Goal: Task Accomplishment & Management: Use online tool/utility

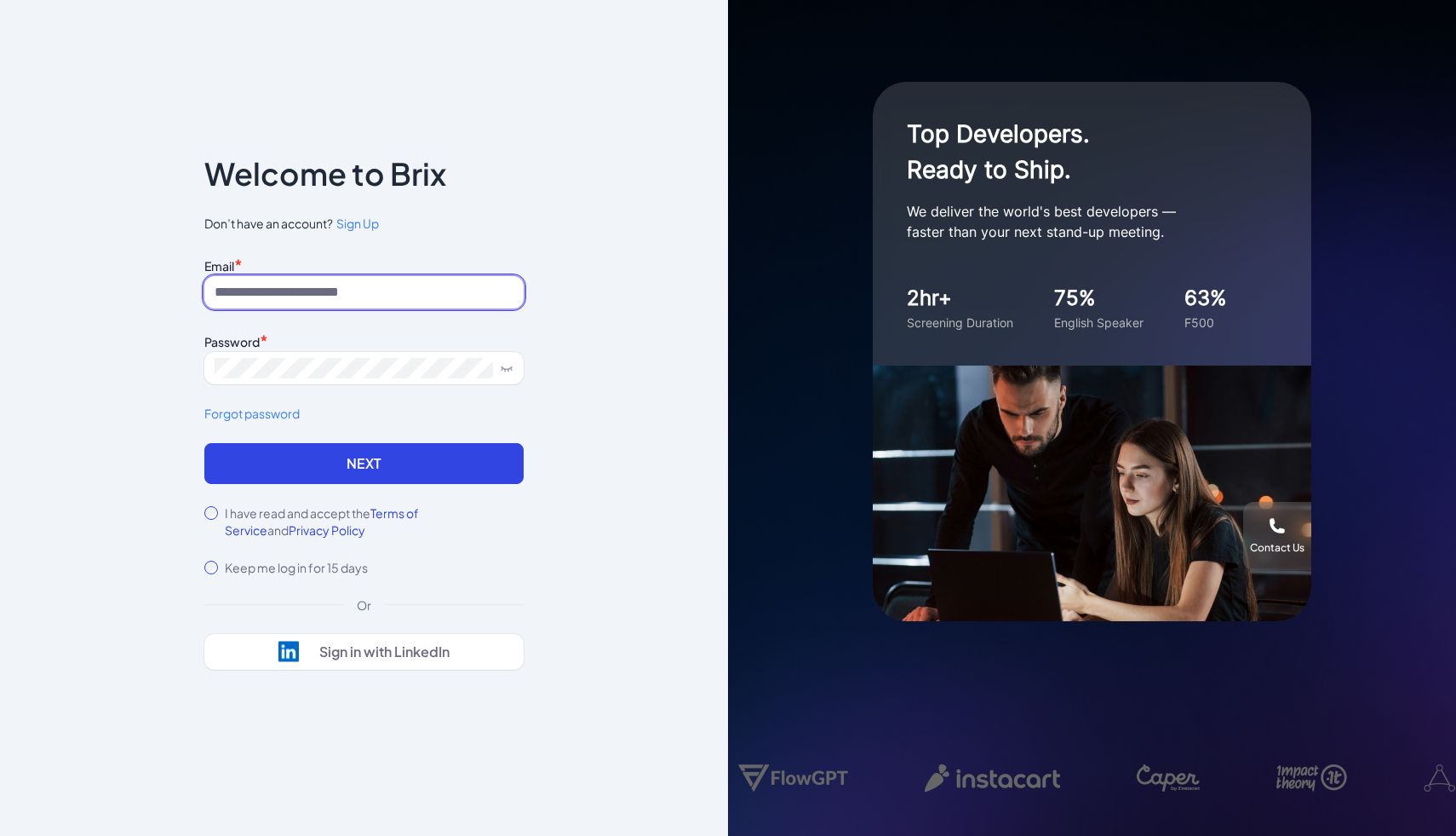
click at [395, 287] on input at bounding box center [364, 292] width 319 height 33
type input "**********"
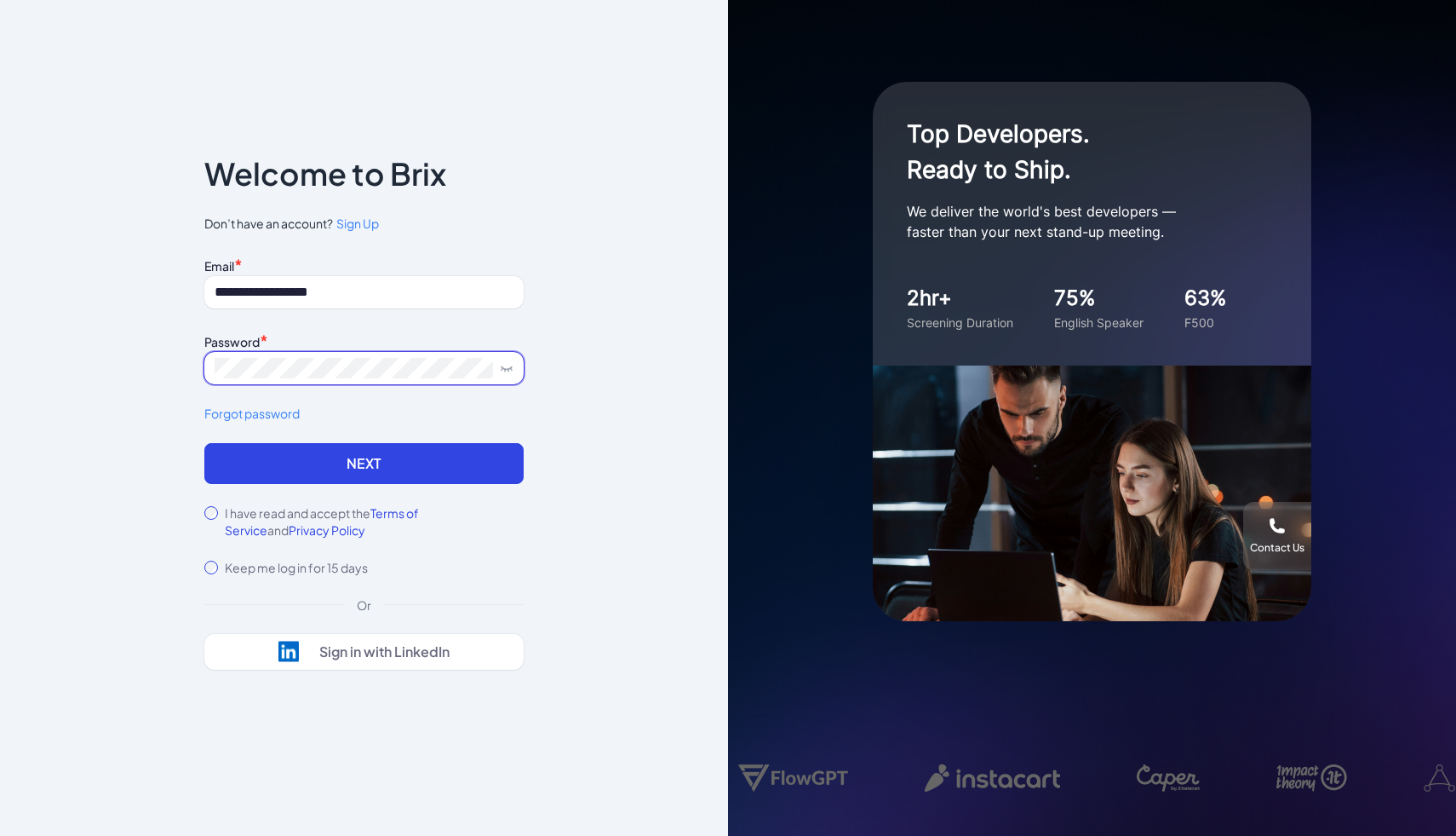
click at [204, 443] on button "Next" at bounding box center [364, 464] width 319 height 41
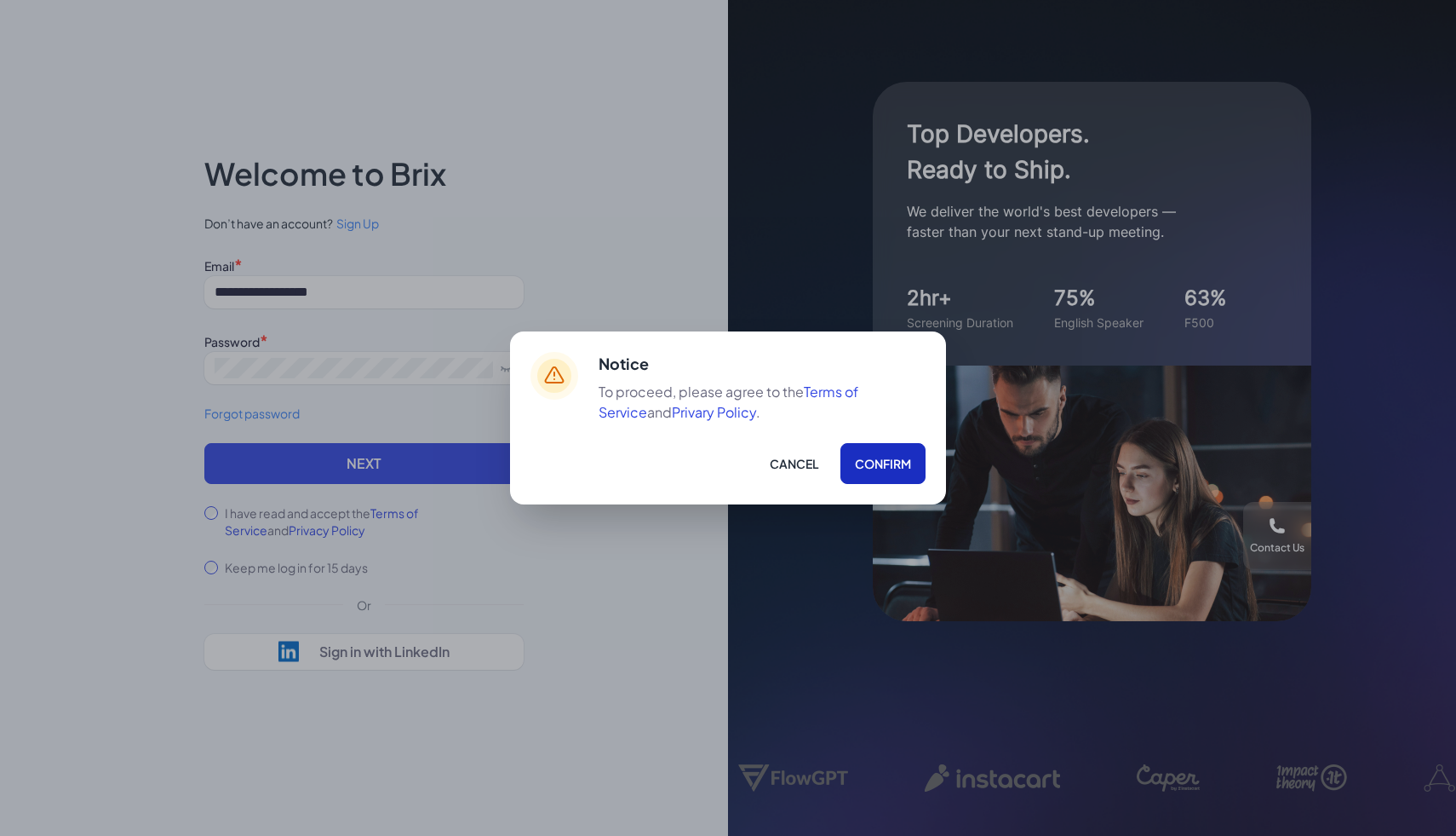
click at [857, 464] on button "Confirm" at bounding box center [882, 464] width 85 height 41
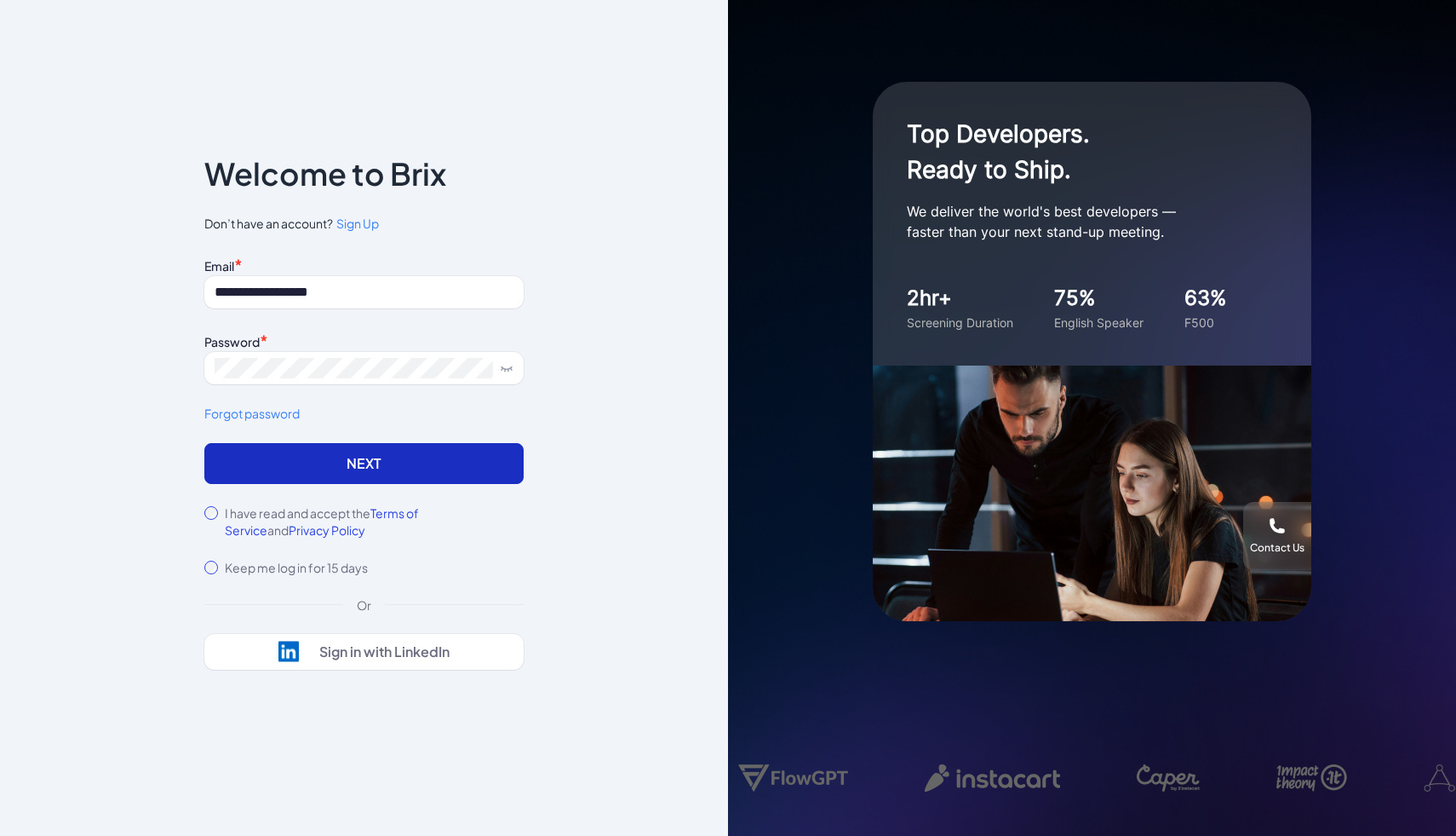
click at [367, 467] on button "Next" at bounding box center [364, 464] width 319 height 41
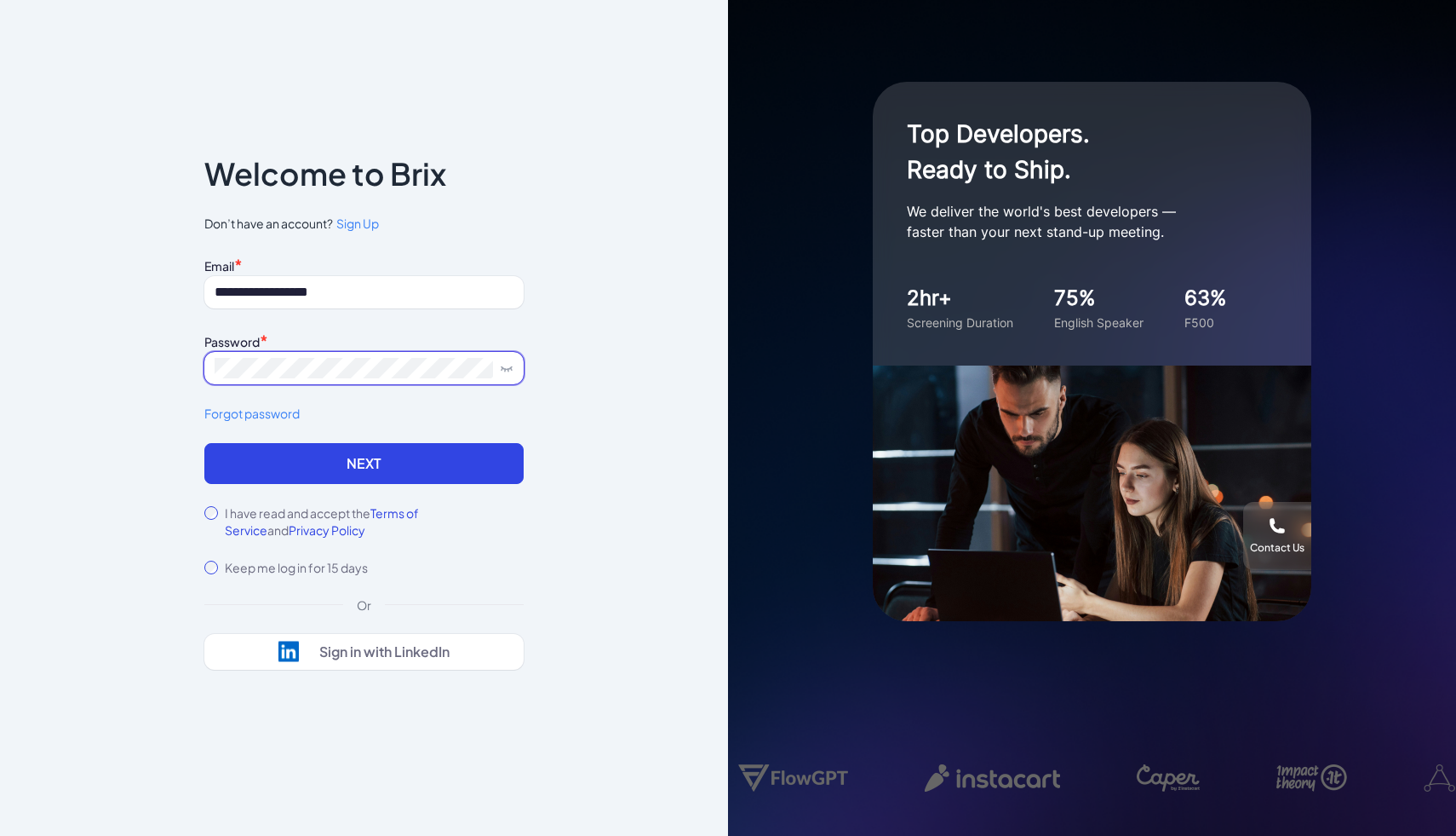
click at [204, 443] on button "Next" at bounding box center [364, 464] width 319 height 41
click at [302, 377] on span at bounding box center [364, 368] width 319 height 33
click at [204, 443] on button "Next" at bounding box center [364, 464] width 319 height 41
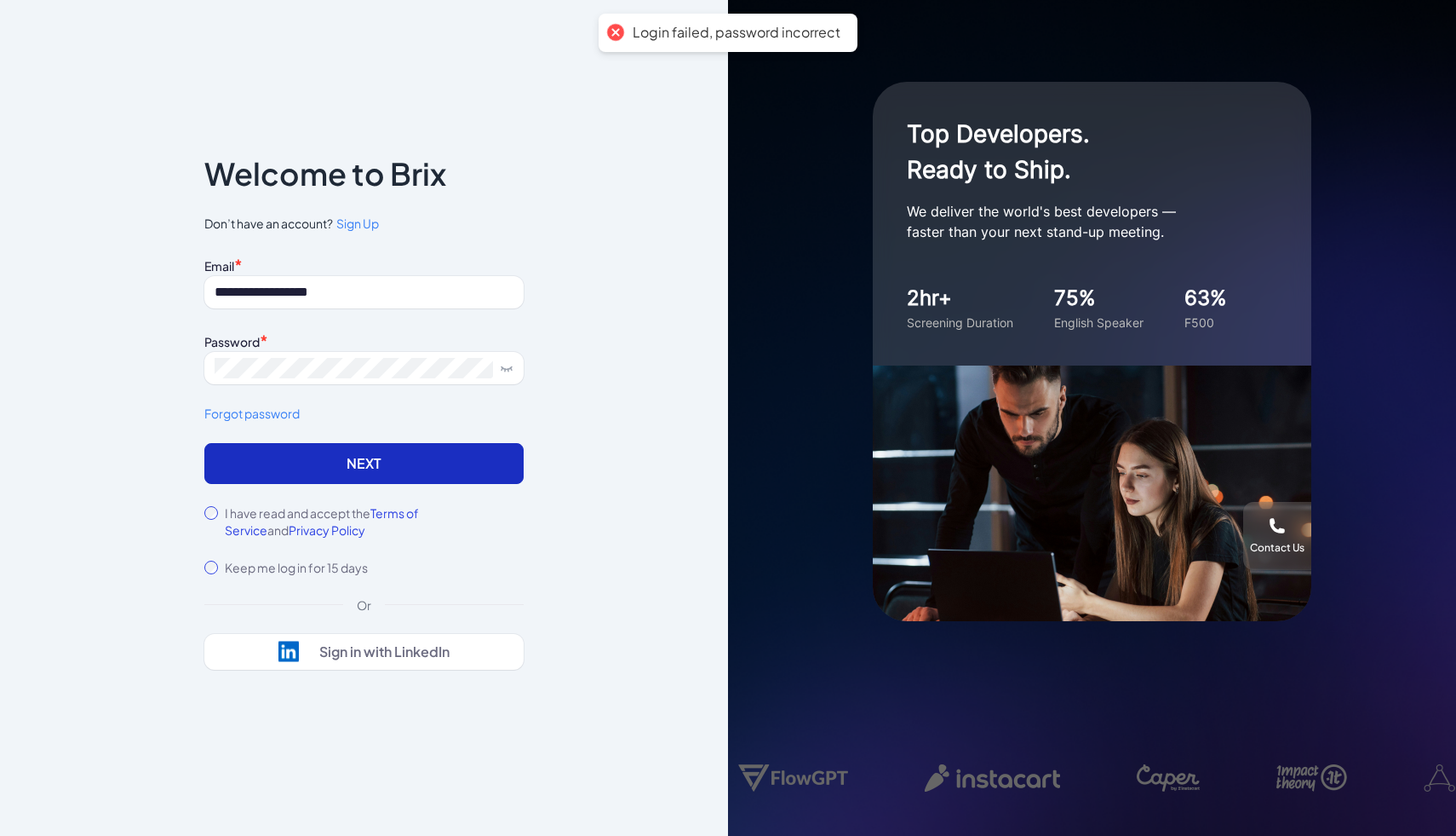
click at [329, 465] on button "Next" at bounding box center [364, 464] width 319 height 41
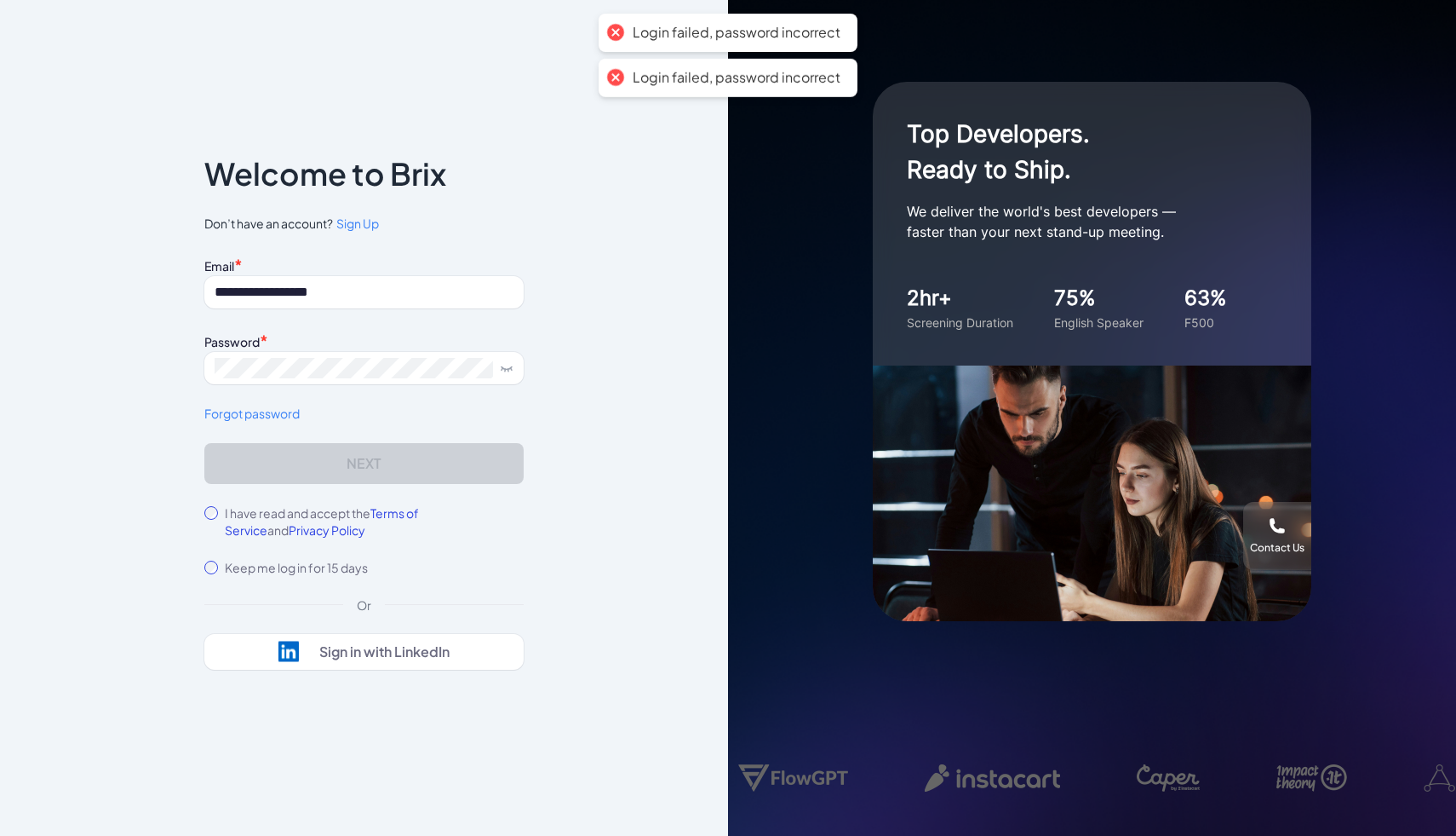
click at [329, 465] on form "**********" at bounding box center [364, 414] width 319 height 323
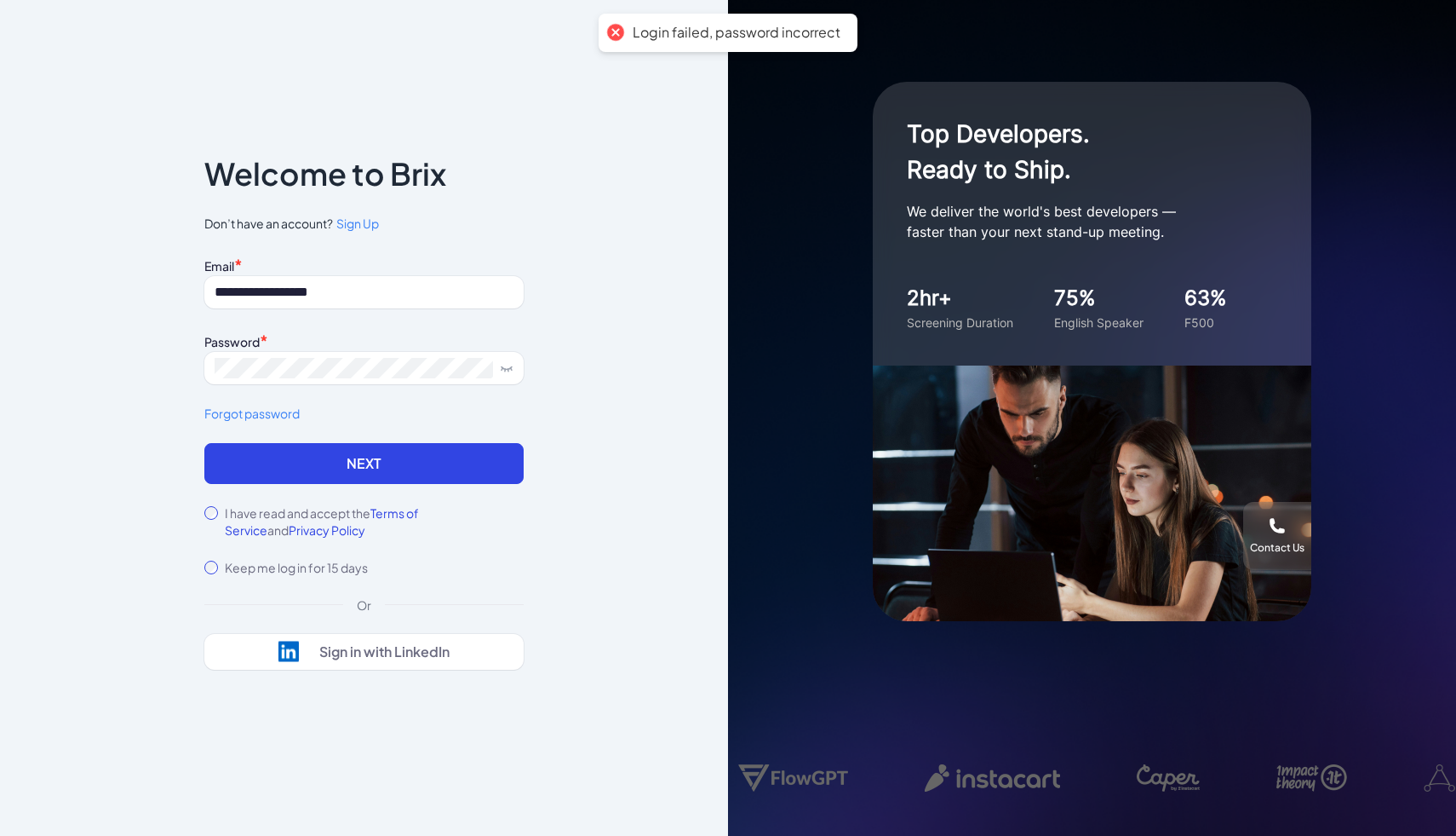
click at [372, 228] on span "Sign Up" at bounding box center [358, 223] width 43 height 15
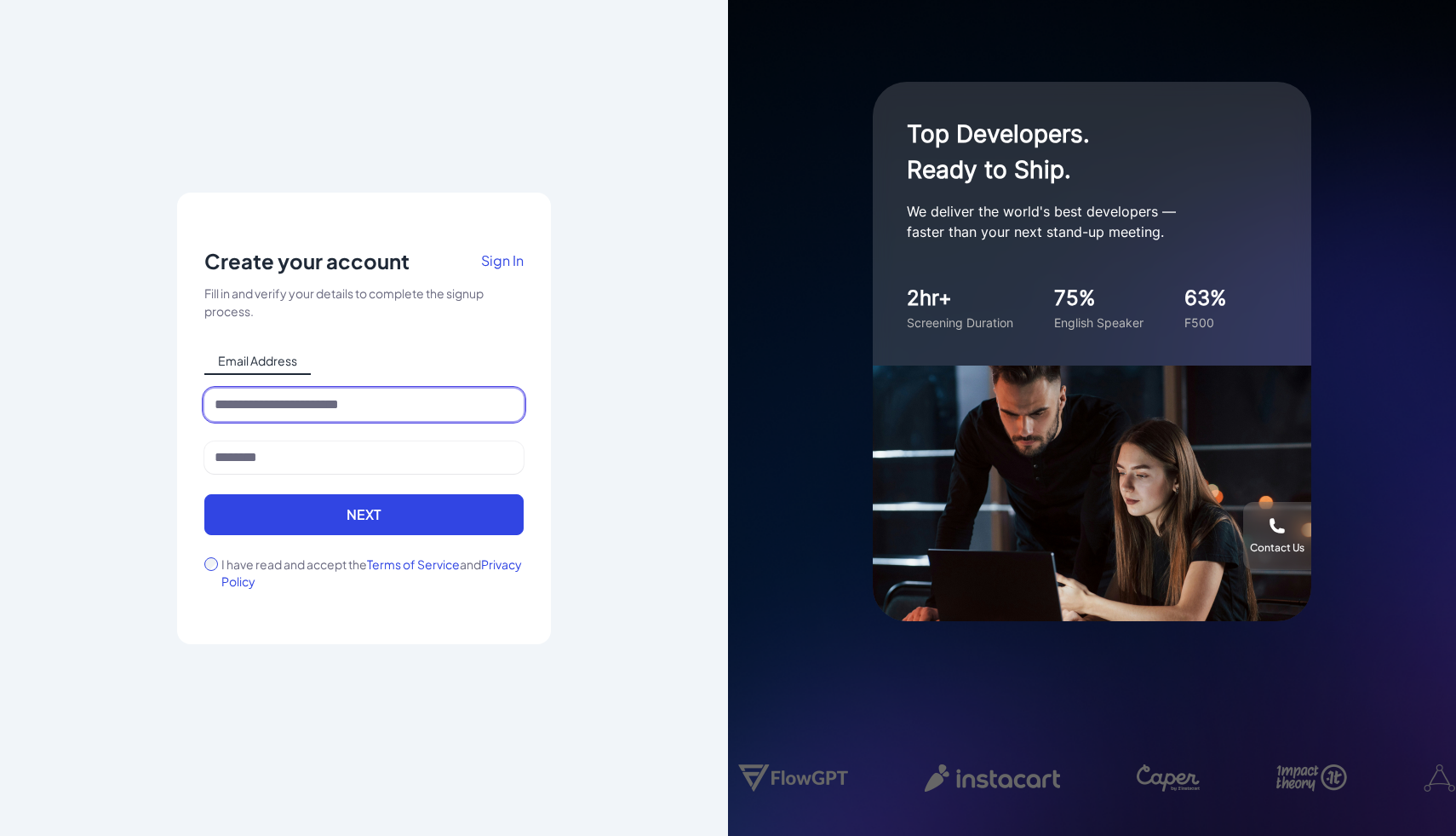
click at [432, 398] on input at bounding box center [364, 404] width 319 height 33
type input "**********"
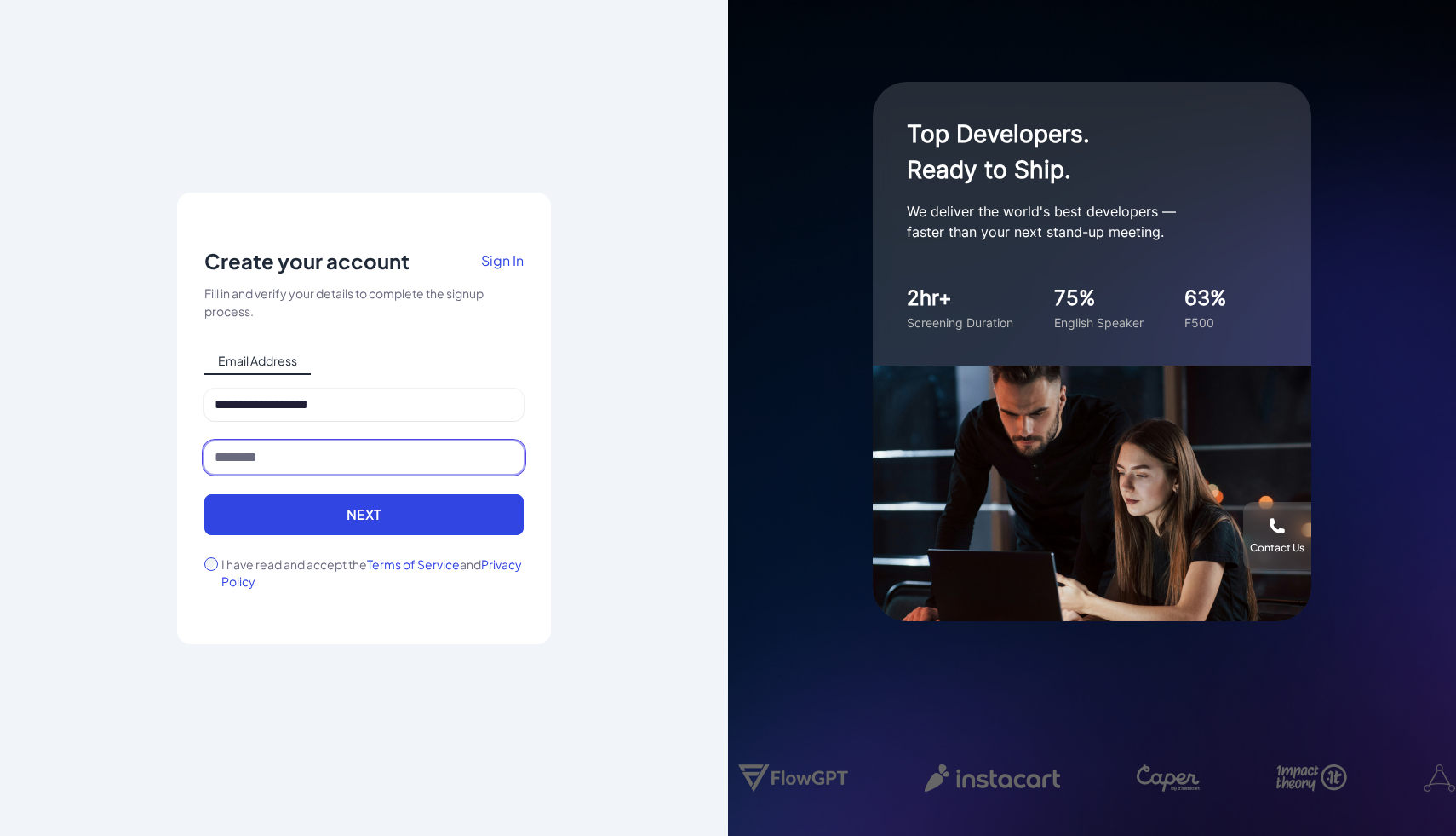
click at [397, 455] on input at bounding box center [364, 457] width 319 height 33
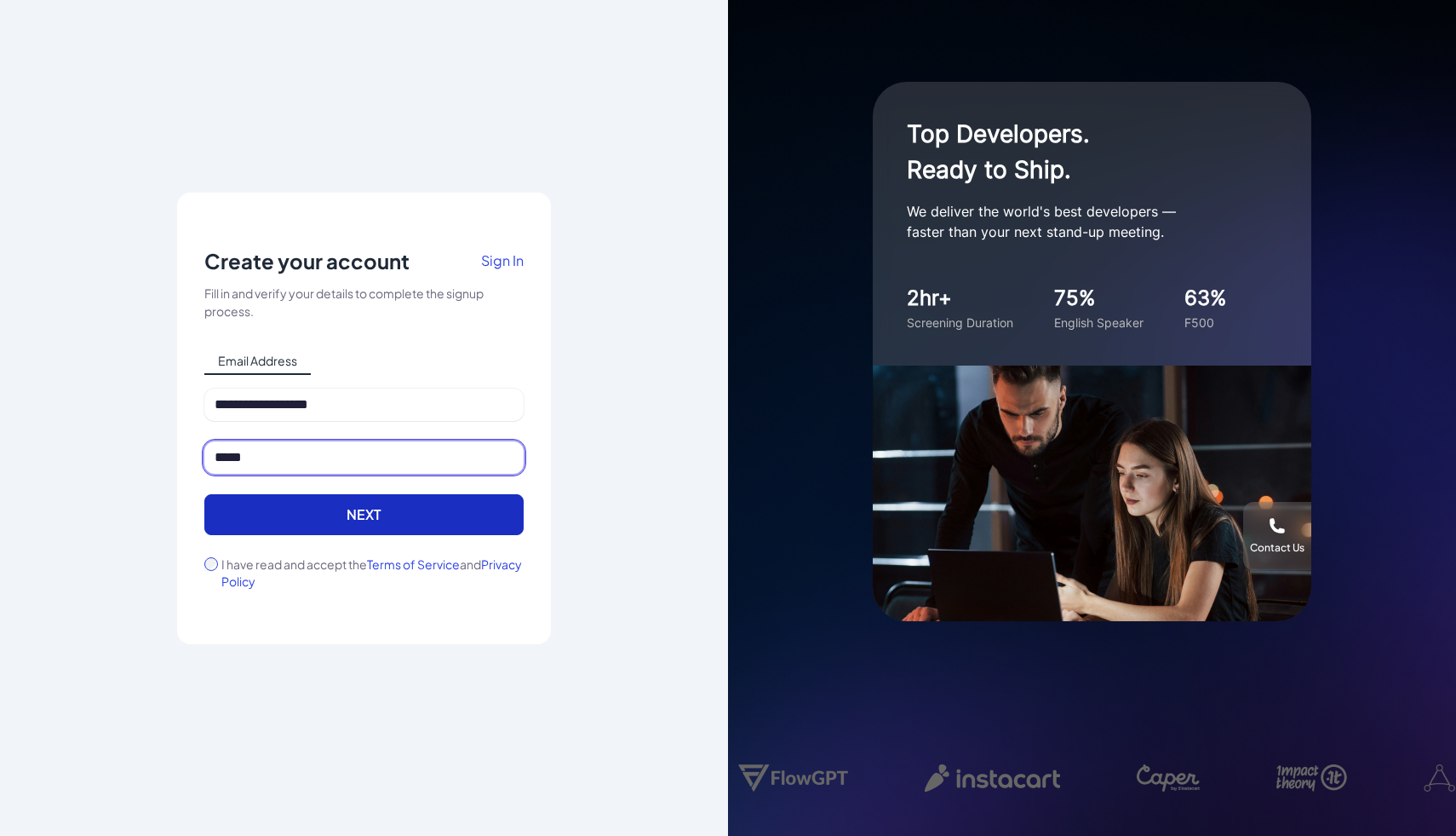
type input "*****"
click at [392, 506] on button "Next" at bounding box center [364, 514] width 319 height 41
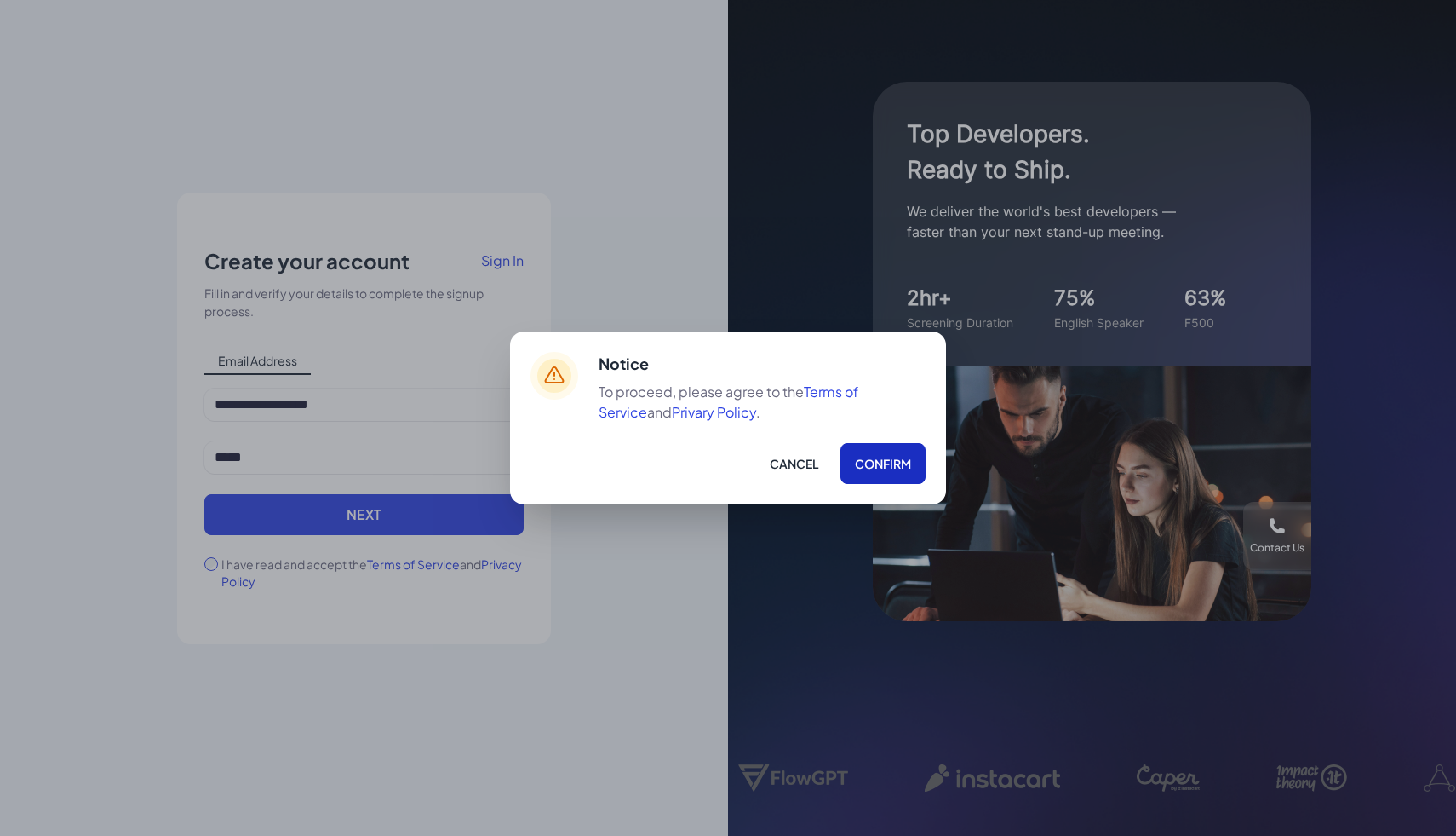
click at [880, 453] on button "Confirm" at bounding box center [882, 464] width 85 height 41
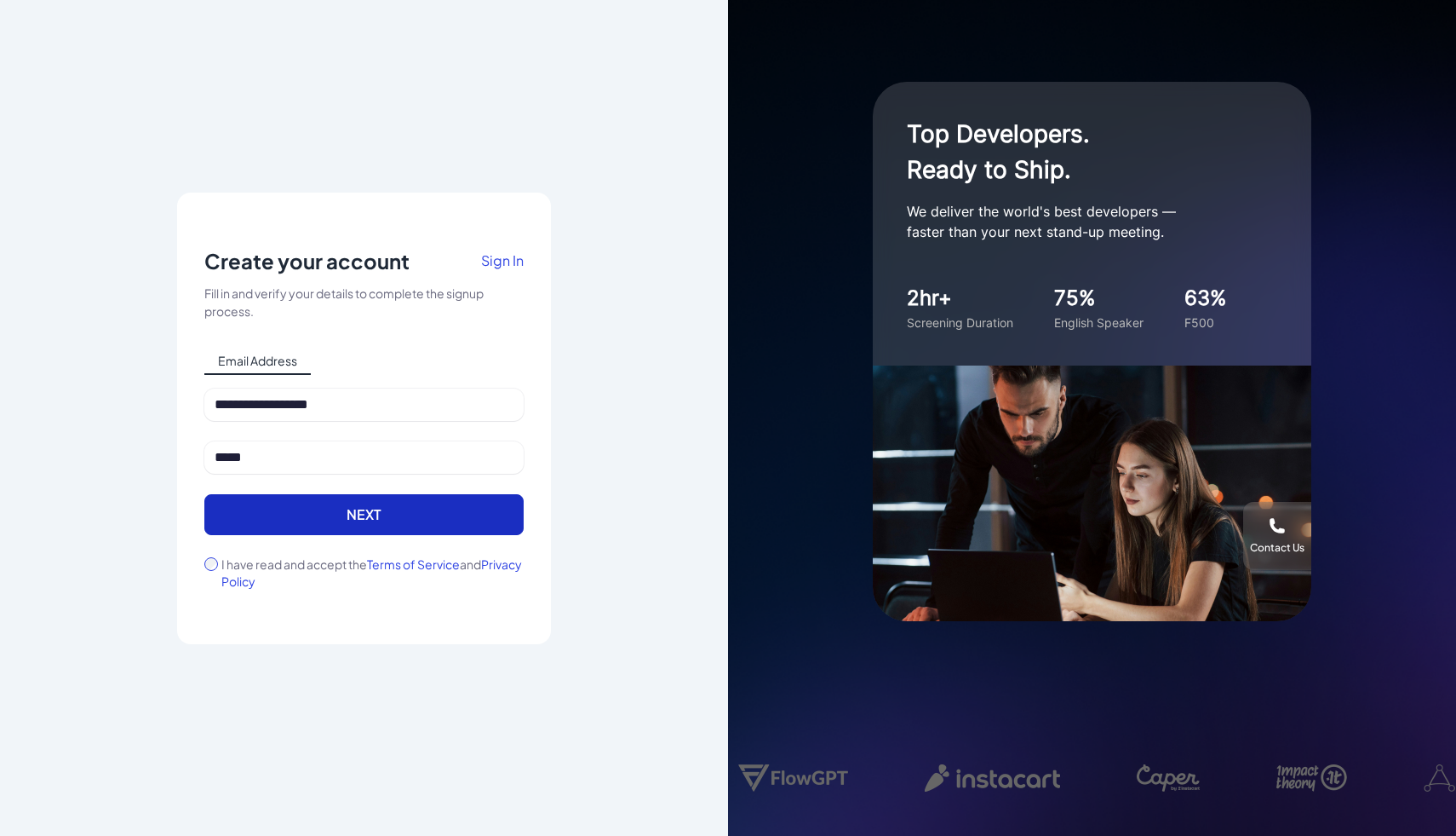
click at [476, 494] on button "Next" at bounding box center [364, 514] width 319 height 41
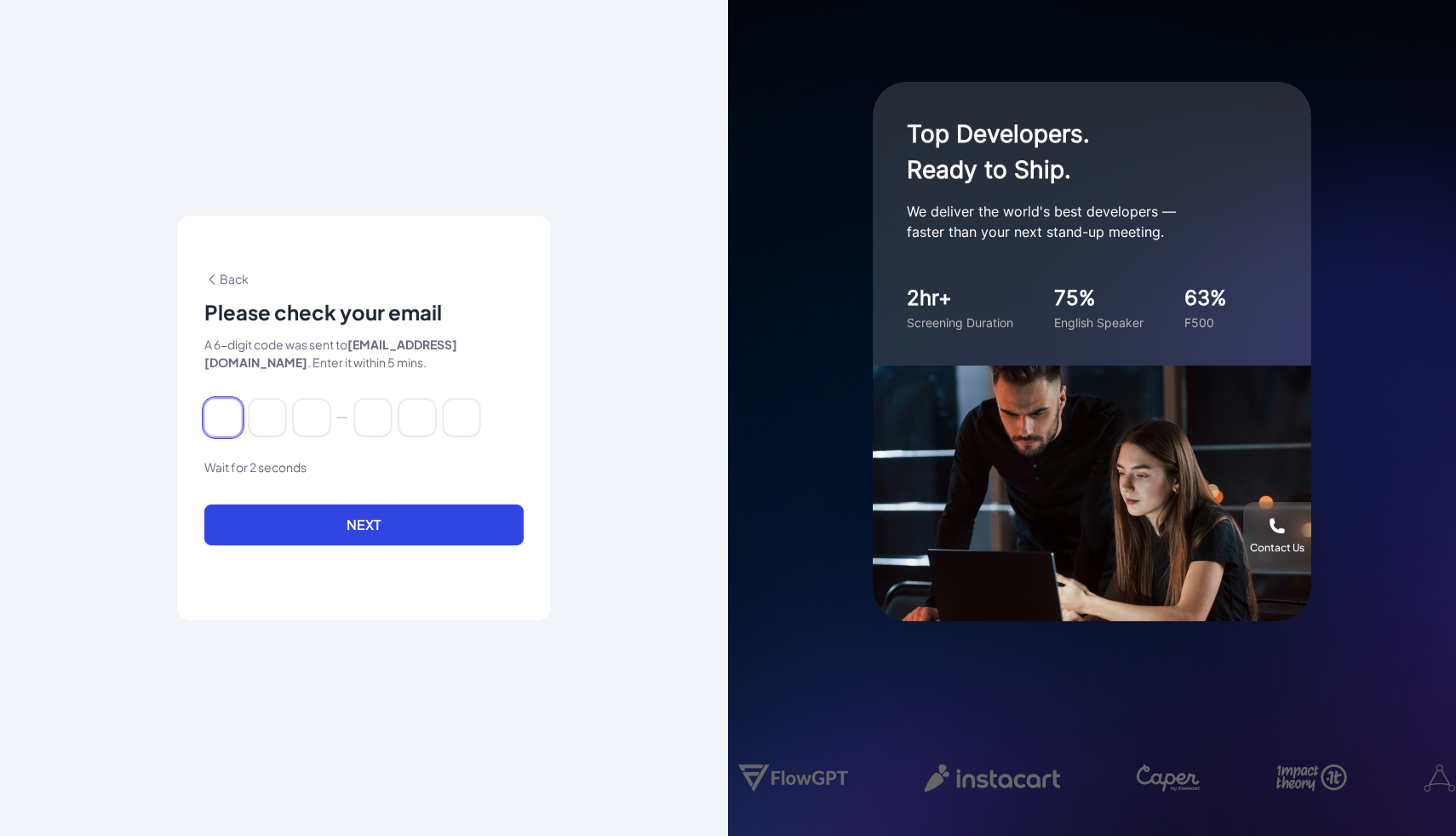
click at [223, 419] on input at bounding box center [223, 417] width 37 height 37
type input "*"
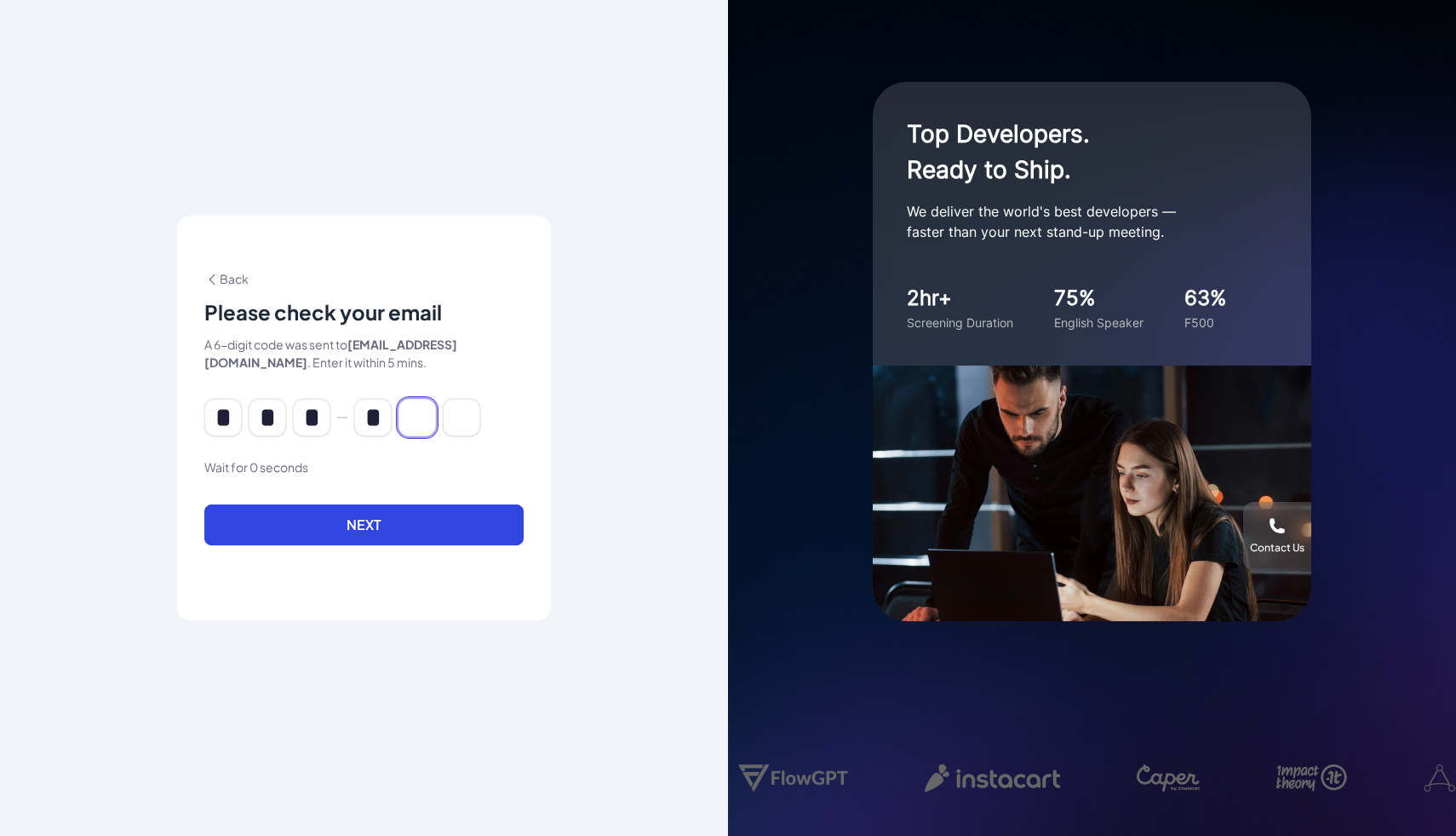
type input "*"
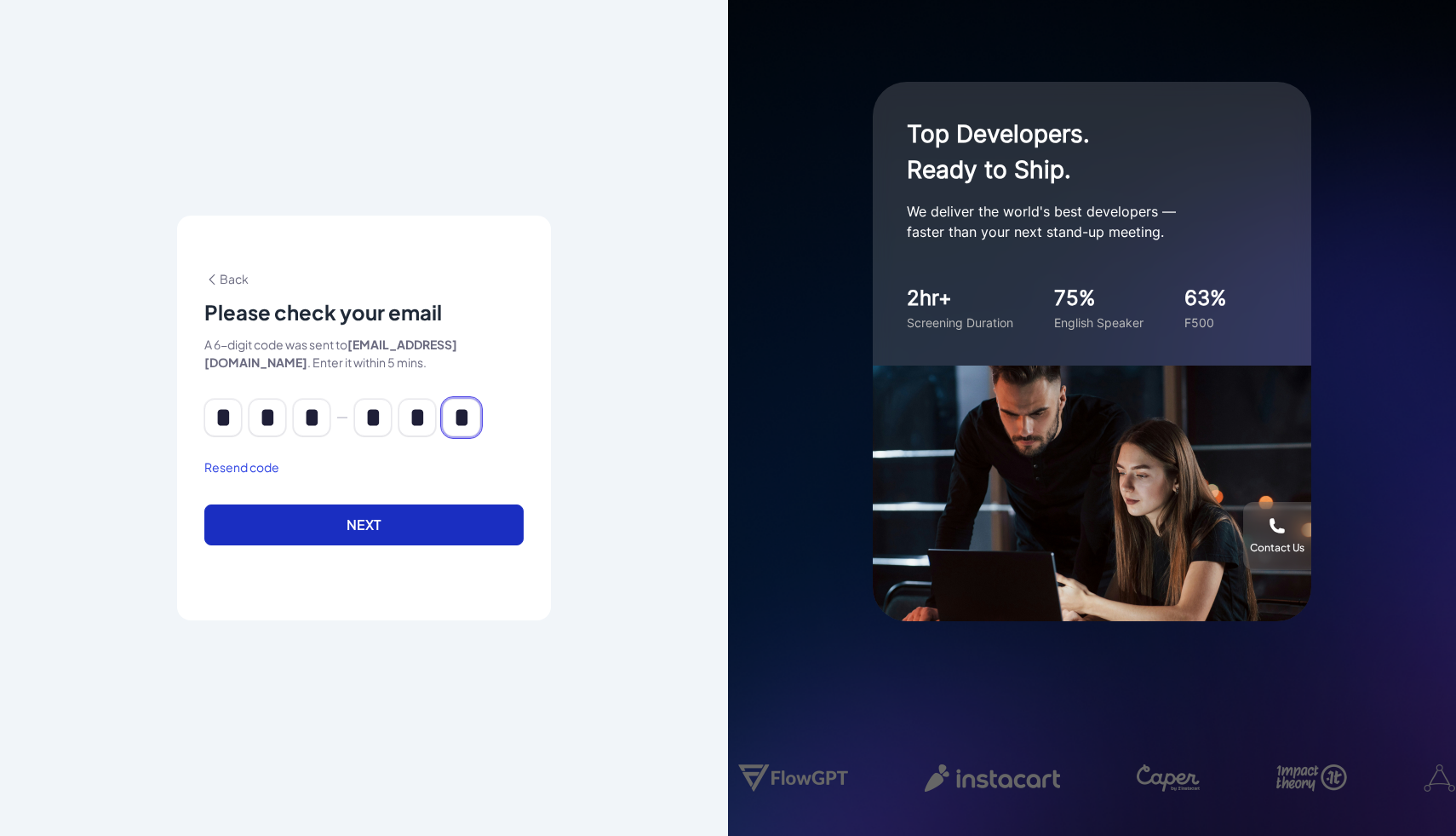
type input "*"
click at [316, 509] on button "Next" at bounding box center [364, 524] width 319 height 41
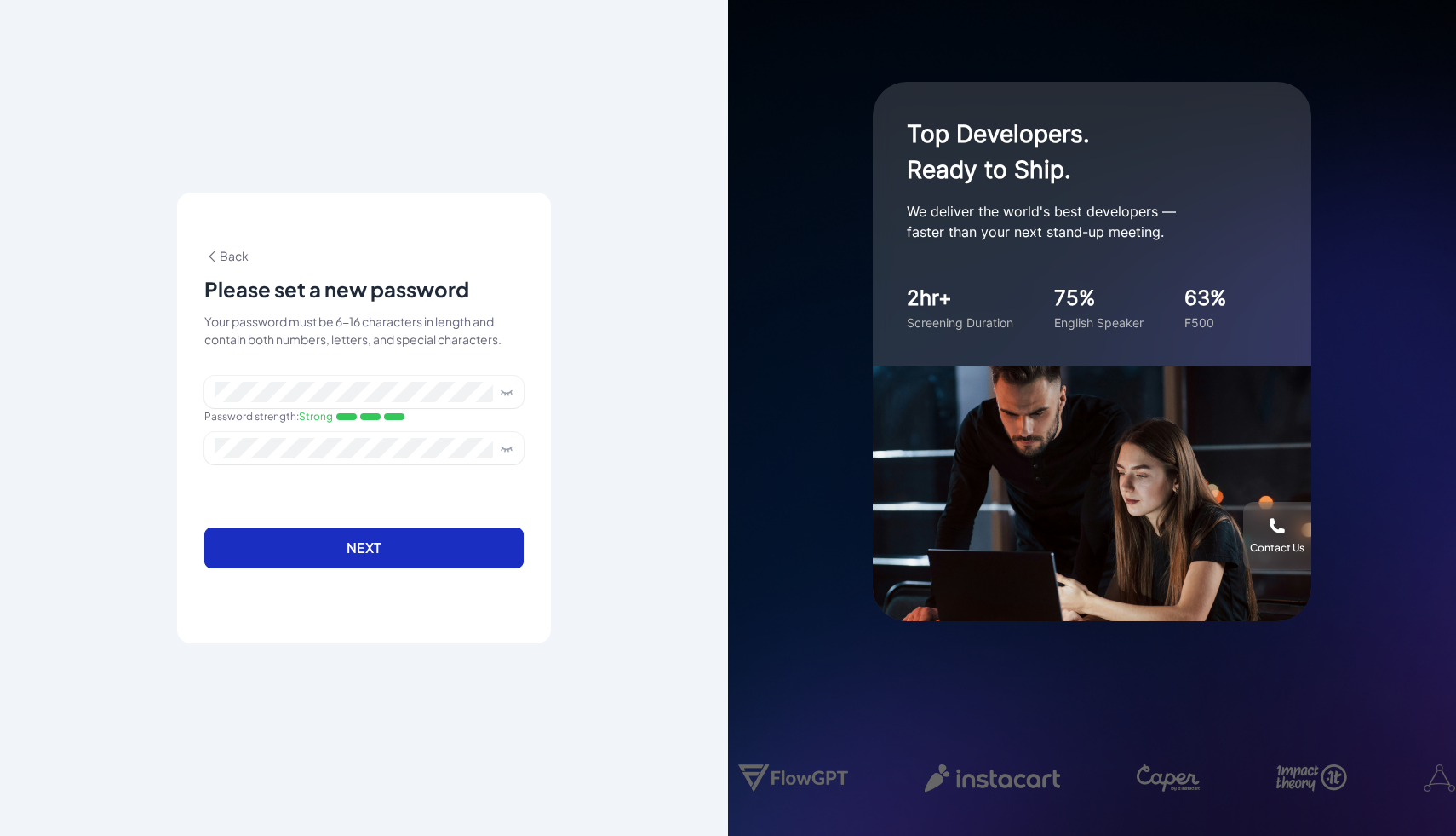
click at [258, 561] on button "Next" at bounding box center [364, 548] width 319 height 41
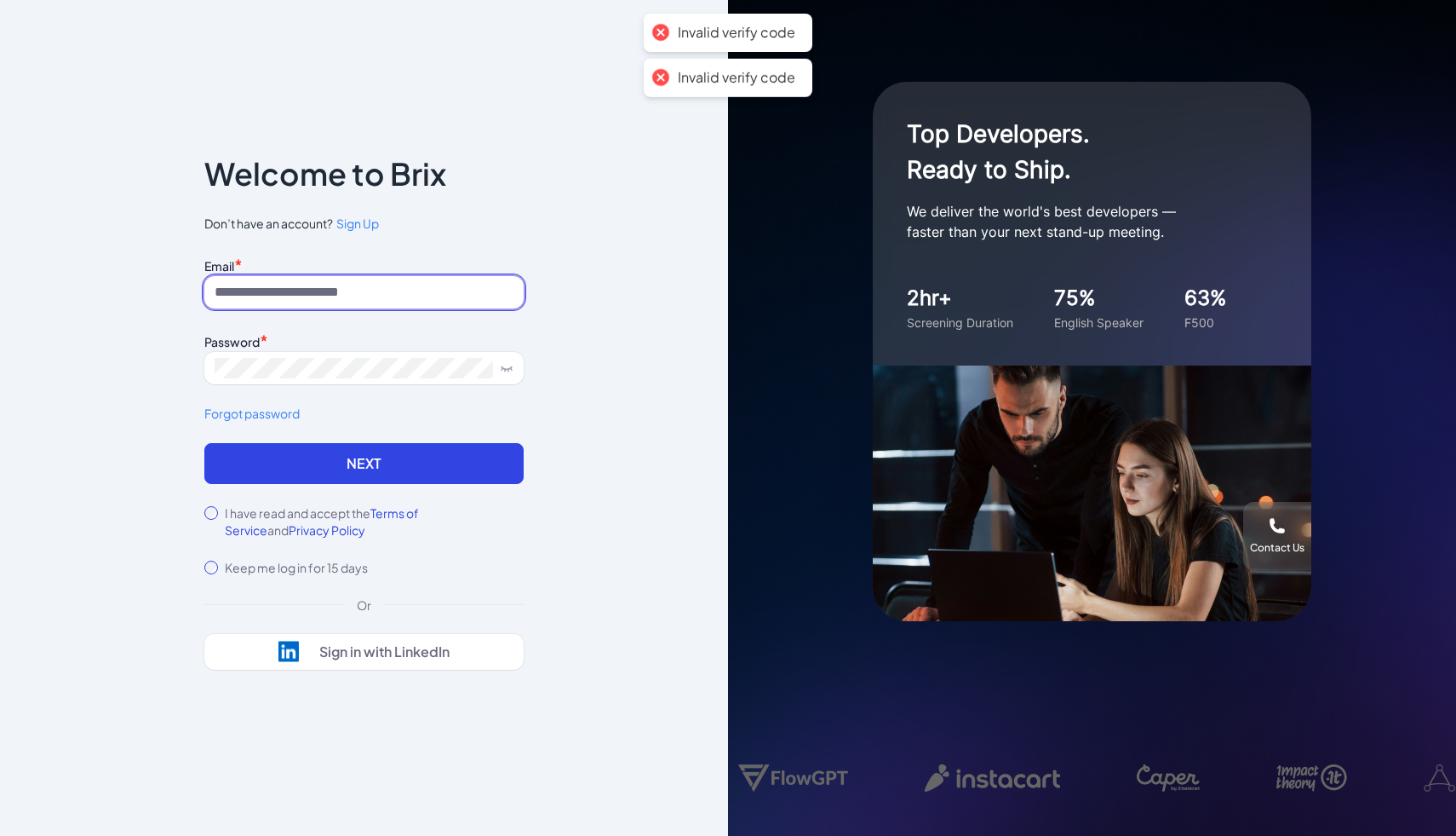
type input "**********"
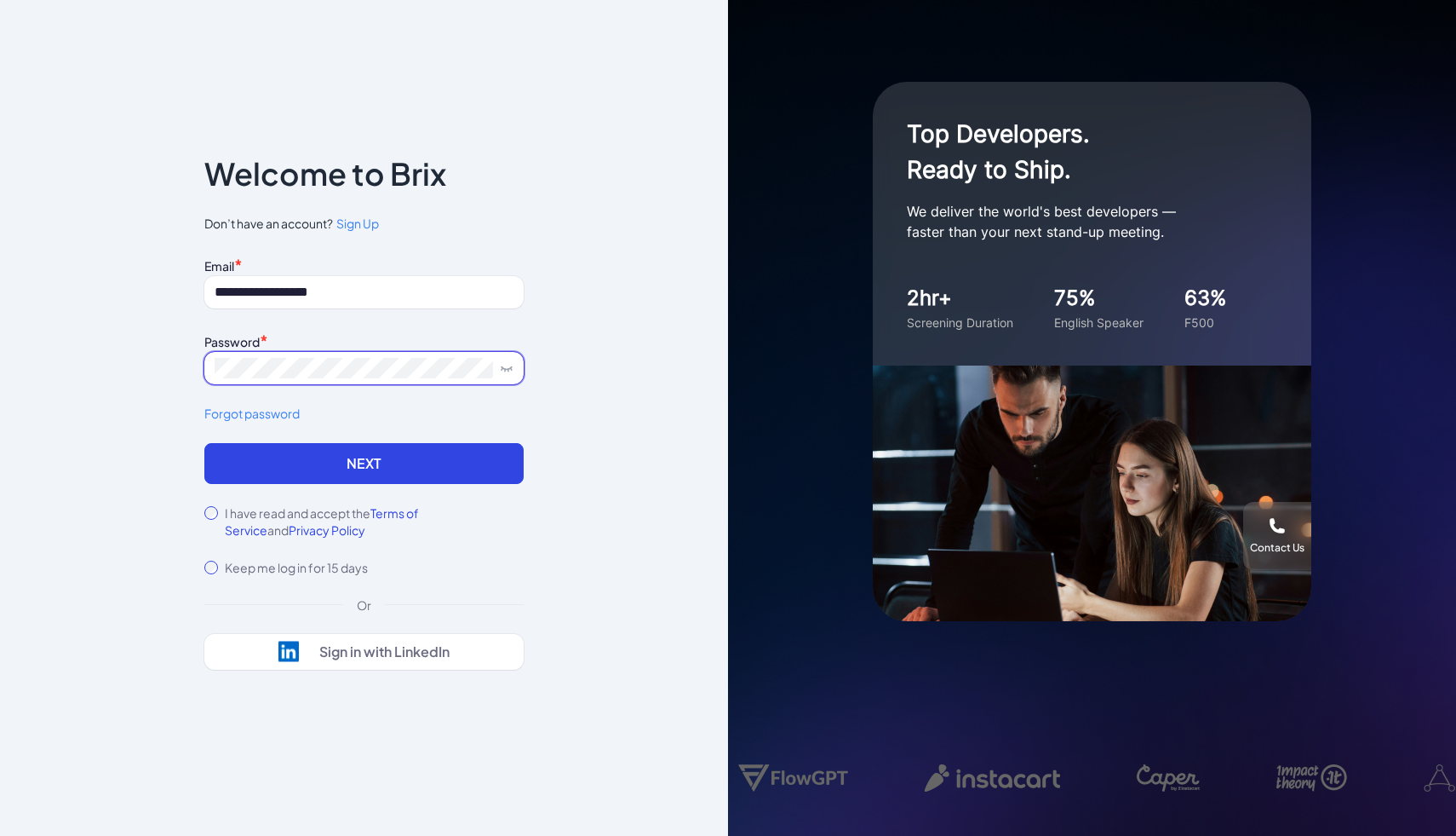
click at [204, 443] on button "Next" at bounding box center [364, 464] width 319 height 41
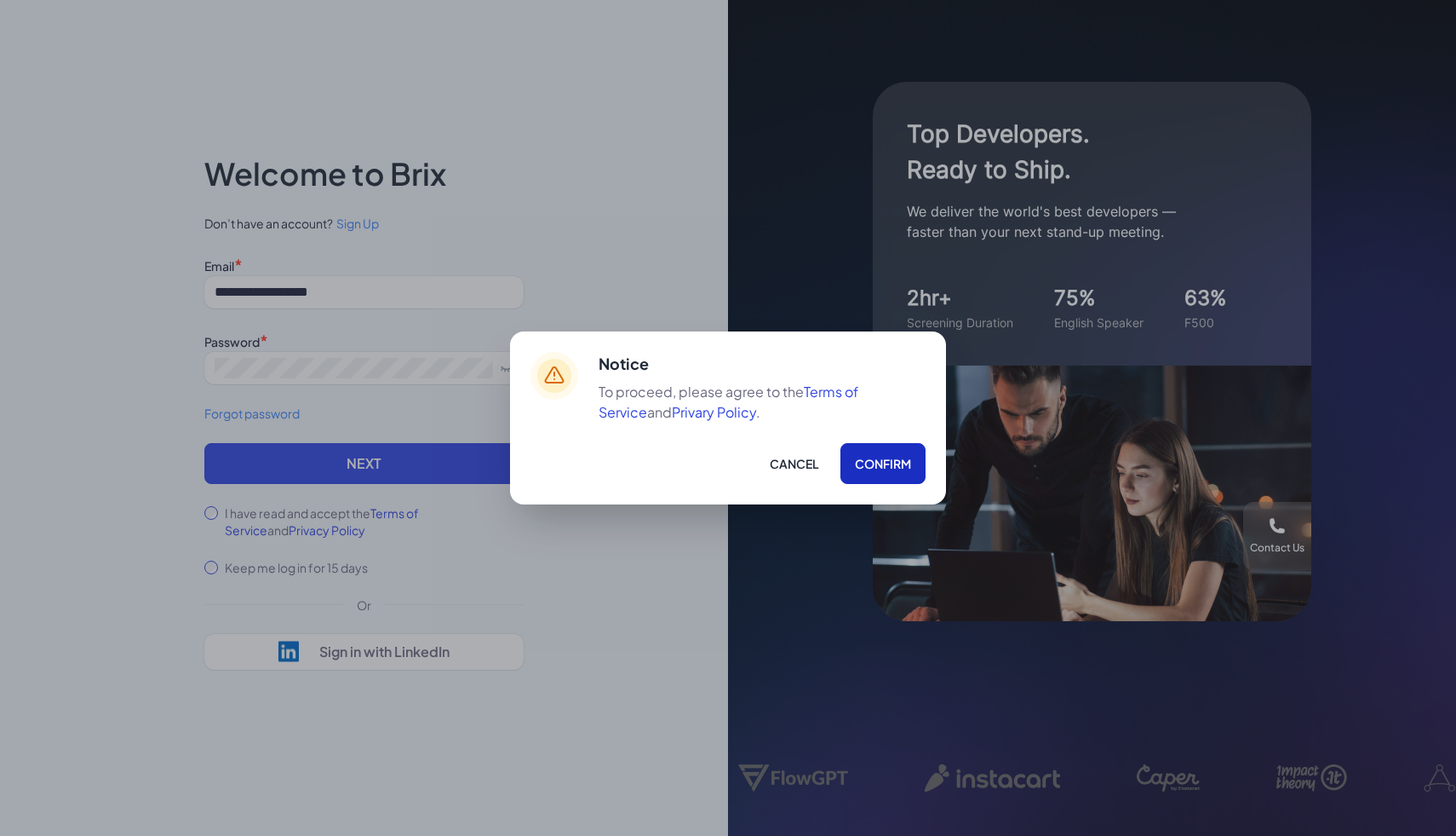
click at [897, 462] on button "Confirm" at bounding box center [882, 464] width 85 height 41
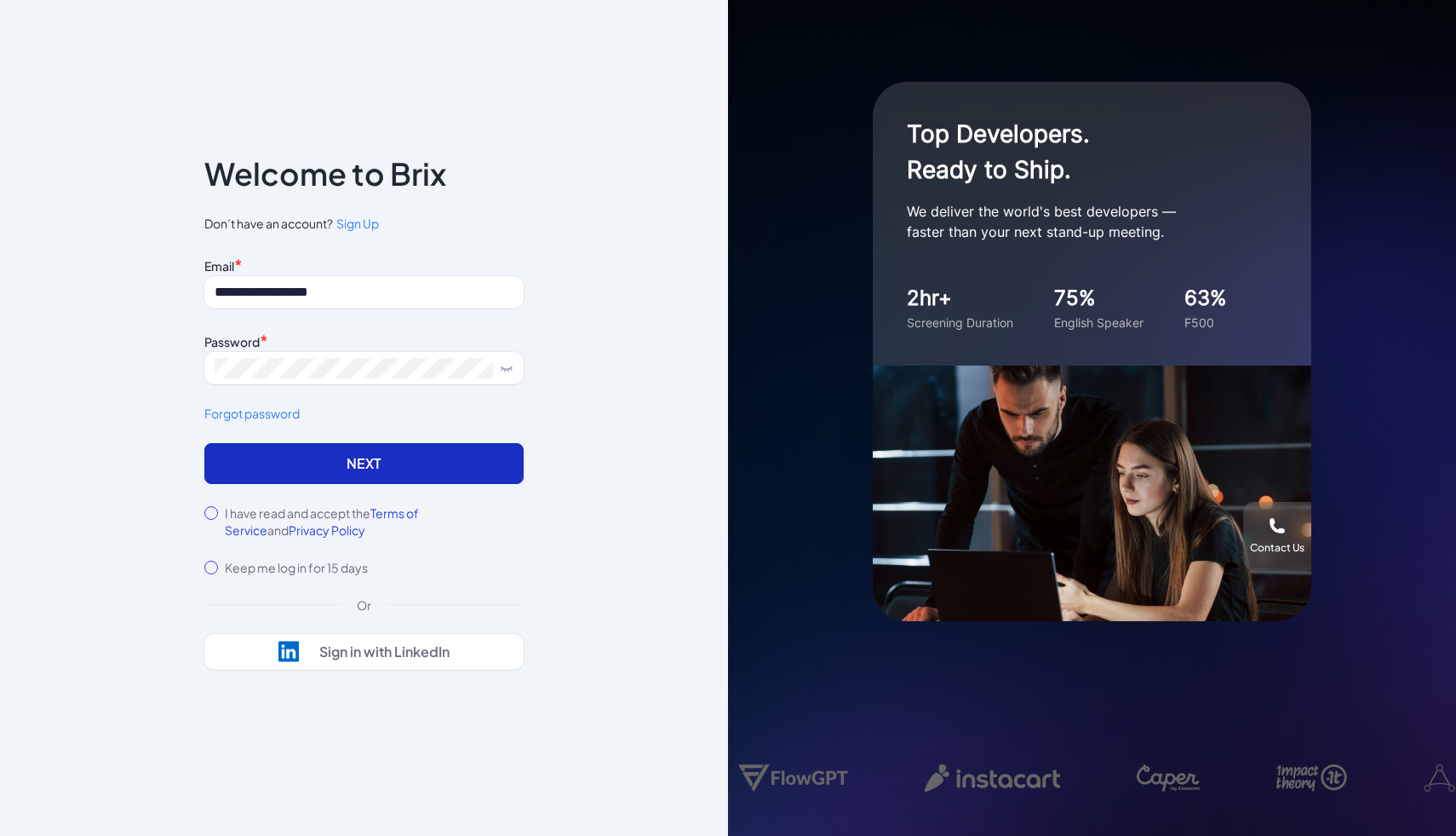
click at [455, 467] on button "Next" at bounding box center [364, 464] width 319 height 41
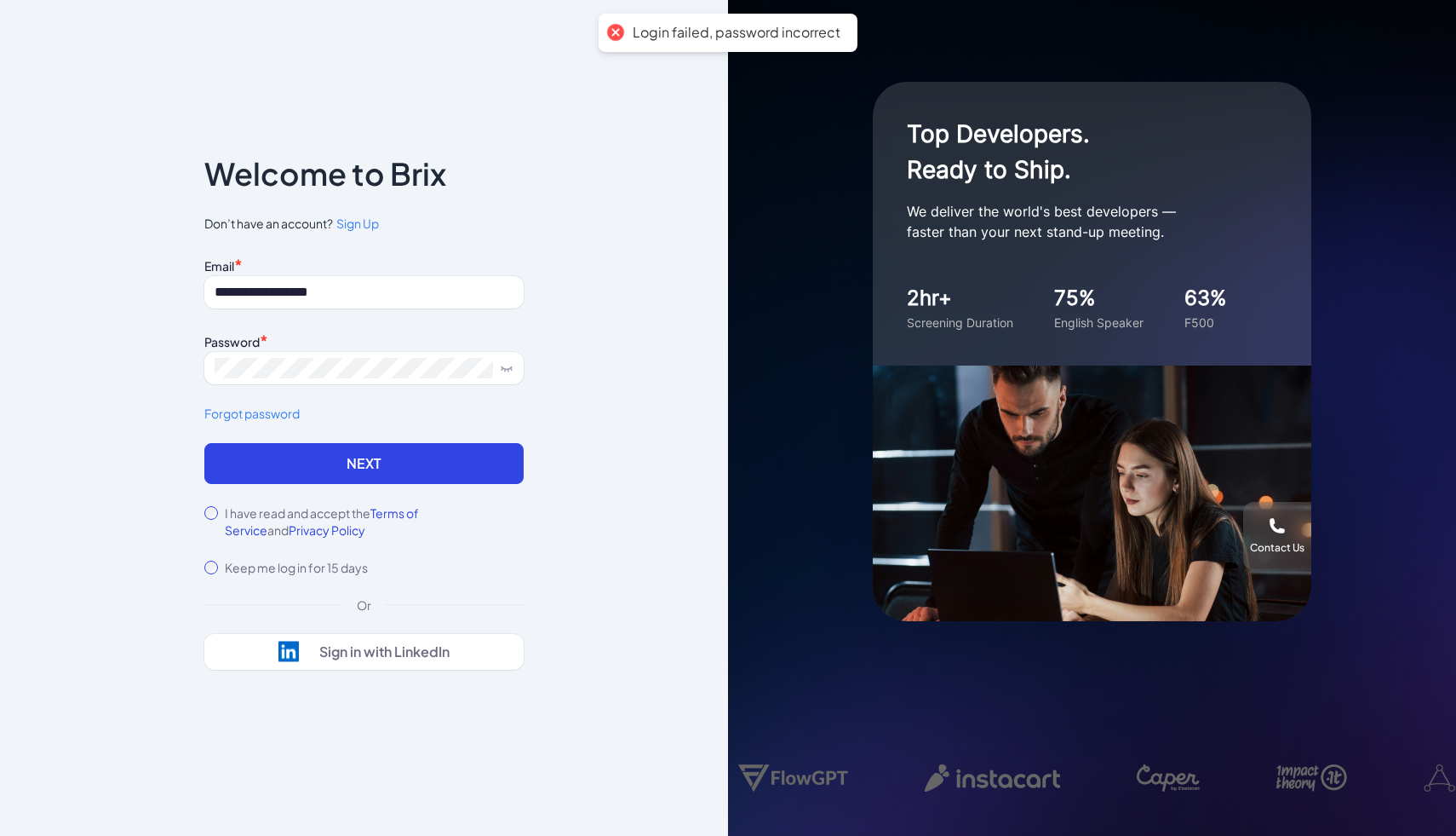
click at [283, 415] on link "Forgot password" at bounding box center [364, 413] width 319 height 18
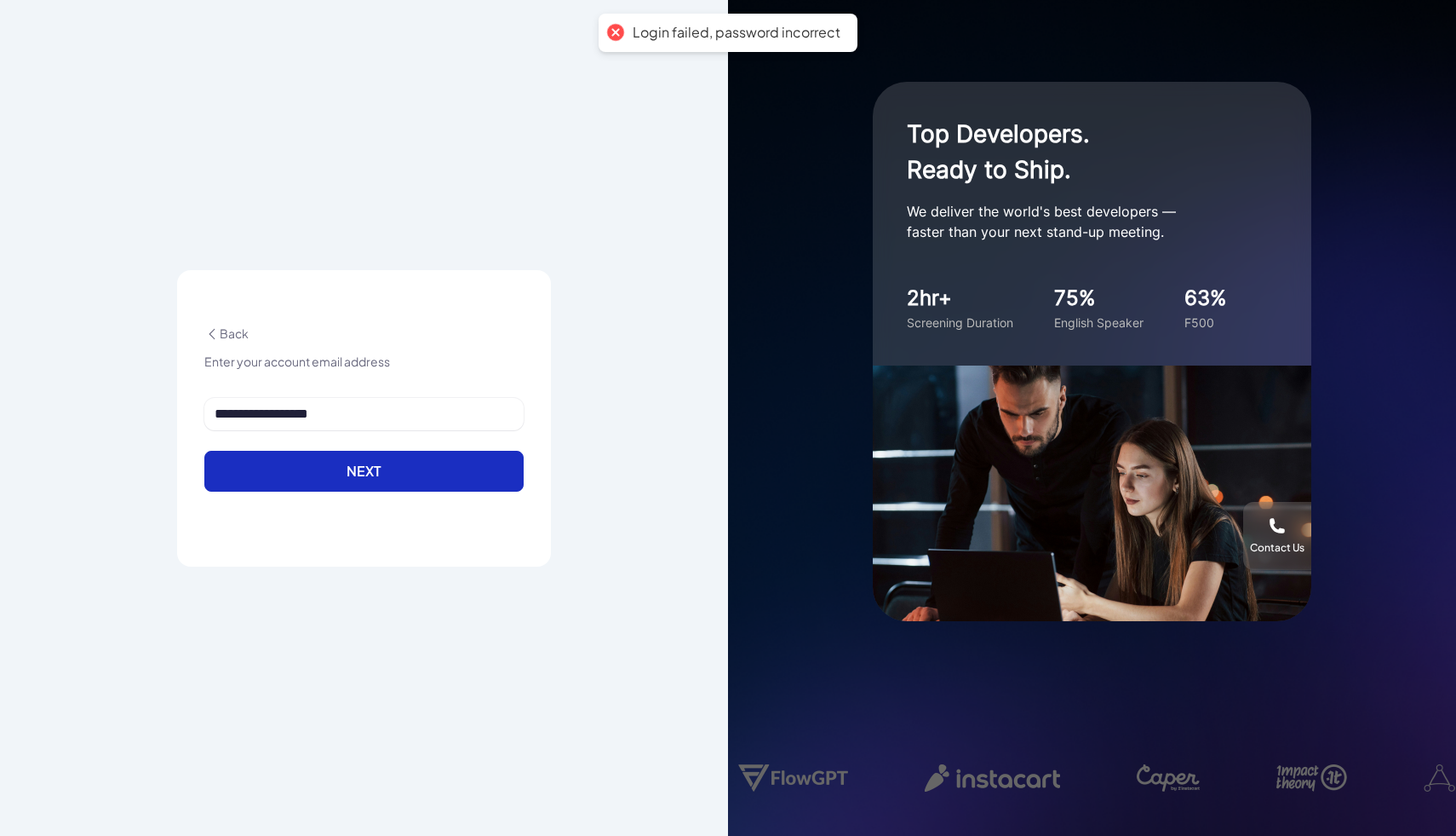
click at [443, 465] on button "Next" at bounding box center [364, 471] width 319 height 41
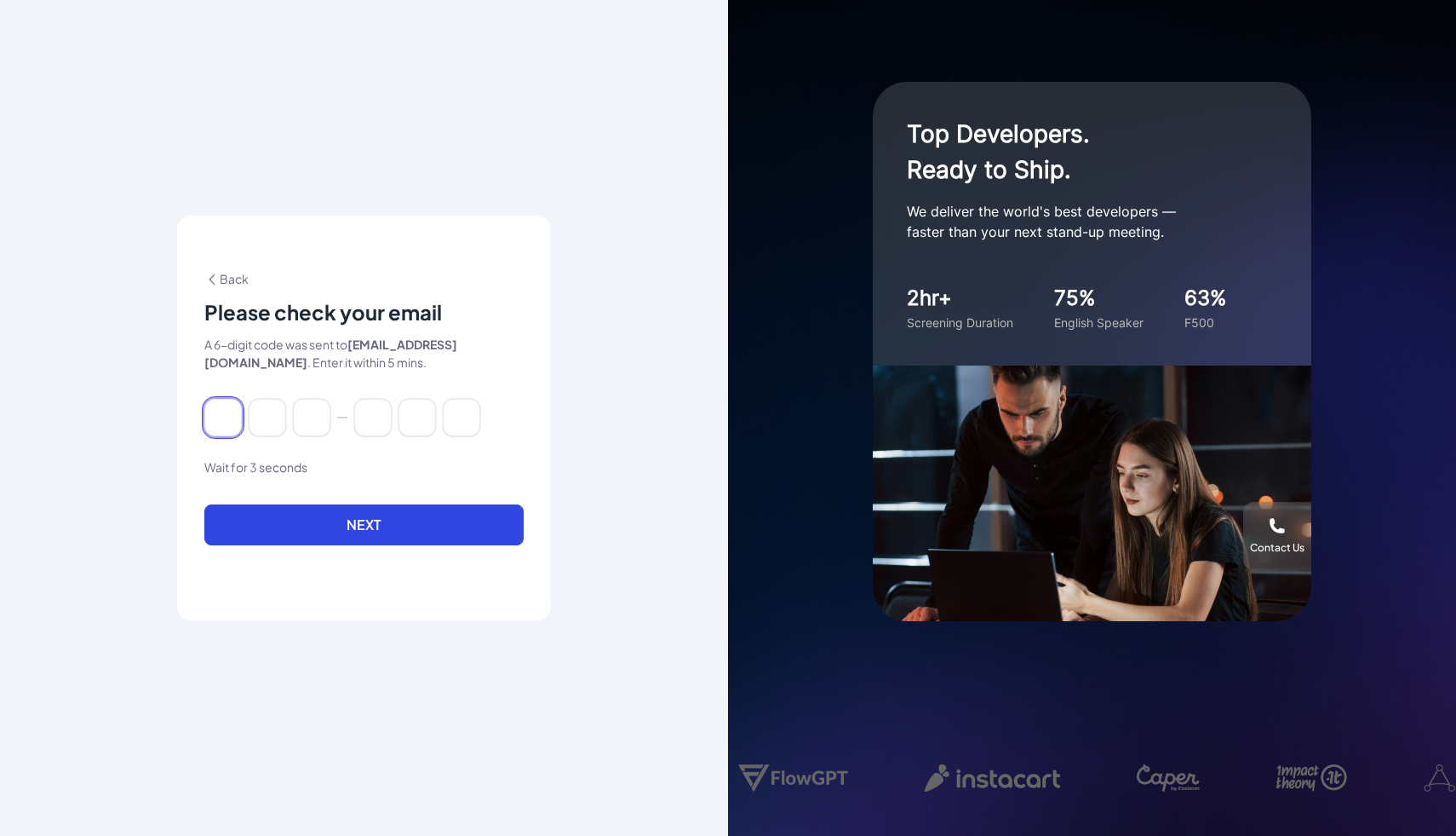
click at [220, 419] on input at bounding box center [223, 417] width 37 height 37
type input "*"
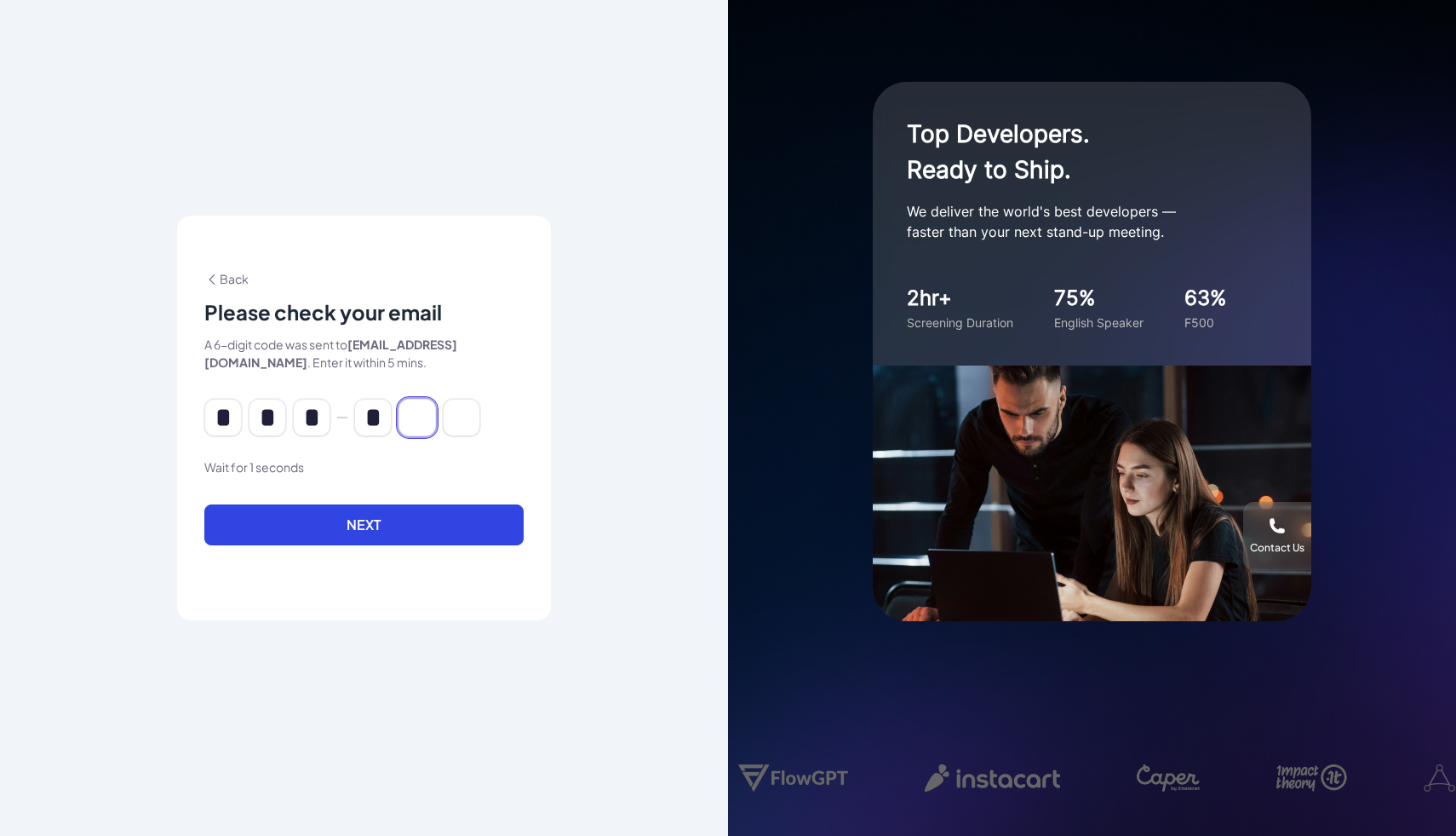
type input "*"
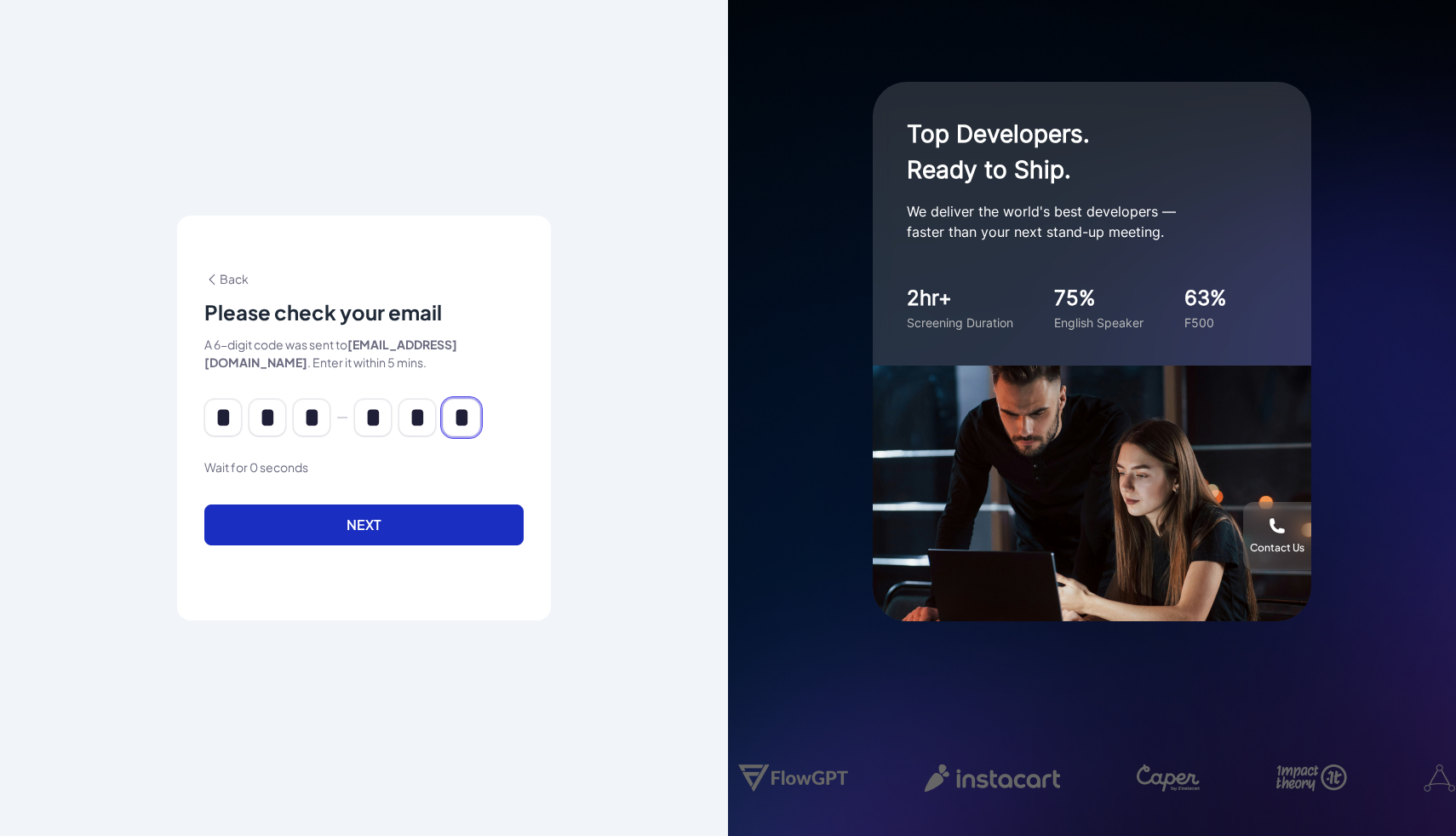
type input "*"
click at [248, 523] on button "Next" at bounding box center [364, 524] width 319 height 41
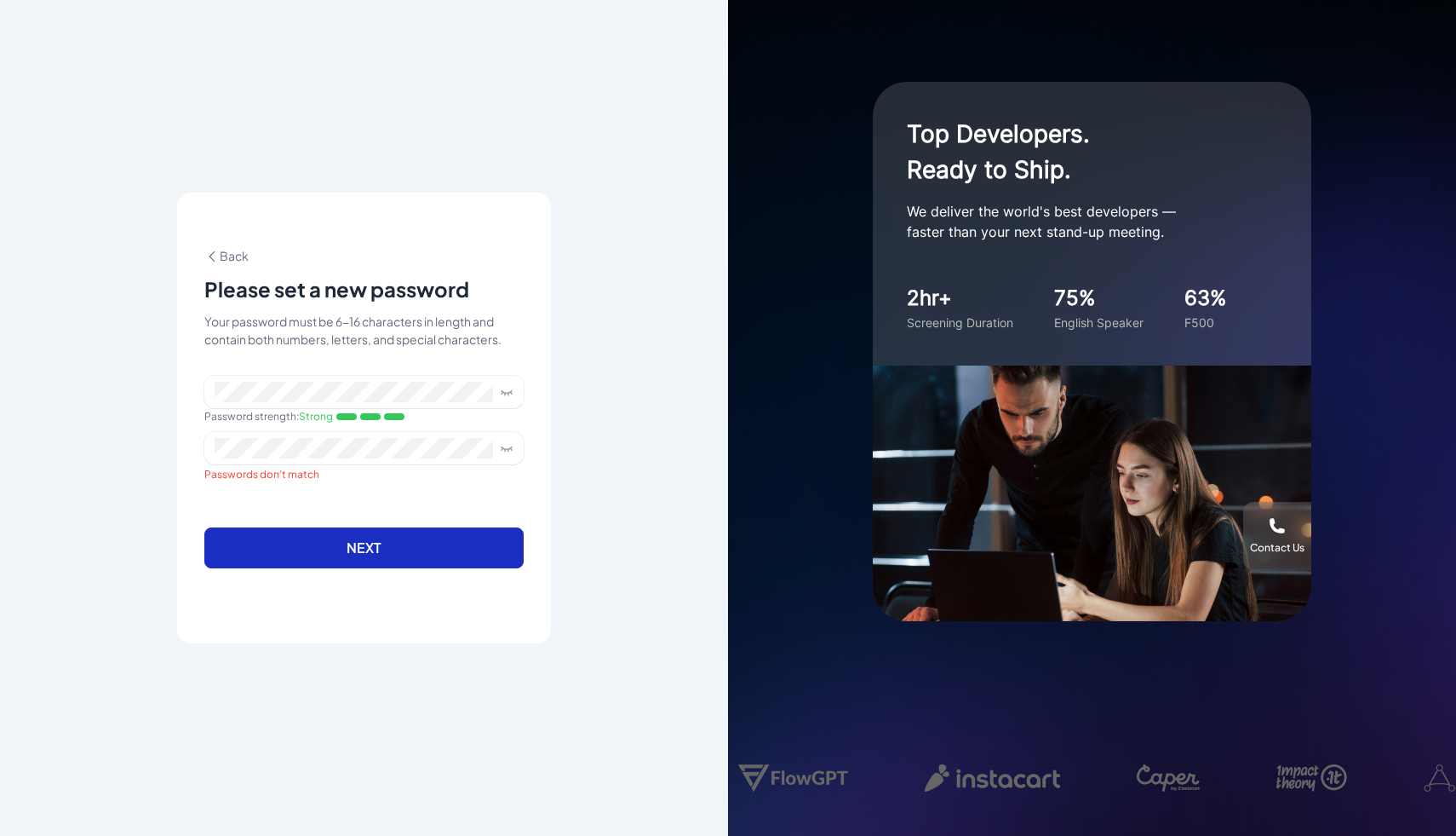
click at [505, 558] on button "Next" at bounding box center [364, 548] width 319 height 41
click at [327, 541] on button "Next" at bounding box center [364, 548] width 319 height 41
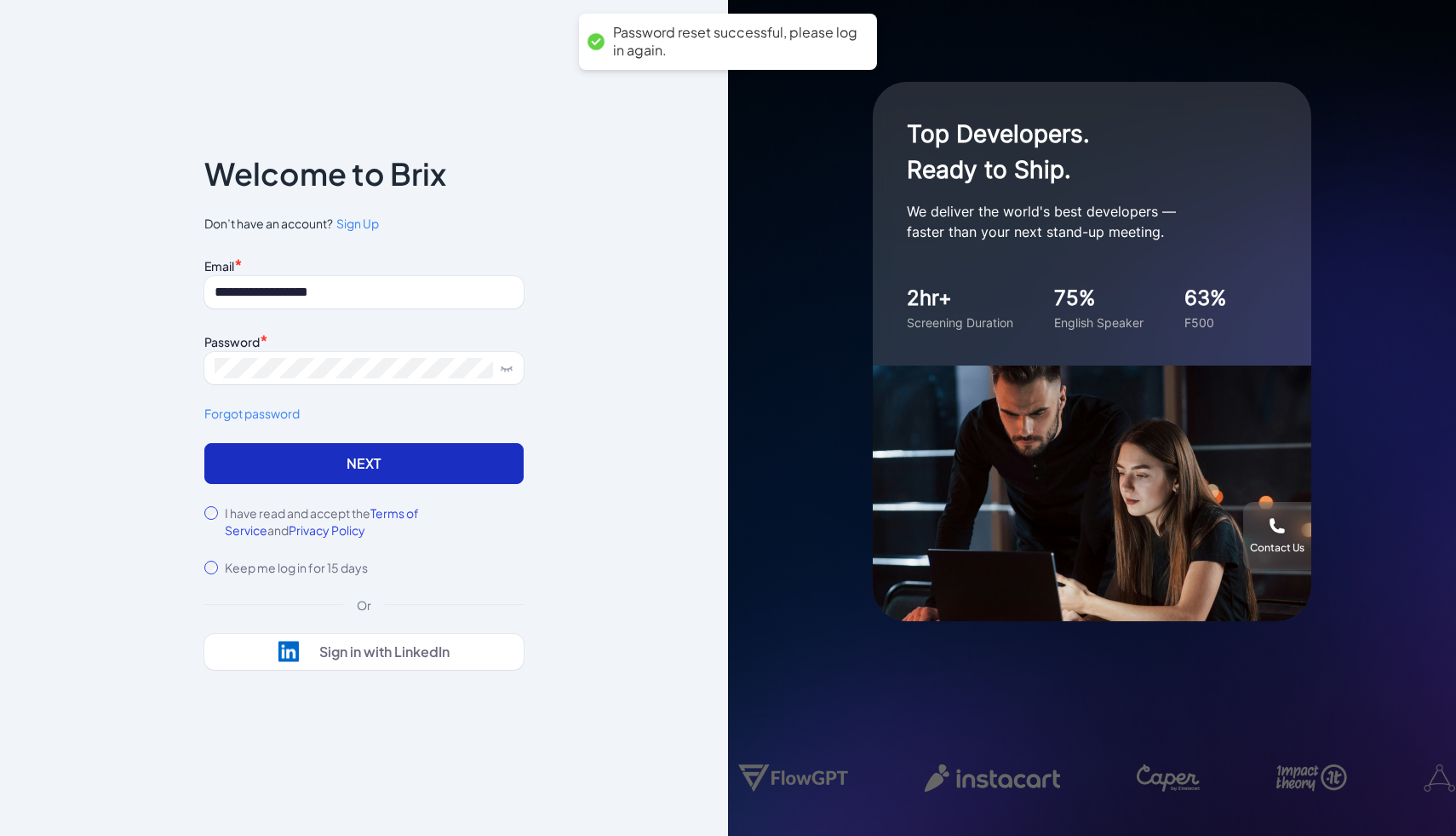
click at [380, 445] on button "Next" at bounding box center [364, 464] width 319 height 41
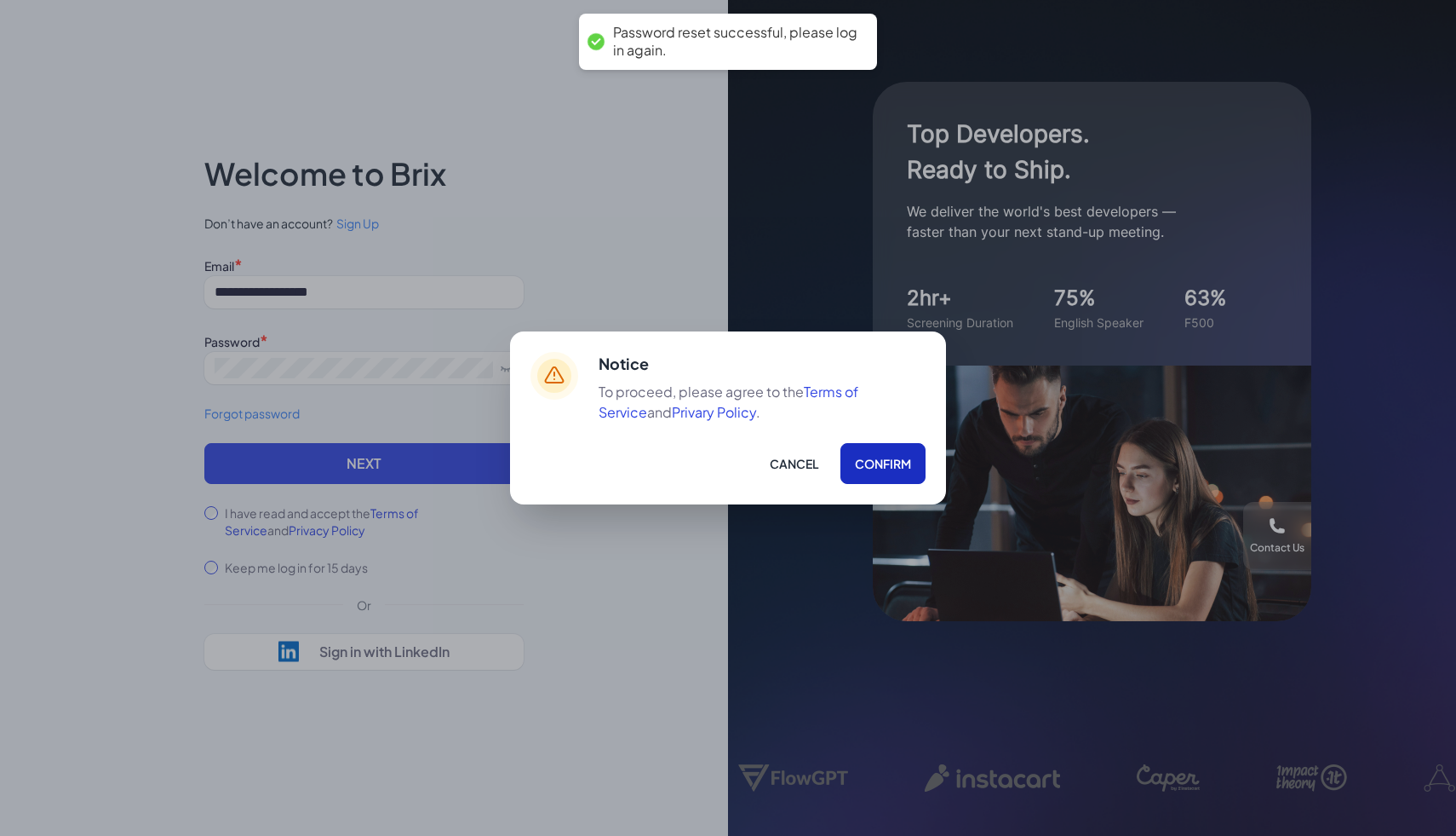
click at [859, 455] on button "Confirm" at bounding box center [882, 464] width 85 height 41
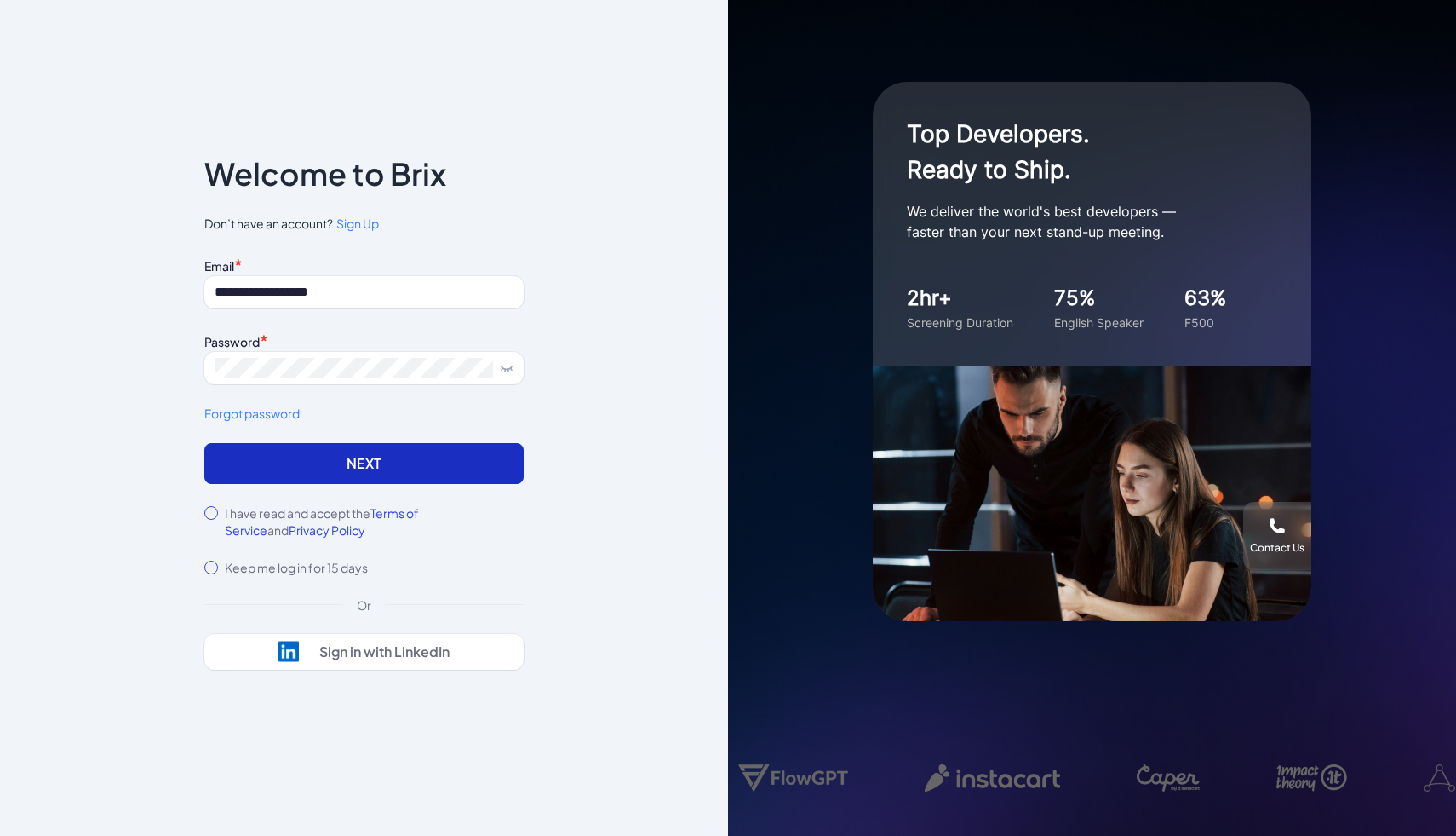
click at [377, 461] on button "Next" at bounding box center [364, 464] width 319 height 41
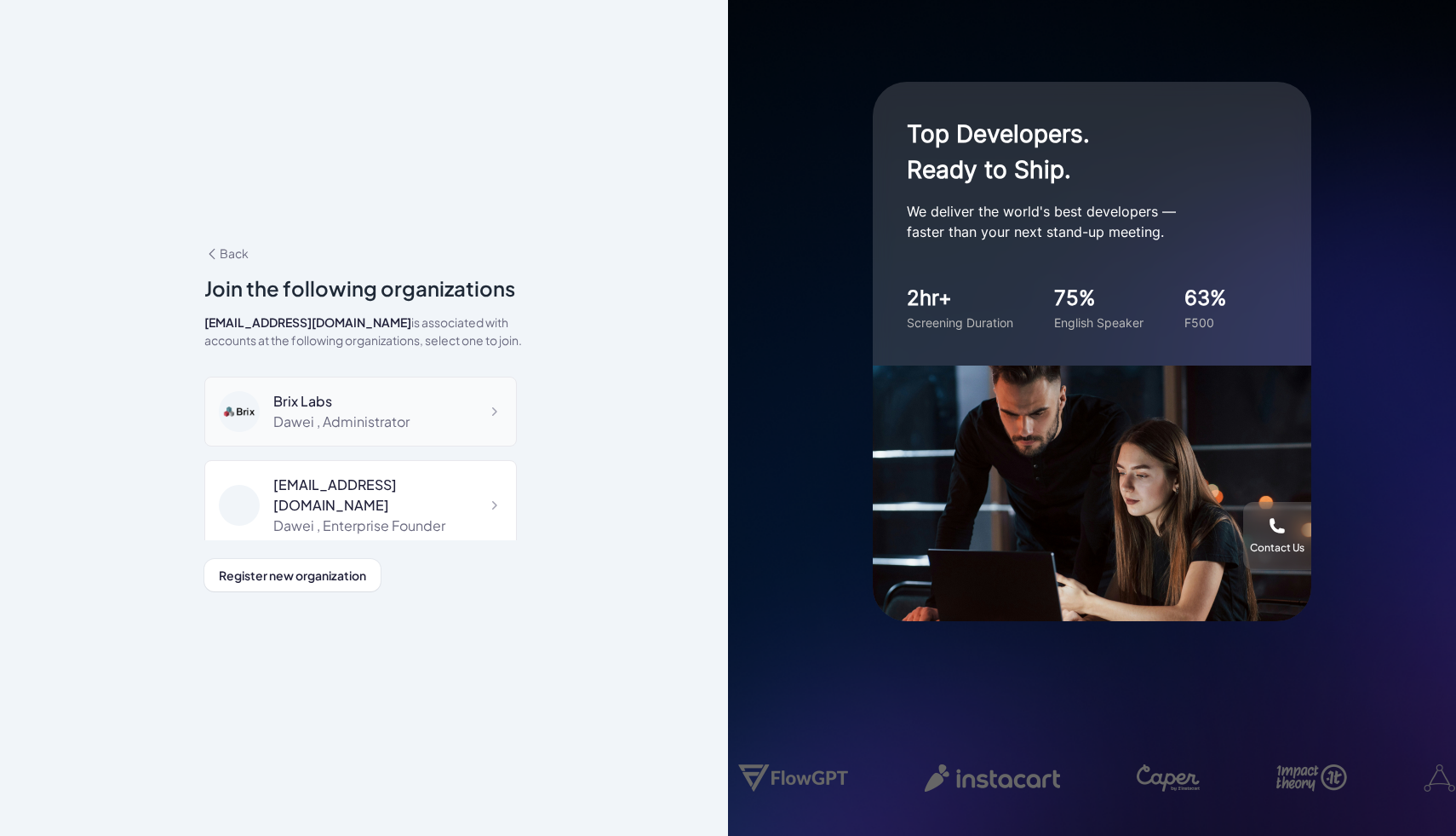
click at [420, 432] on div "Brix Labs Dawei , Administrator" at bounding box center [360, 411] width 312 height 70
click at [373, 495] on div "dawei@joinbrix.com" at bounding box center [388, 495] width 229 height 41
click at [347, 405] on div "Brix Labs" at bounding box center [341, 401] width 136 height 21
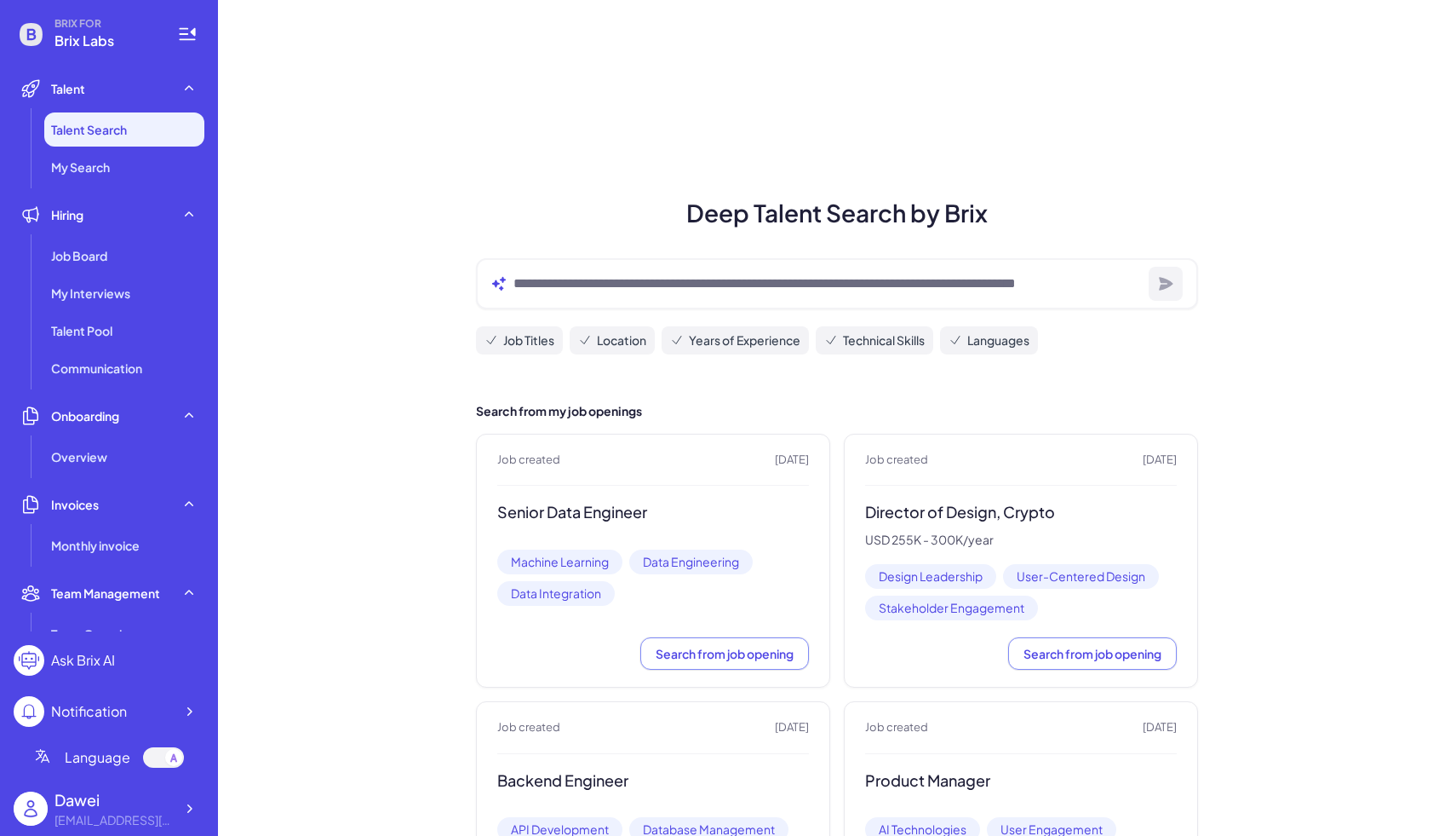
click at [99, 36] on span "Brix Labs" at bounding box center [105, 41] width 103 height 21
click at [118, 35] on span "Brix Labs" at bounding box center [105, 41] width 103 height 21
click at [94, 159] on span "My Search" at bounding box center [80, 167] width 59 height 17
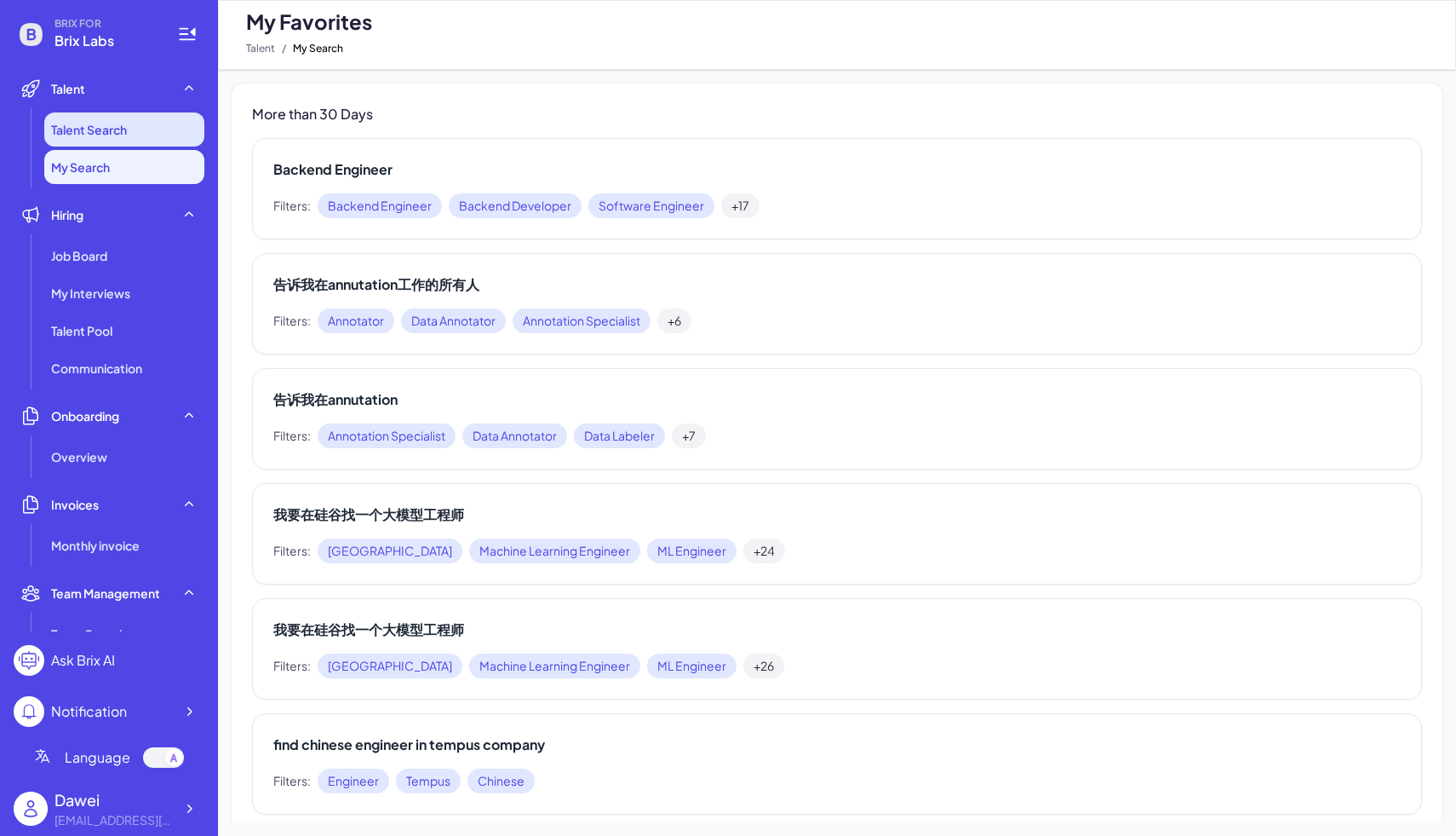
click at [100, 124] on span "Talent Search" at bounding box center [89, 130] width 76 height 17
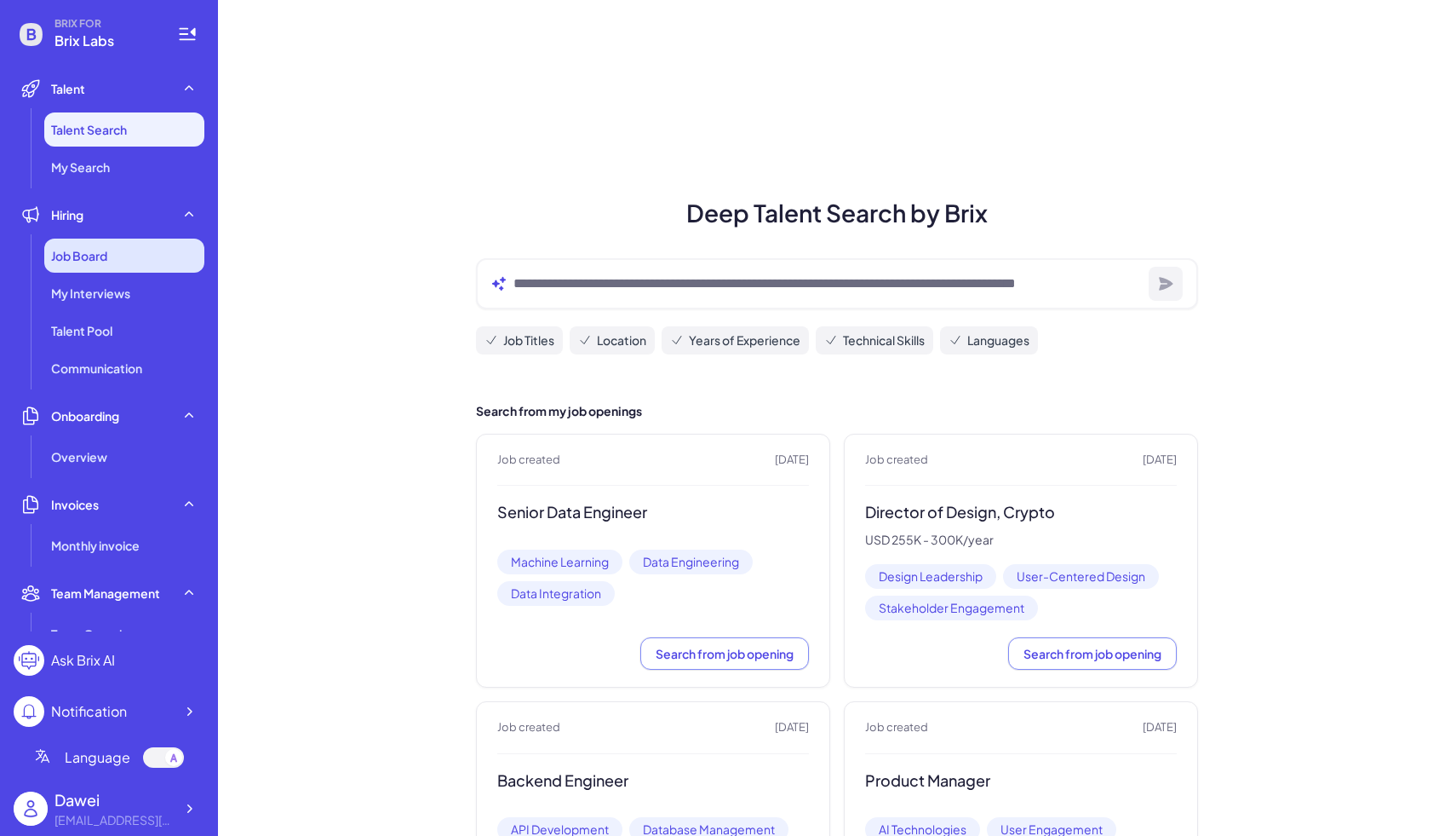
click at [125, 250] on div "Job Board" at bounding box center [124, 256] width 160 height 35
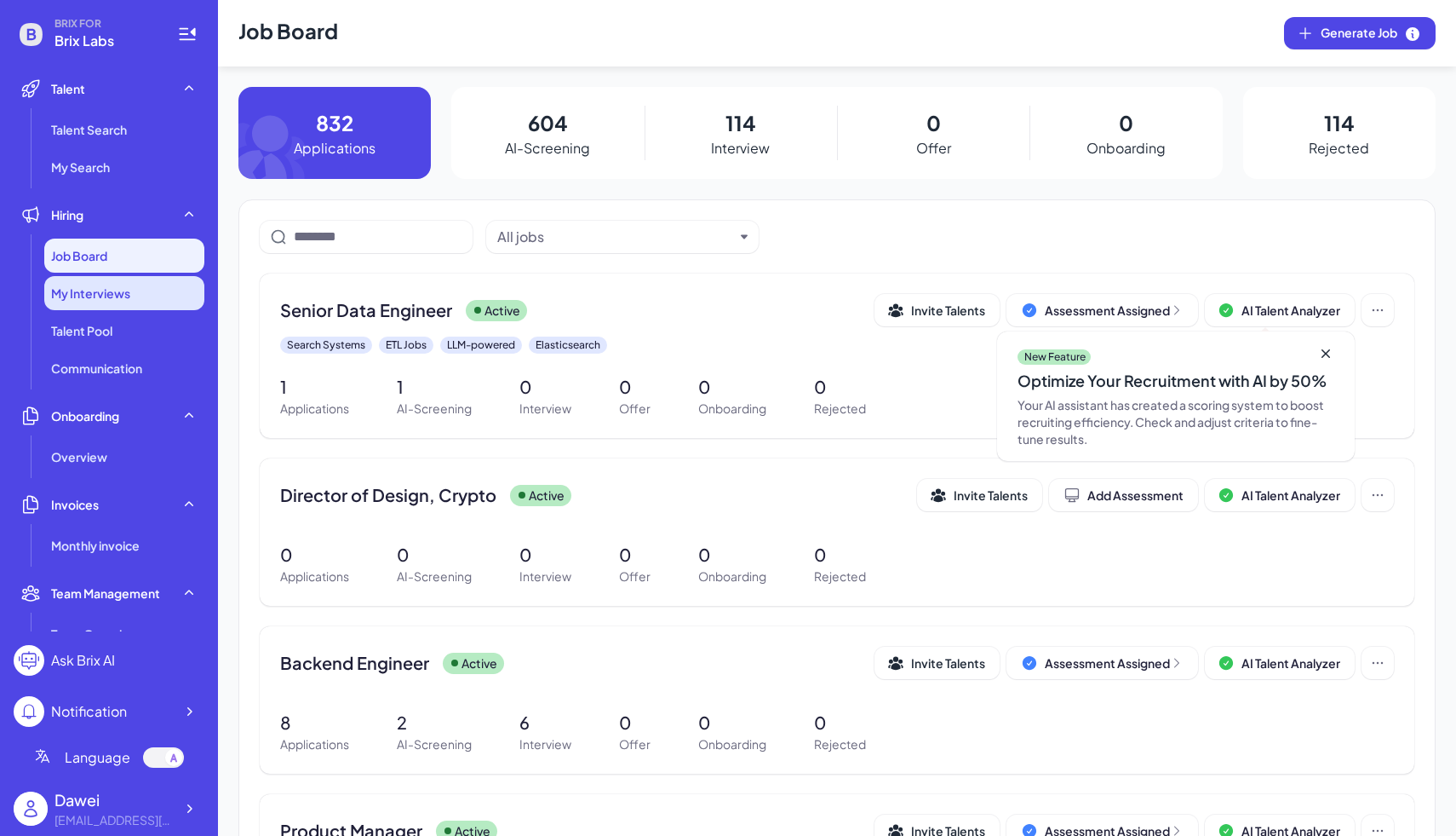
click at [115, 299] on span "My Interviews" at bounding box center [90, 293] width 79 height 17
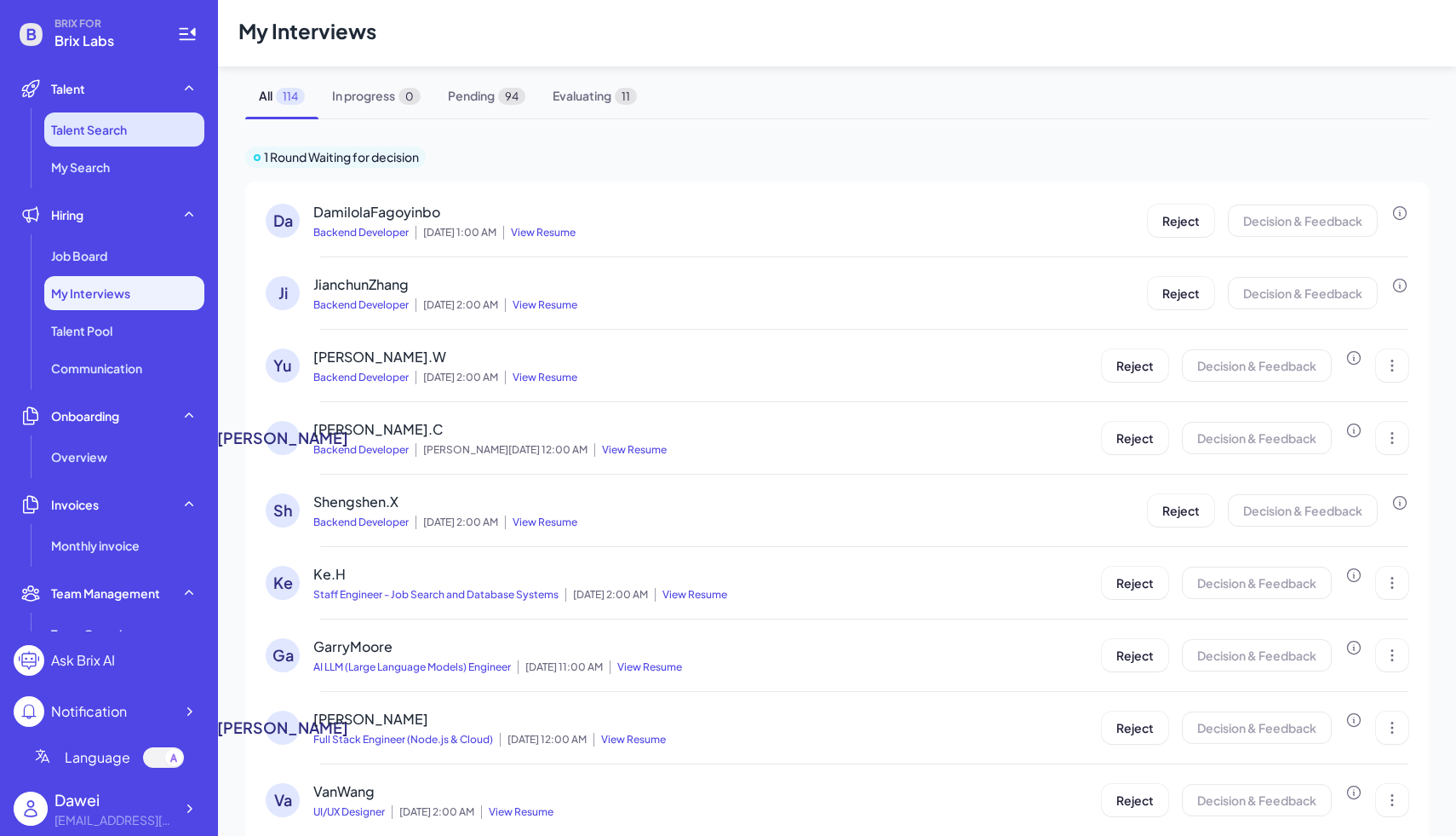
click at [113, 113] on li "Talent Search" at bounding box center [124, 130] width 160 height 35
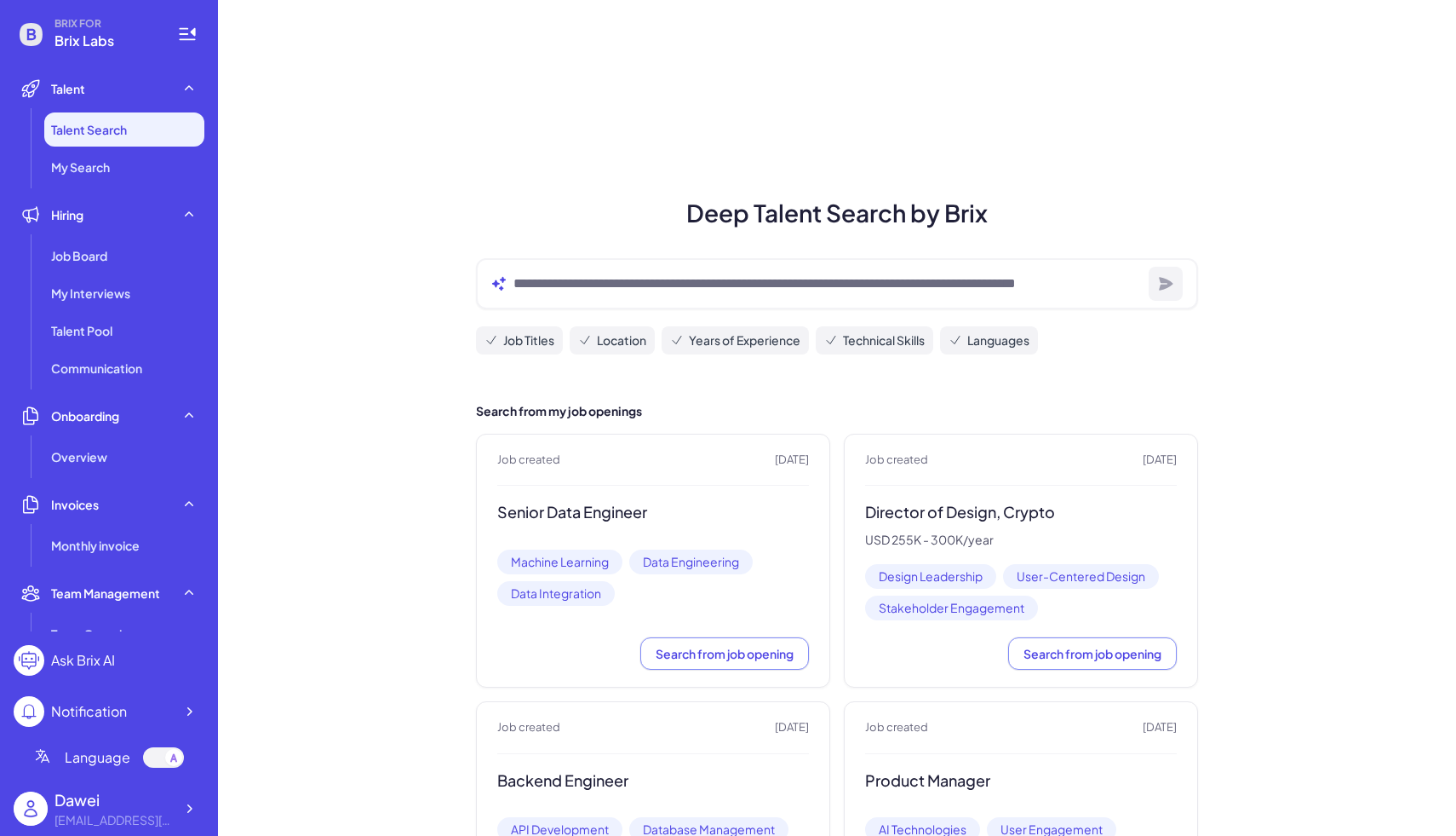
click at [564, 270] on div at bounding box center [837, 284] width 722 height 51
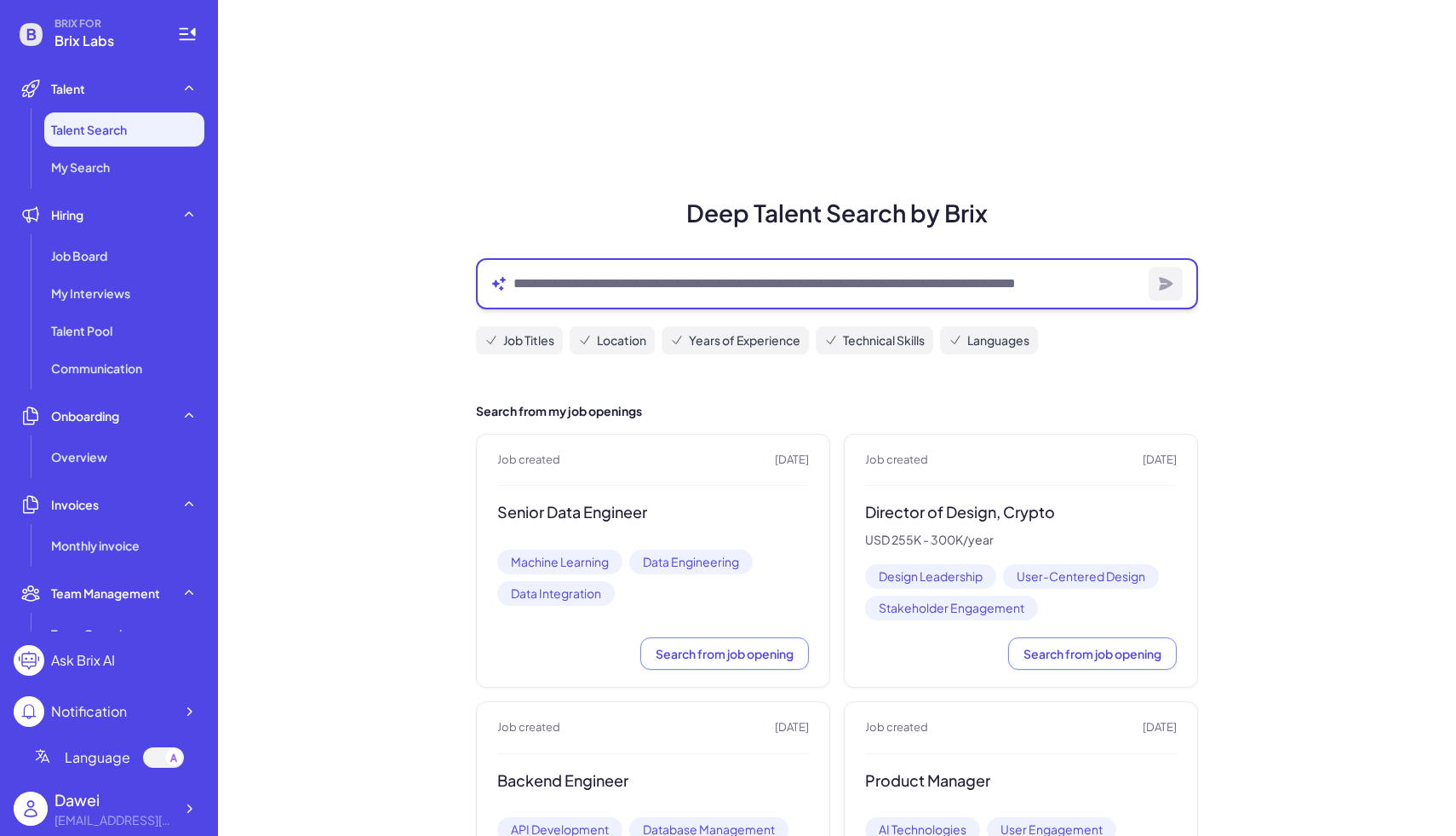
click at [569, 279] on textarea at bounding box center [827, 284] width 629 height 21
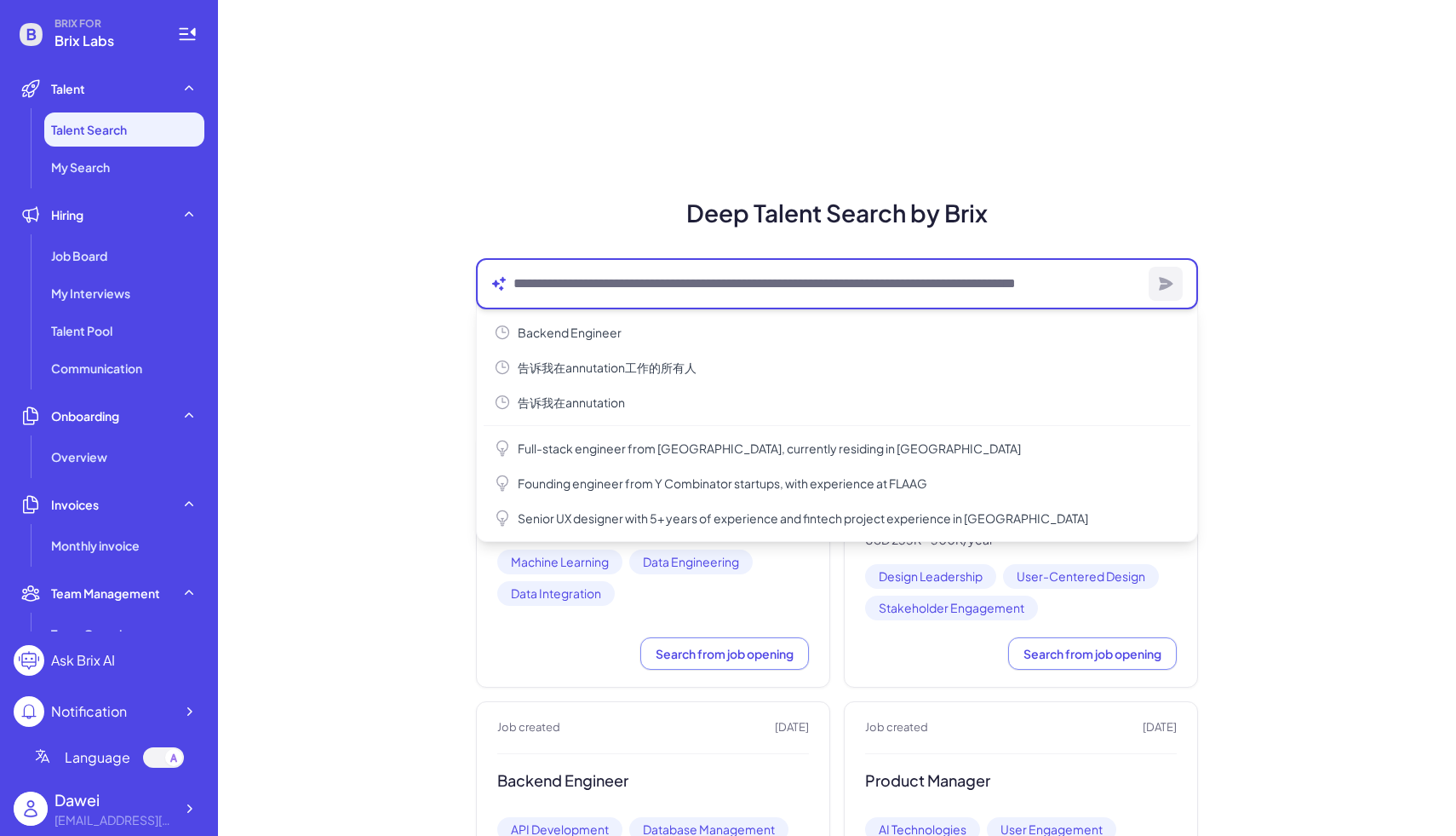
type textarea "*"
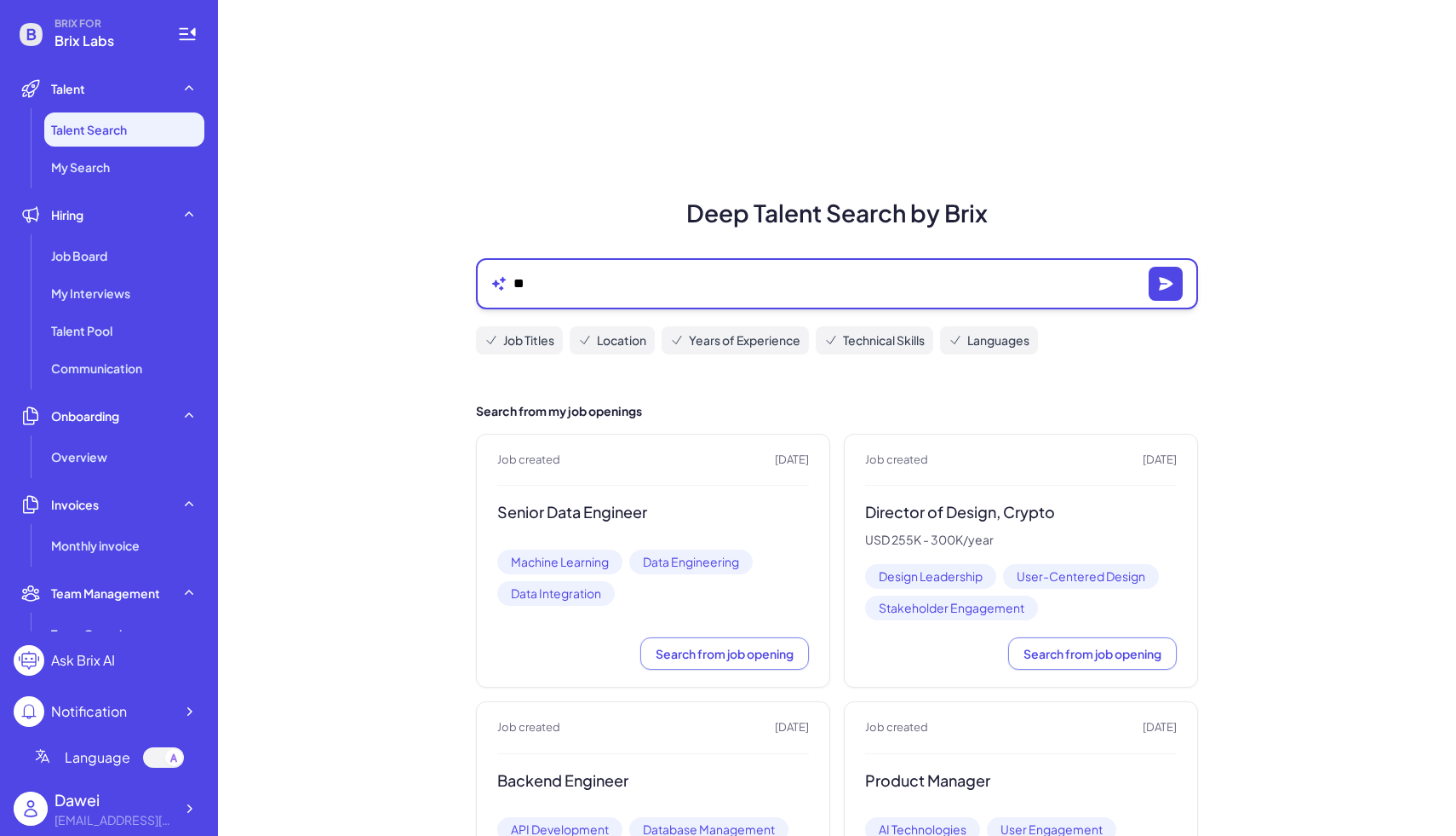
type textarea "*"
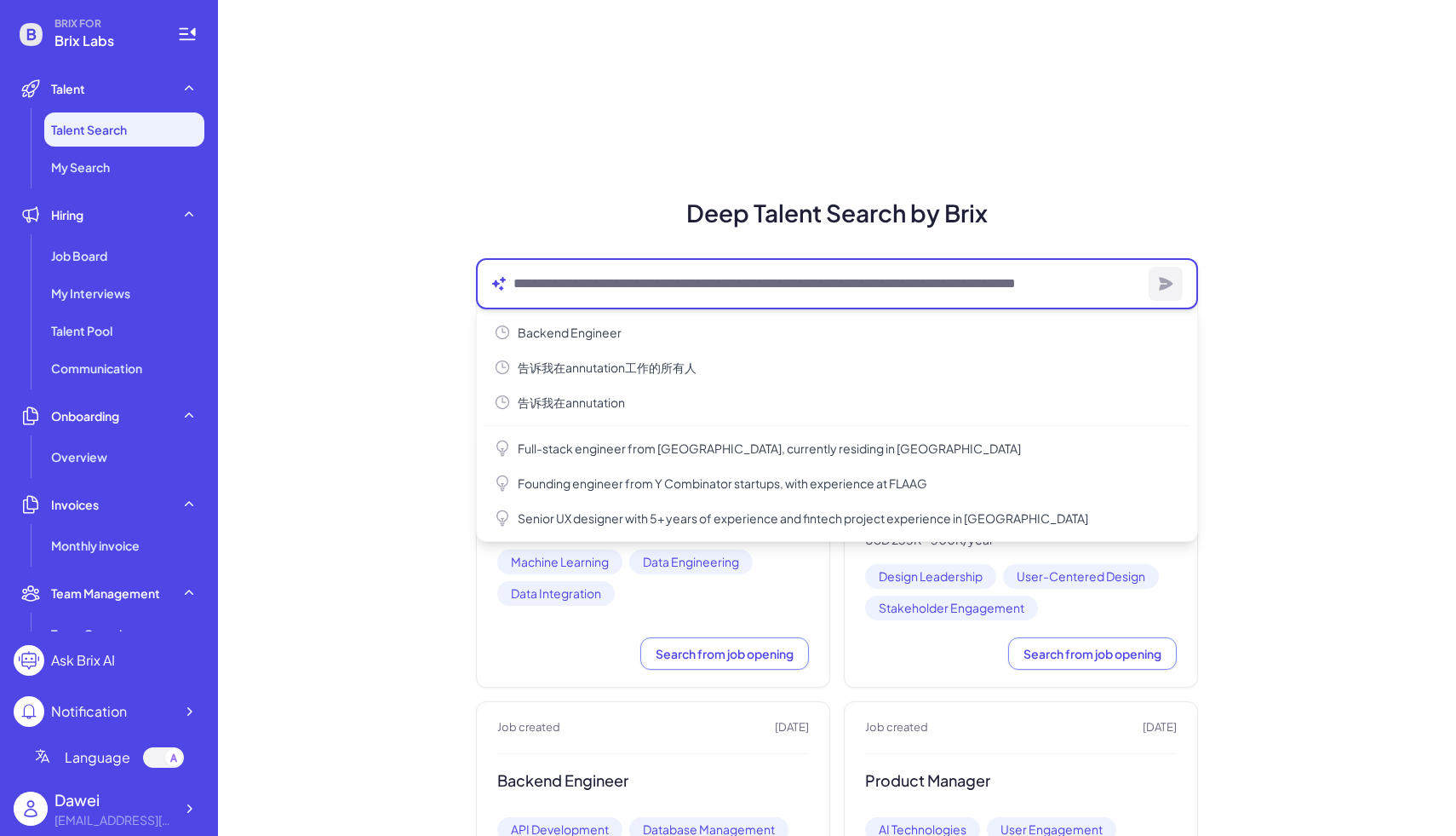
type textarea "*"
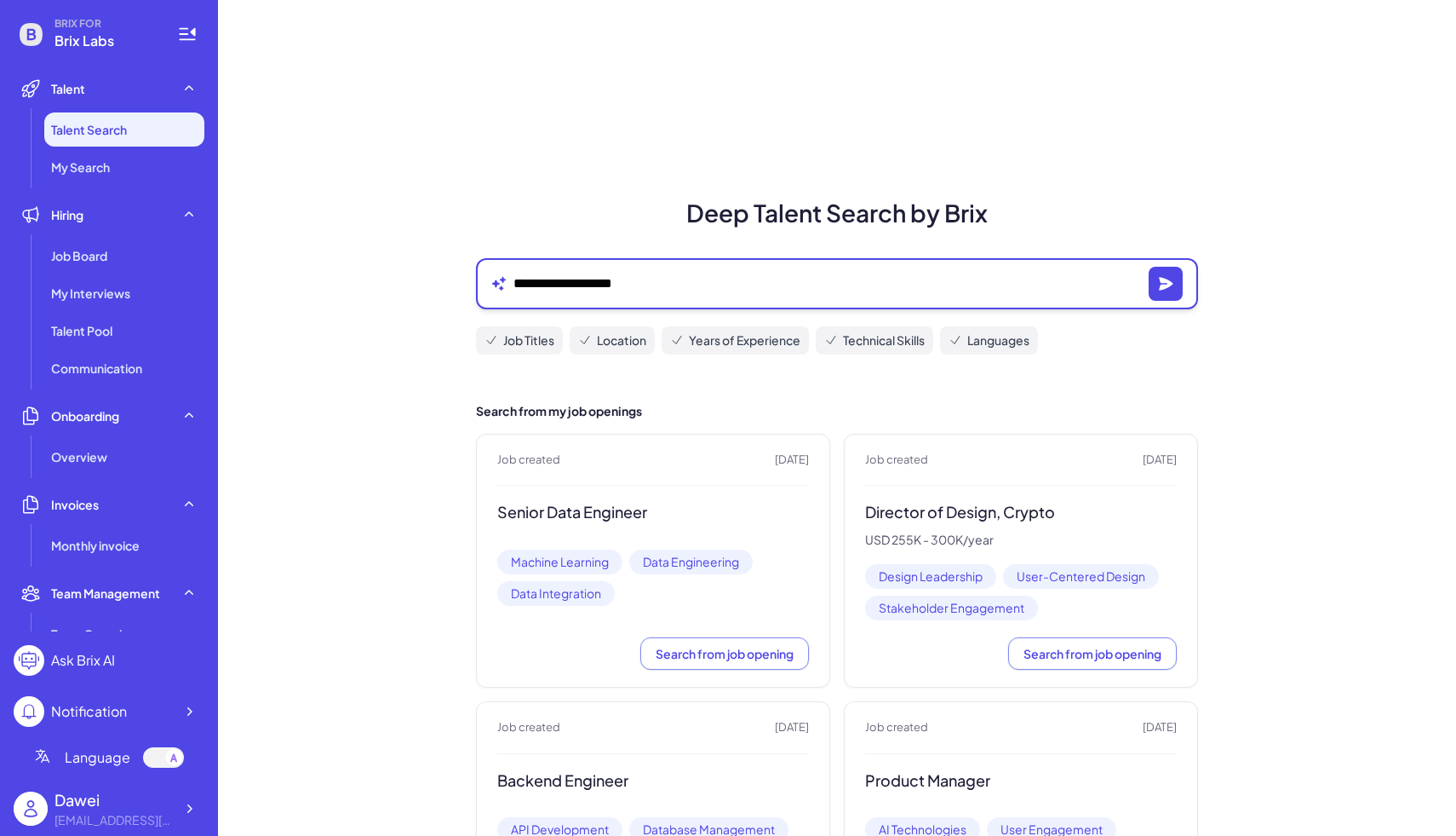
type textarea "**********"
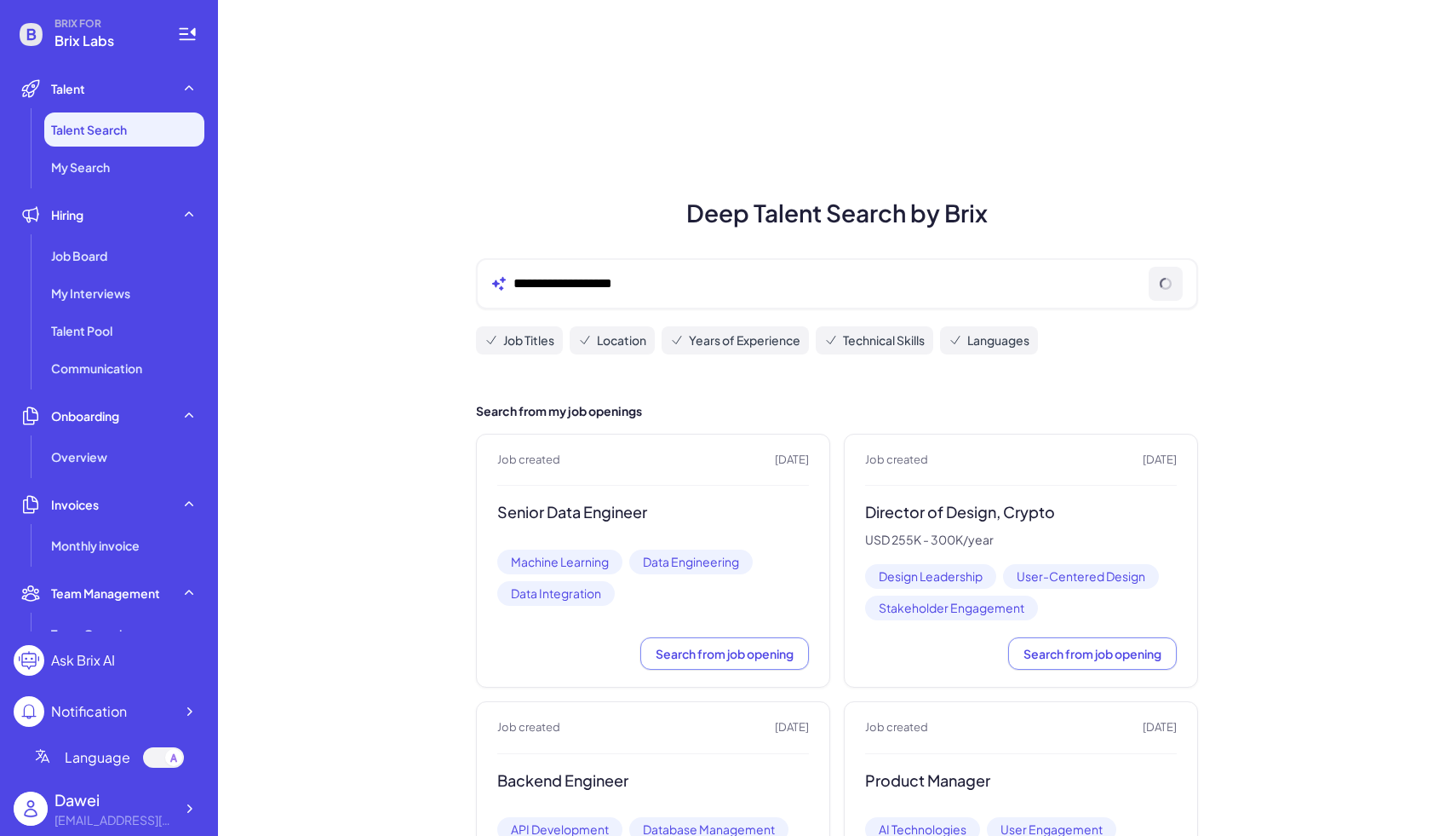
click at [728, 298] on div "**********" at bounding box center [837, 284] width 722 height 51
click at [631, 299] on div at bounding box center [837, 284] width 722 height 51
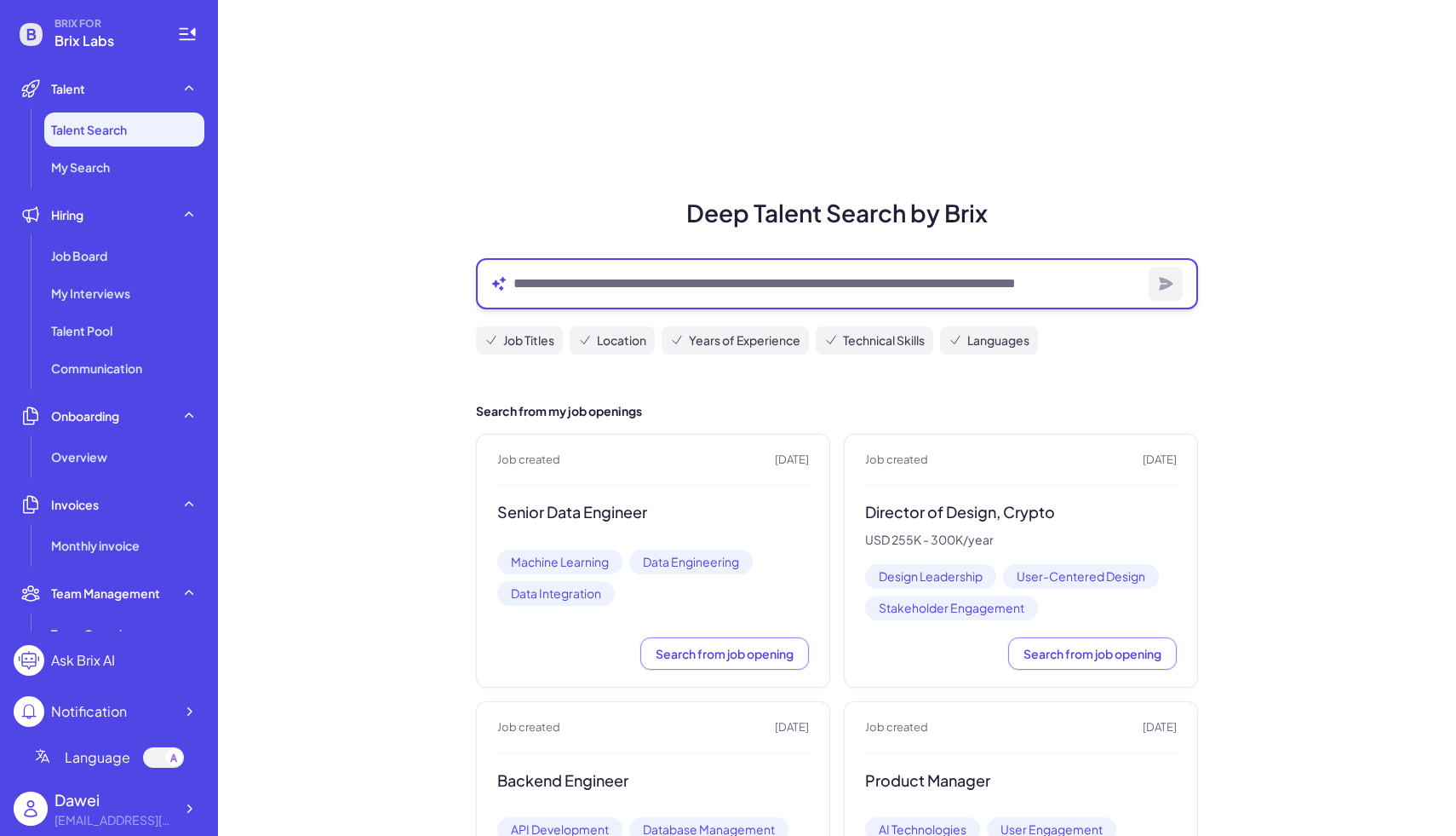
click at [629, 288] on textarea at bounding box center [827, 284] width 629 height 21
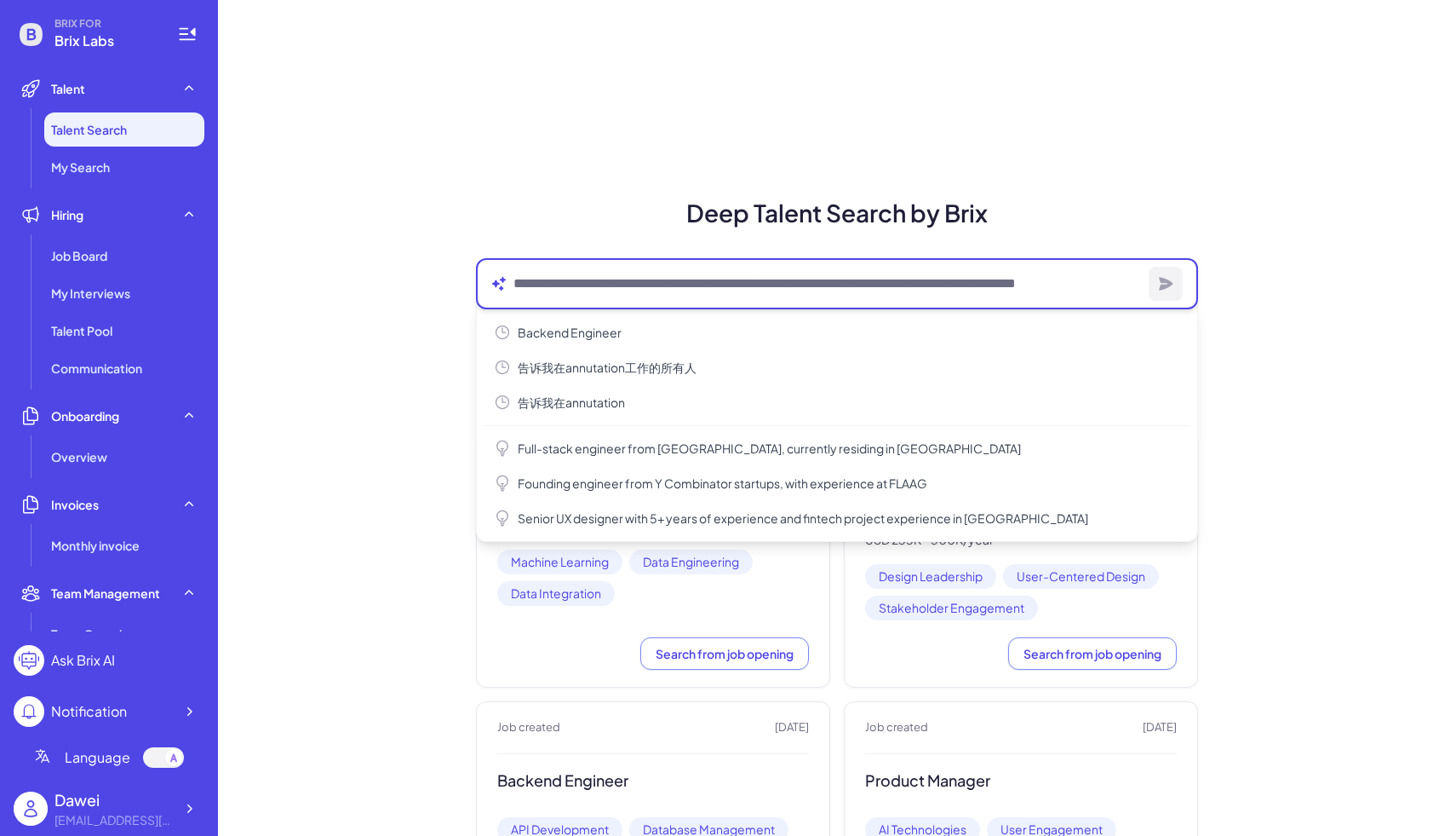
type textarea "*"
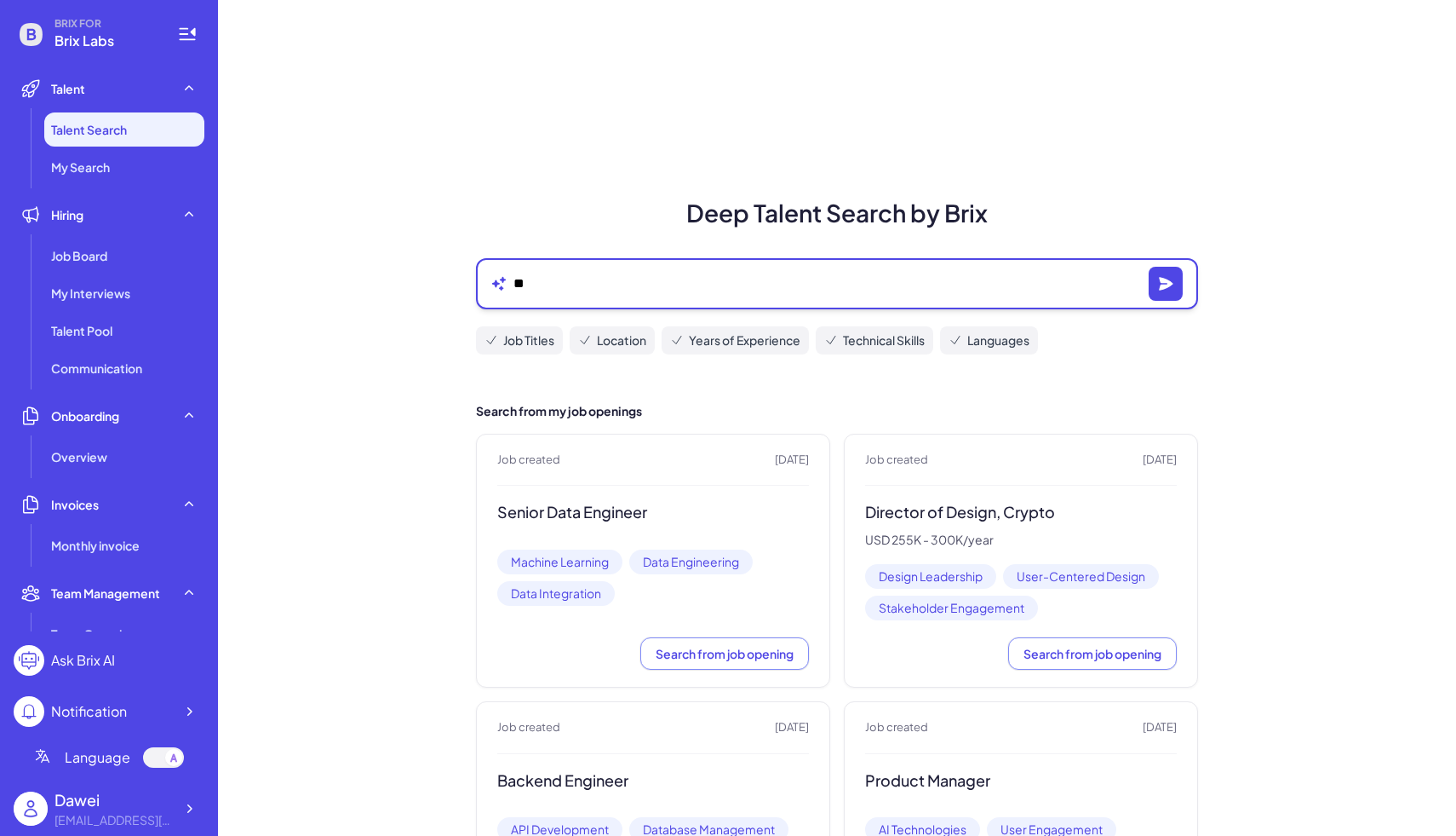
type textarea "*"
type textarea "**********"
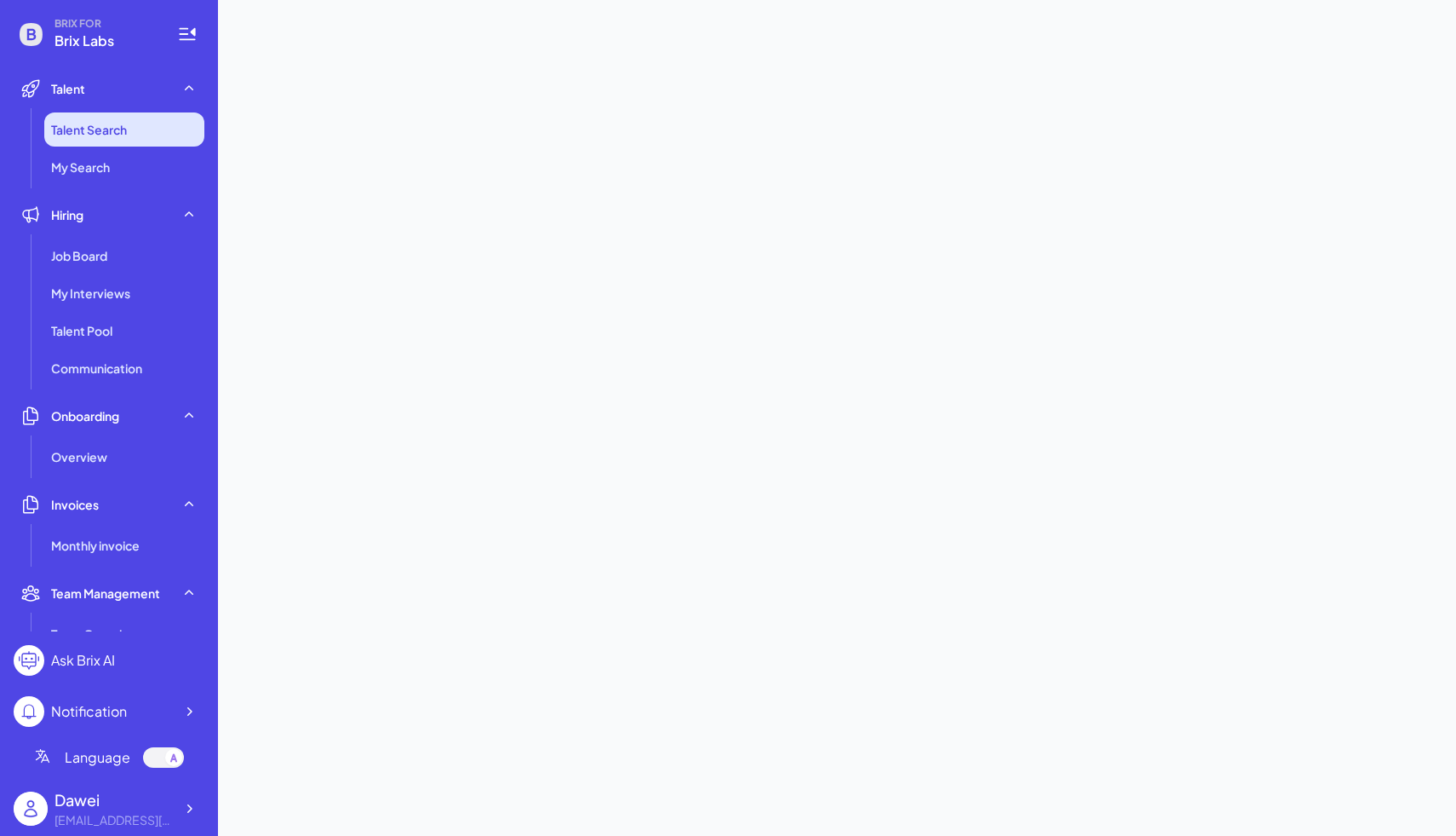
click at [91, 127] on span "Talent Search" at bounding box center [89, 130] width 76 height 17
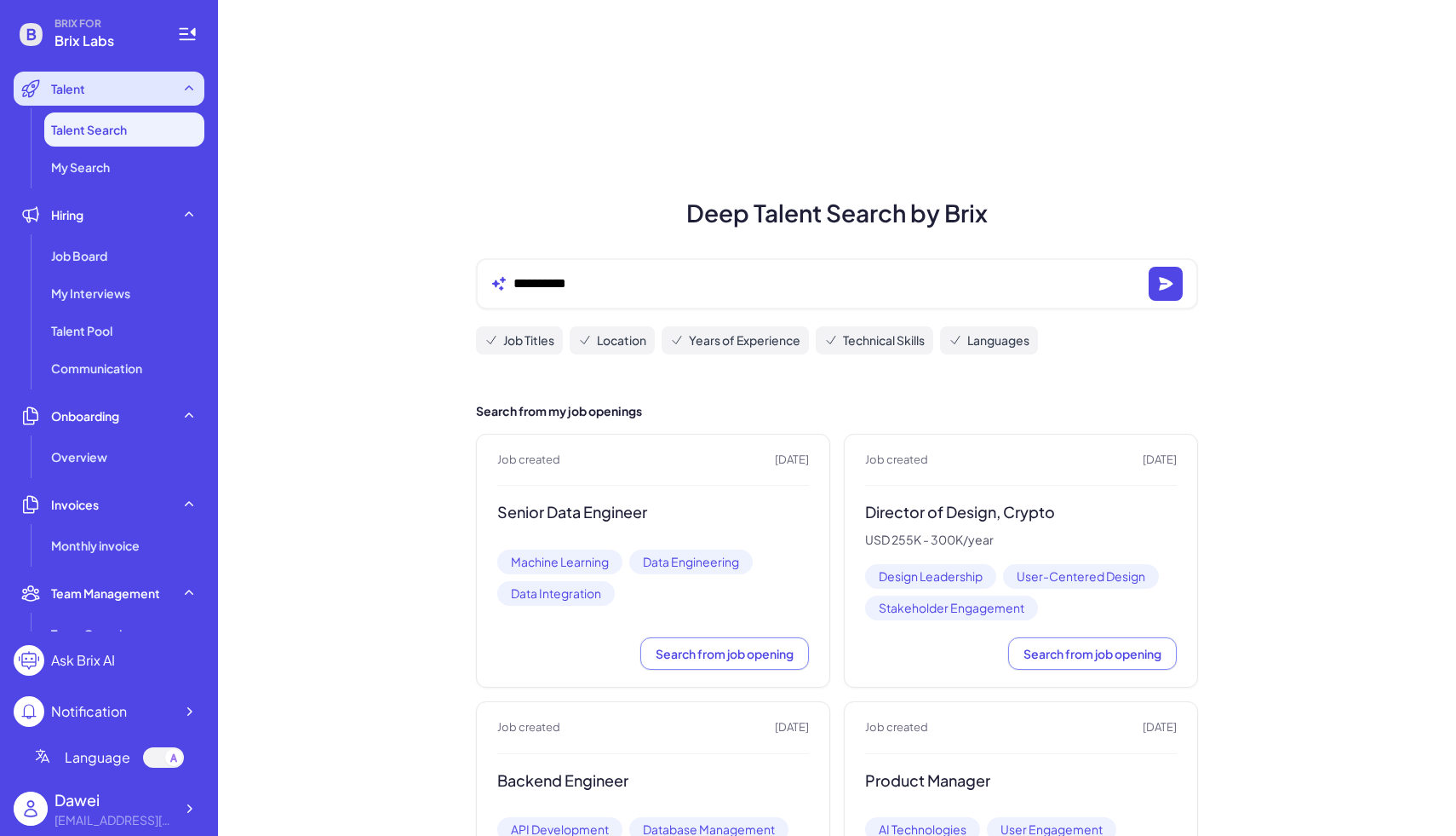
click at [118, 91] on div "Talent" at bounding box center [109, 89] width 190 height 35
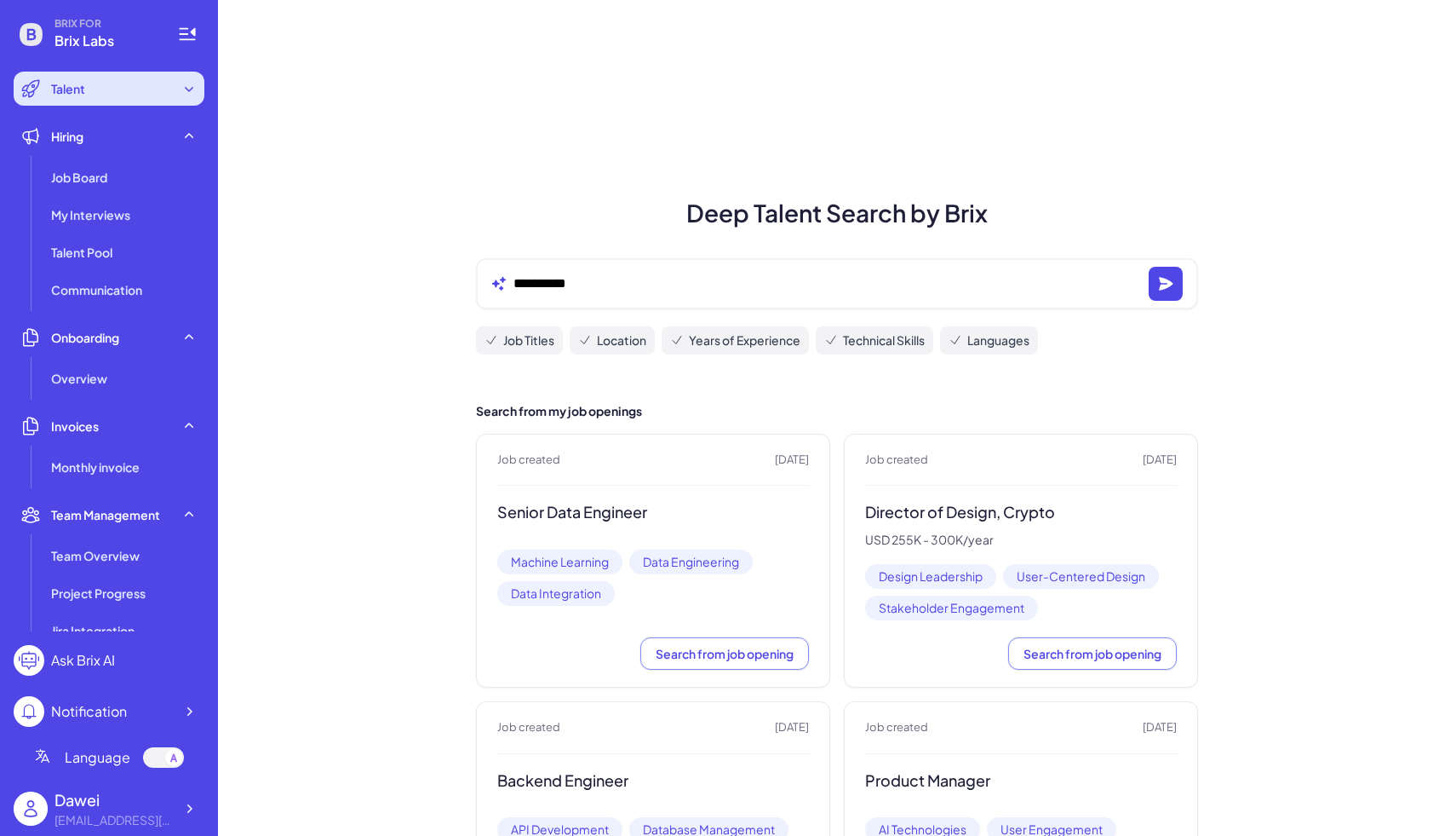
click at [118, 91] on div "Talent" at bounding box center [109, 89] width 190 height 35
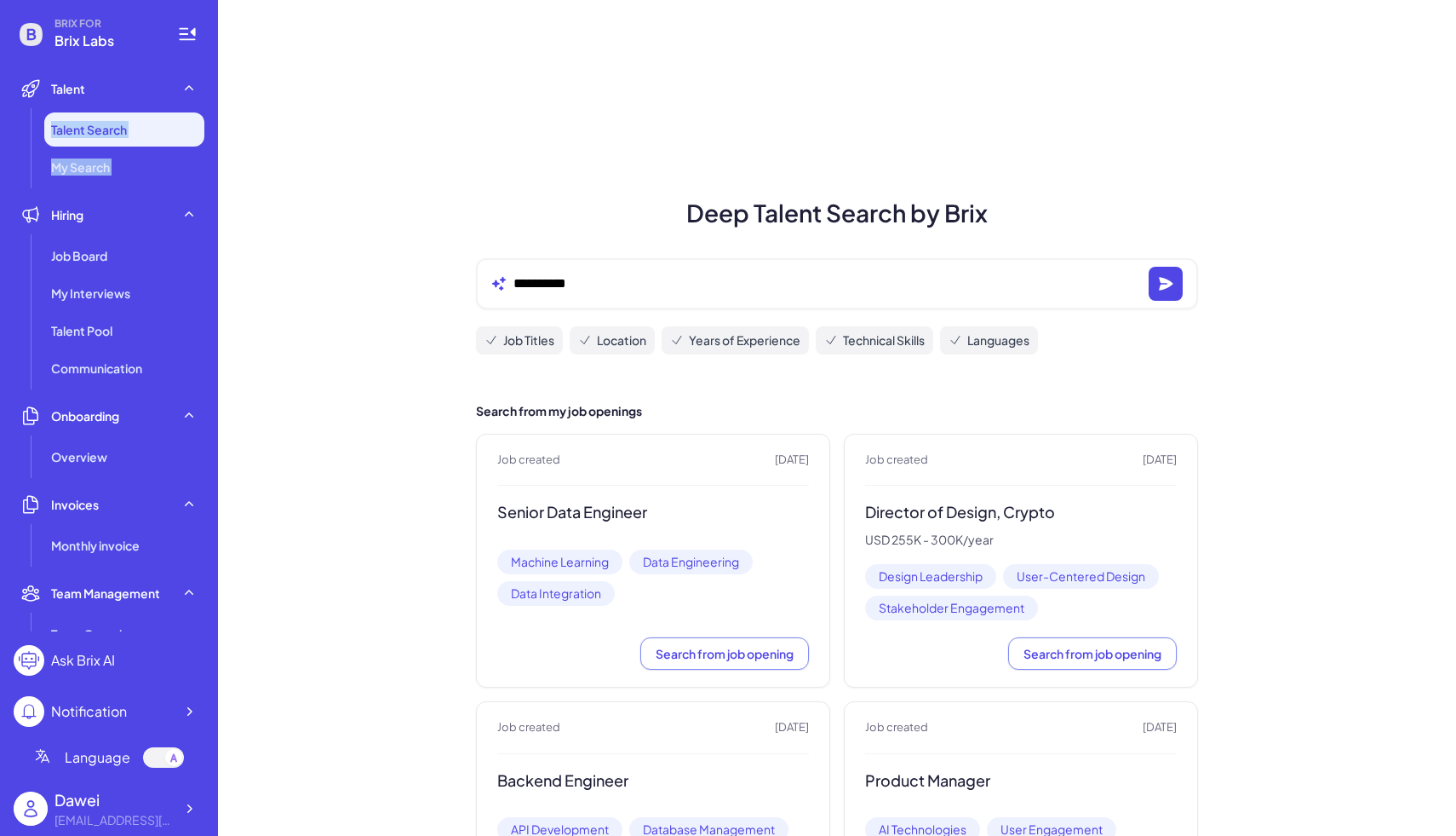
click at [118, 113] on li "Talent Search" at bounding box center [124, 130] width 160 height 35
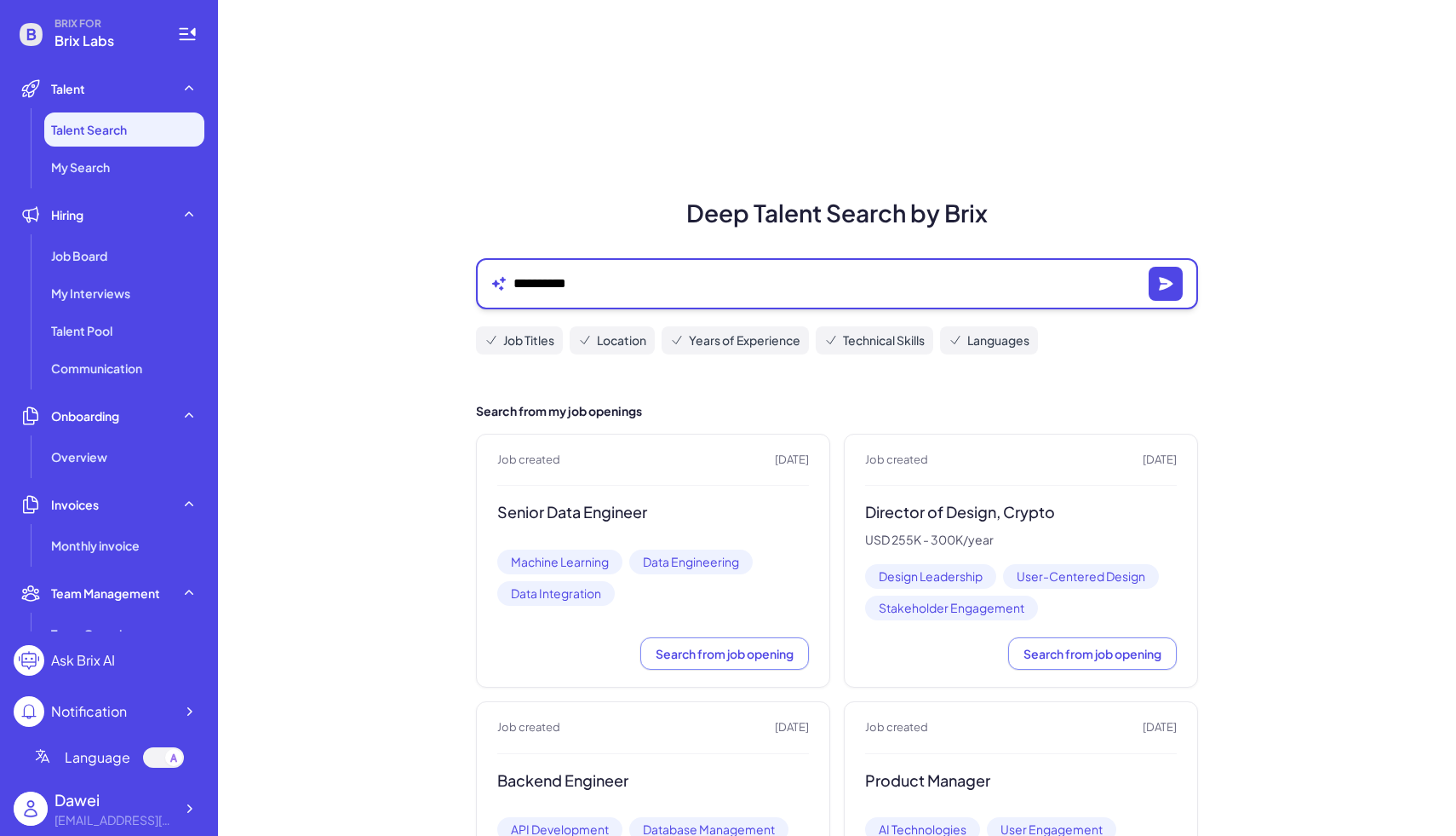
click at [660, 288] on textarea "**********" at bounding box center [827, 284] width 629 height 21
type textarea "**********"
click at [1166, 289] on icon "button" at bounding box center [1166, 284] width 17 height 17
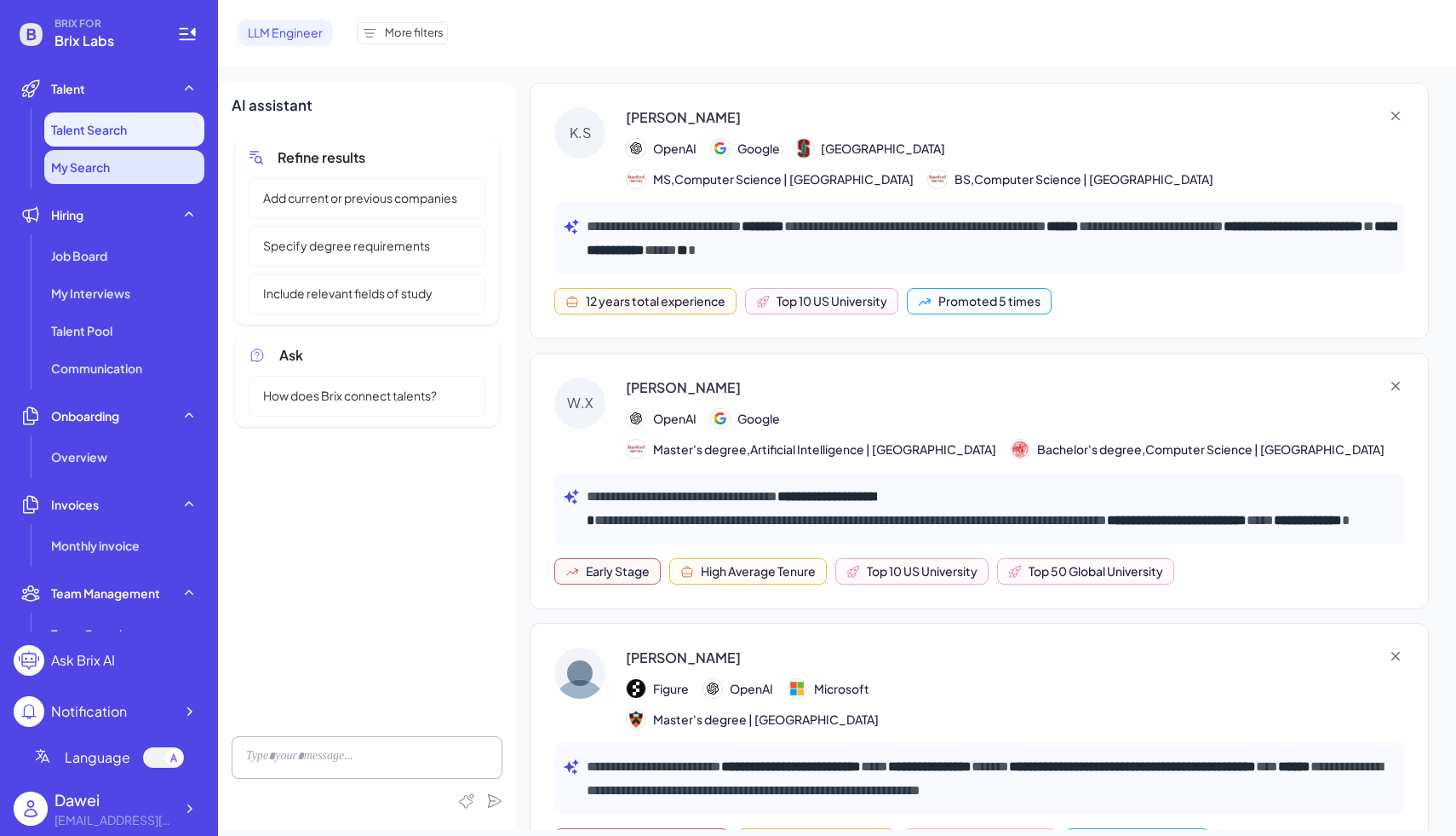
click at [146, 172] on li "My Search" at bounding box center [124, 167] width 160 height 35
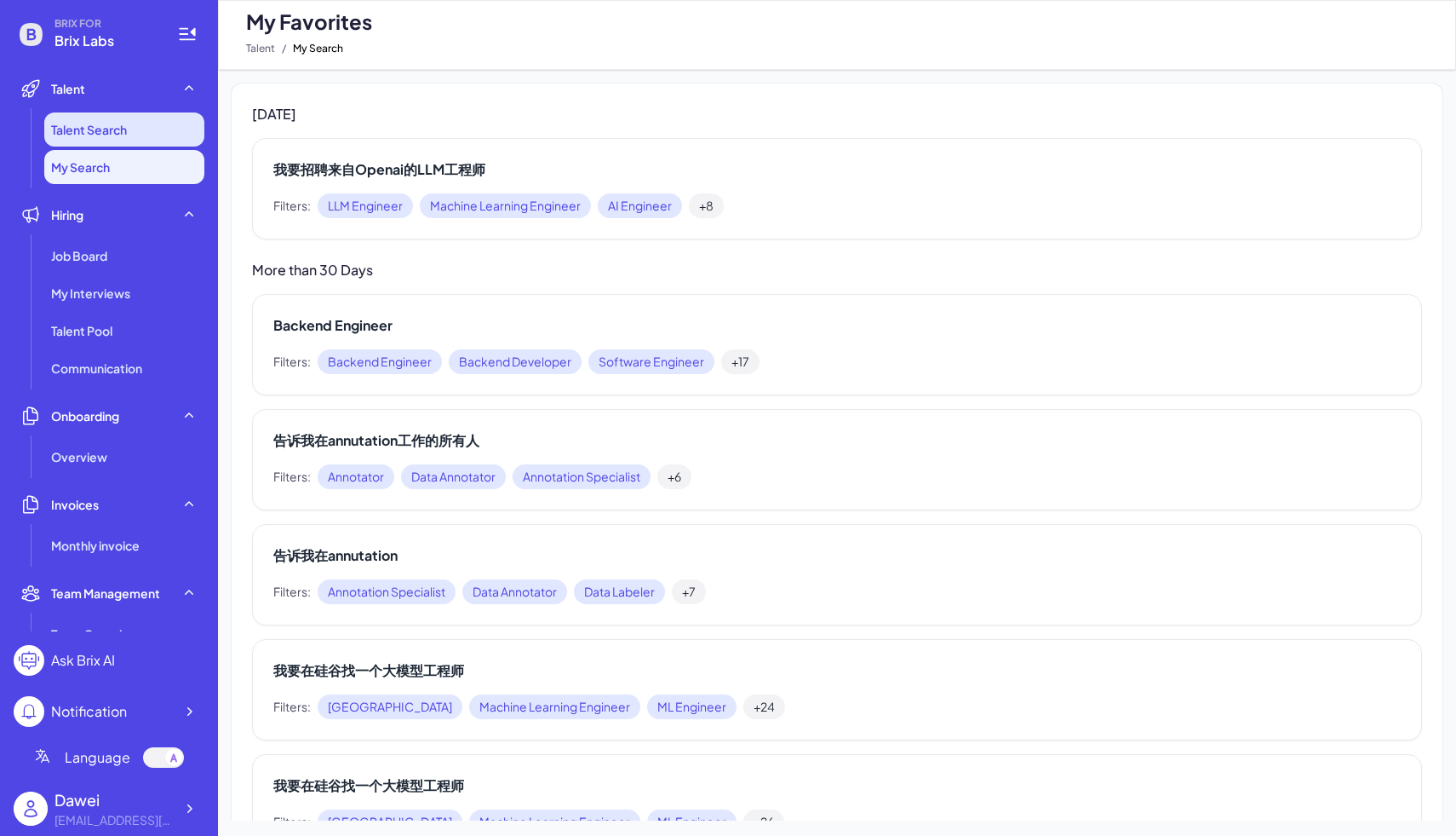
click at [140, 138] on li "Talent Search" at bounding box center [124, 130] width 160 height 35
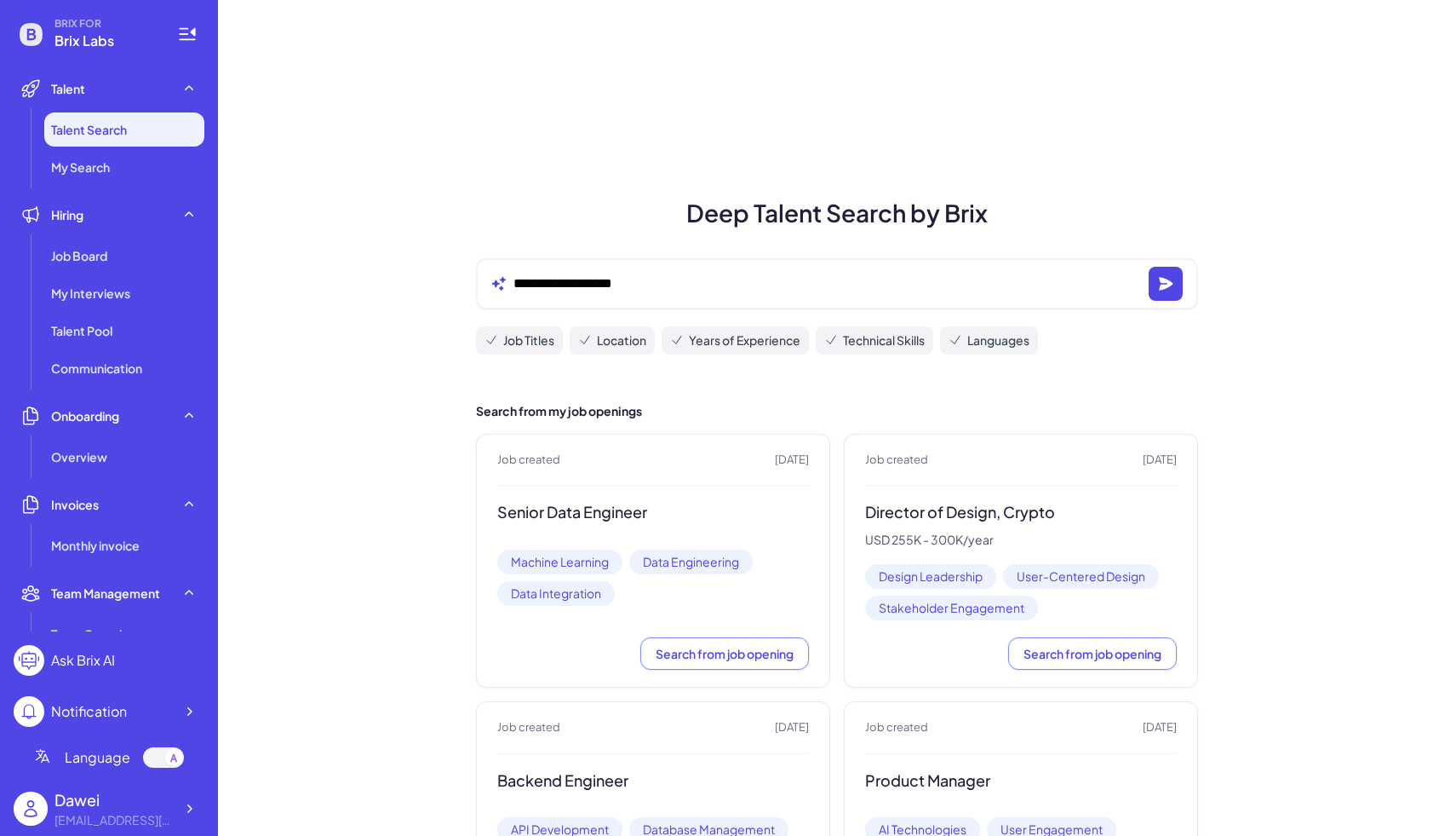
click at [132, 35] on span "Brix Labs" at bounding box center [105, 41] width 103 height 21
click at [92, 264] on div "Job Board" at bounding box center [124, 256] width 160 height 35
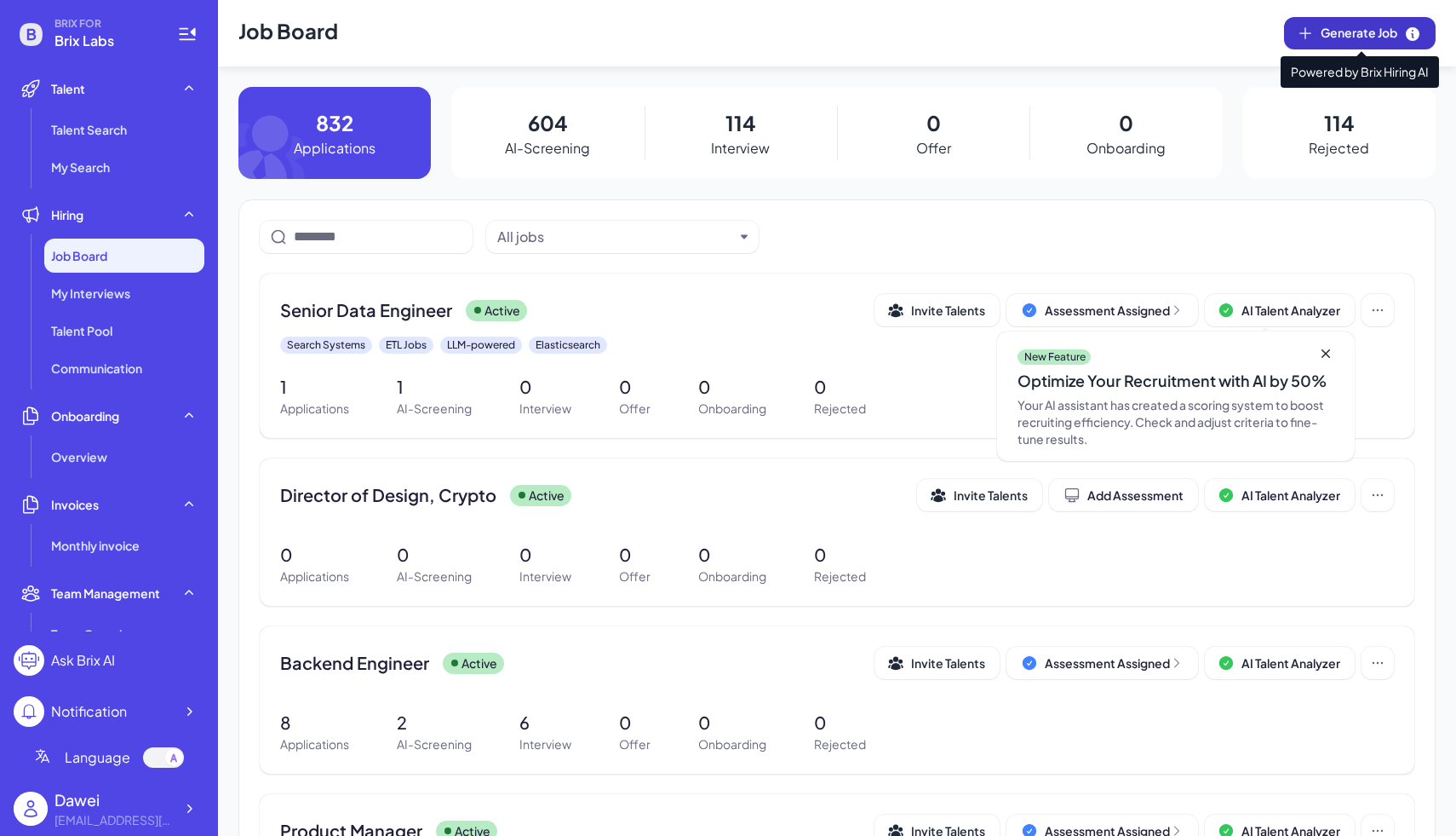
click at [1405, 26] on icon at bounding box center [1412, 34] width 17 height 17
click at [1324, 24] on span "Generate Job" at bounding box center [1371, 34] width 101 height 19
click at [1300, 29] on icon at bounding box center [1305, 33] width 17 height 17
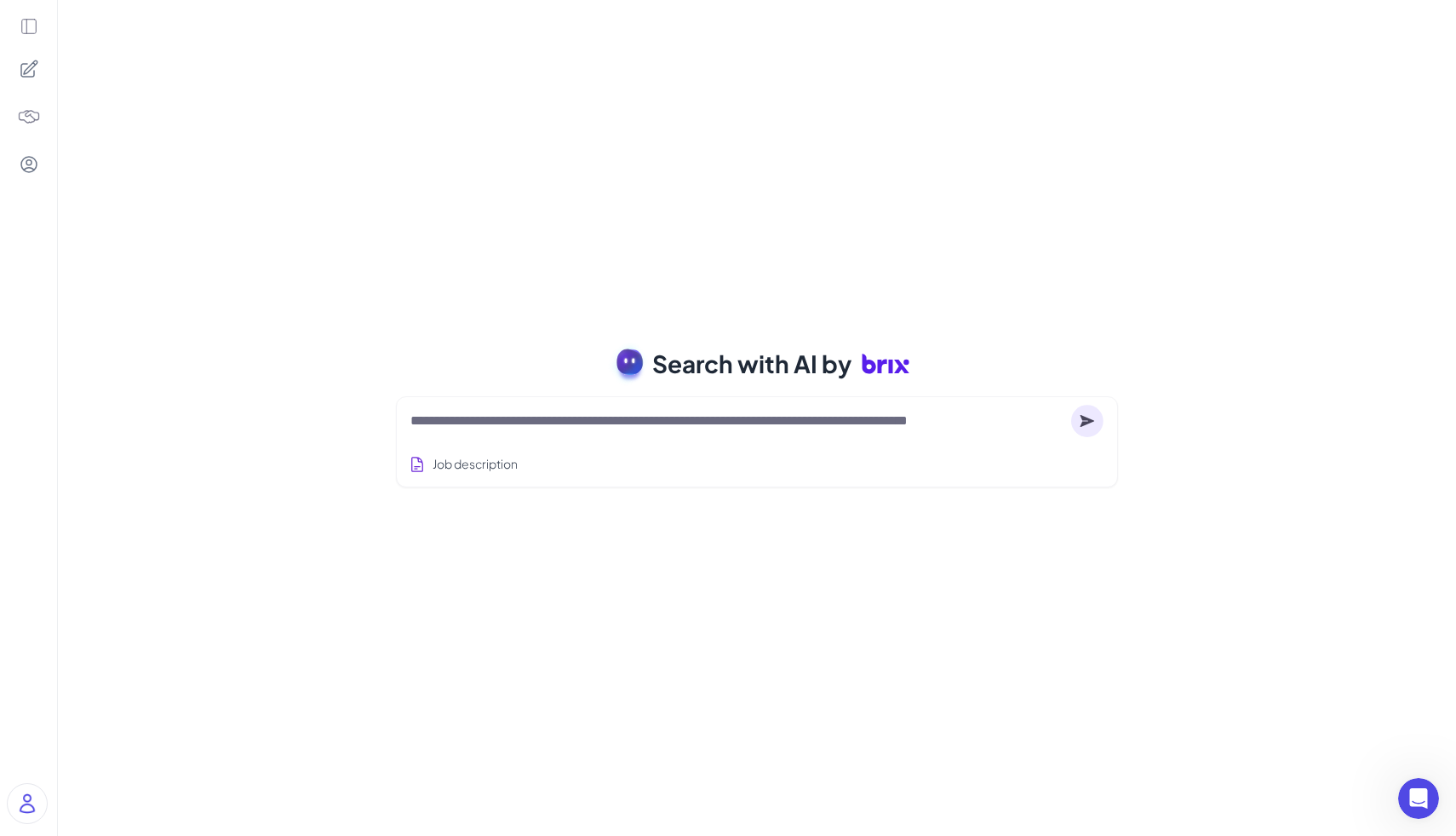
click at [659, 429] on textarea at bounding box center [737, 421] width 654 height 21
type textarea "*"
click at [24, 27] on icon at bounding box center [29, 26] width 19 height 19
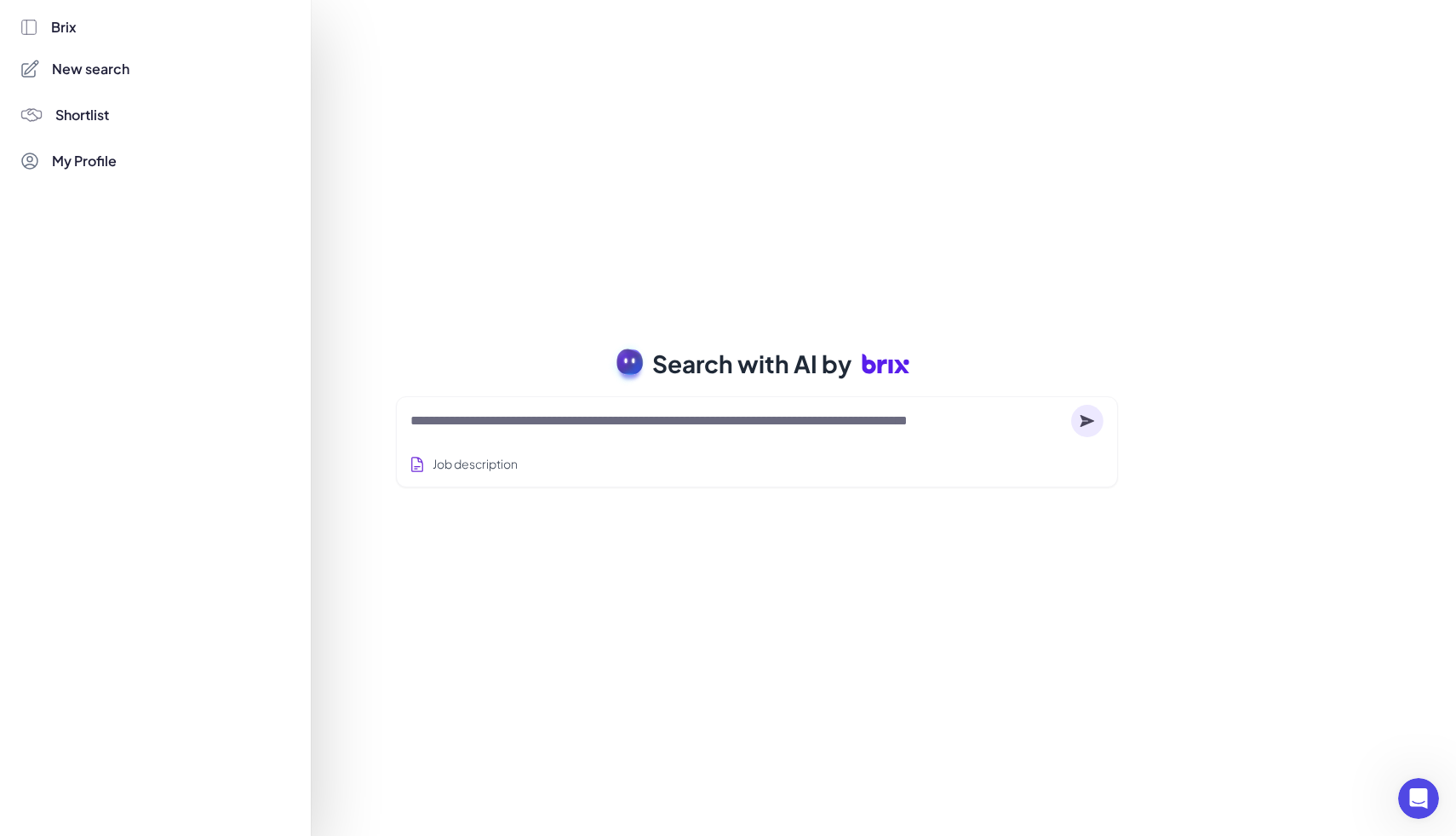
click at [523, 188] on div at bounding box center [728, 418] width 1456 height 836
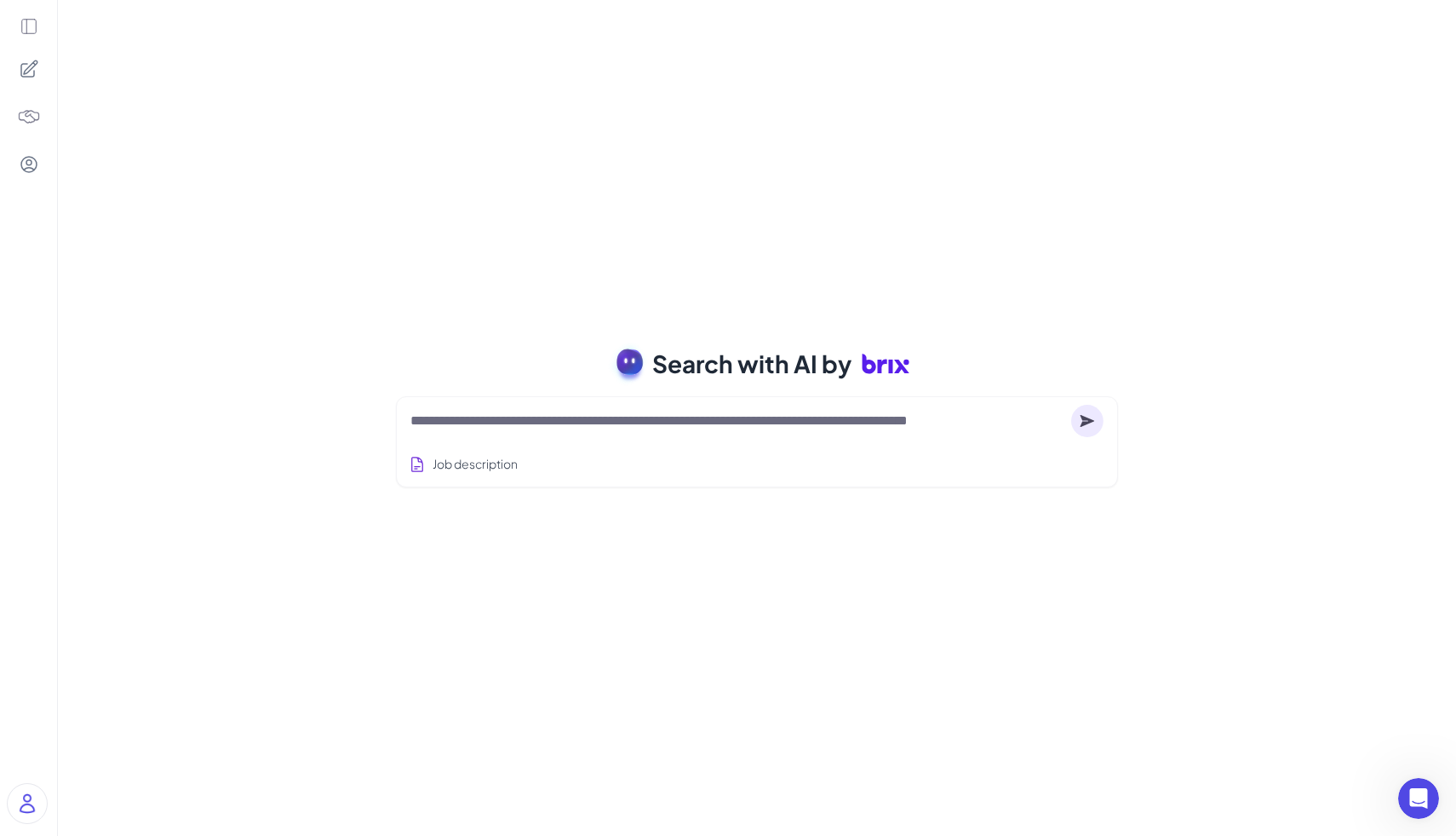
click at [583, 420] on textarea at bounding box center [737, 421] width 654 height 21
type textarea "*"
type textarea "**********"
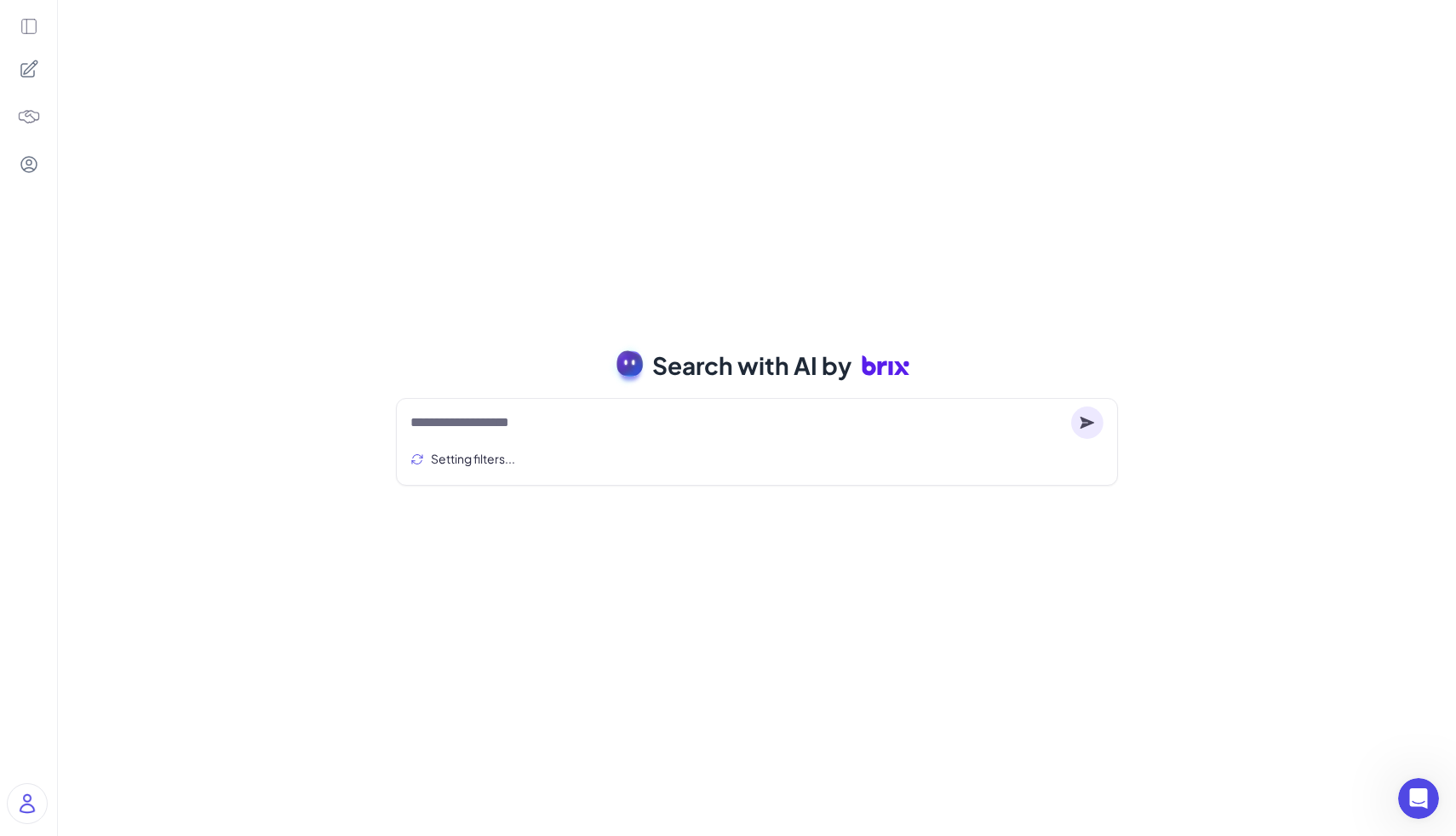
click at [18, 797] on img at bounding box center [27, 803] width 39 height 39
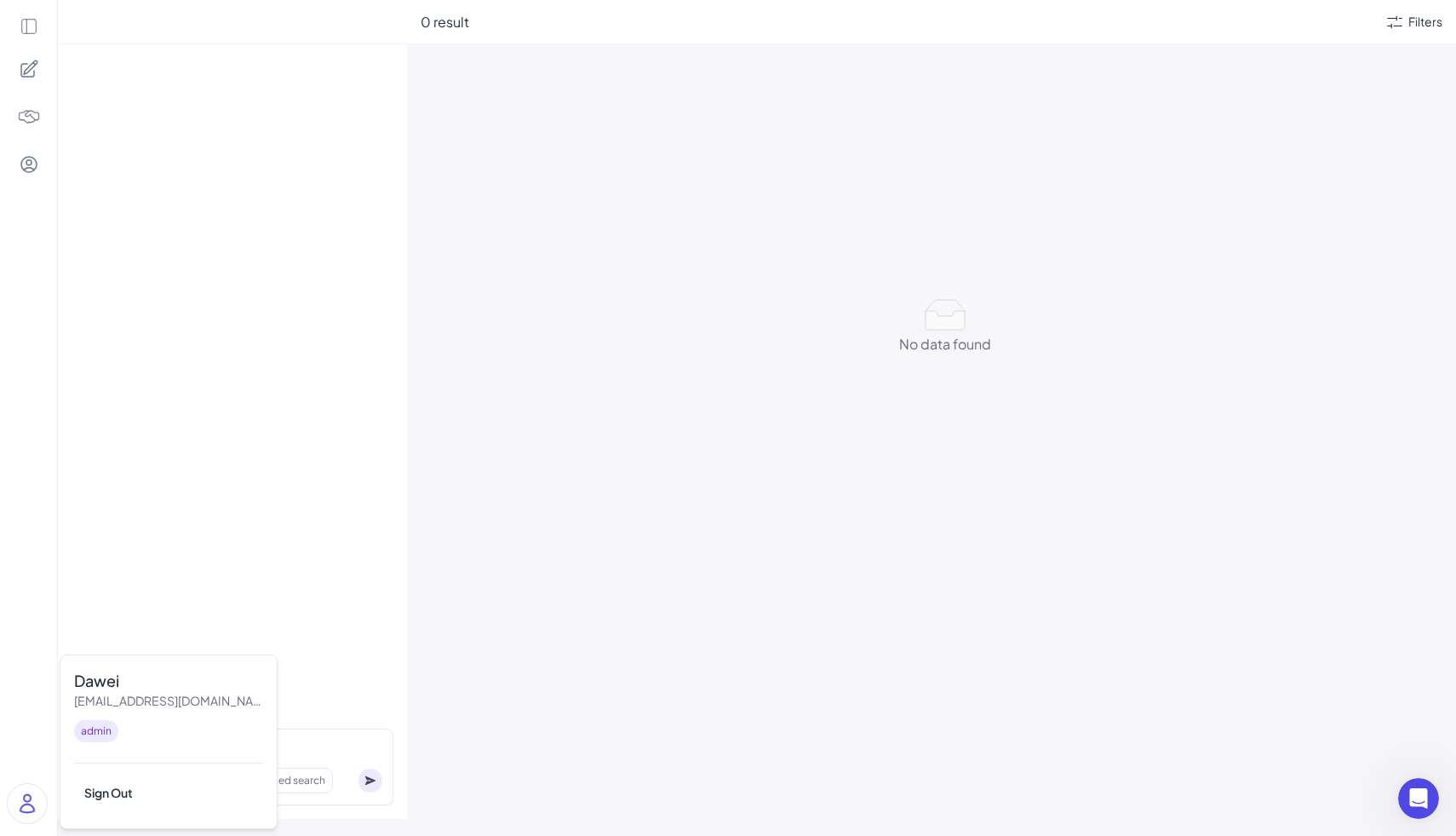
click at [410, 565] on div "0 result Filters No data found No data found" at bounding box center [931, 418] width 1049 height 836
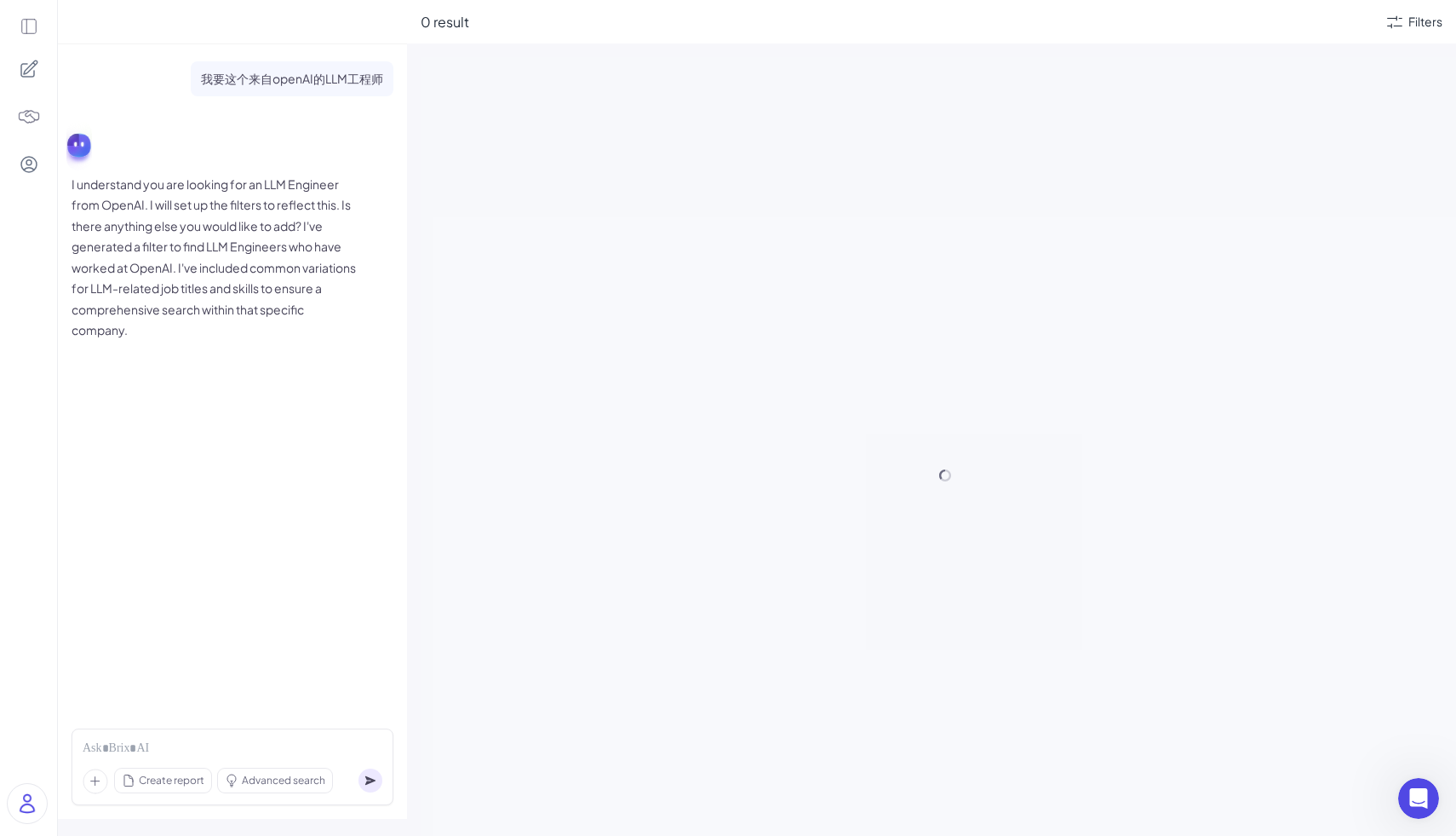
click at [25, 24] on icon at bounding box center [29, 27] width 15 height 15
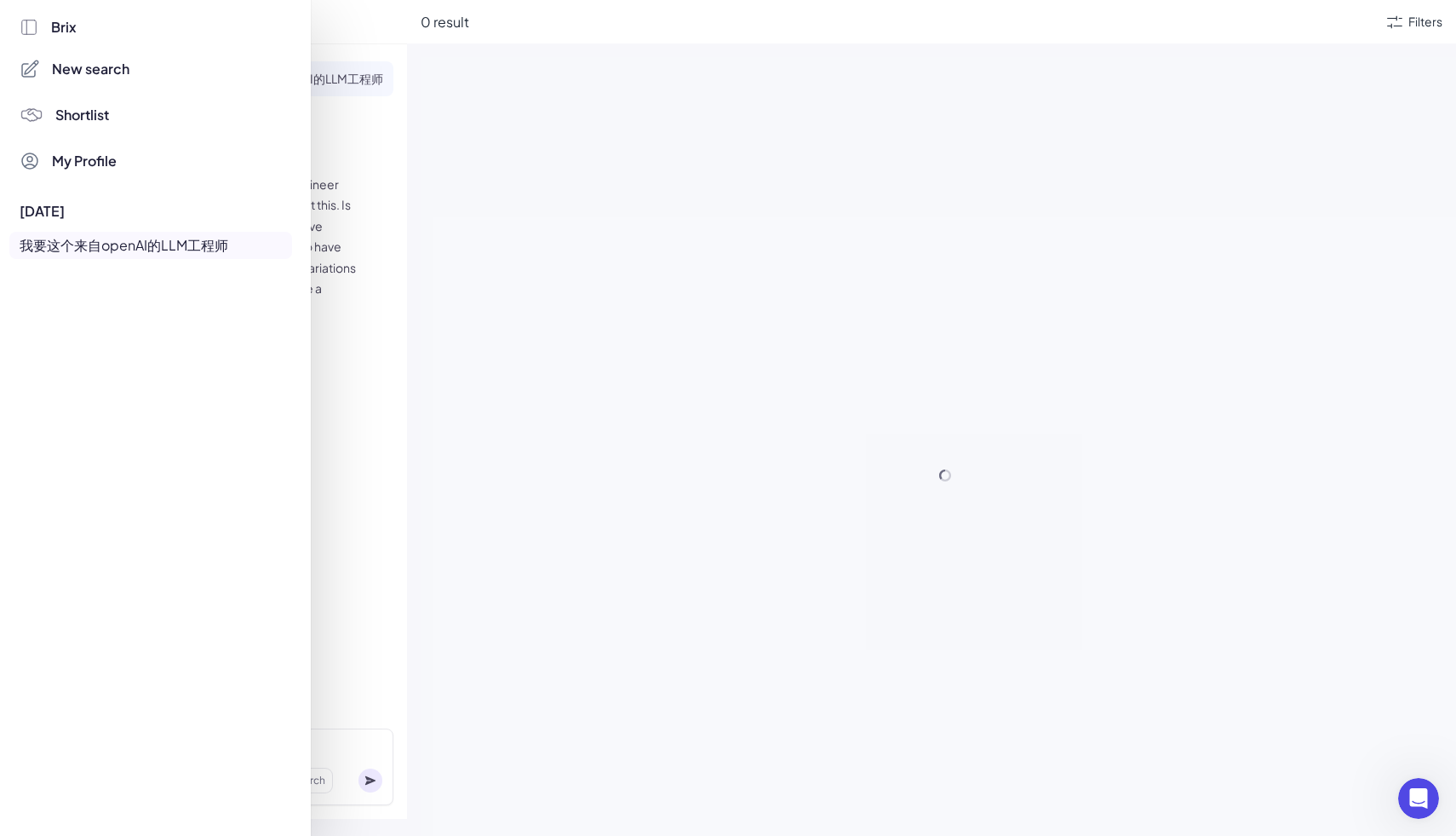
click at [419, 182] on div at bounding box center [728, 418] width 1456 height 836
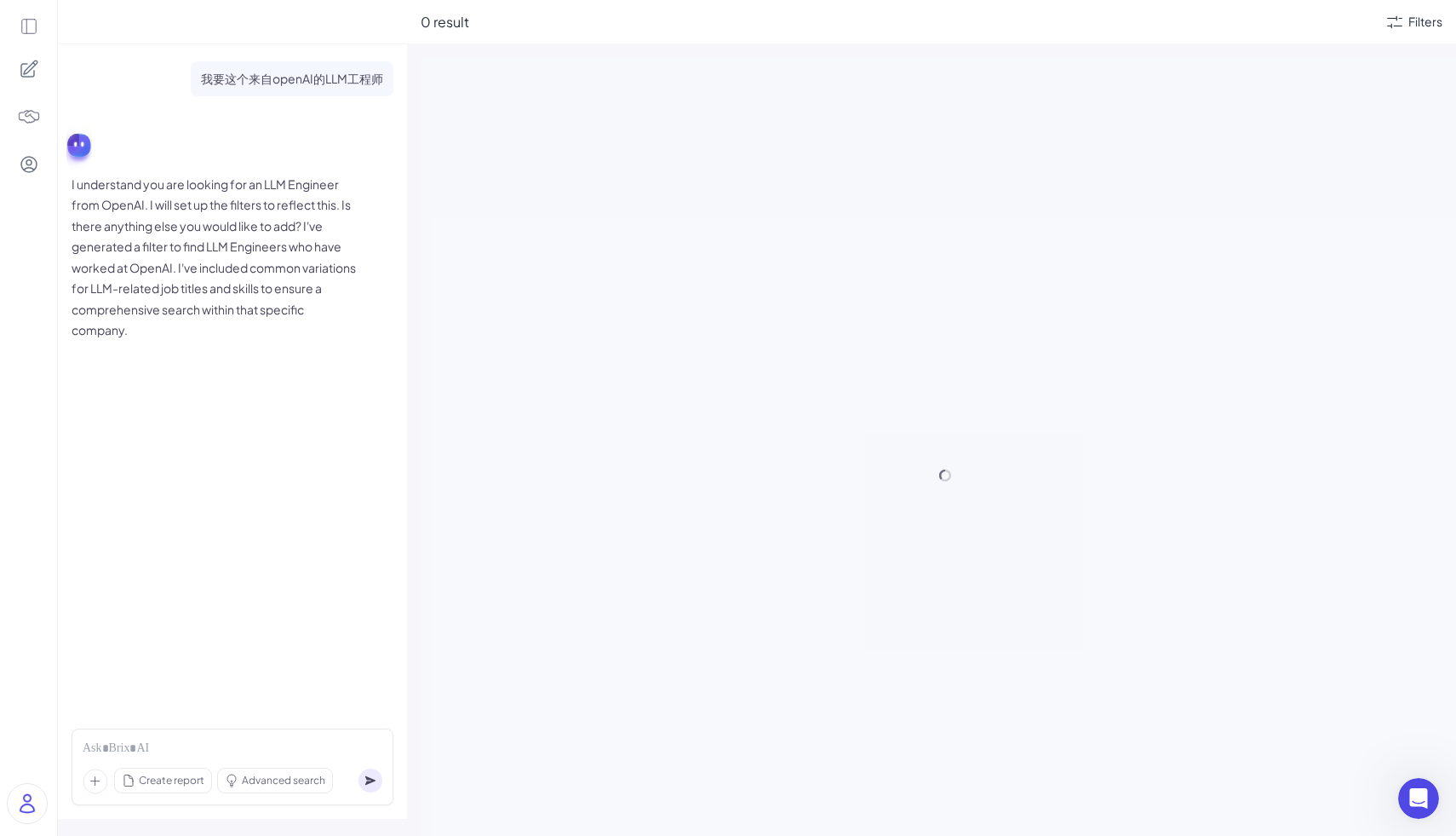
click at [23, 76] on icon at bounding box center [29, 69] width 21 height 21
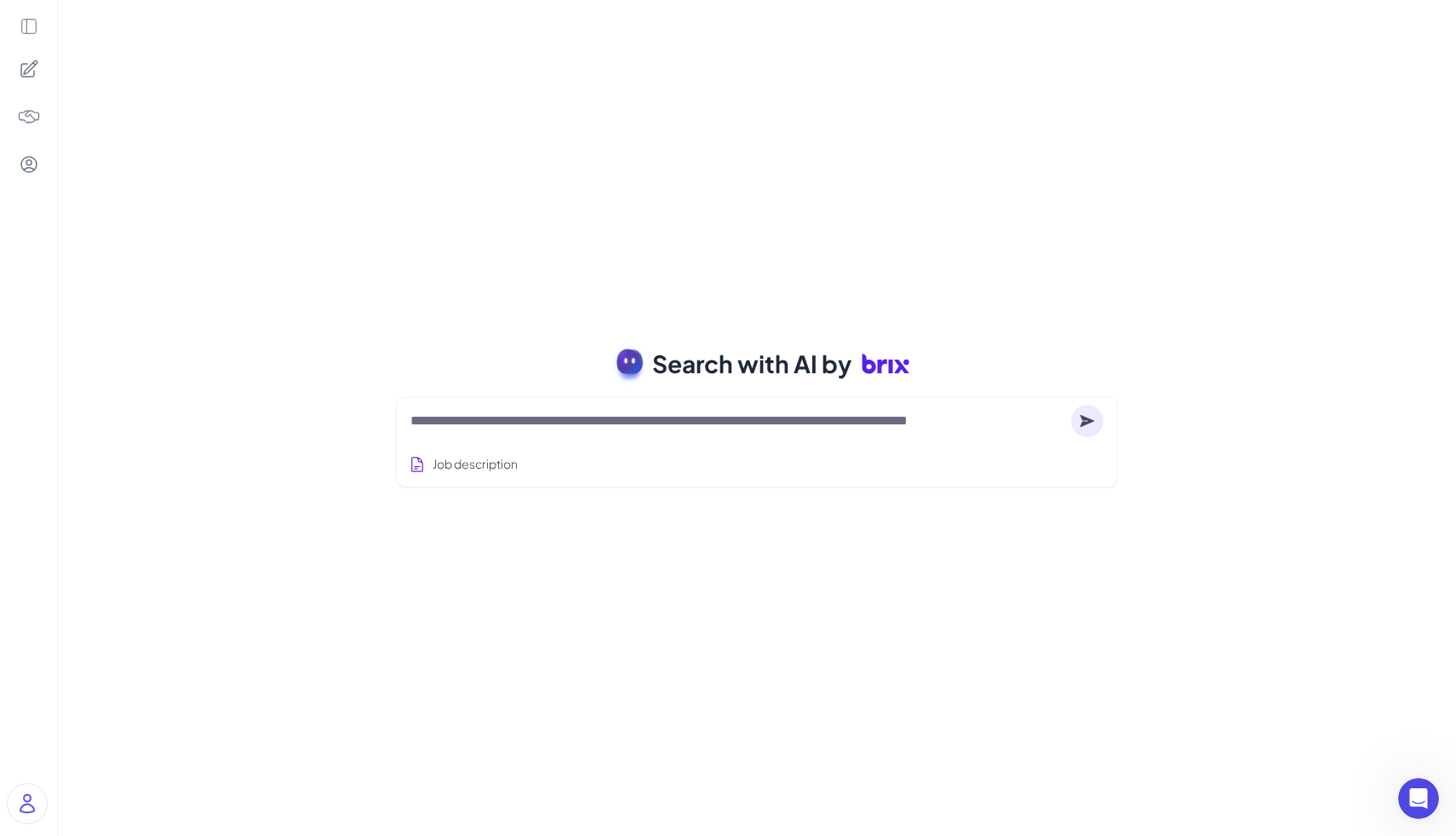
click at [23, 21] on icon at bounding box center [29, 26] width 19 height 19
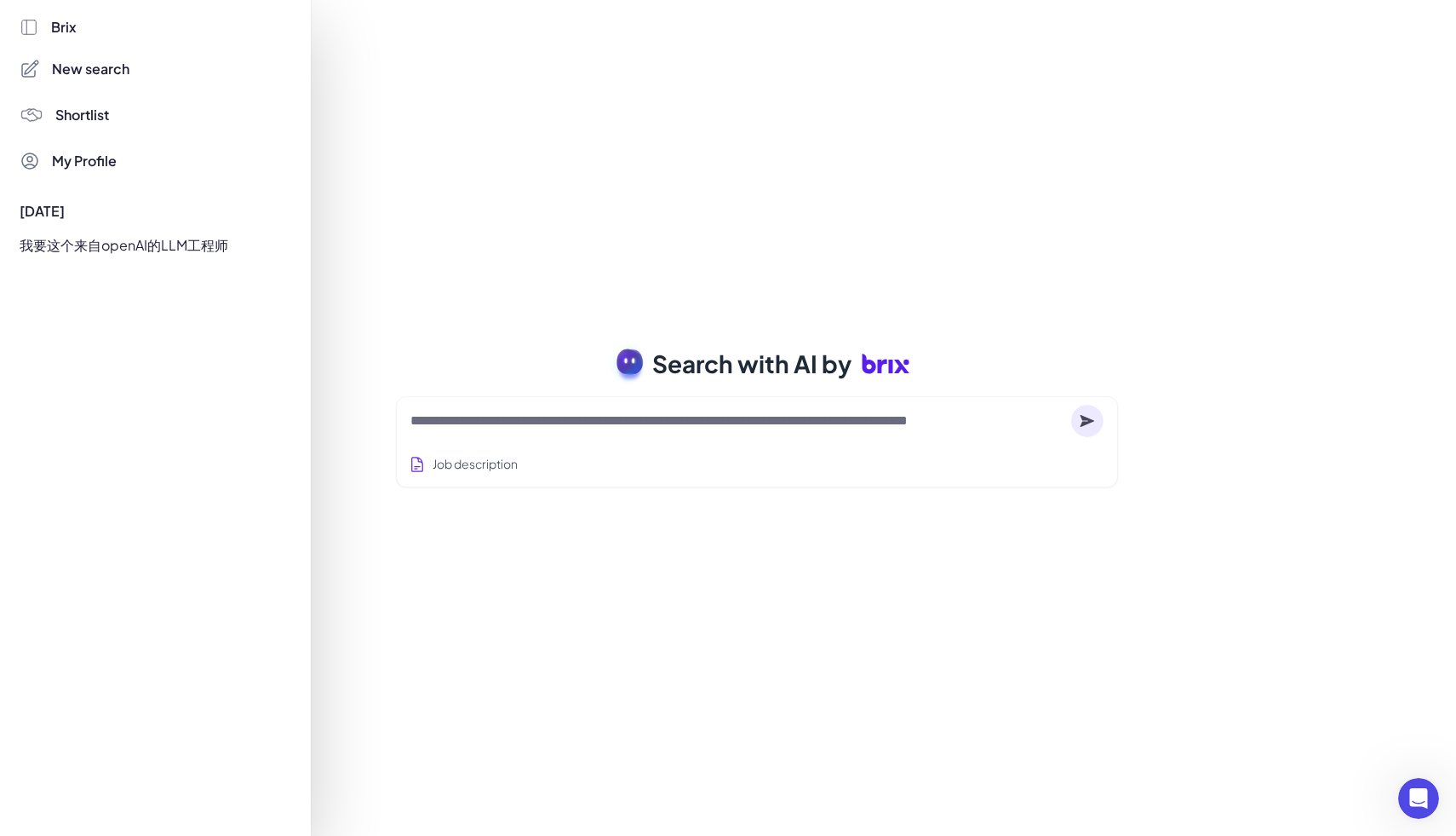
click at [106, 63] on span "New search" at bounding box center [90, 69] width 77 height 21
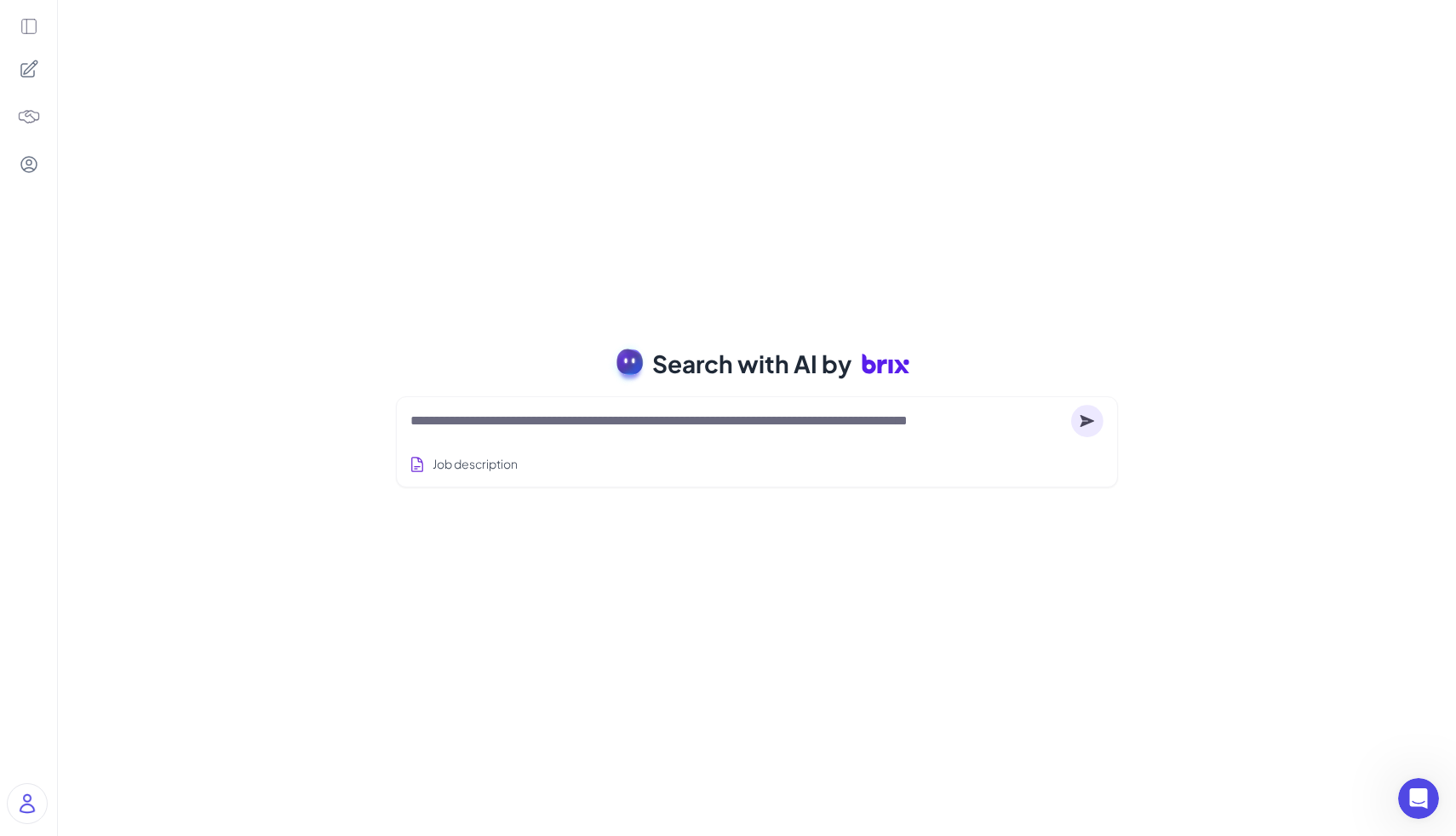
click at [32, 55] on div at bounding box center [29, 69] width 35 height 35
click at [31, 26] on icon at bounding box center [29, 26] width 19 height 19
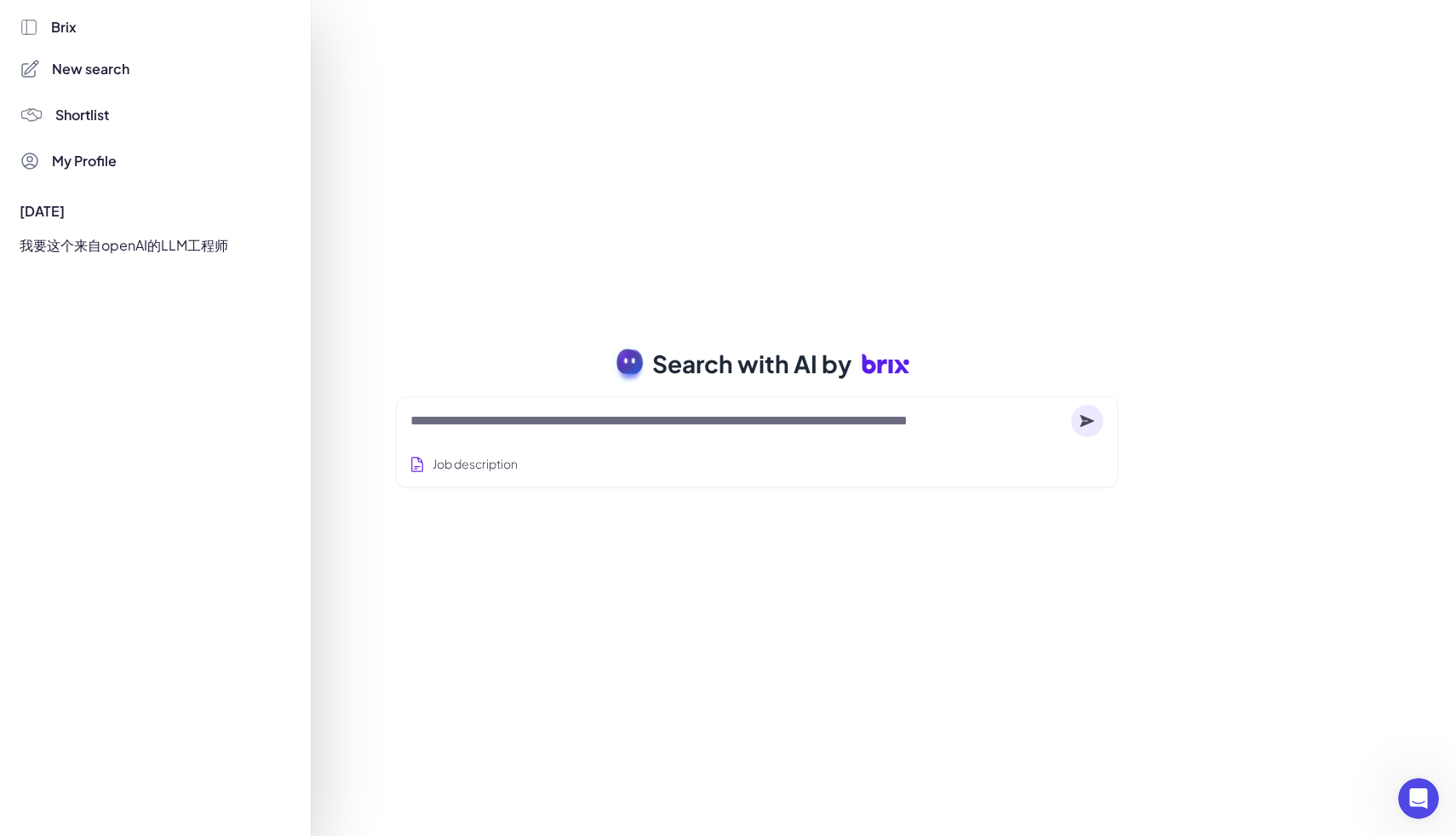
click at [706, 338] on div at bounding box center [728, 418] width 1456 height 836
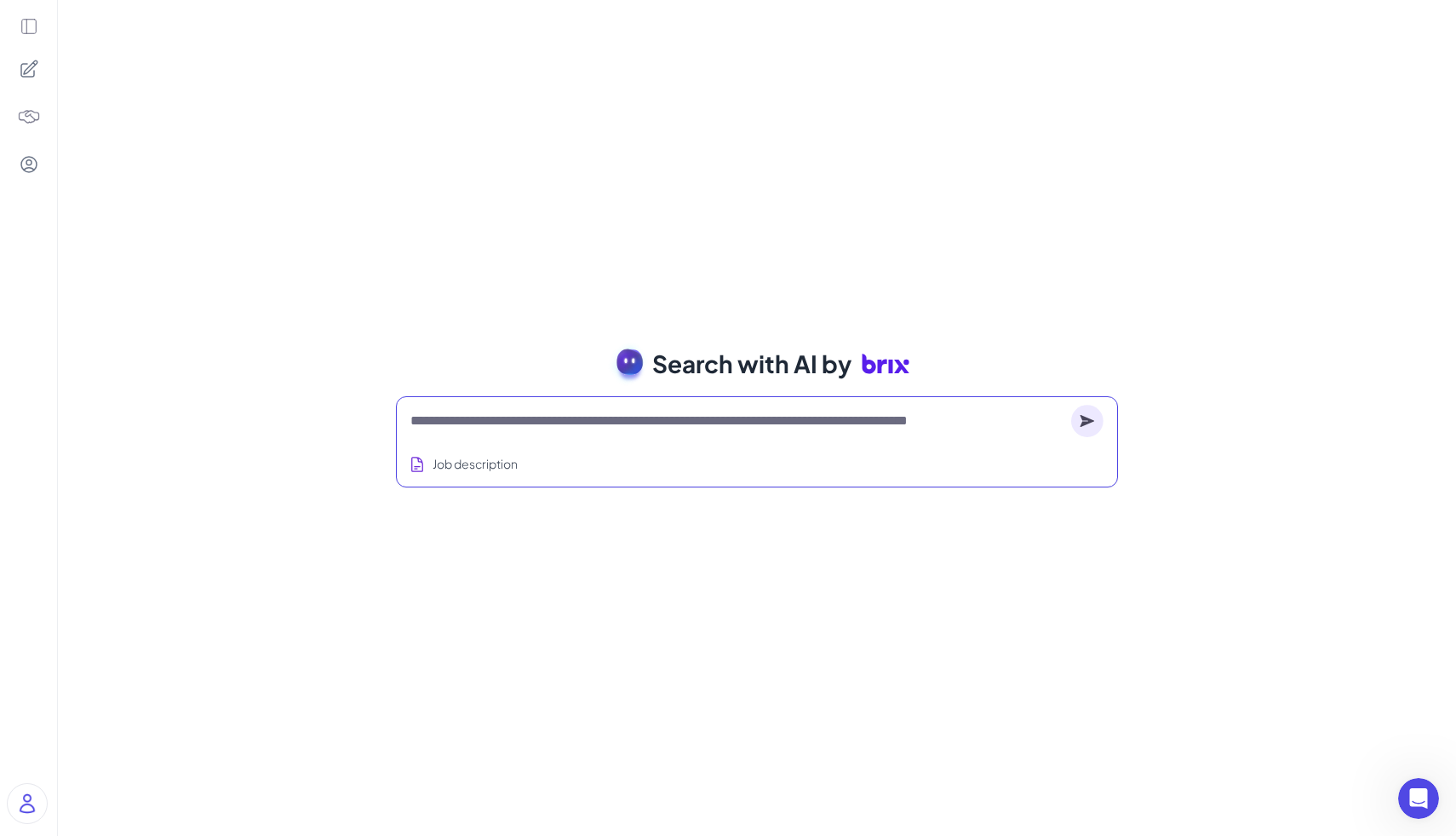
click at [504, 419] on textarea at bounding box center [737, 421] width 654 height 21
click at [35, 66] on icon at bounding box center [29, 69] width 21 height 21
click at [27, 32] on icon at bounding box center [29, 26] width 19 height 19
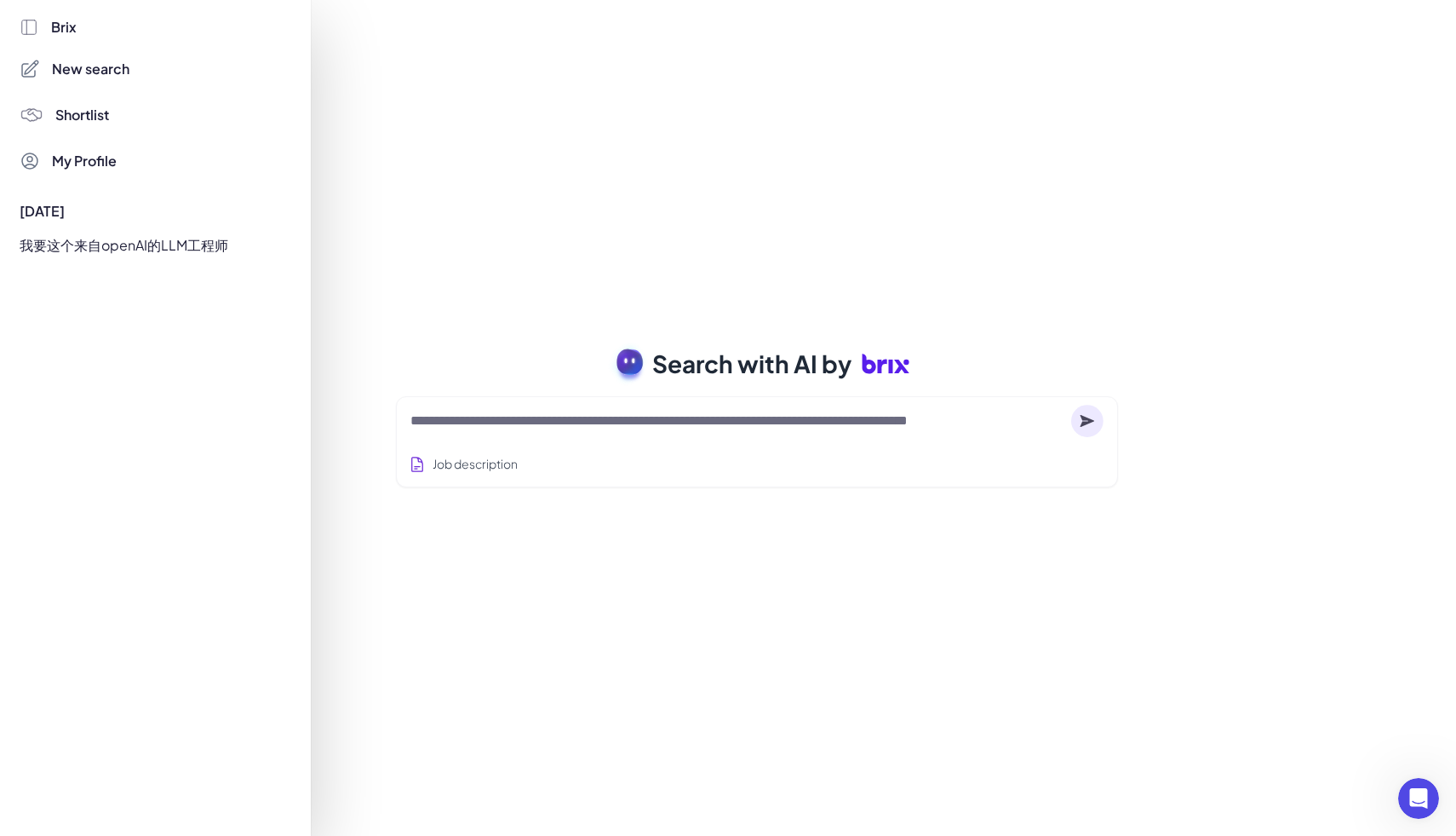
click at [106, 233] on div "我要这个来自openAI的LLM工程师" at bounding box center [150, 244] width 283 height 27
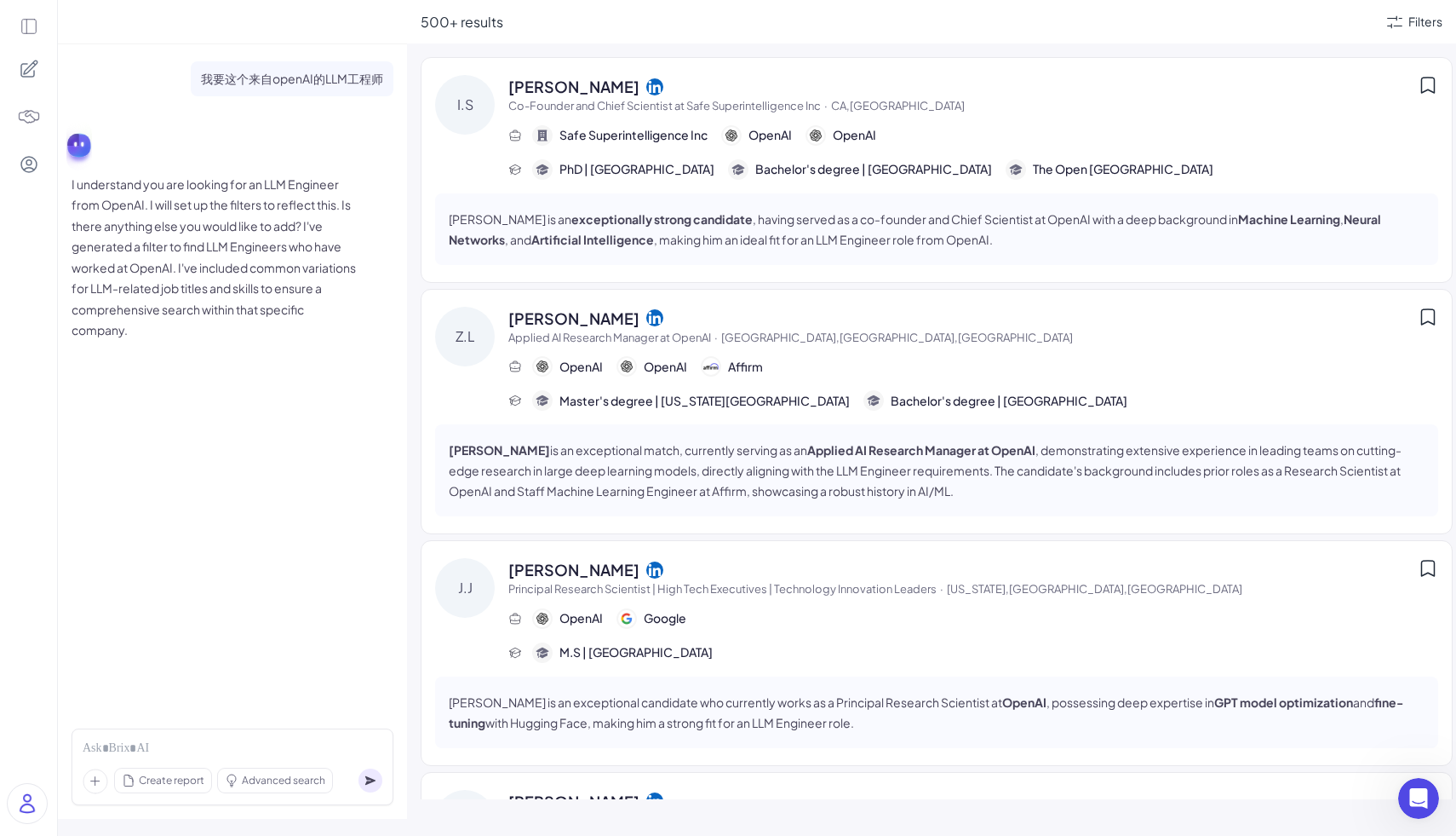
click at [29, 27] on icon at bounding box center [29, 26] width 19 height 19
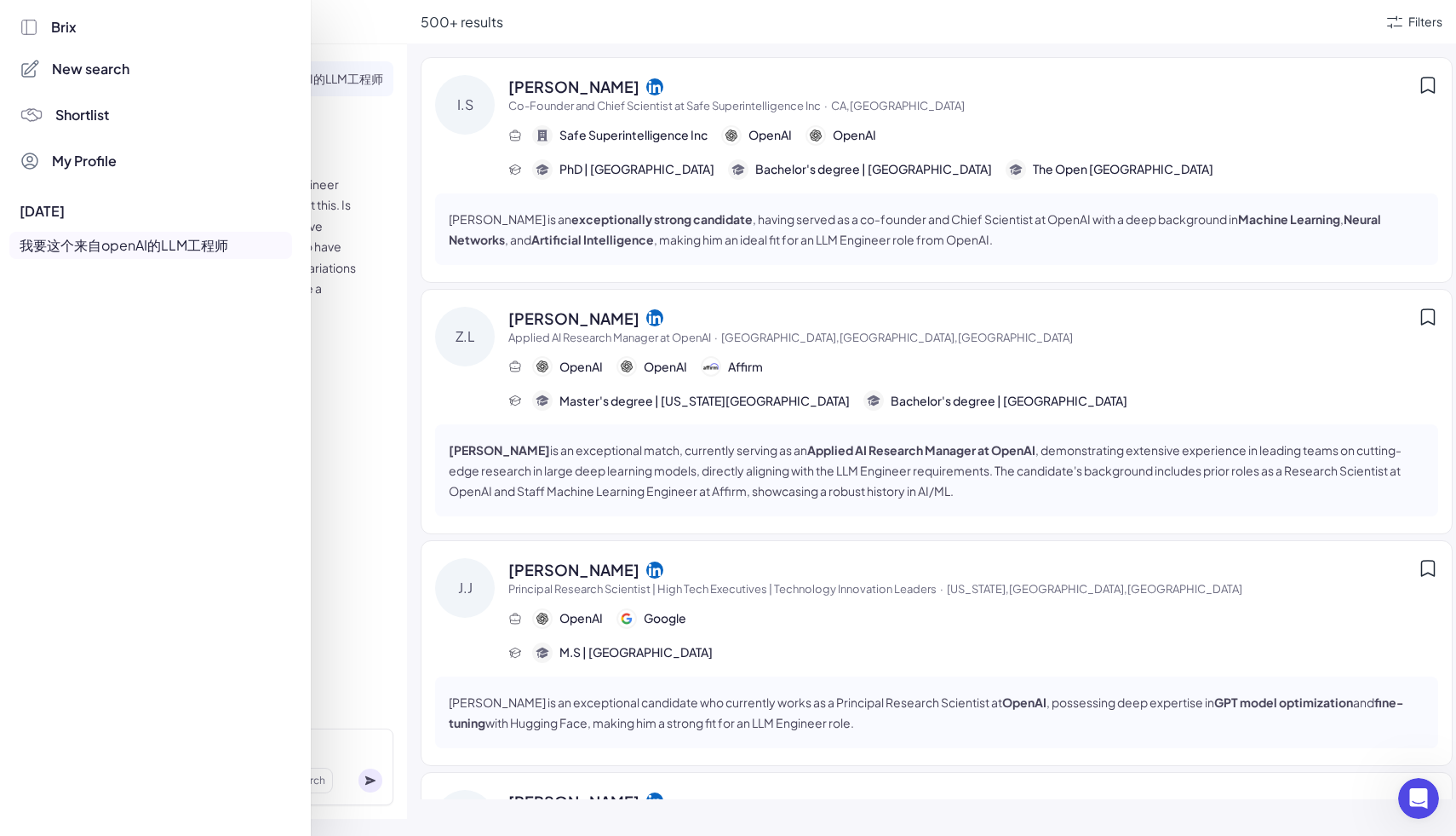
click at [367, 148] on div at bounding box center [728, 418] width 1456 height 836
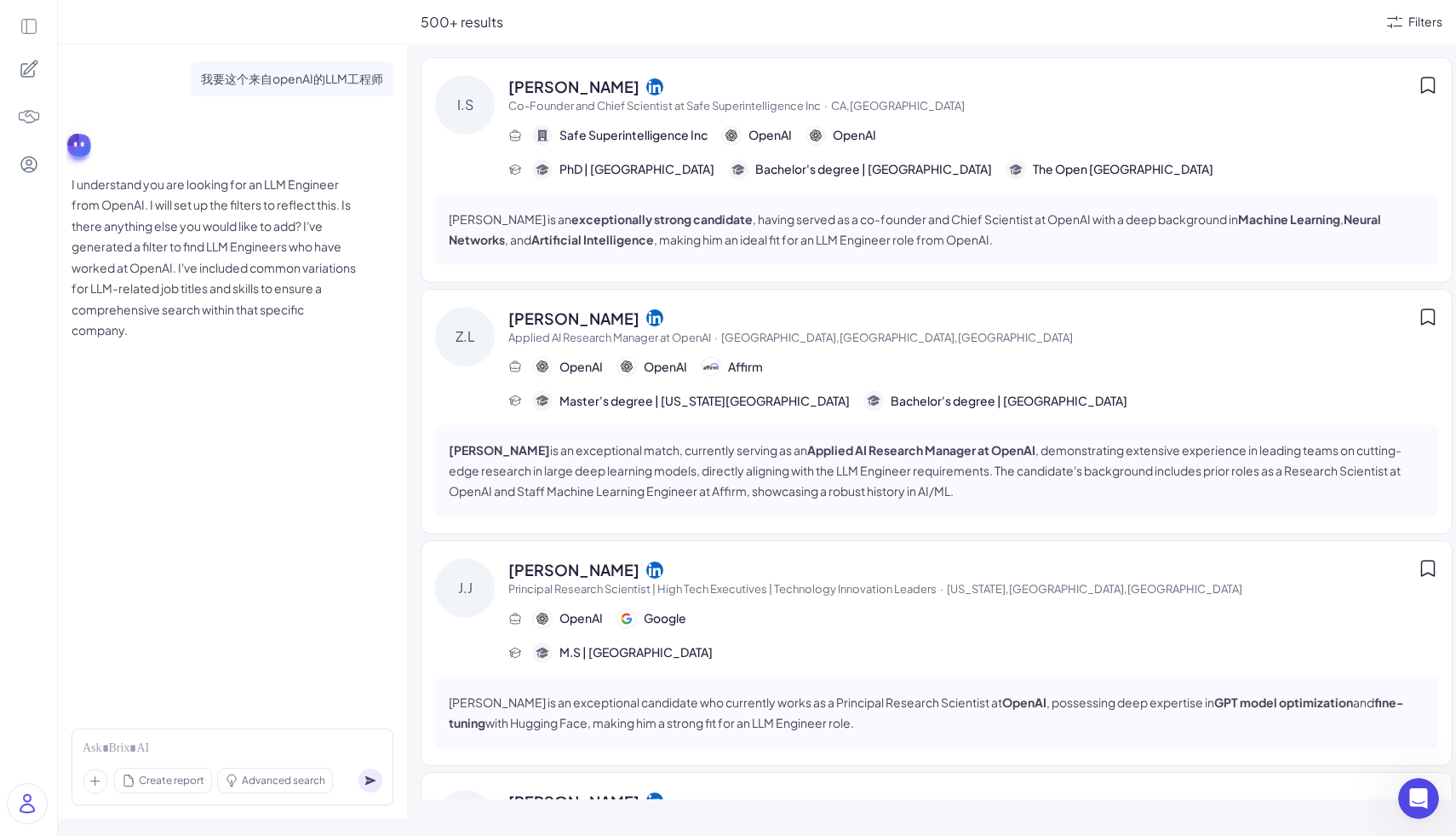
click at [35, 73] on icon at bounding box center [29, 69] width 21 height 21
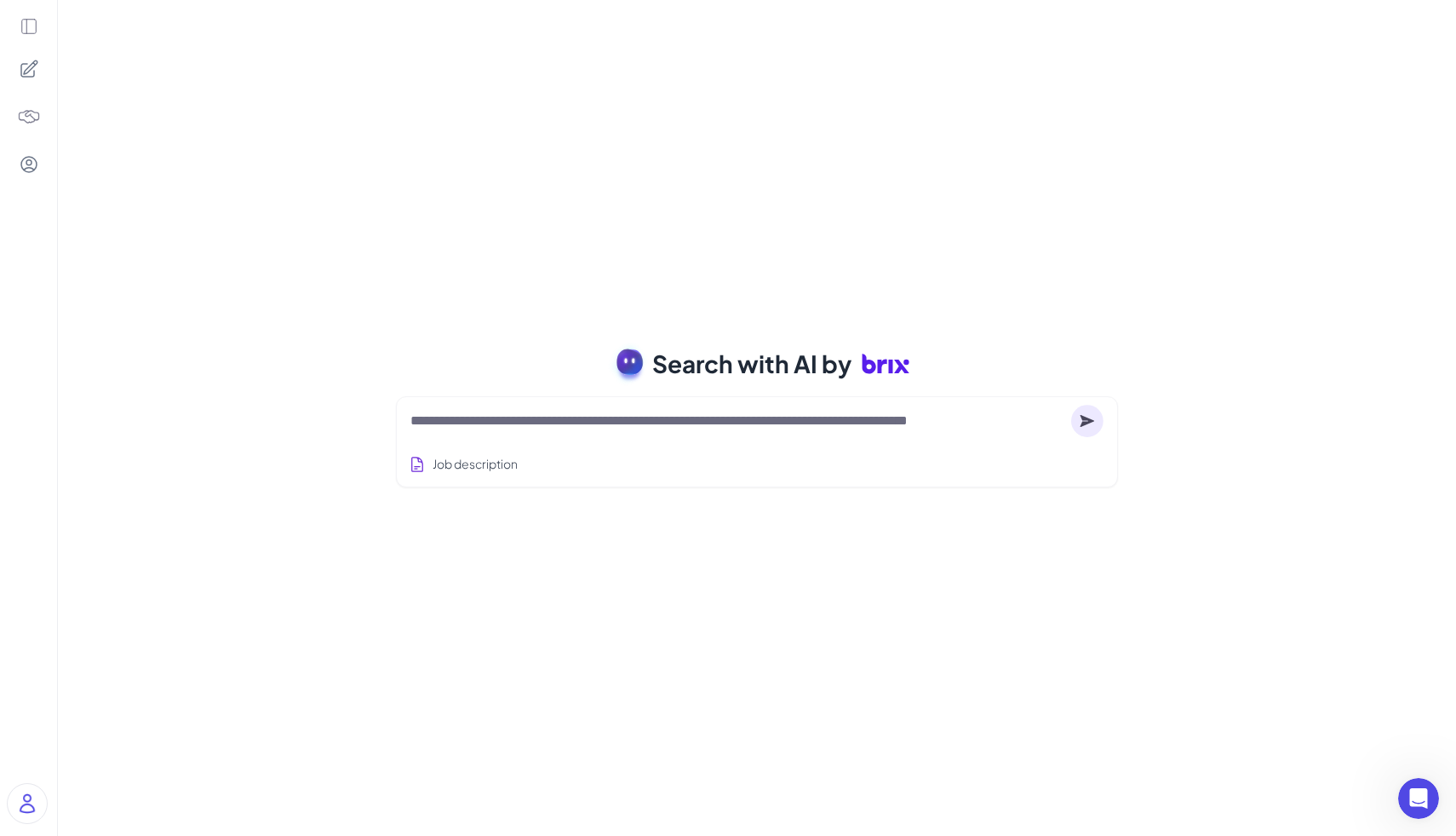
click at [36, 119] on img at bounding box center [29, 117] width 24 height 24
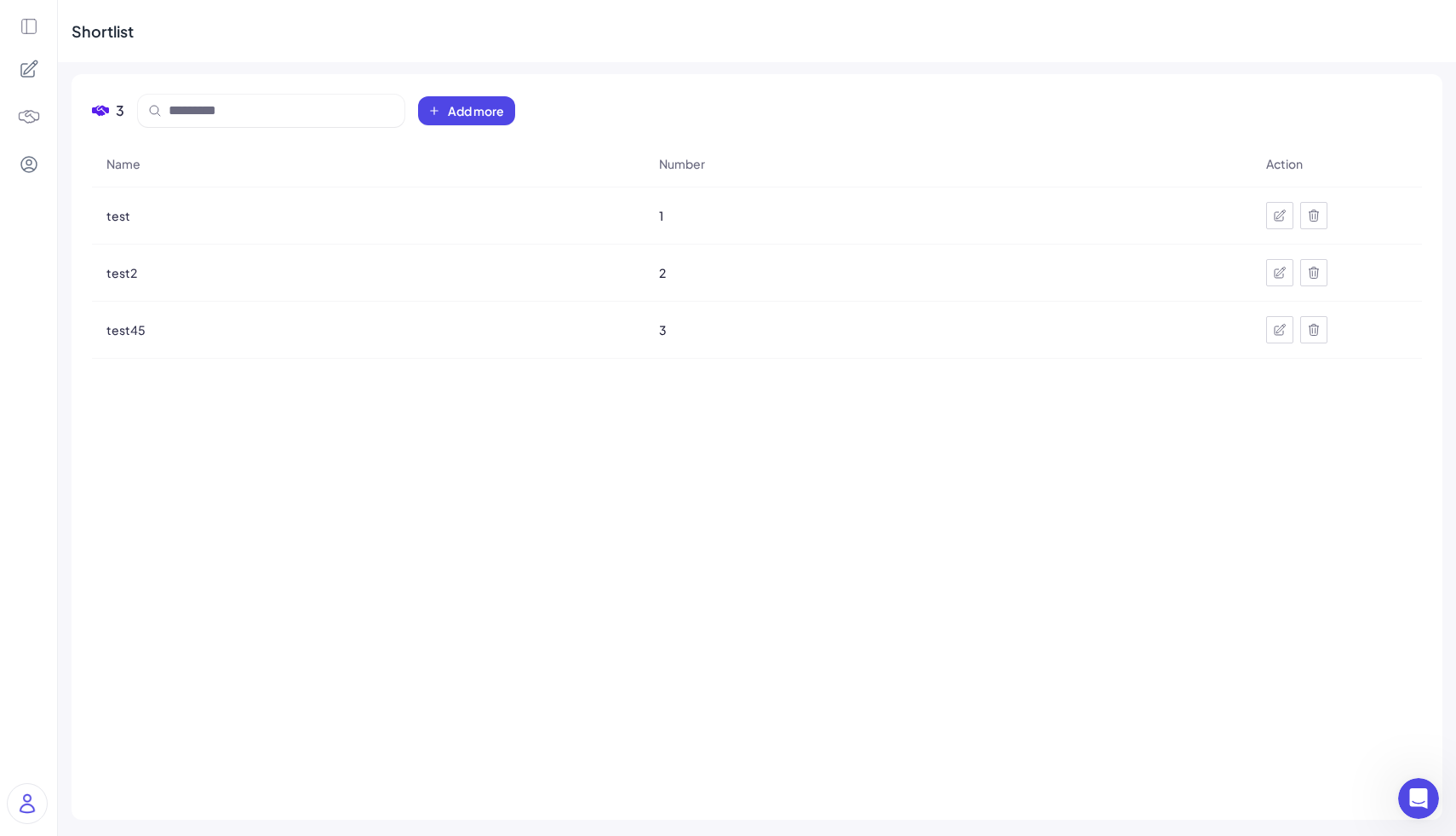
click at [35, 21] on icon at bounding box center [29, 27] width 15 height 15
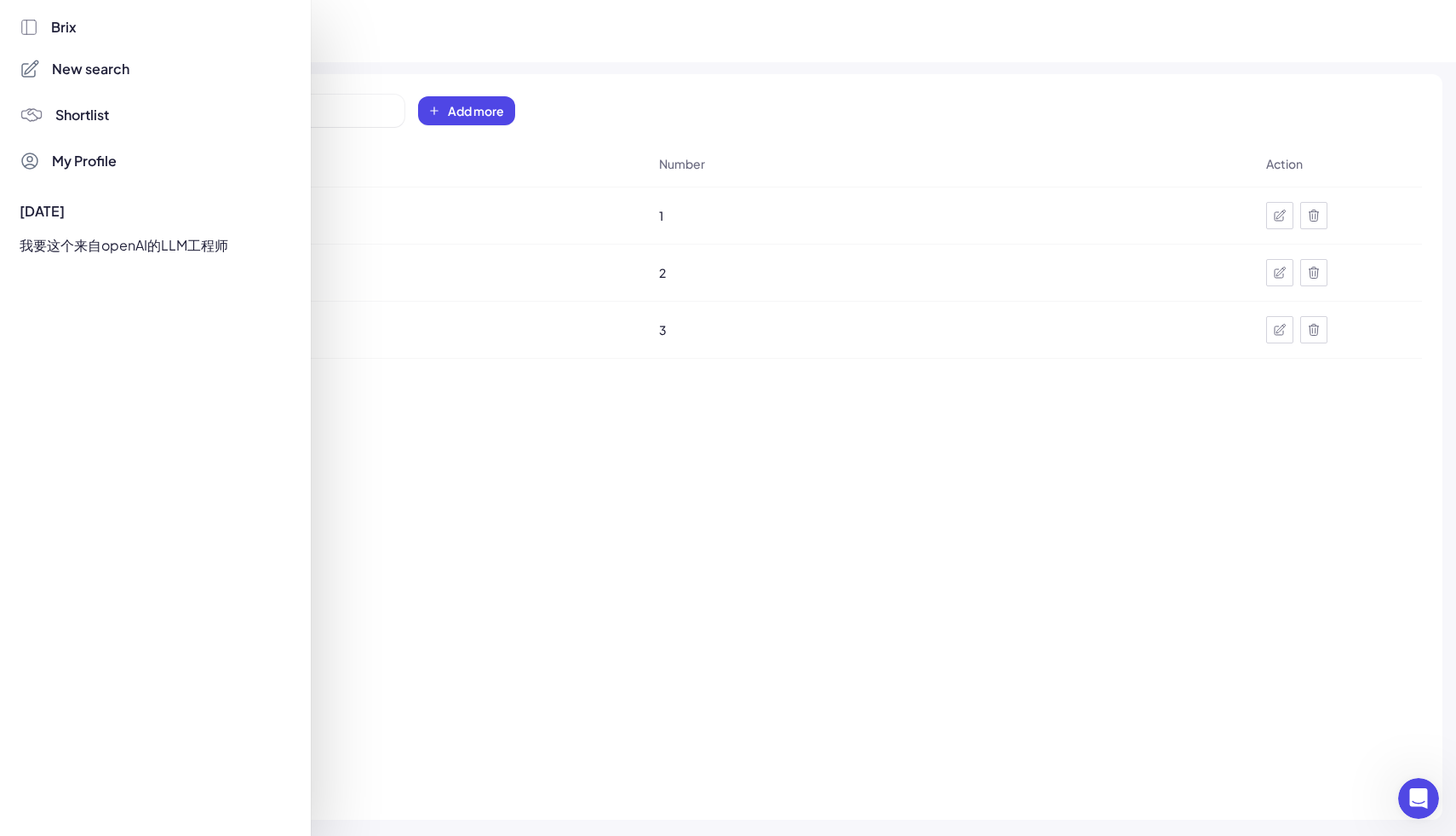
click at [154, 248] on div "我要这个来自openAI的LLM工程师" at bounding box center [150, 244] width 283 height 27
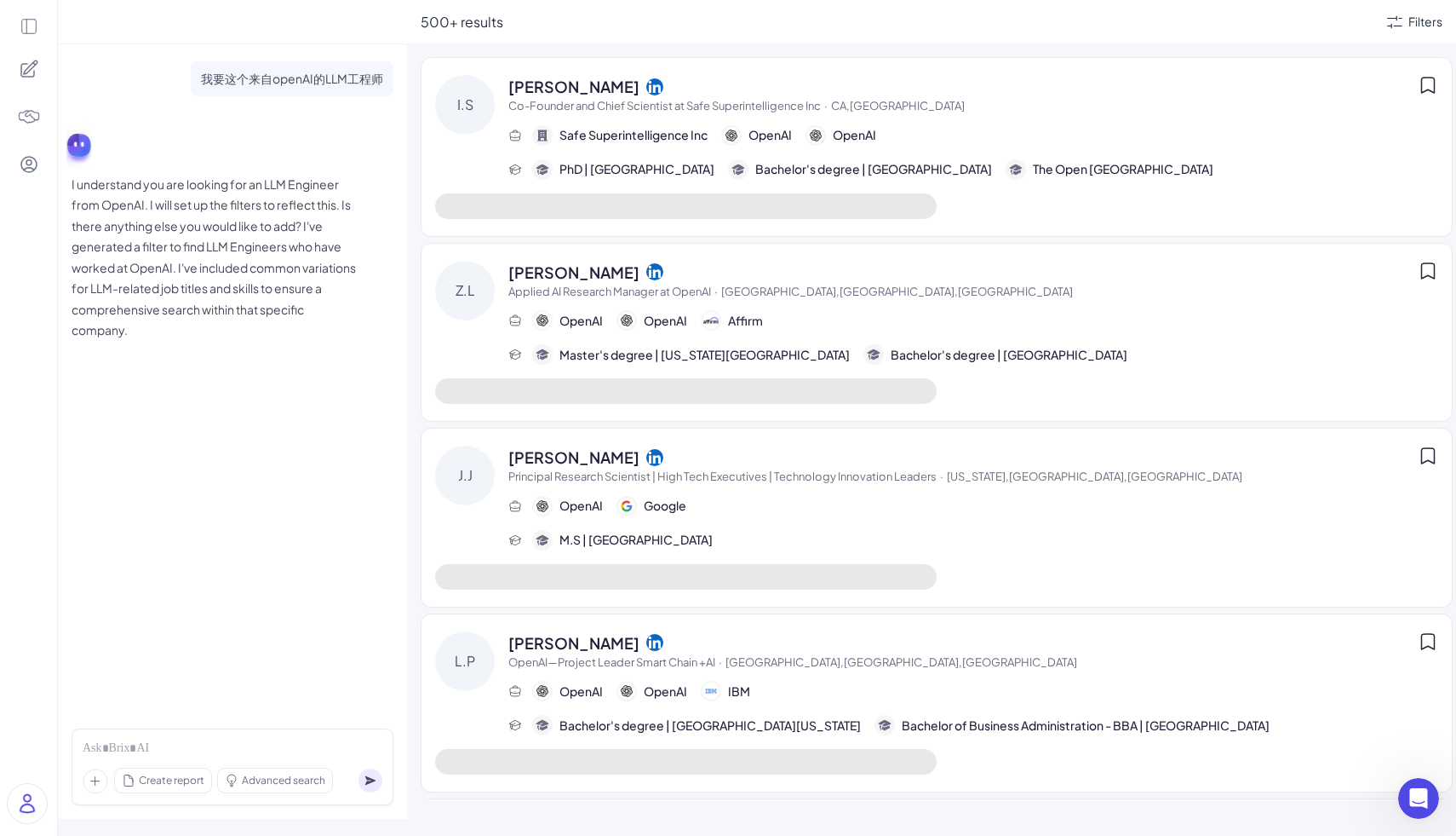
click at [1426, 87] on icon at bounding box center [1428, 85] width 21 height 21
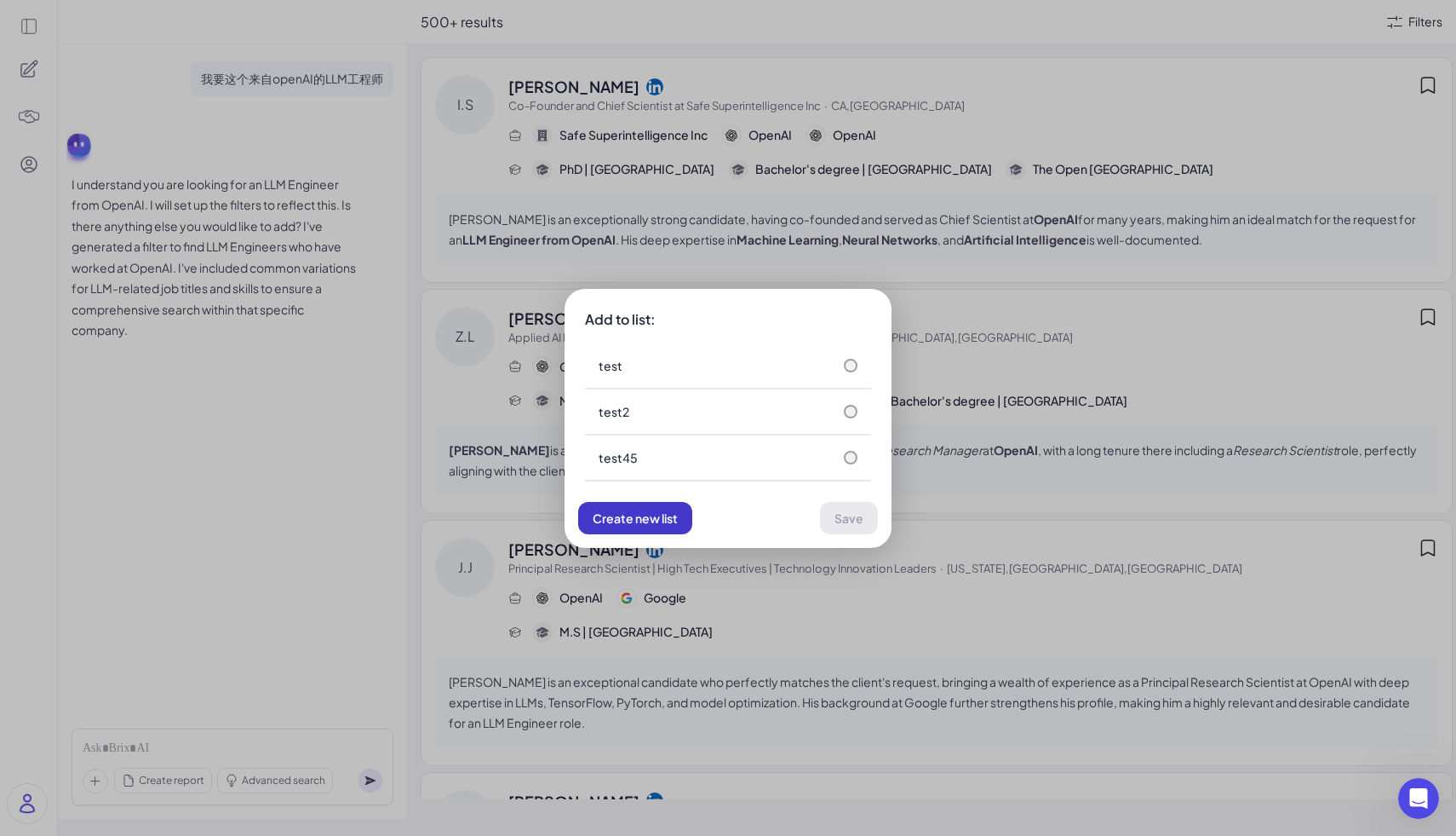
click at [651, 528] on button "Create new list" at bounding box center [635, 518] width 114 height 33
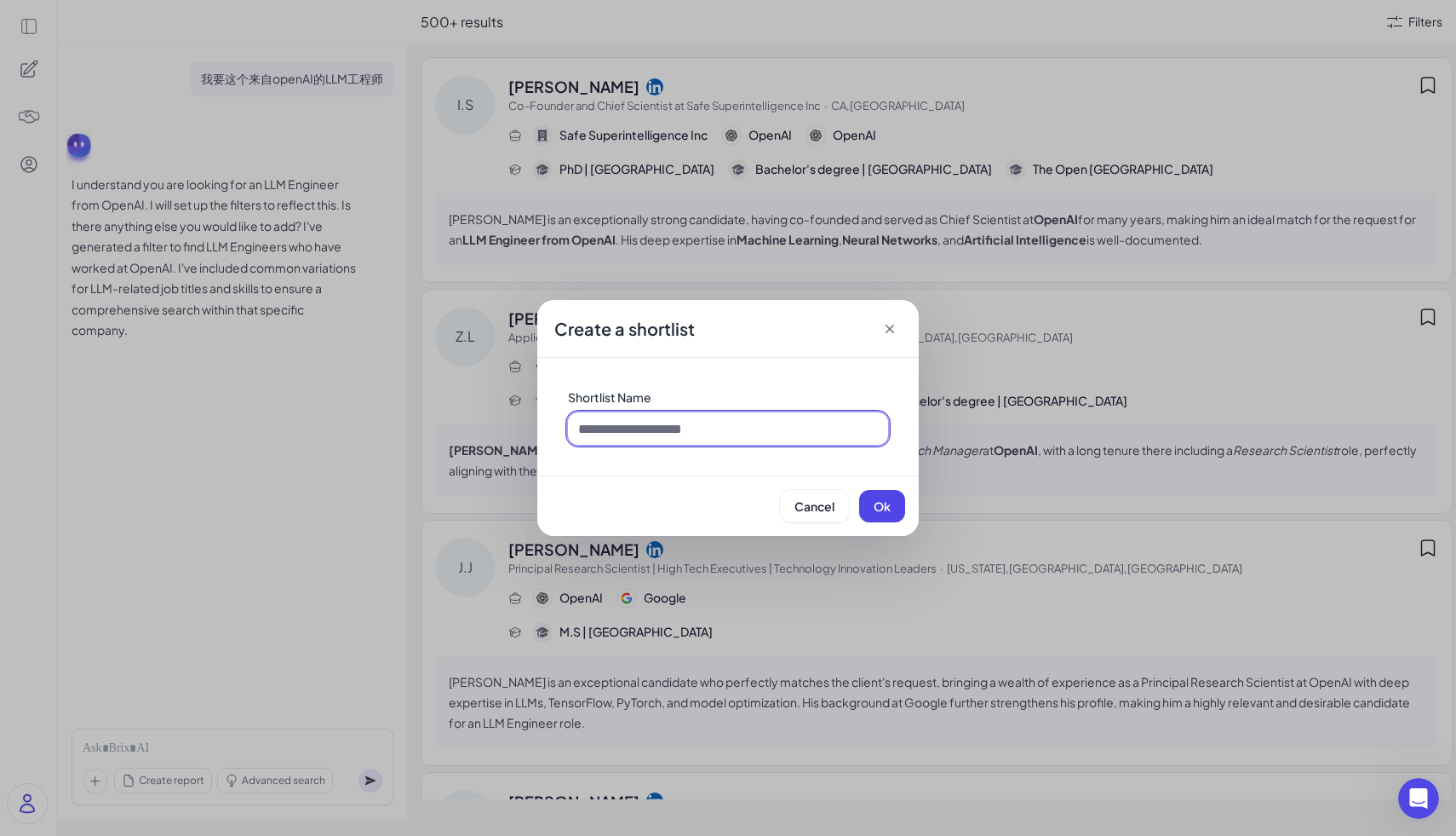
click at [677, 439] on input at bounding box center [728, 428] width 320 height 33
type input "*"
type input "**********"
click at [894, 504] on button "Ok" at bounding box center [881, 506] width 46 height 33
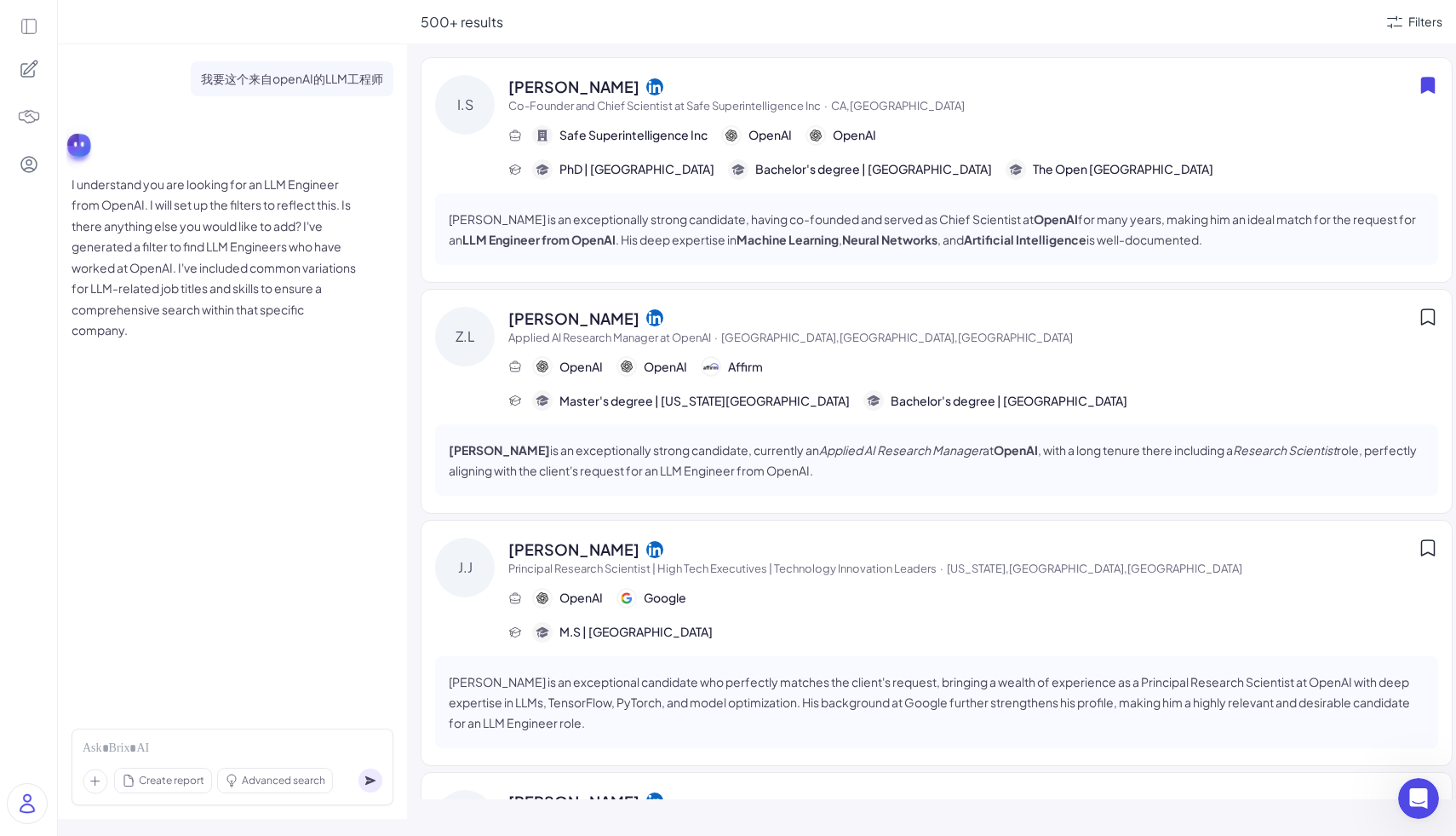
click at [28, 117] on img at bounding box center [29, 117] width 24 height 24
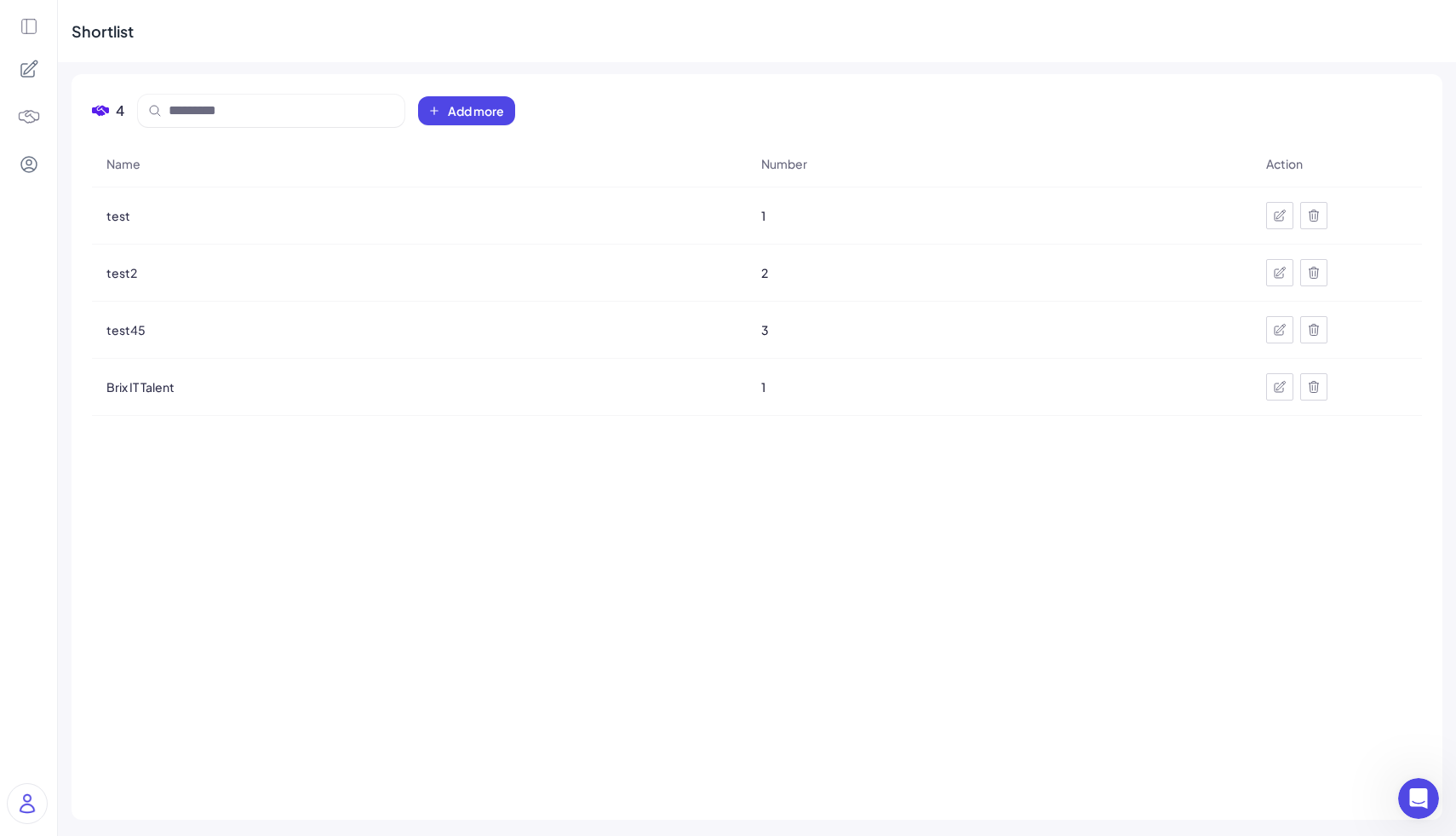
click at [207, 392] on div "Brix IT Talent" at bounding box center [420, 386] width 653 height 48
click at [154, 384] on span "Brix IT Talent" at bounding box center [140, 386] width 68 height 17
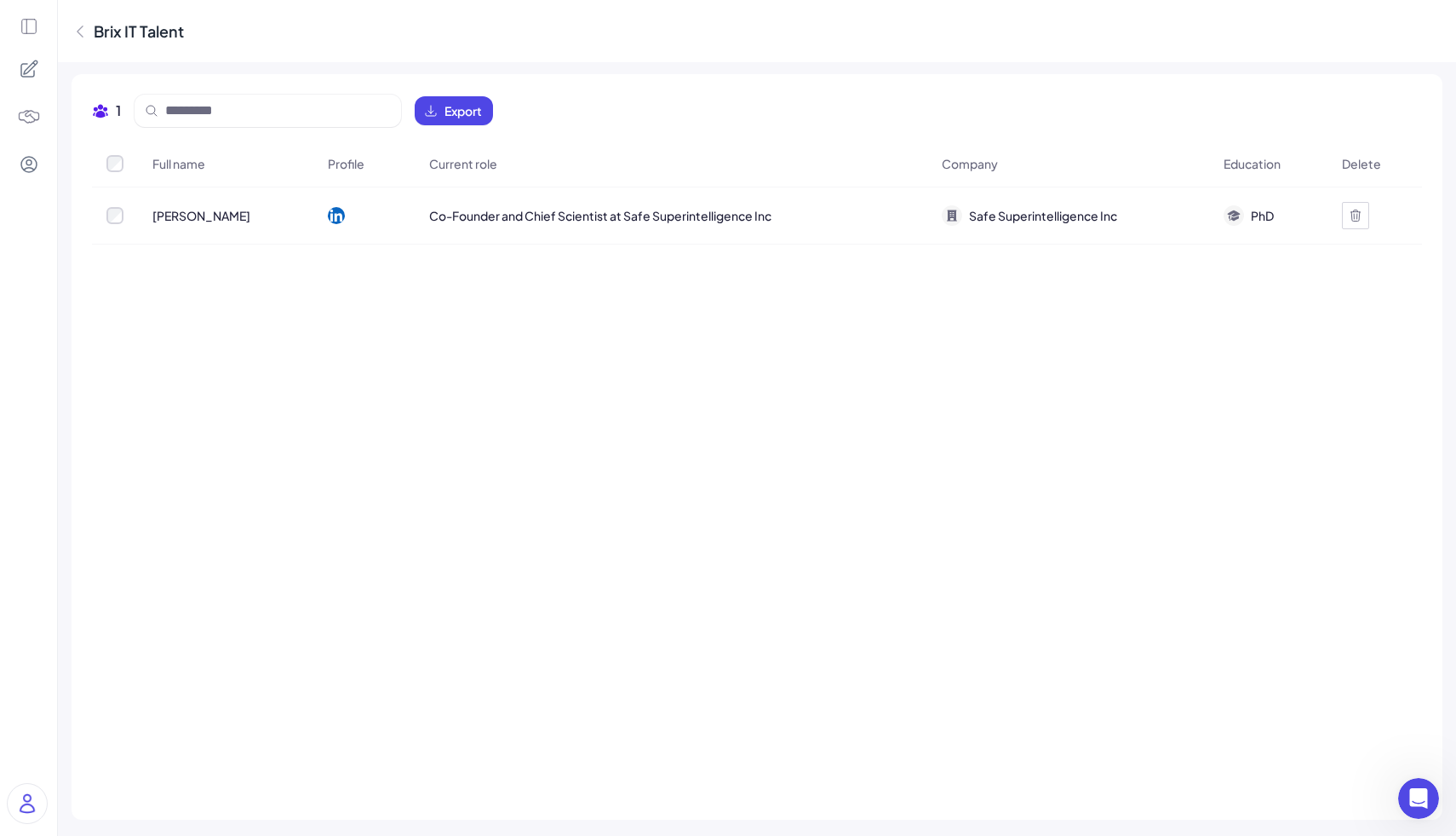
click at [198, 205] on div "Ilya Sutskever" at bounding box center [226, 215] width 173 height 48
click at [38, 29] on div at bounding box center [28, 418] width 57 height 836
click at [29, 27] on icon at bounding box center [29, 26] width 19 height 19
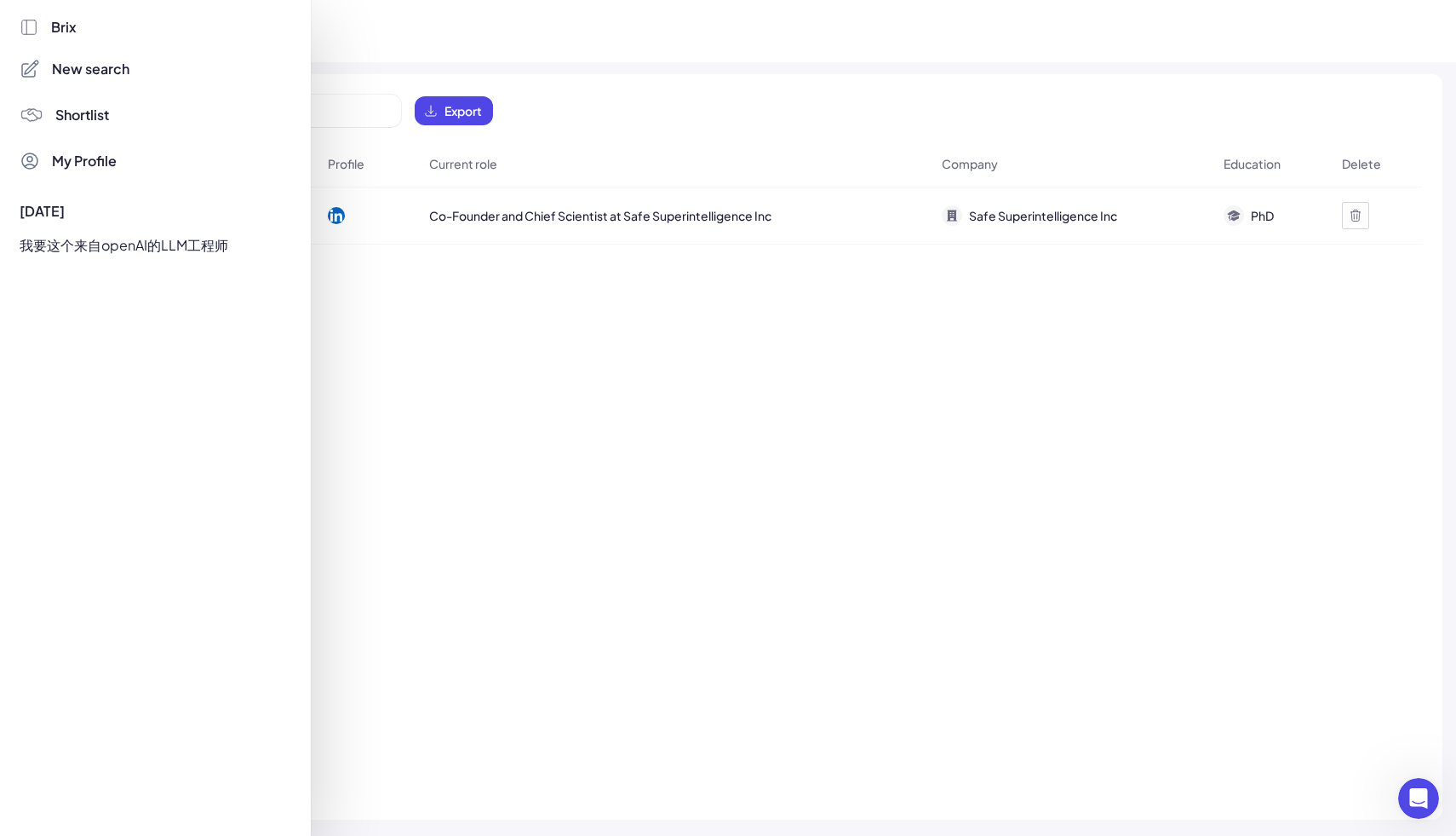
click at [579, 511] on div at bounding box center [728, 418] width 1456 height 836
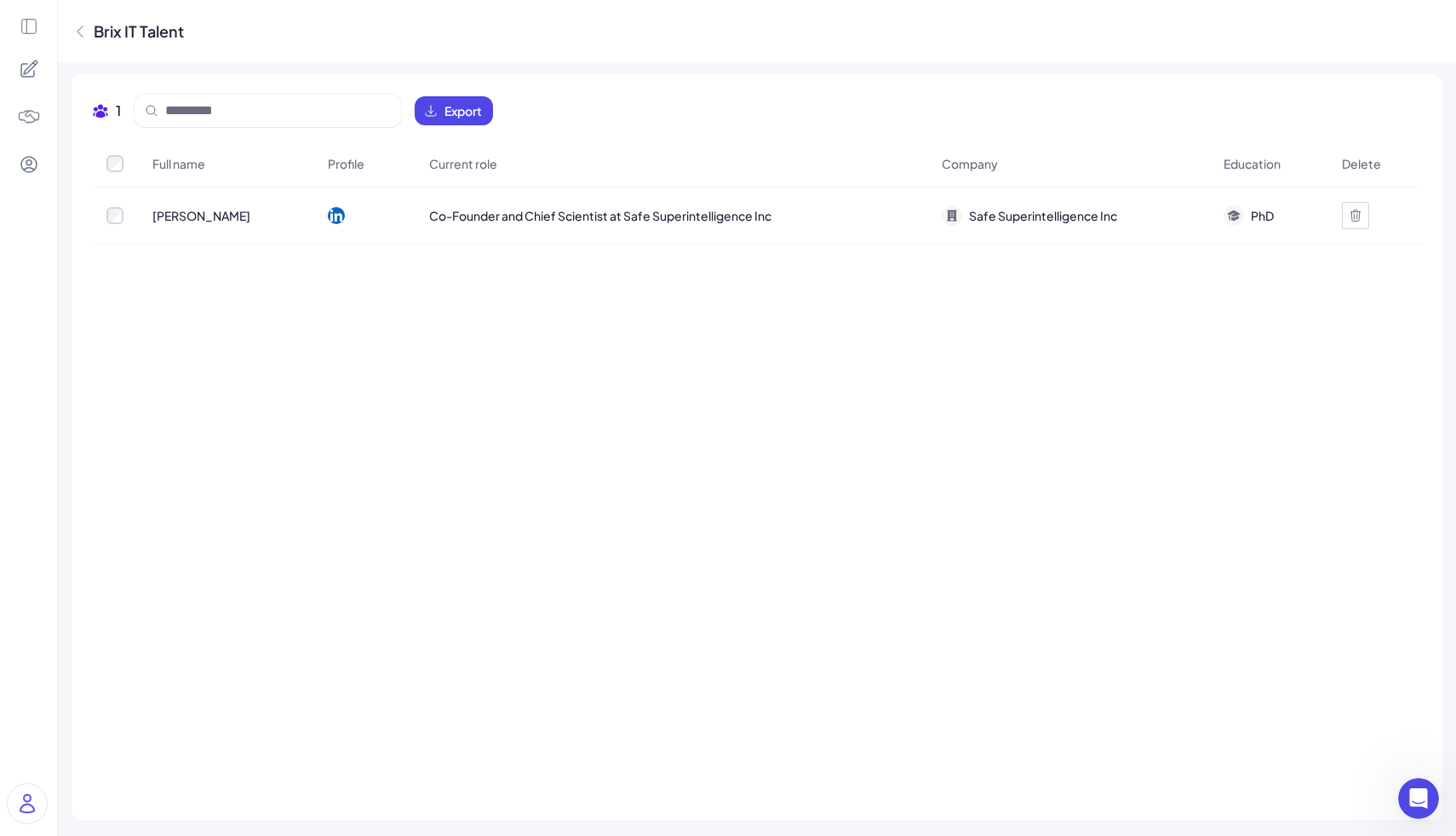
click at [527, 226] on div "Co-Founder and Chief Scientist at Safe Superintelligence Inc" at bounding box center [672, 215] width 511 height 48
click at [25, 34] on icon at bounding box center [29, 27] width 15 height 15
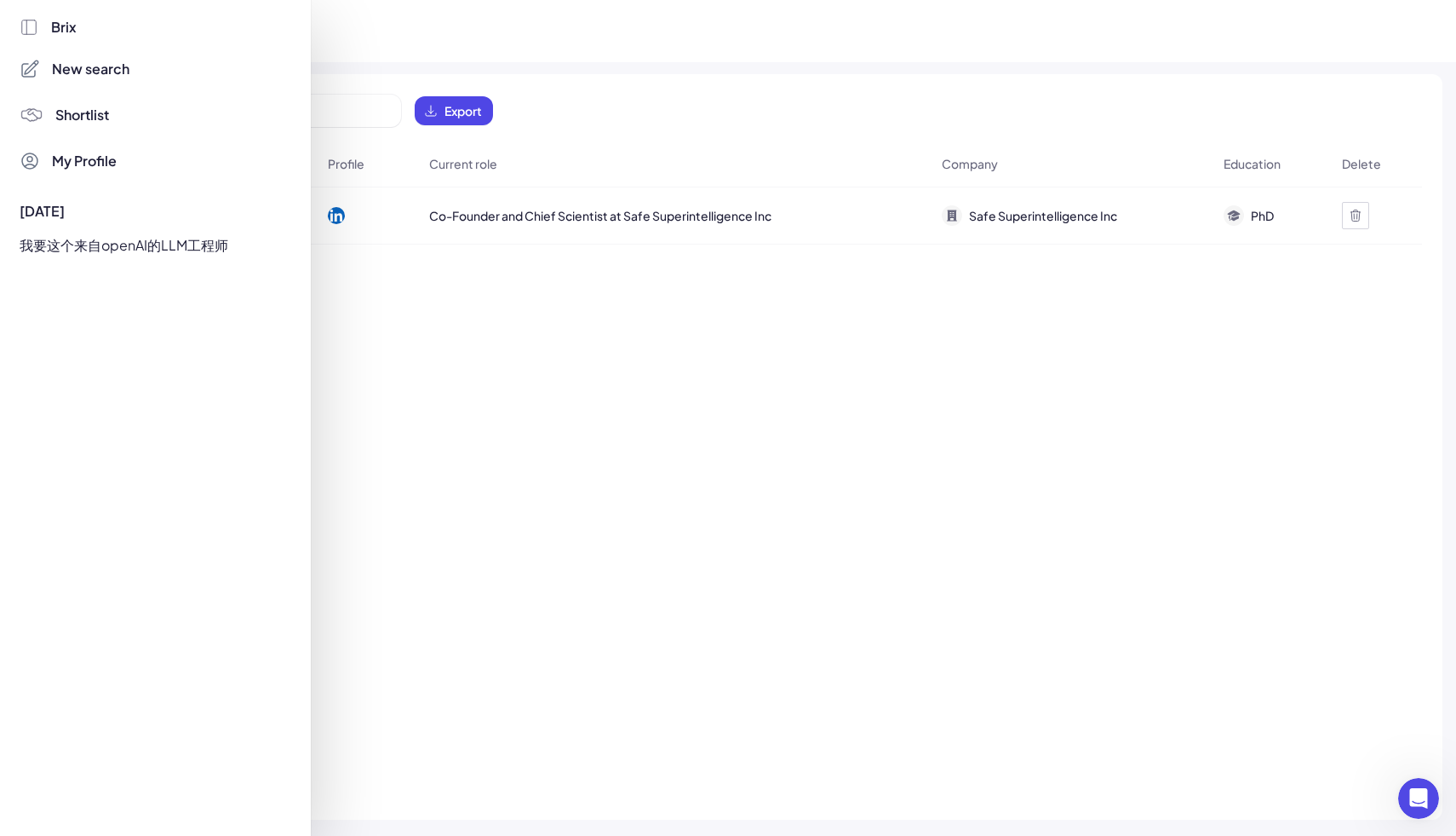
click at [100, 64] on span "New search" at bounding box center [90, 69] width 77 height 21
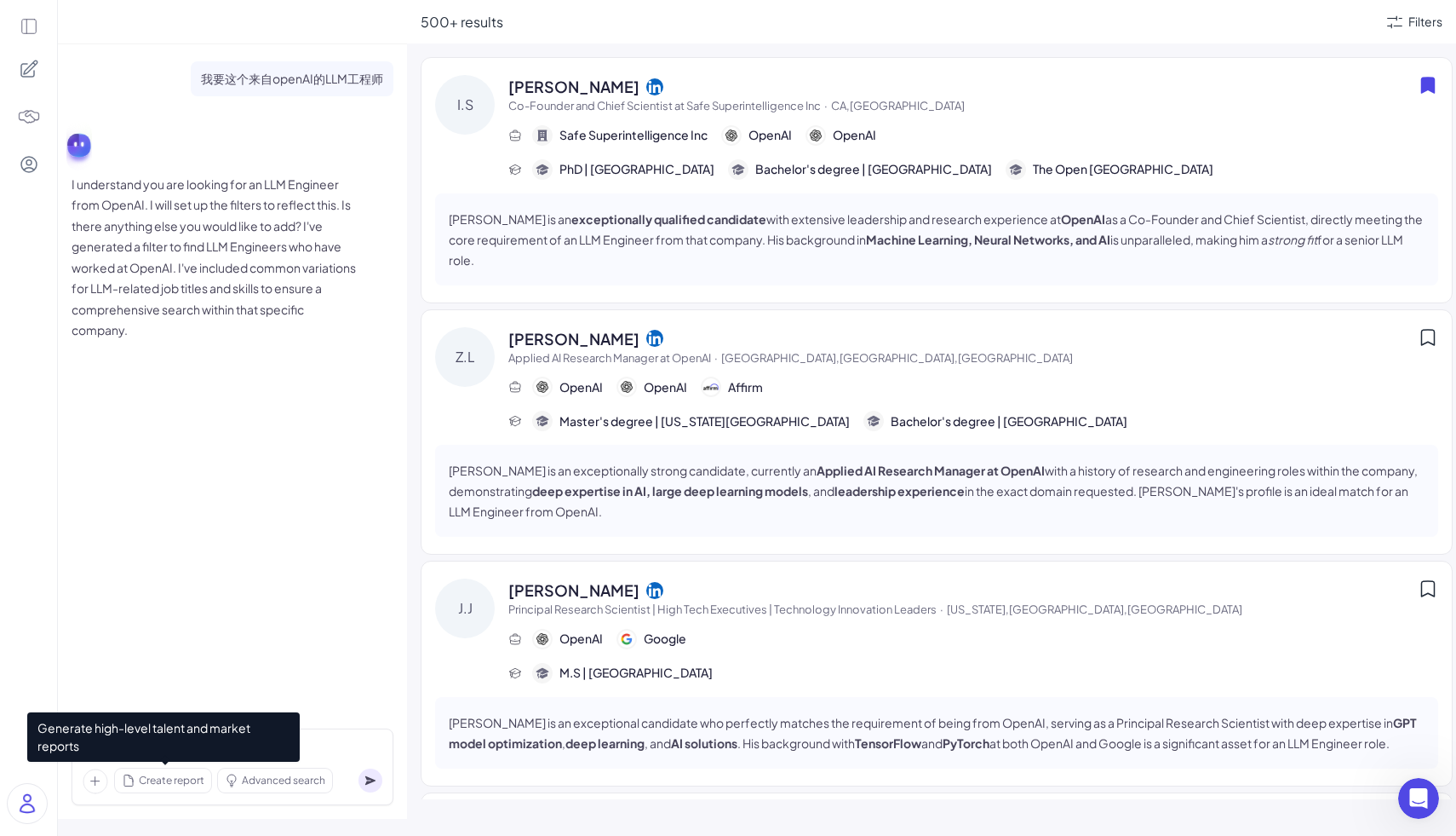
click at [175, 754] on span "Generate high-level talent and market reports" at bounding box center [163, 736] width 272 height 49
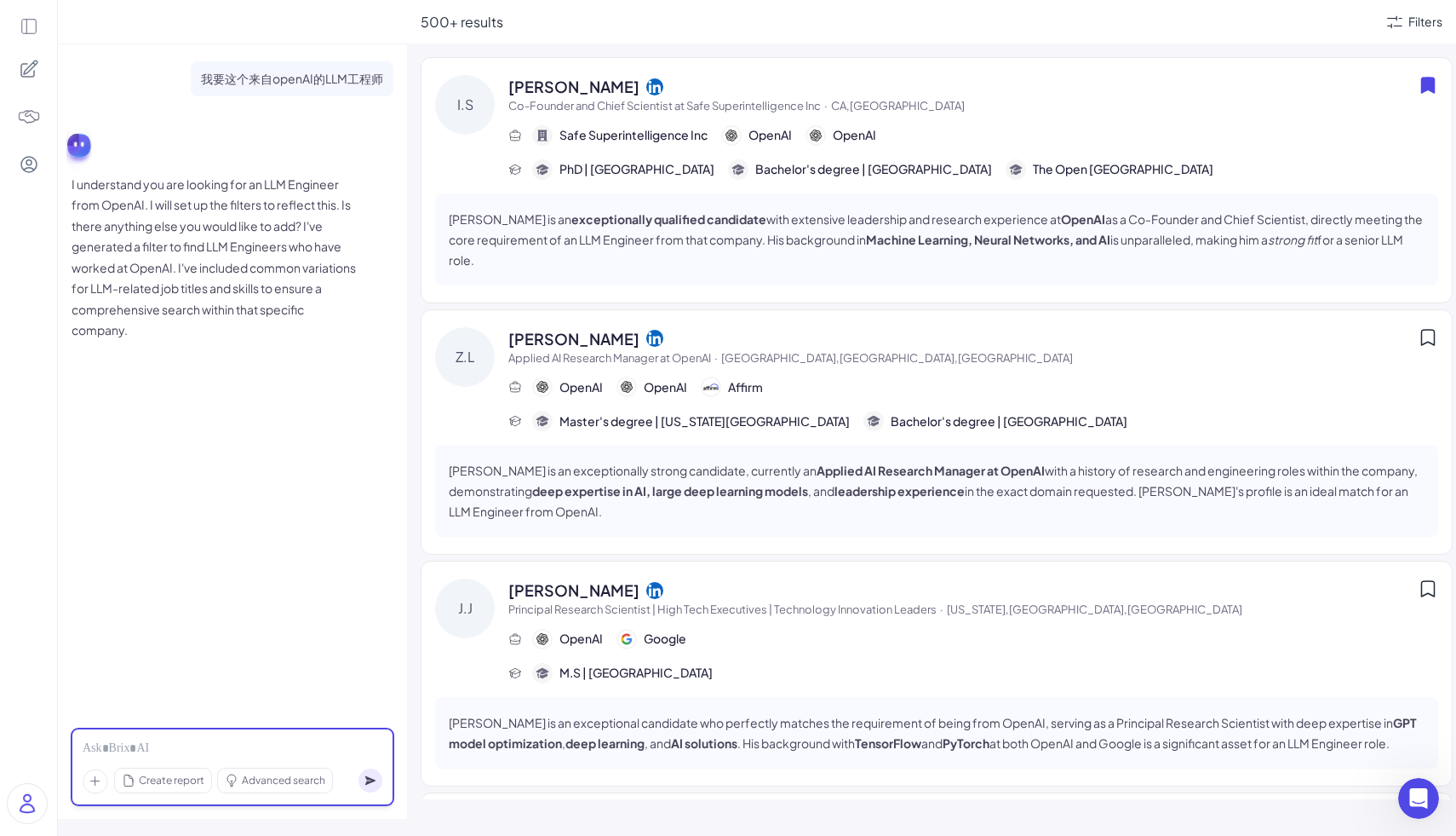
click at [327, 748] on div at bounding box center [232, 748] width 299 height 19
click at [311, 748] on div at bounding box center [232, 748] width 299 height 19
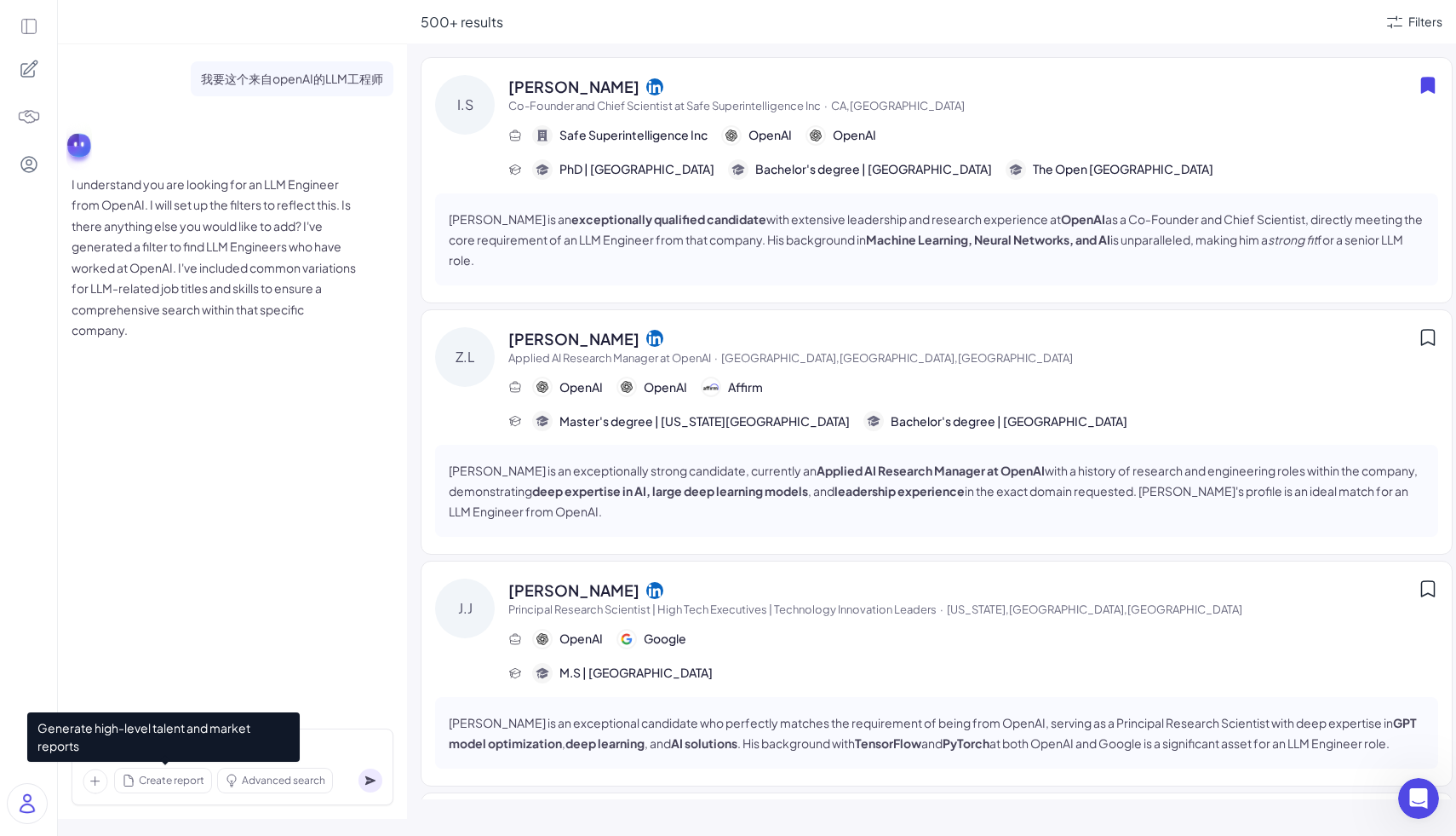
click at [155, 785] on span "Create report" at bounding box center [172, 780] width 65 height 15
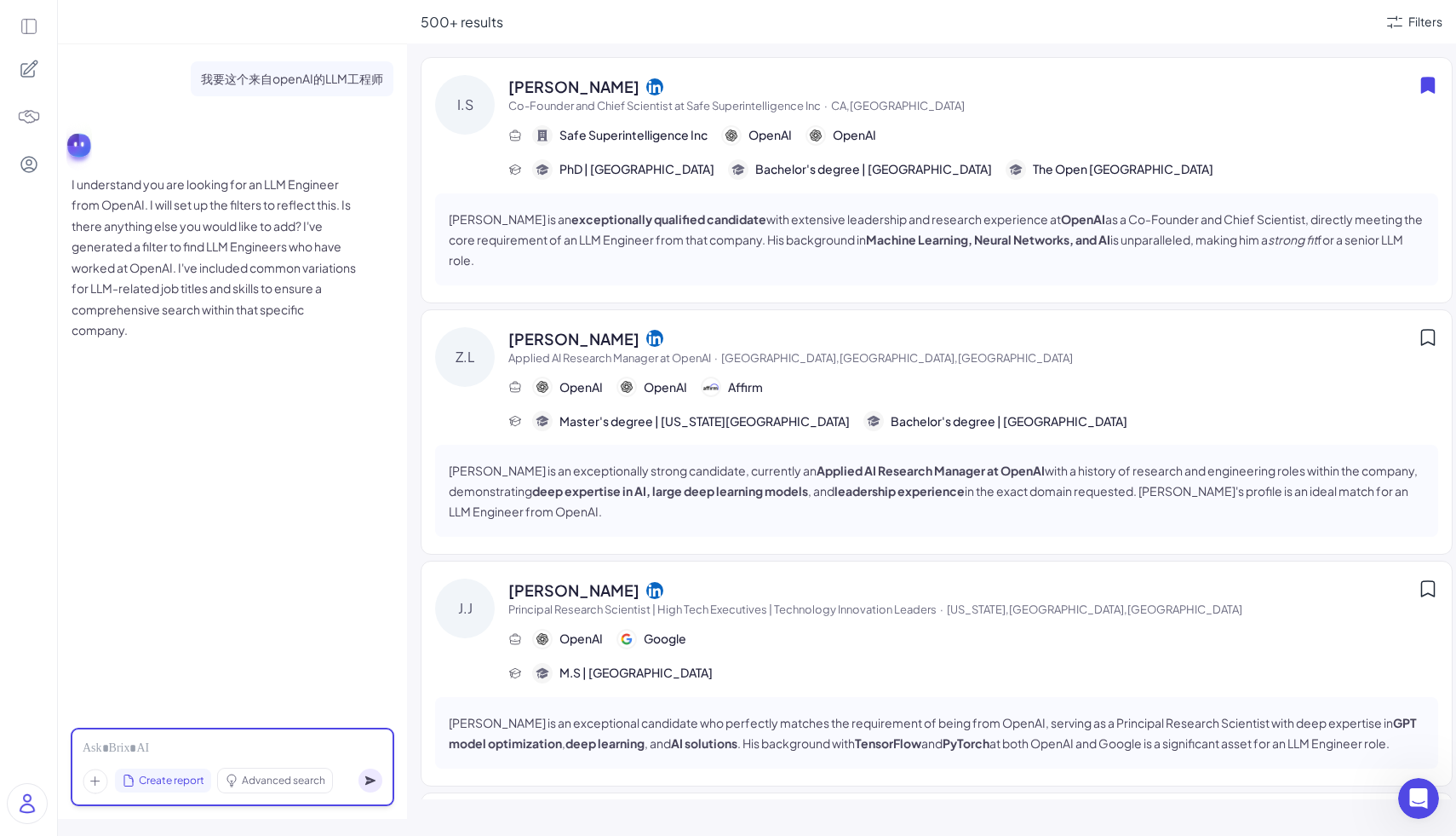
click at [329, 749] on div at bounding box center [232, 748] width 299 height 19
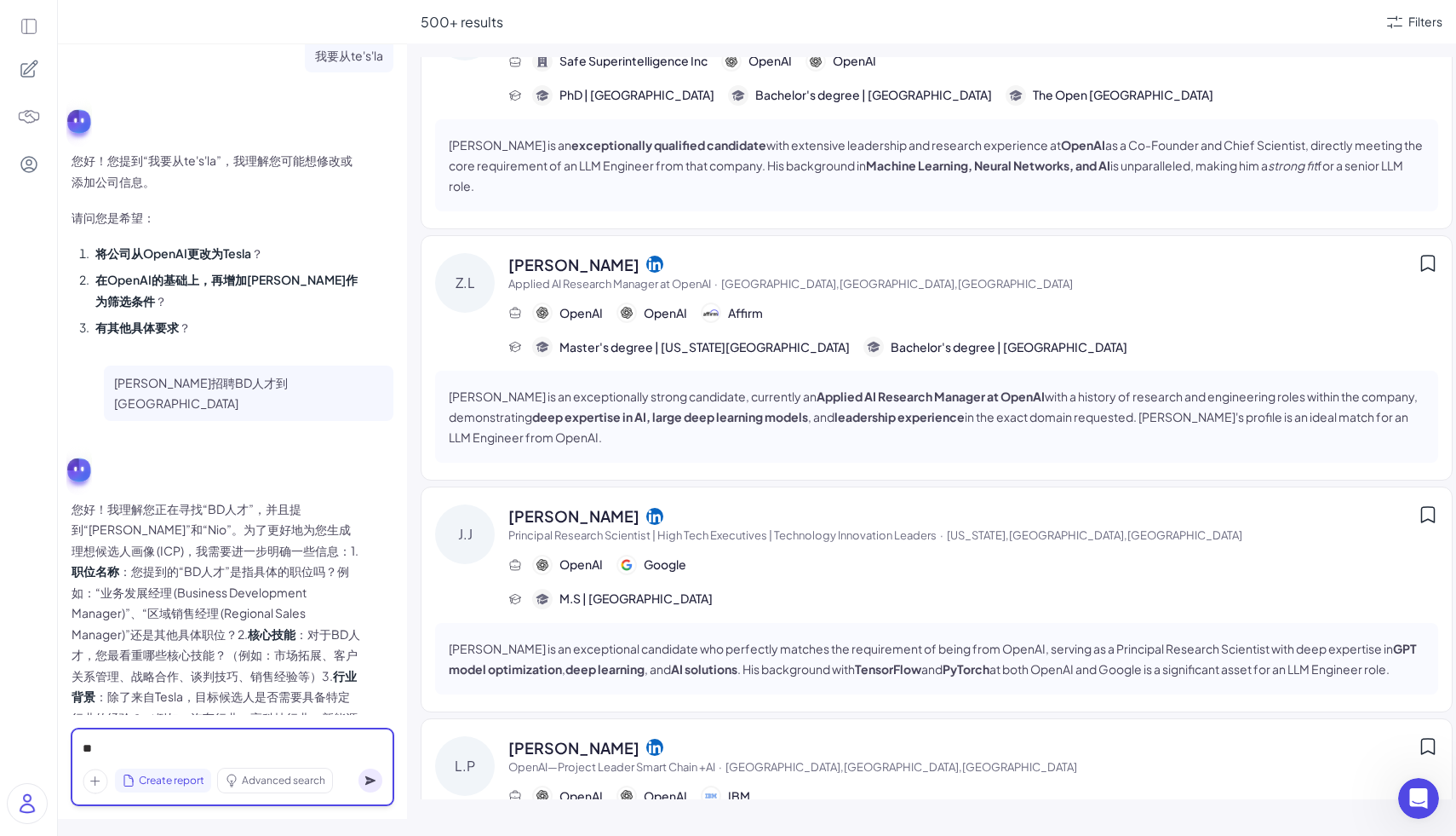
scroll to position [326, 0]
click at [174, 741] on div "**" at bounding box center [232, 748] width 299 height 19
click at [333, 744] on div "****" at bounding box center [232, 748] width 299 height 19
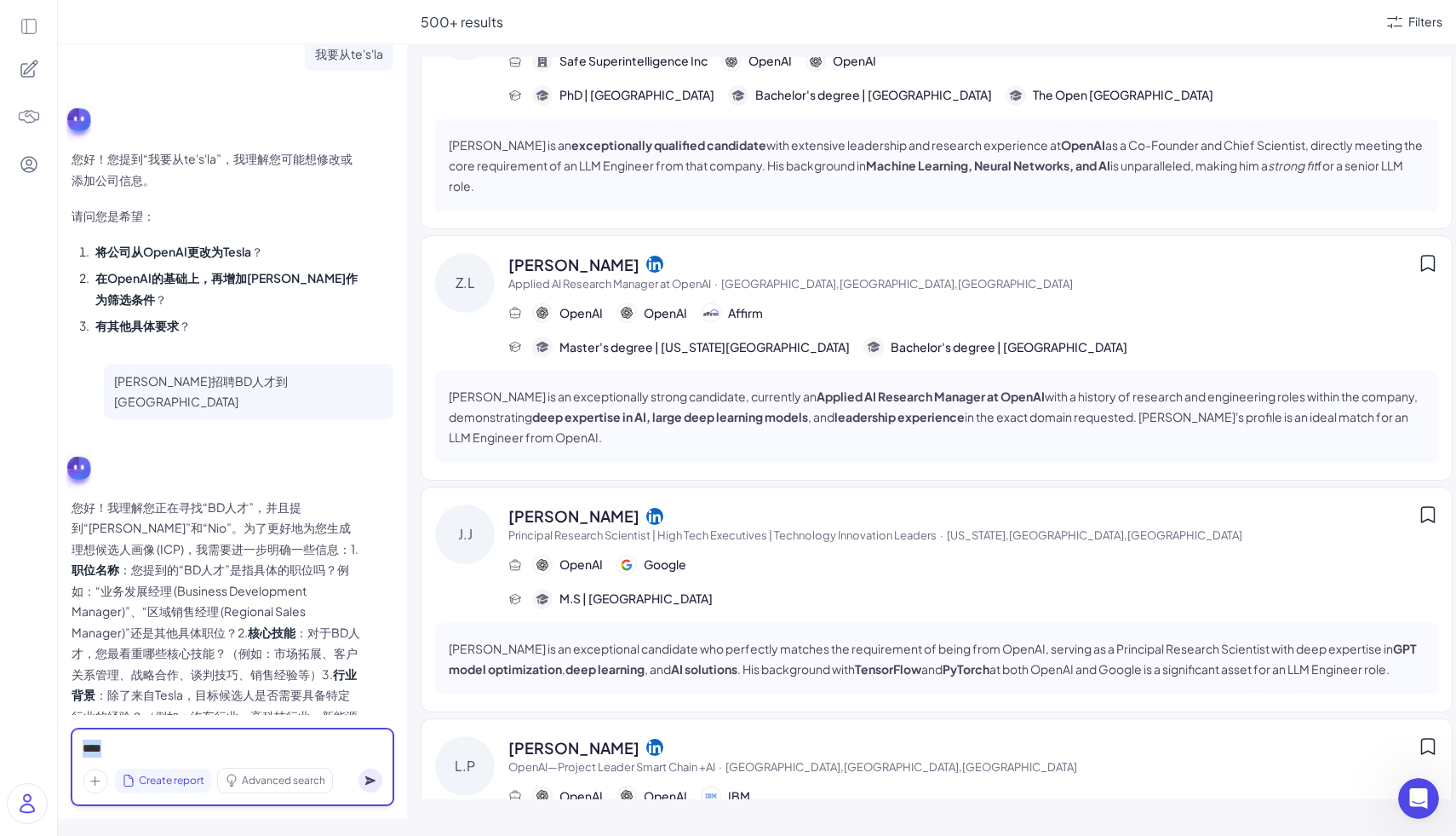
click at [305, 756] on div "****" at bounding box center [232, 748] width 299 height 19
click at [188, 784] on span "Create report" at bounding box center [172, 780] width 65 height 15
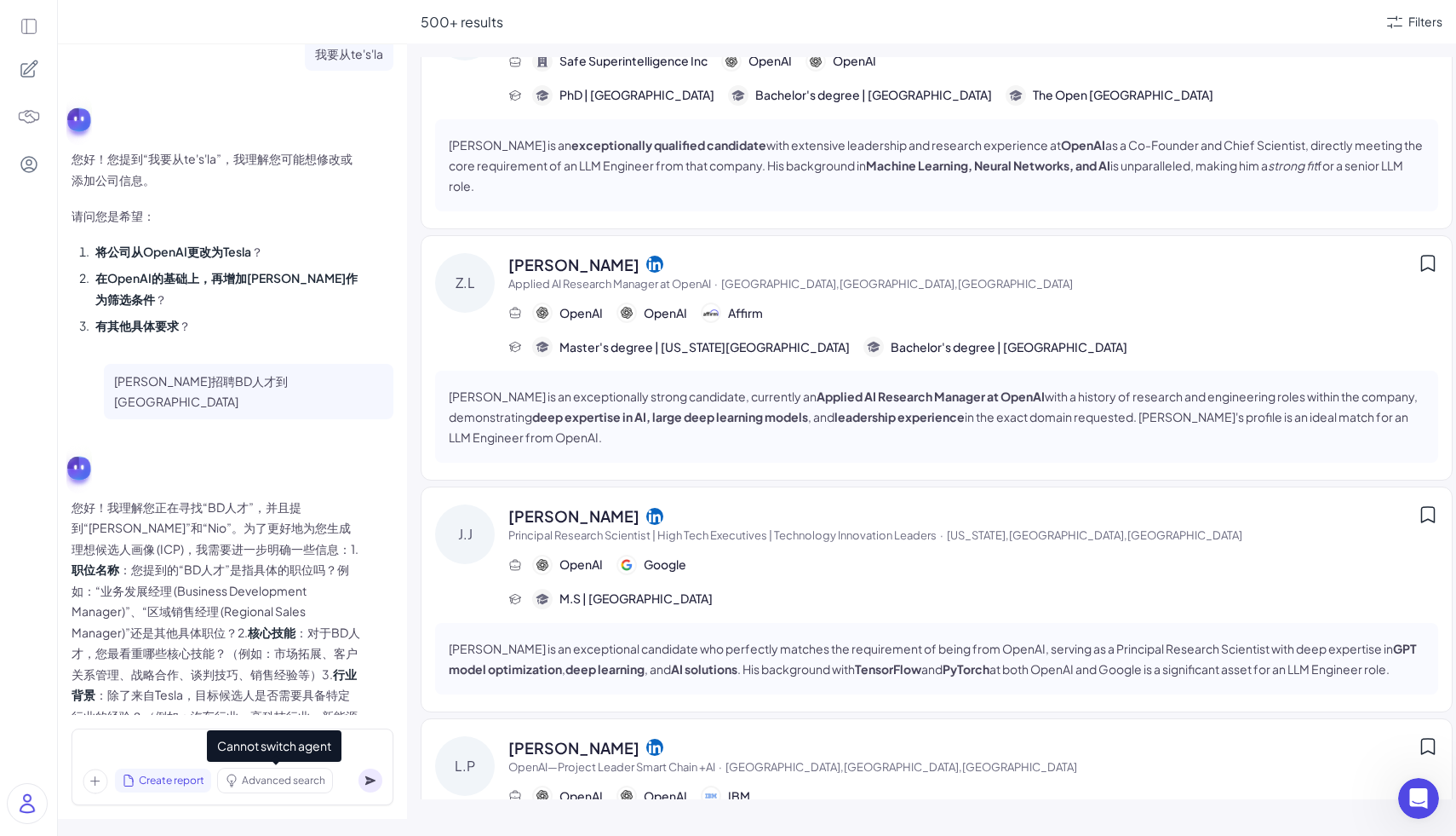
click at [287, 776] on span "Advanced search" at bounding box center [283, 780] width 83 height 15
click at [283, 780] on span "Advanced search" at bounding box center [283, 780] width 83 height 15
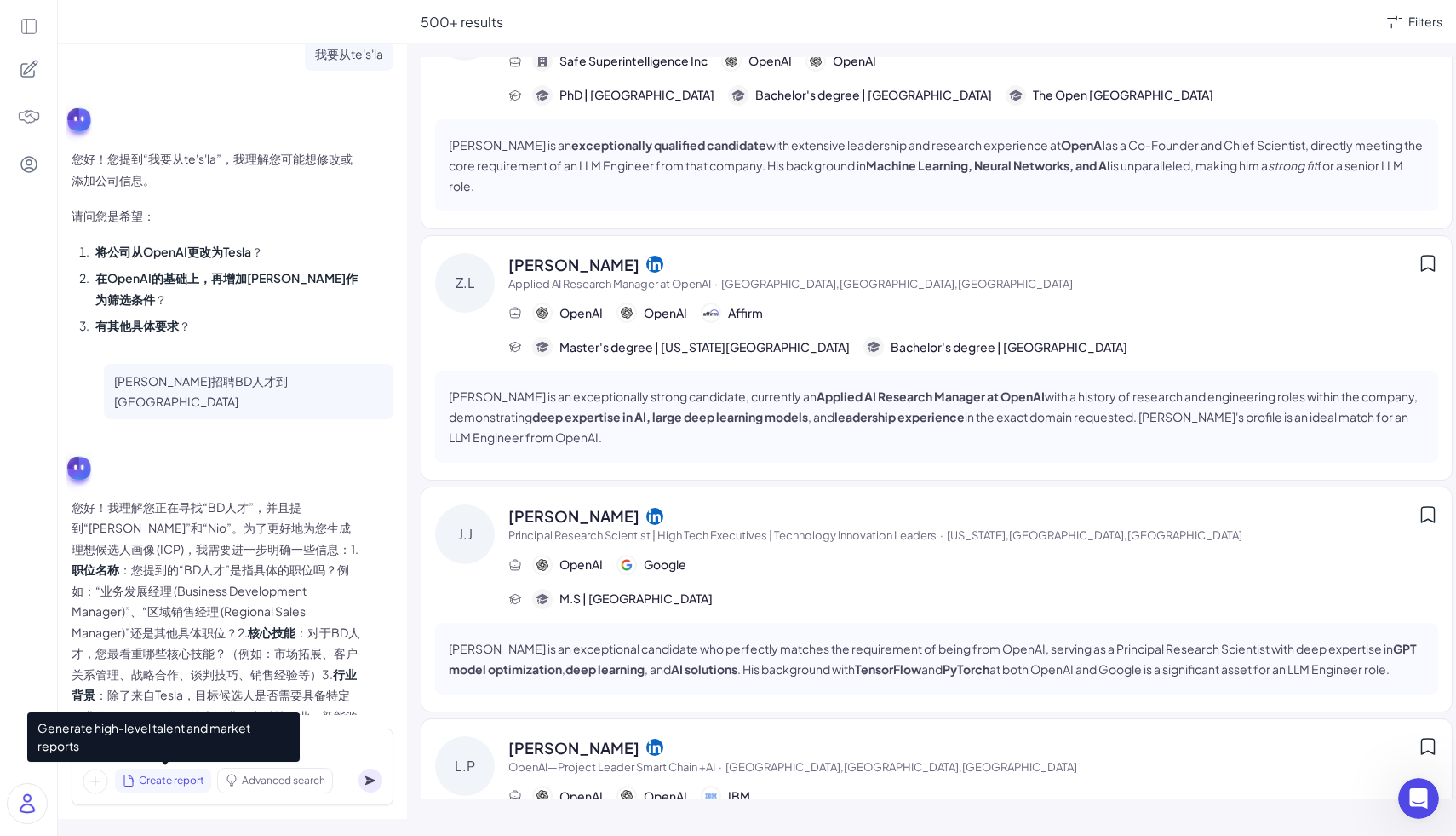
click at [170, 779] on span "Create report" at bounding box center [172, 780] width 65 height 15
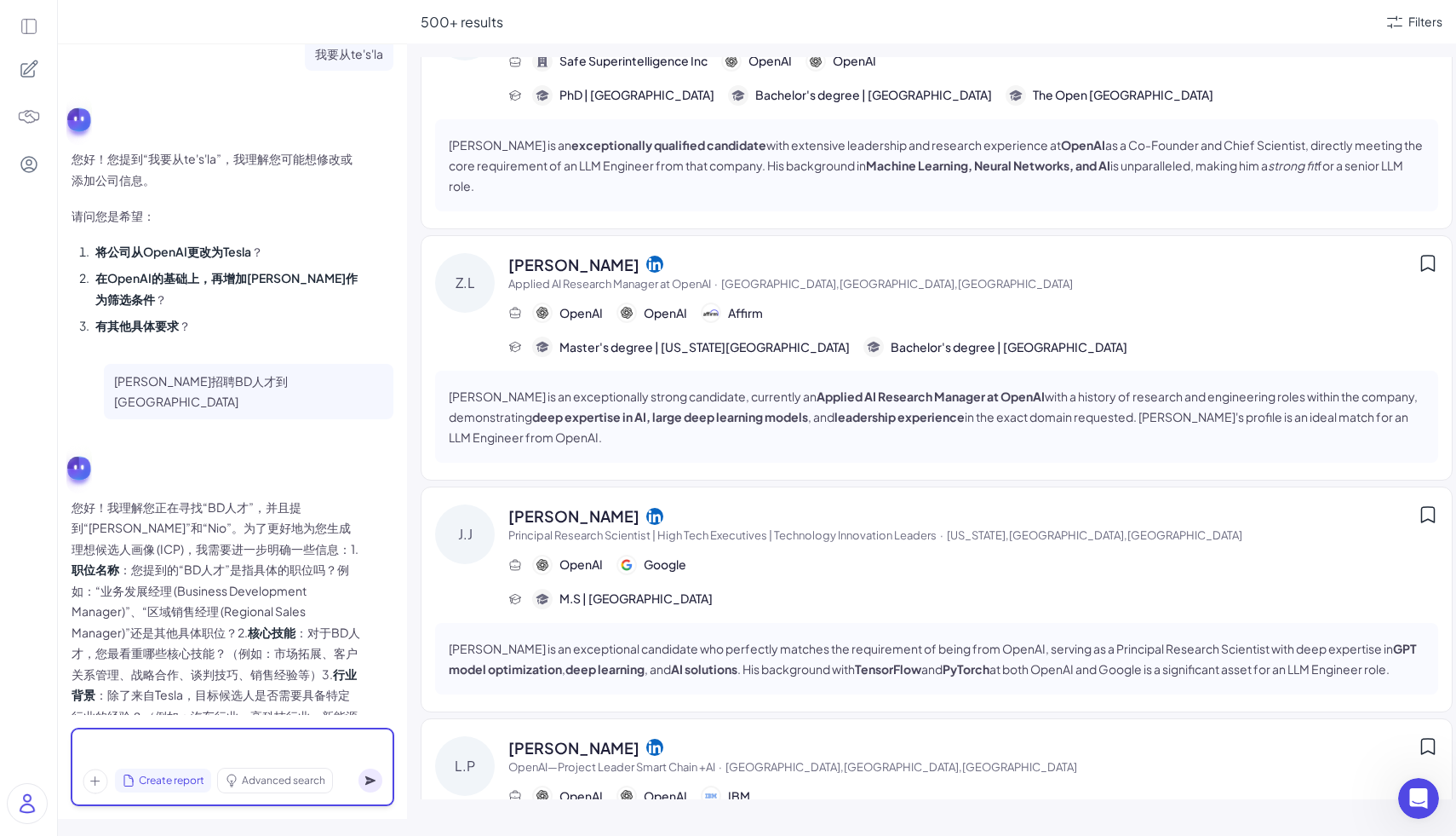
click at [324, 740] on div at bounding box center [232, 748] width 299 height 19
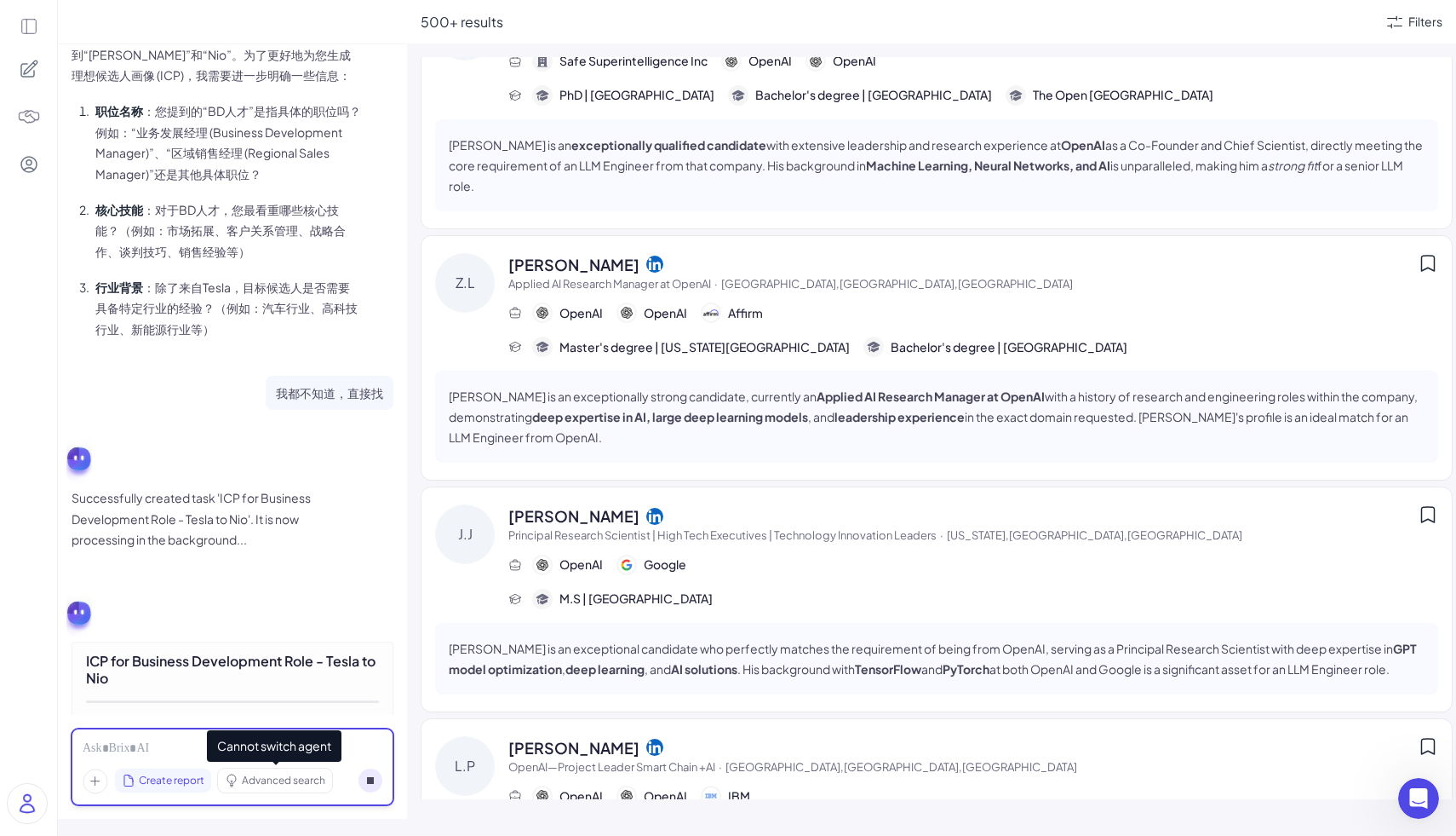
scroll to position [1187, 0]
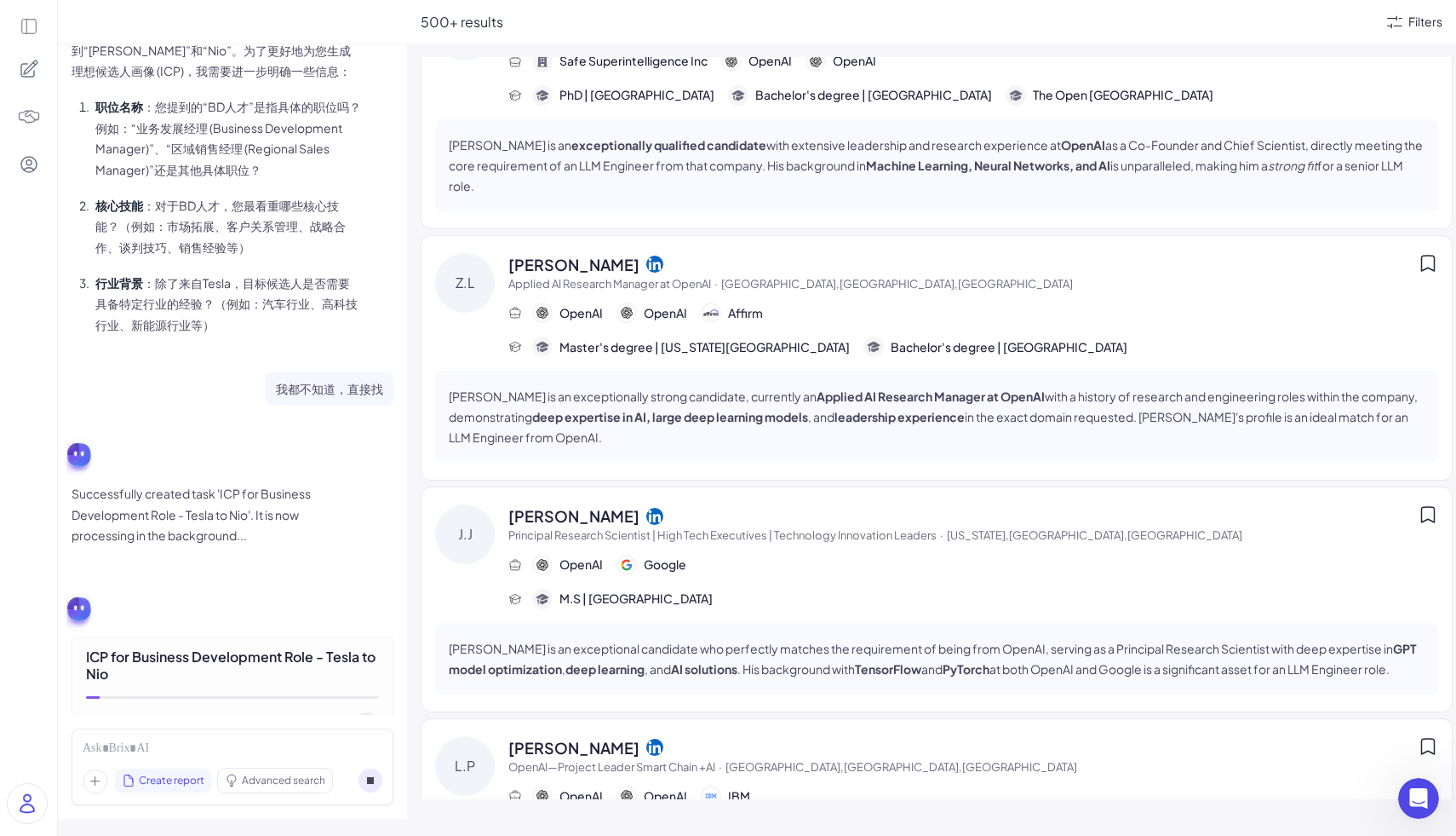
click at [1428, 30] on div "Filters" at bounding box center [1425, 21] width 35 height 18
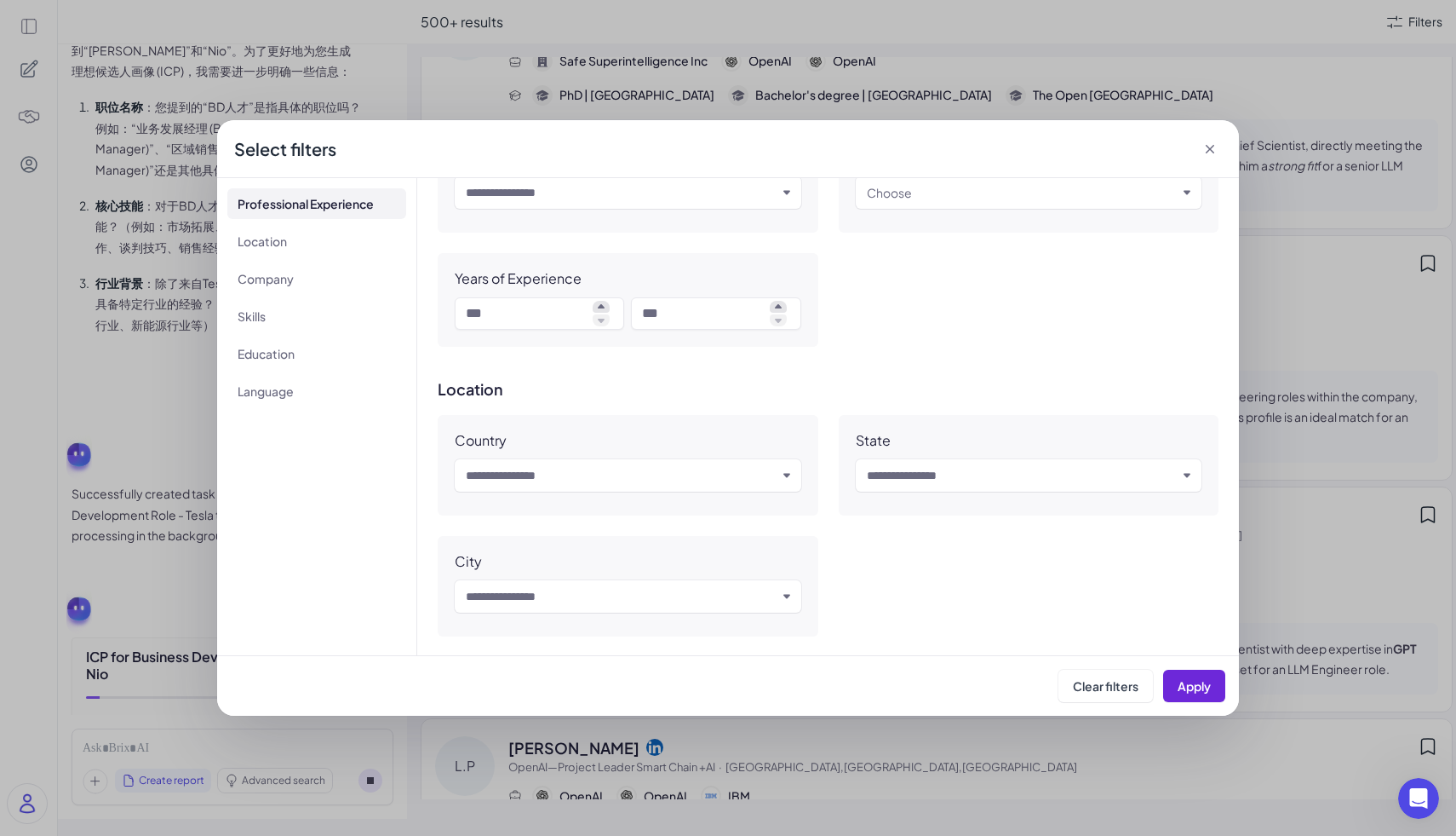
scroll to position [369, 0]
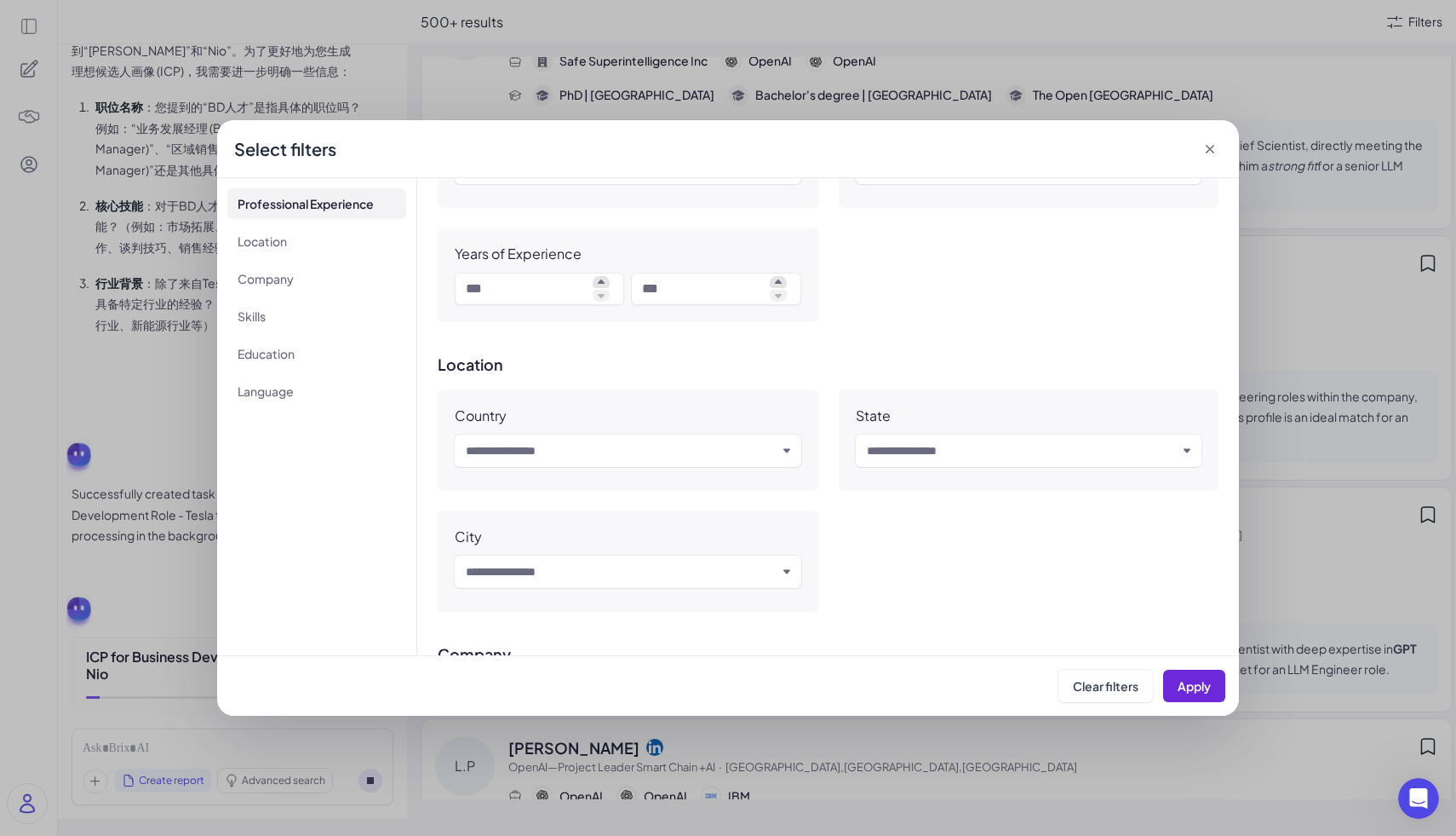
click at [1218, 153] on div "Select filters" at bounding box center [728, 149] width 1022 height 58
click at [1215, 152] on icon at bounding box center [1210, 149] width 17 height 17
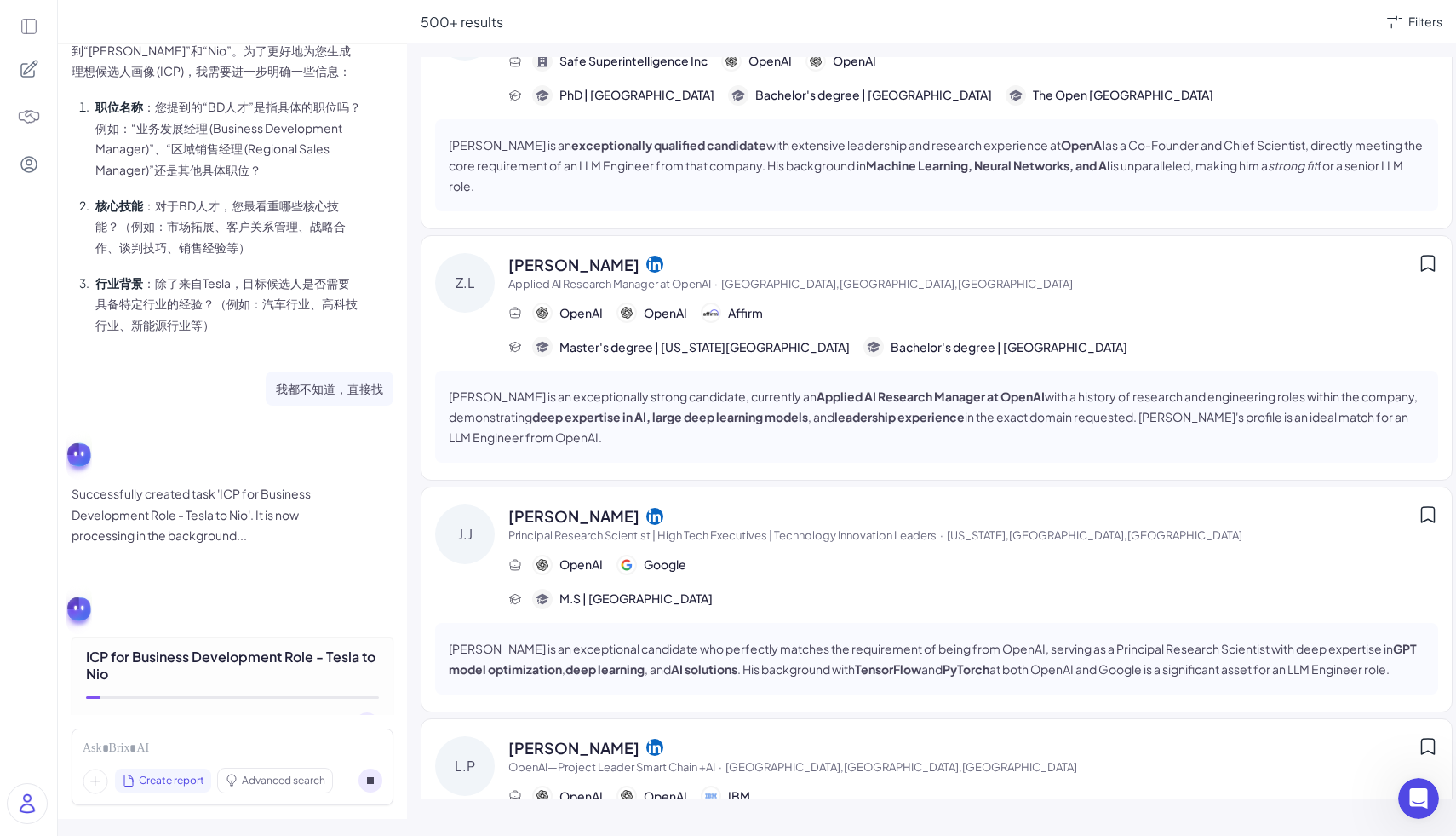
click at [118, 712] on div "visit_page" at bounding box center [232, 724] width 293 height 24
click at [112, 716] on div "visit_page" at bounding box center [116, 724] width 61 height 17
click at [119, 637] on div "ICP for Business Development Role - Tesla to Nio visit_page" at bounding box center [232, 692] width 322 height 110
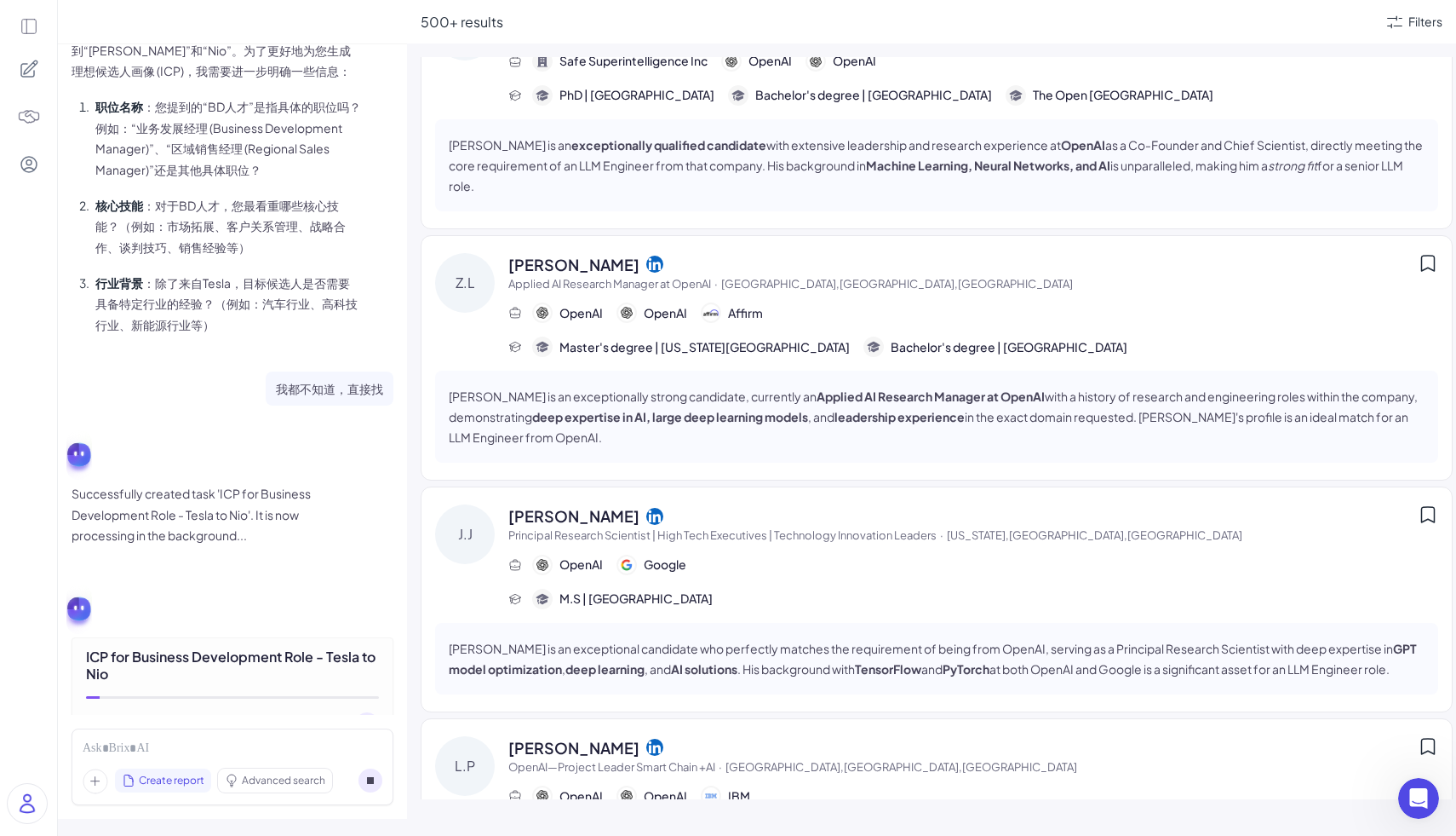
click at [111, 716] on div "visit_page" at bounding box center [116, 724] width 61 height 17
click at [123, 716] on div "visit_page" at bounding box center [116, 724] width 61 height 17
click at [130, 712] on div "visit_page" at bounding box center [232, 724] width 293 height 24
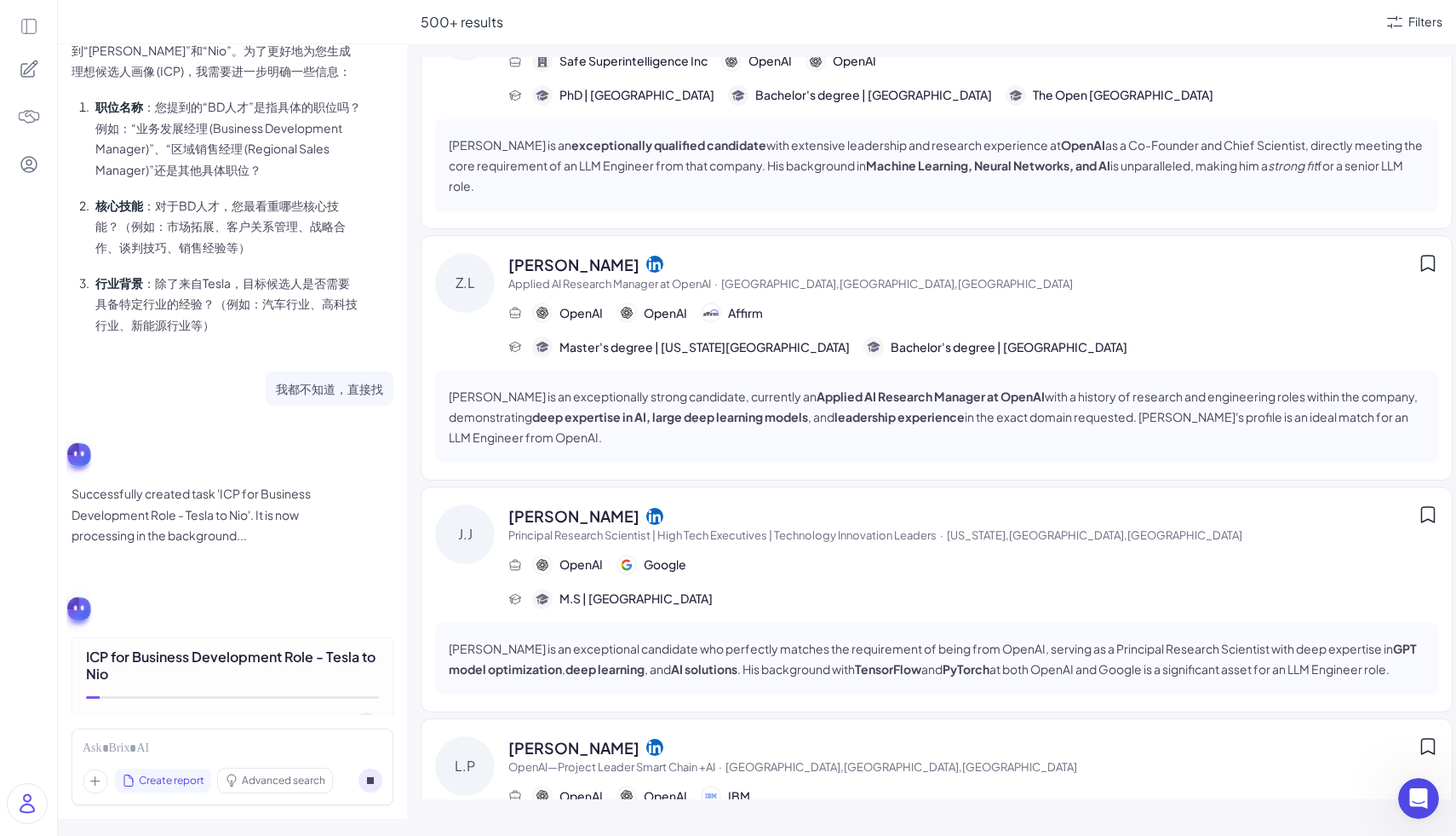
click at [132, 716] on div "visit_page" at bounding box center [116, 724] width 61 height 17
click at [1417, 790] on icon "Open Intercom Messenger" at bounding box center [1416, 795] width 12 height 14
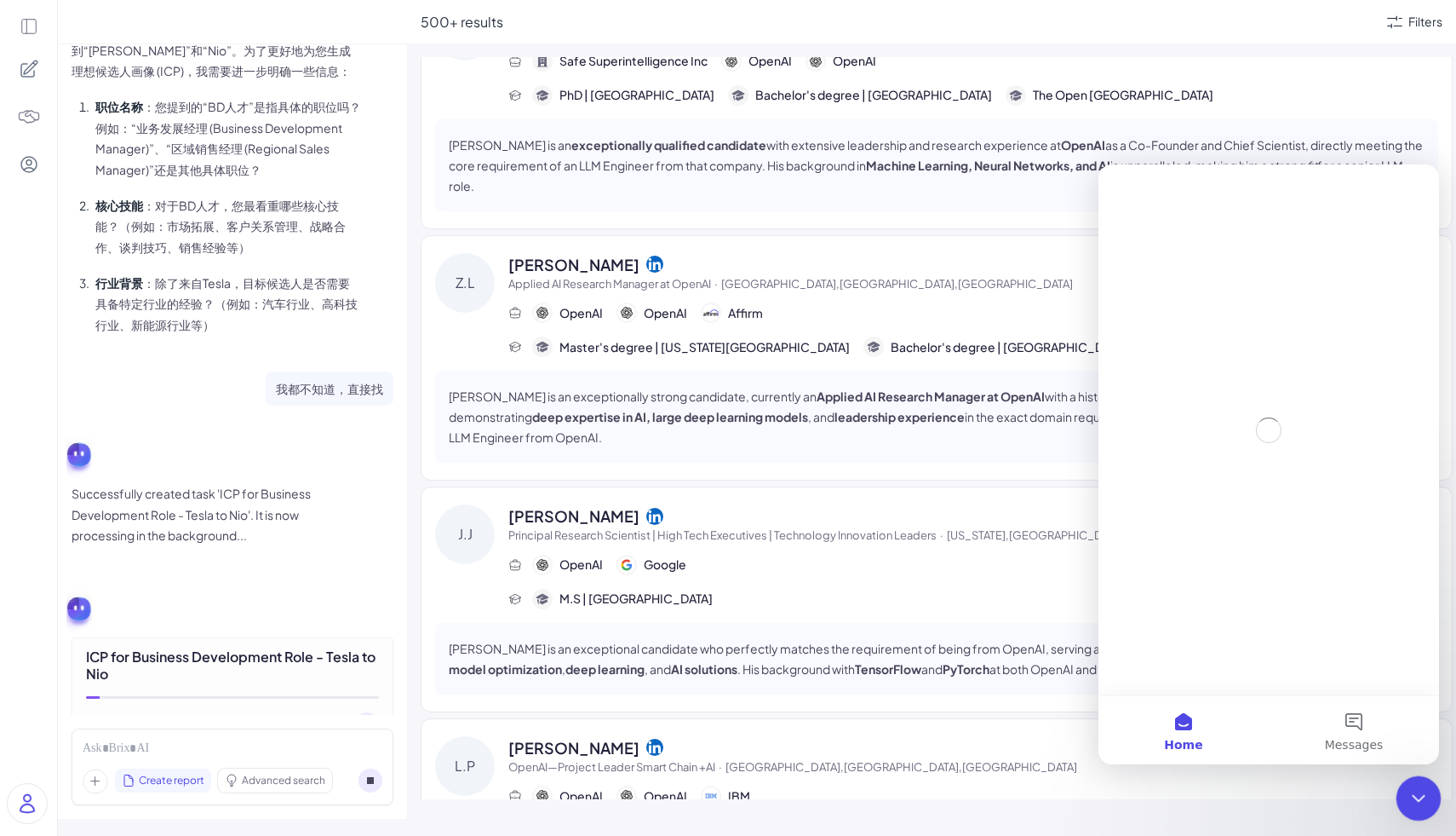
scroll to position [0, 0]
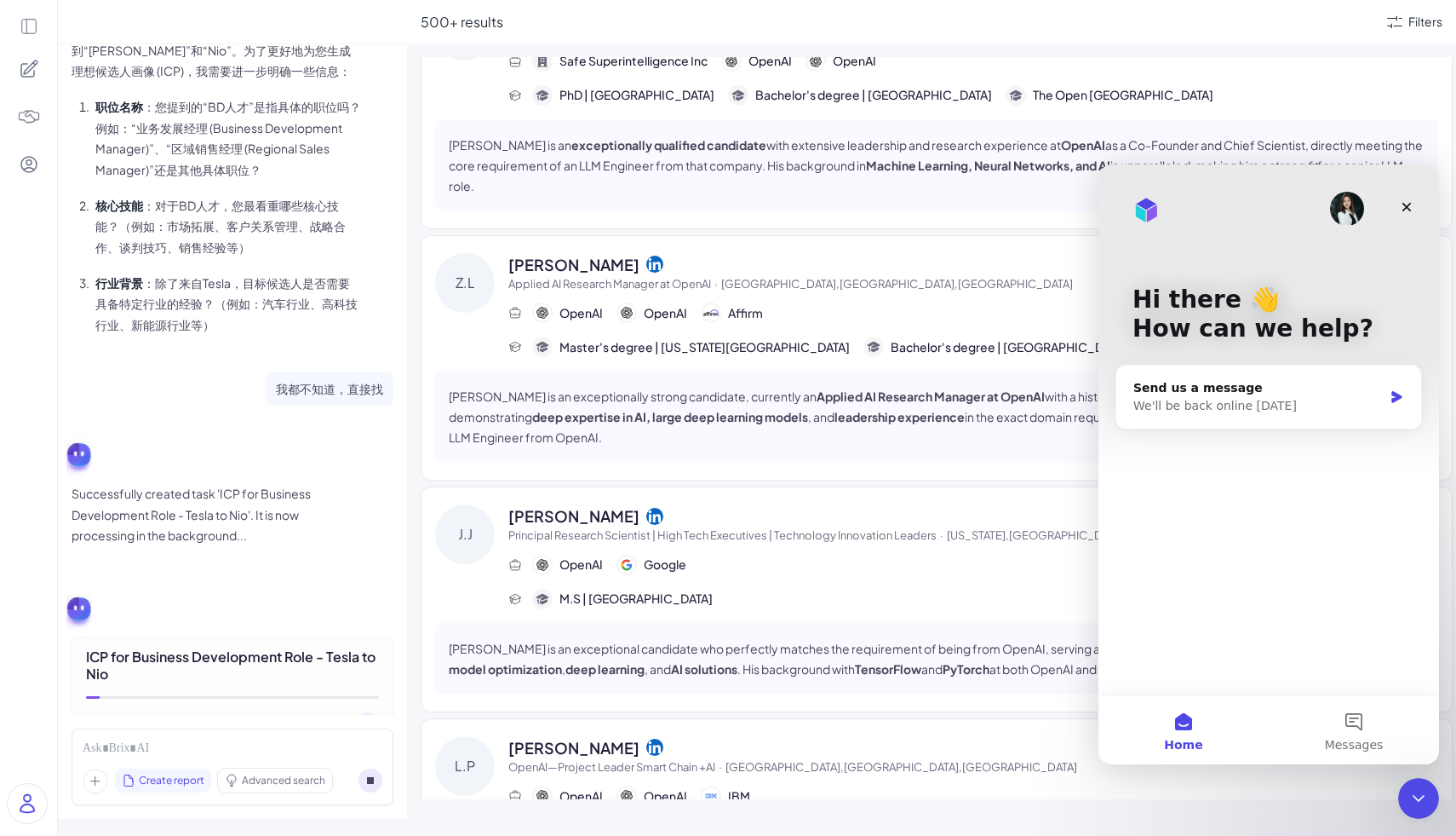
click at [1343, 212] on img "Intercom messenger" at bounding box center [1347, 208] width 35 height 35
click at [912, 593] on div "M.S | Columbia University" at bounding box center [973, 599] width 930 height 21
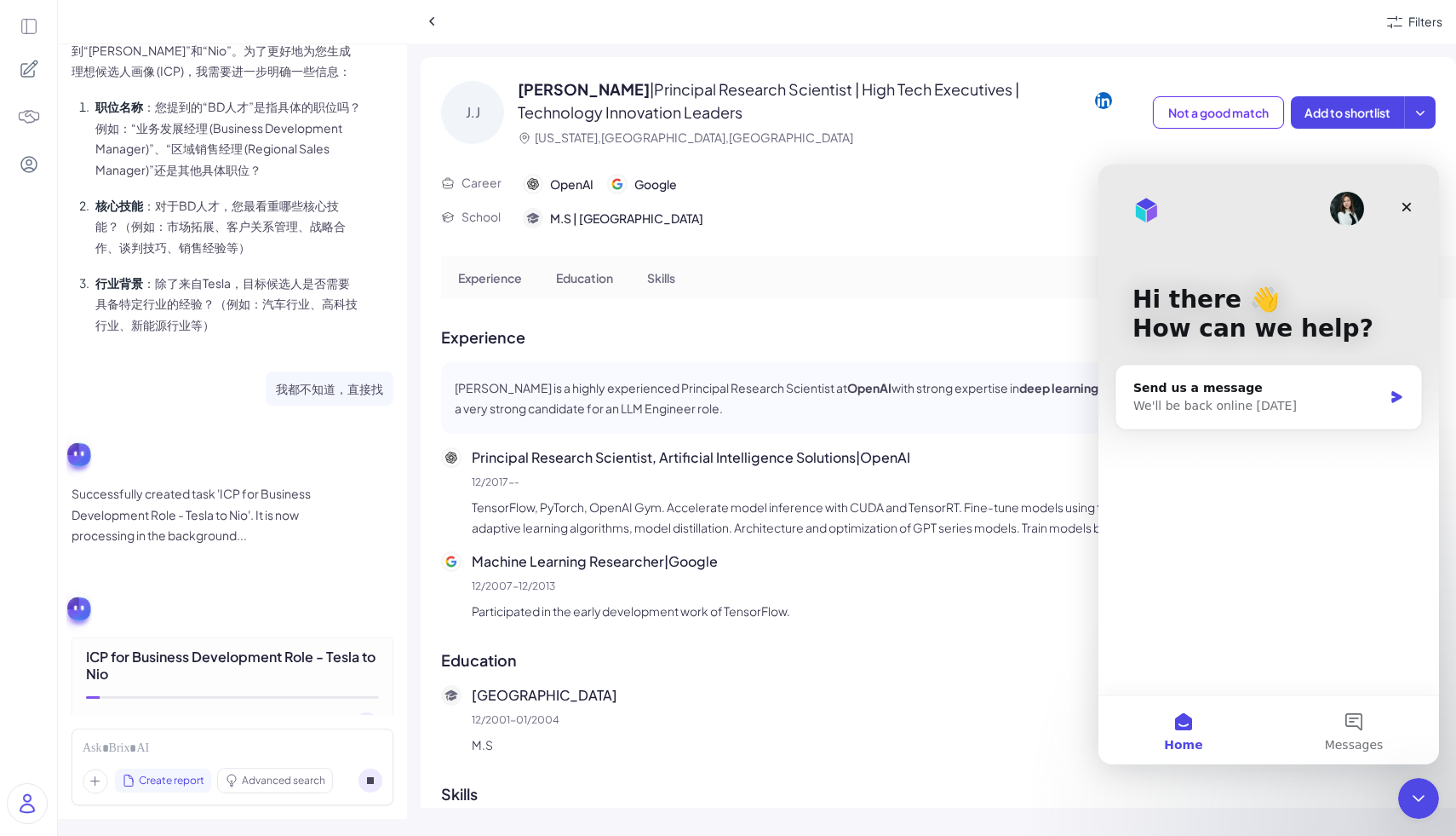
click at [825, 314] on div "J.J Jack Jiang | Principal Research Scientist | High Tech Executives | Technolo…" at bounding box center [938, 432] width 1035 height 750
click at [1405, 202] on icon "Close" at bounding box center [1407, 207] width 14 height 14
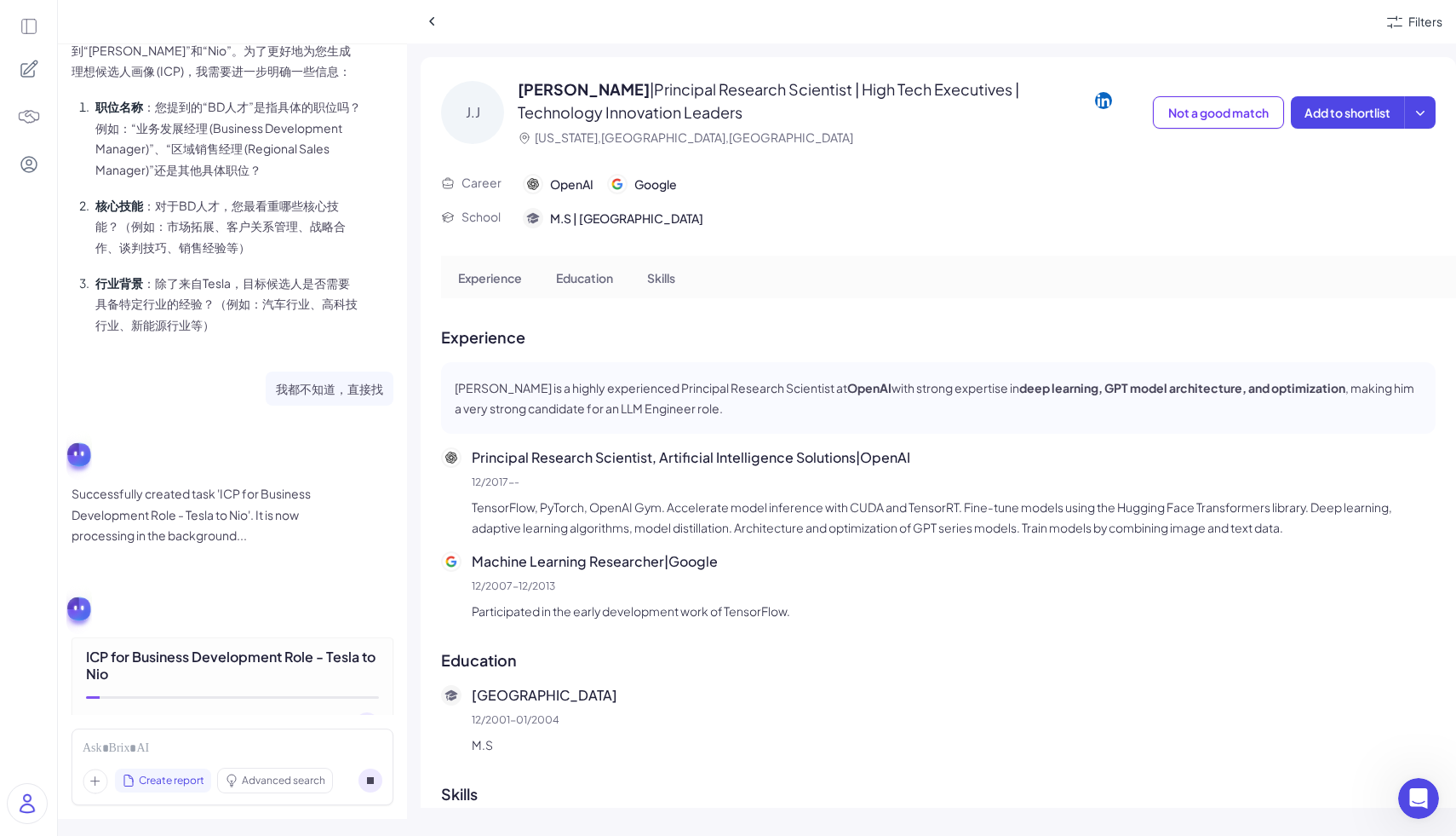
click at [368, 720] on icon at bounding box center [367, 723] width 7 height 7
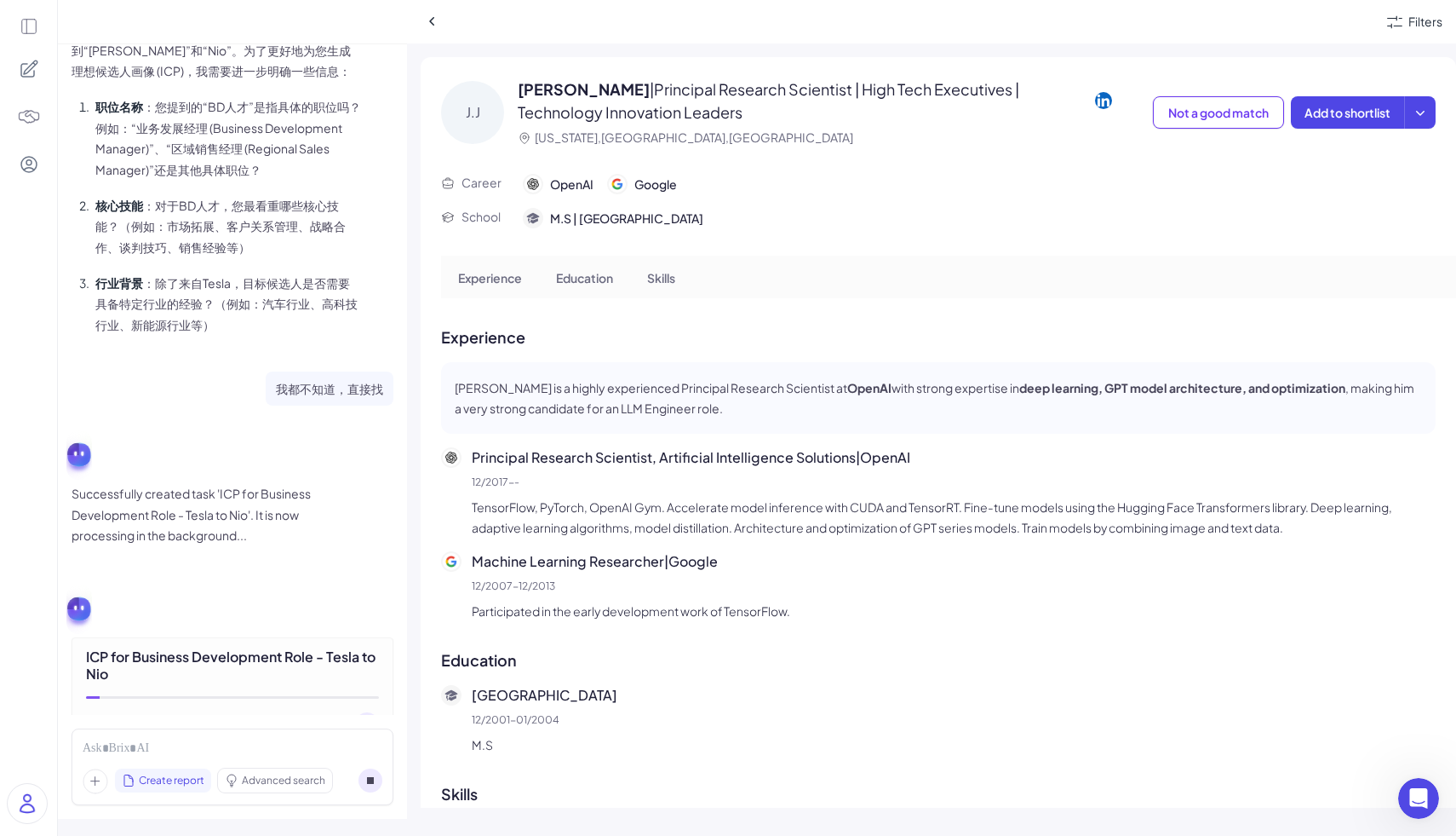
click at [368, 720] on icon at bounding box center [367, 723] width 7 height 7
click at [369, 790] on circle at bounding box center [370, 780] width 24 height 24
click at [369, 775] on circle at bounding box center [370, 780] width 24 height 24
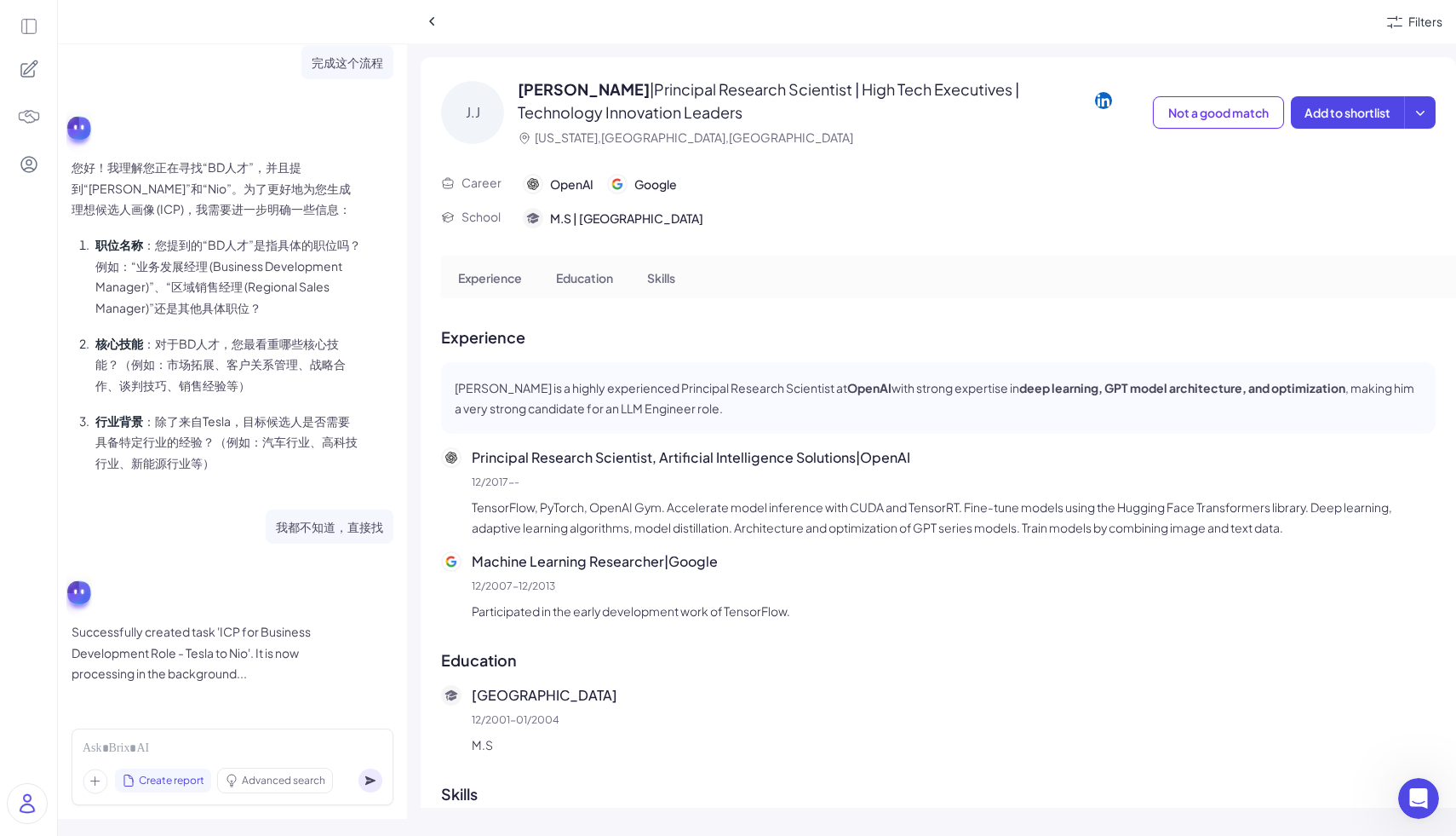
scroll to position [985, 0]
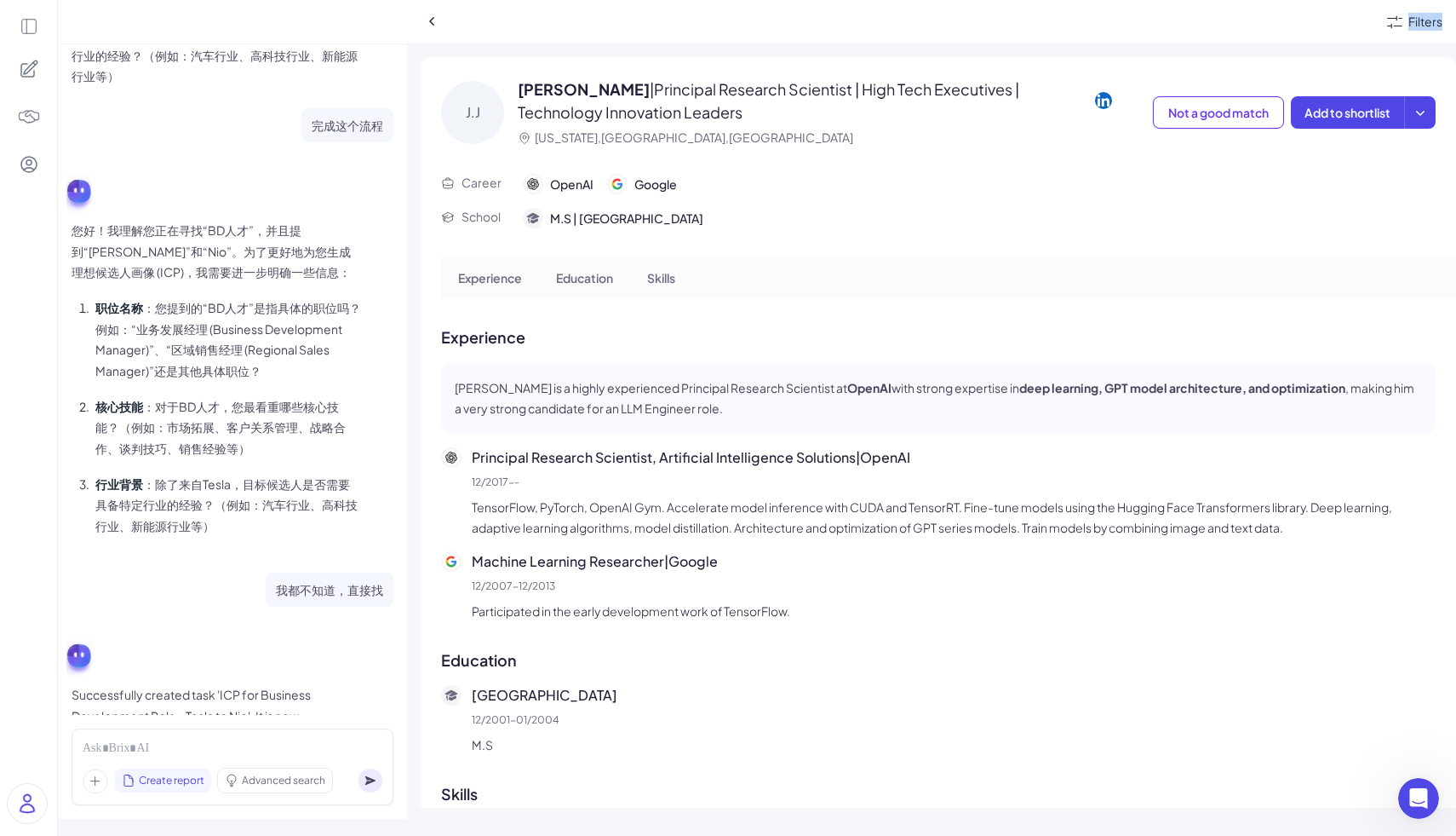
click at [369, 775] on circle at bounding box center [370, 780] width 24 height 24
click at [186, 733] on div "Create report Advanced search" at bounding box center [232, 767] width 322 height 77
click at [181, 741] on div at bounding box center [232, 748] width 299 height 19
click at [170, 773] on span "Create report" at bounding box center [172, 780] width 65 height 15
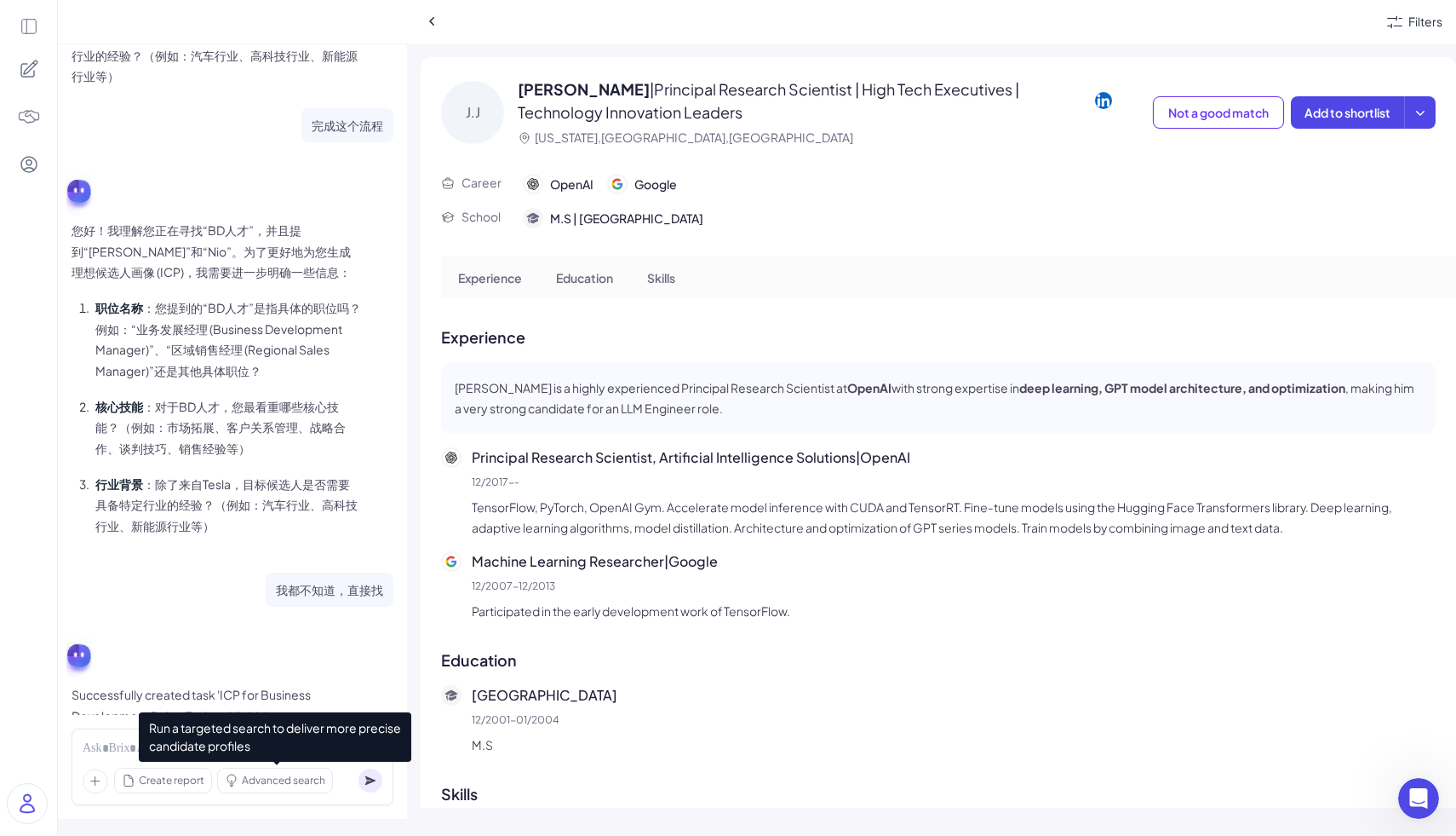
click at [304, 771] on div "Advanced search" at bounding box center [275, 780] width 114 height 24
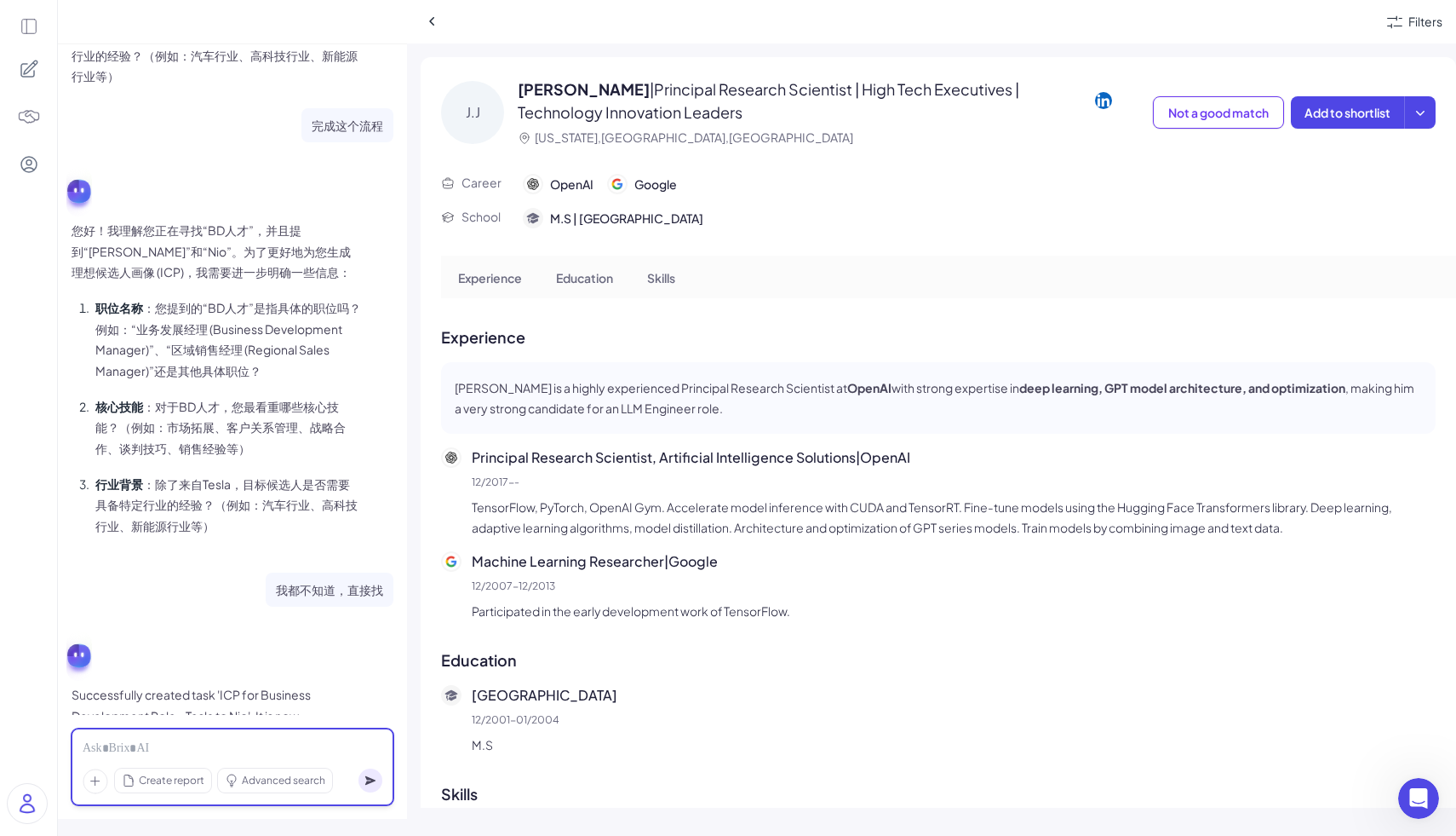
click at [99, 747] on div at bounding box center [232, 748] width 299 height 19
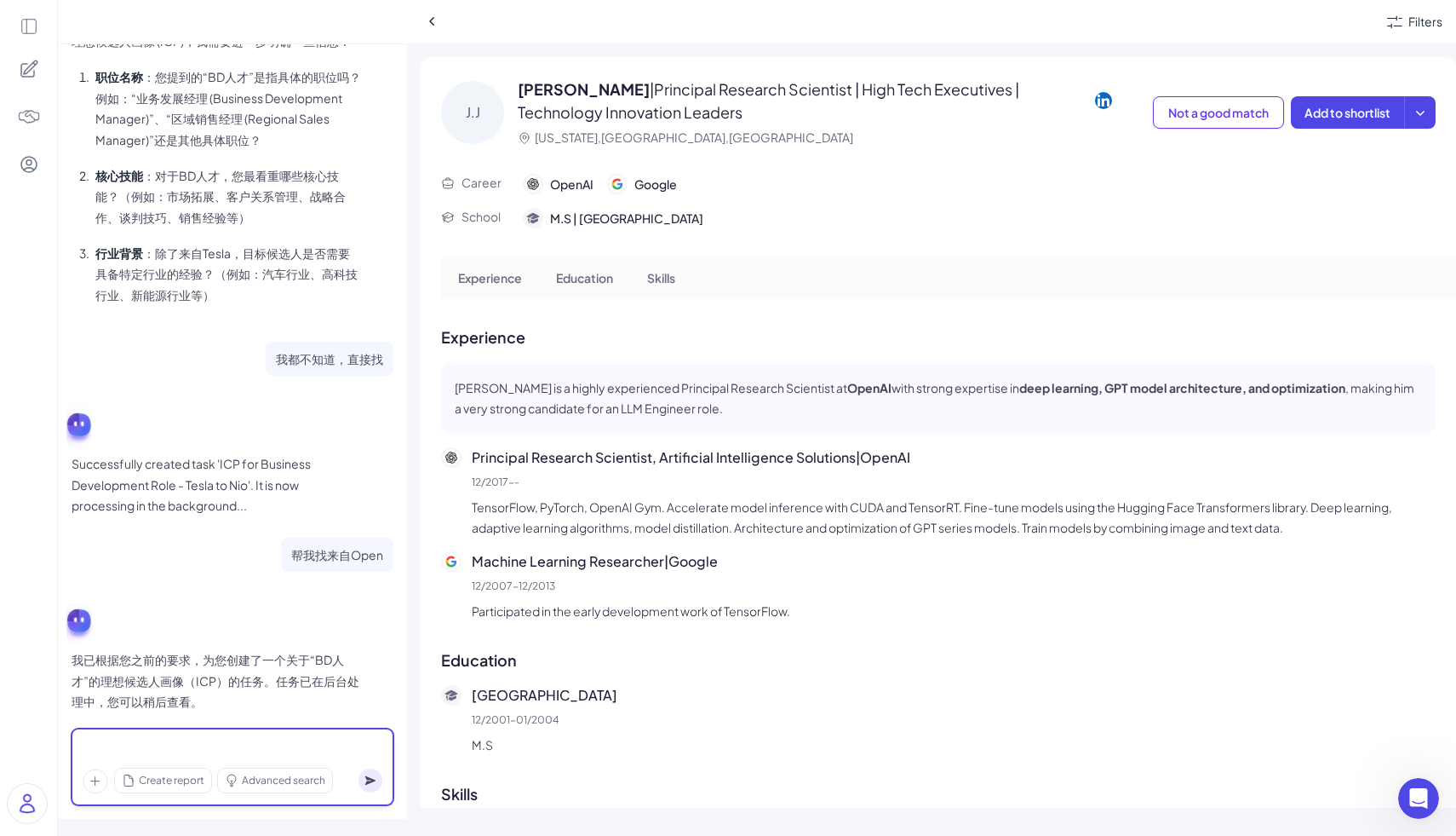
scroll to position [1218, 0]
click at [285, 742] on div at bounding box center [232, 748] width 299 height 19
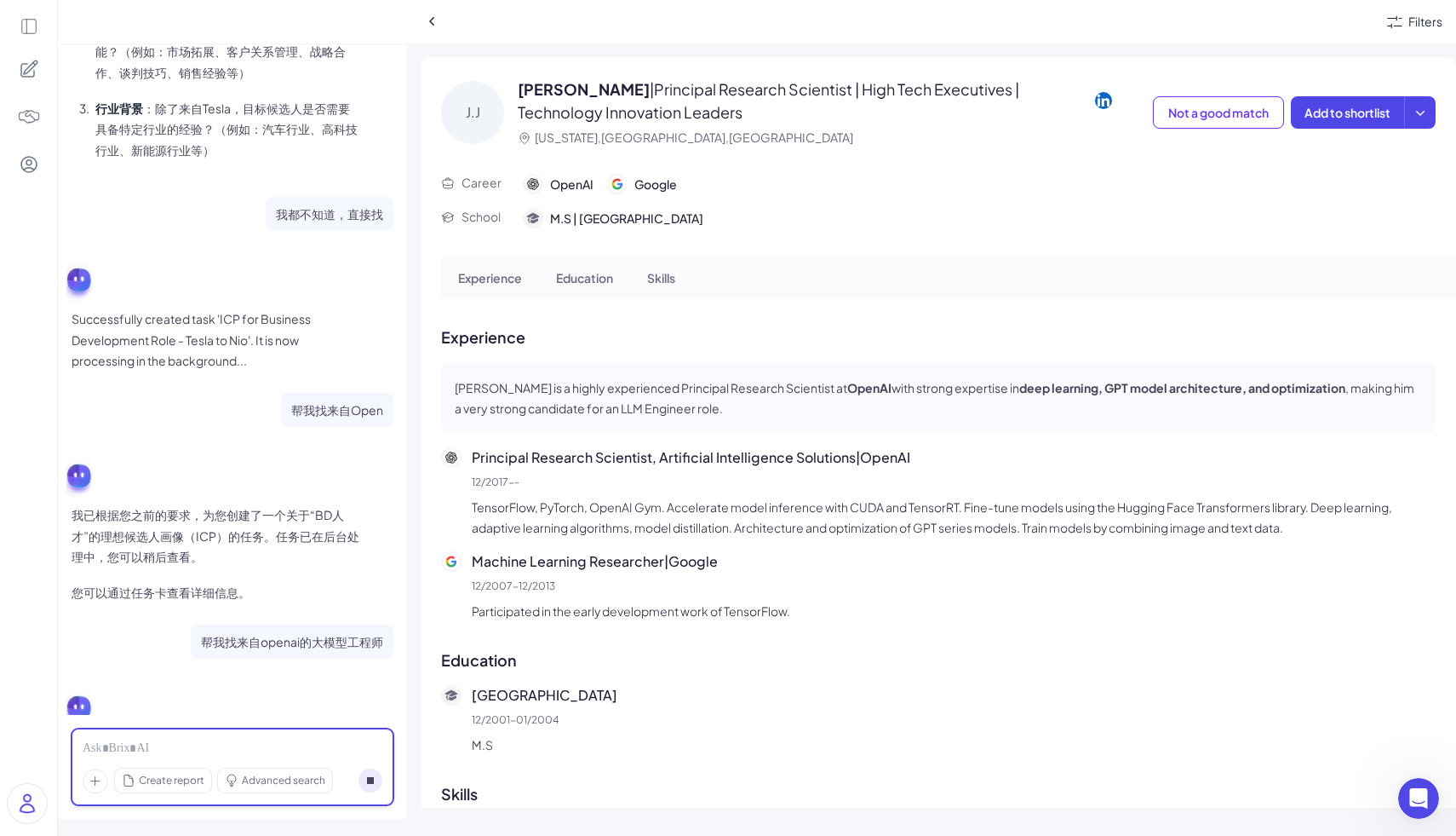
scroll to position [1371, 0]
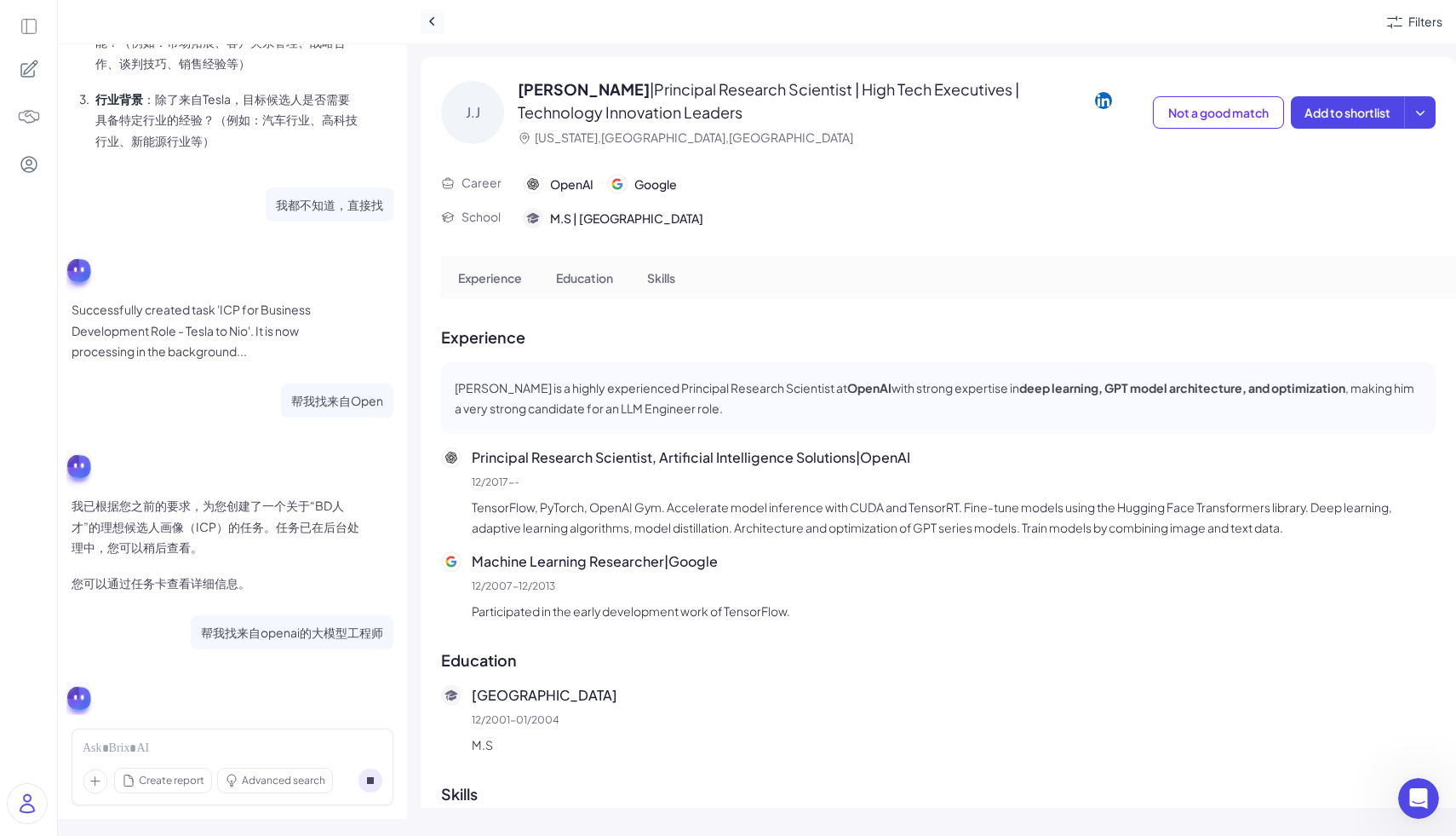
click at [439, 23] on icon at bounding box center [433, 21] width 17 height 17
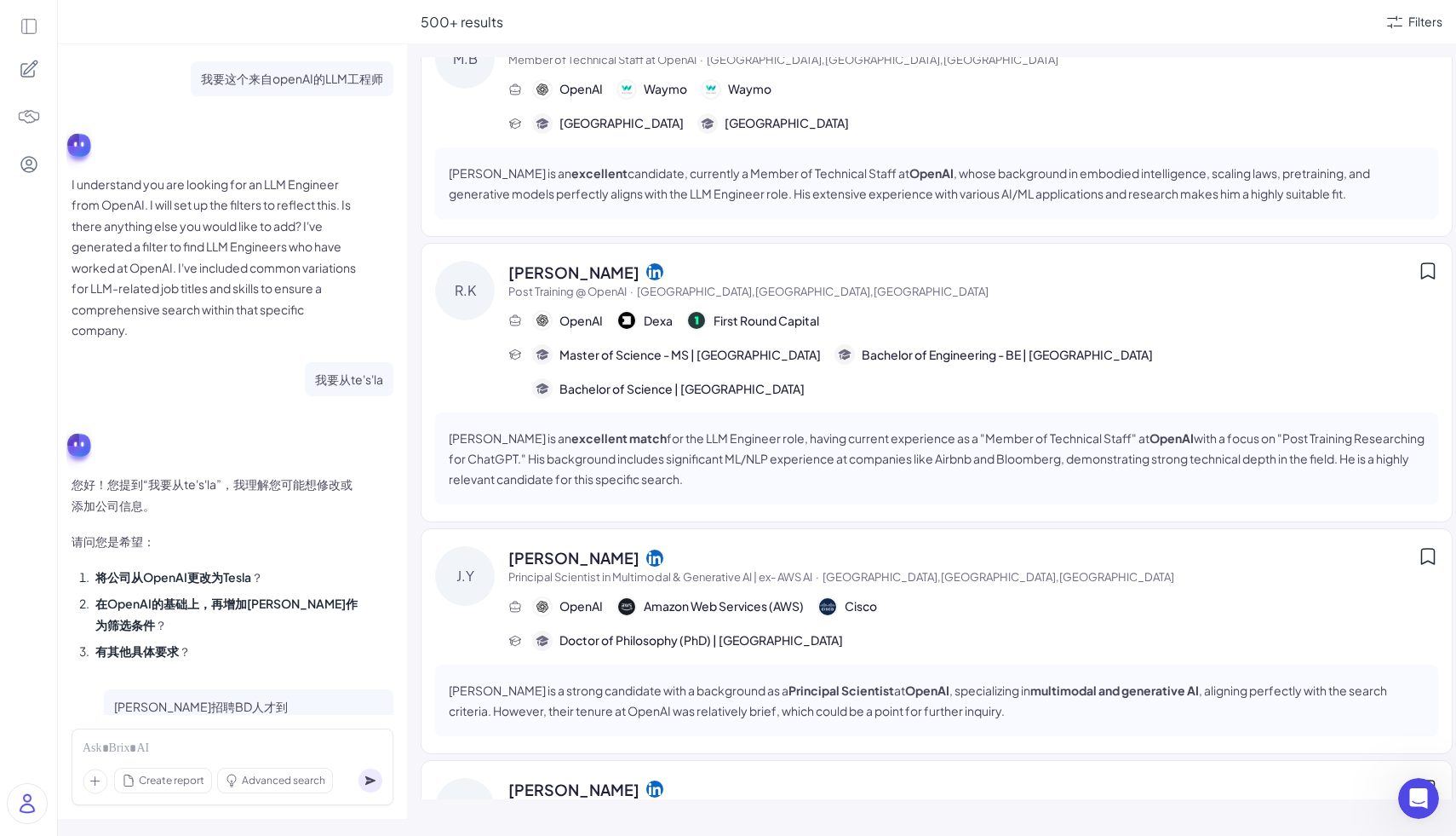
scroll to position [315, 0]
click at [829, 426] on p "Rohan Kshirsagar is an excellent match for the LLM Engineer role, having curren…" at bounding box center [936, 457] width 976 height 62
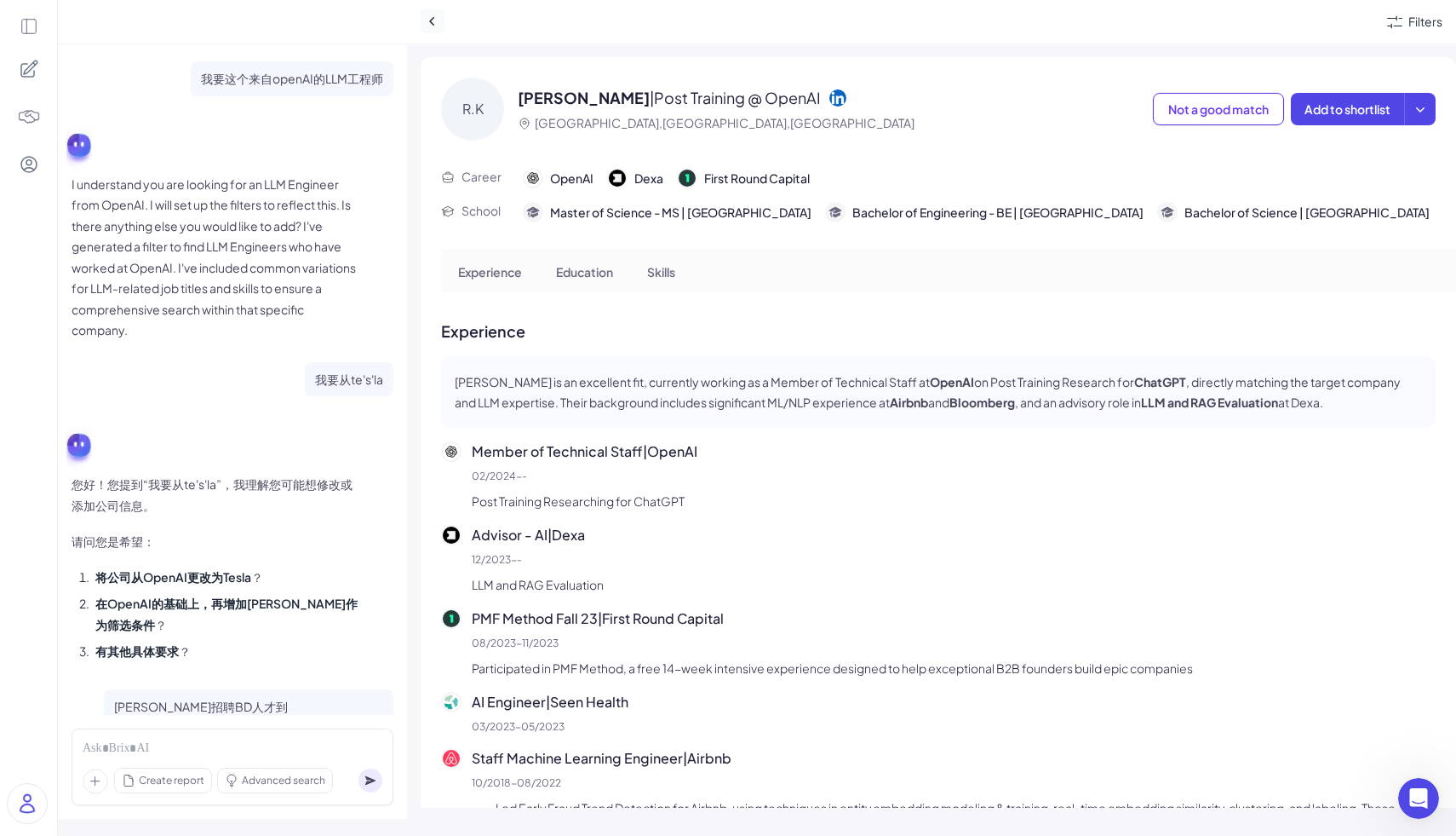
click at [433, 28] on icon at bounding box center [433, 21] width 17 height 17
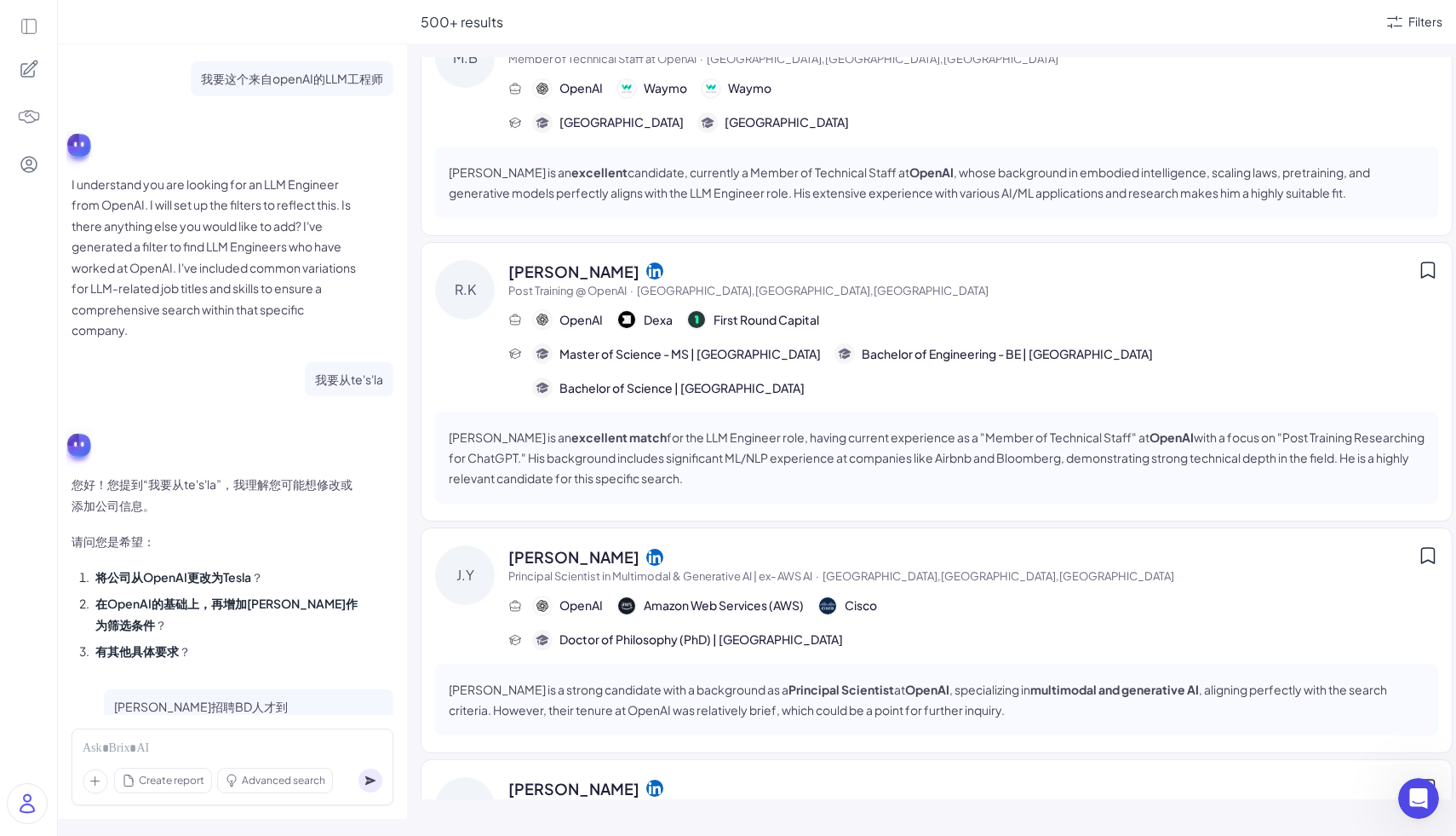
click at [270, 735] on div "Create report Advanced search" at bounding box center [232, 767] width 322 height 77
click at [200, 747] on div at bounding box center [232, 748] width 299 height 19
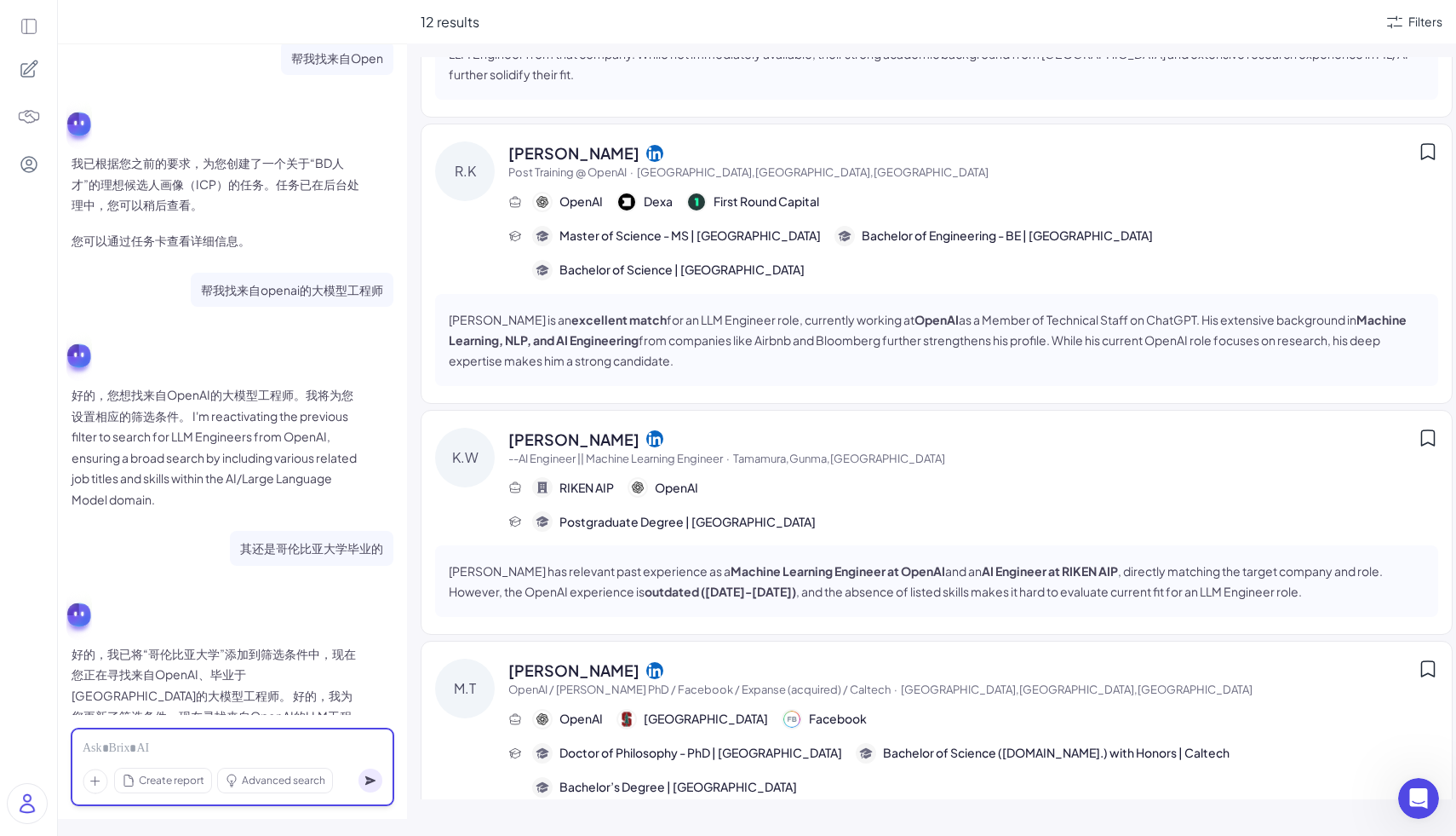
scroll to position [1651, 0]
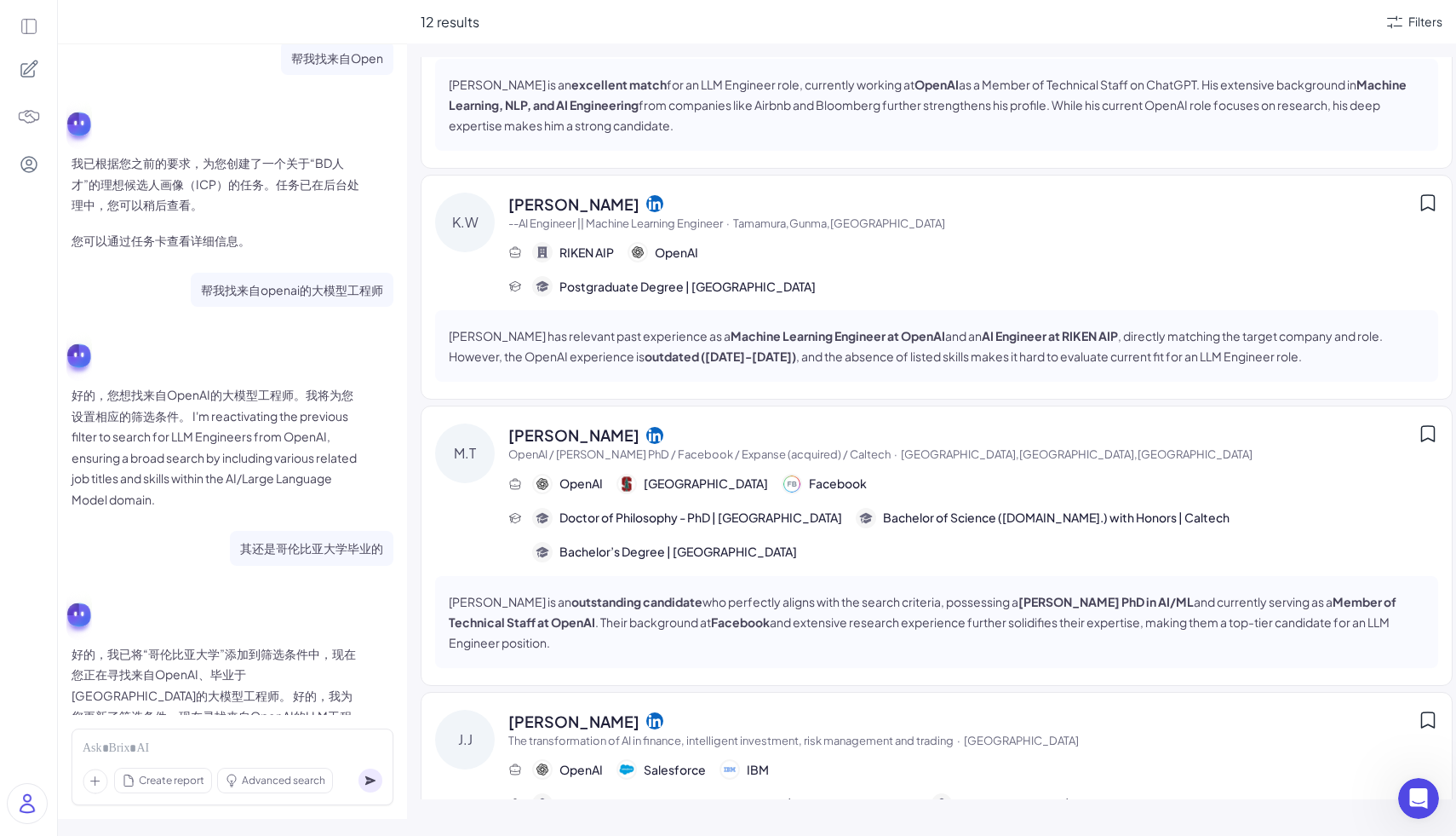
click at [35, 23] on icon at bounding box center [29, 26] width 19 height 19
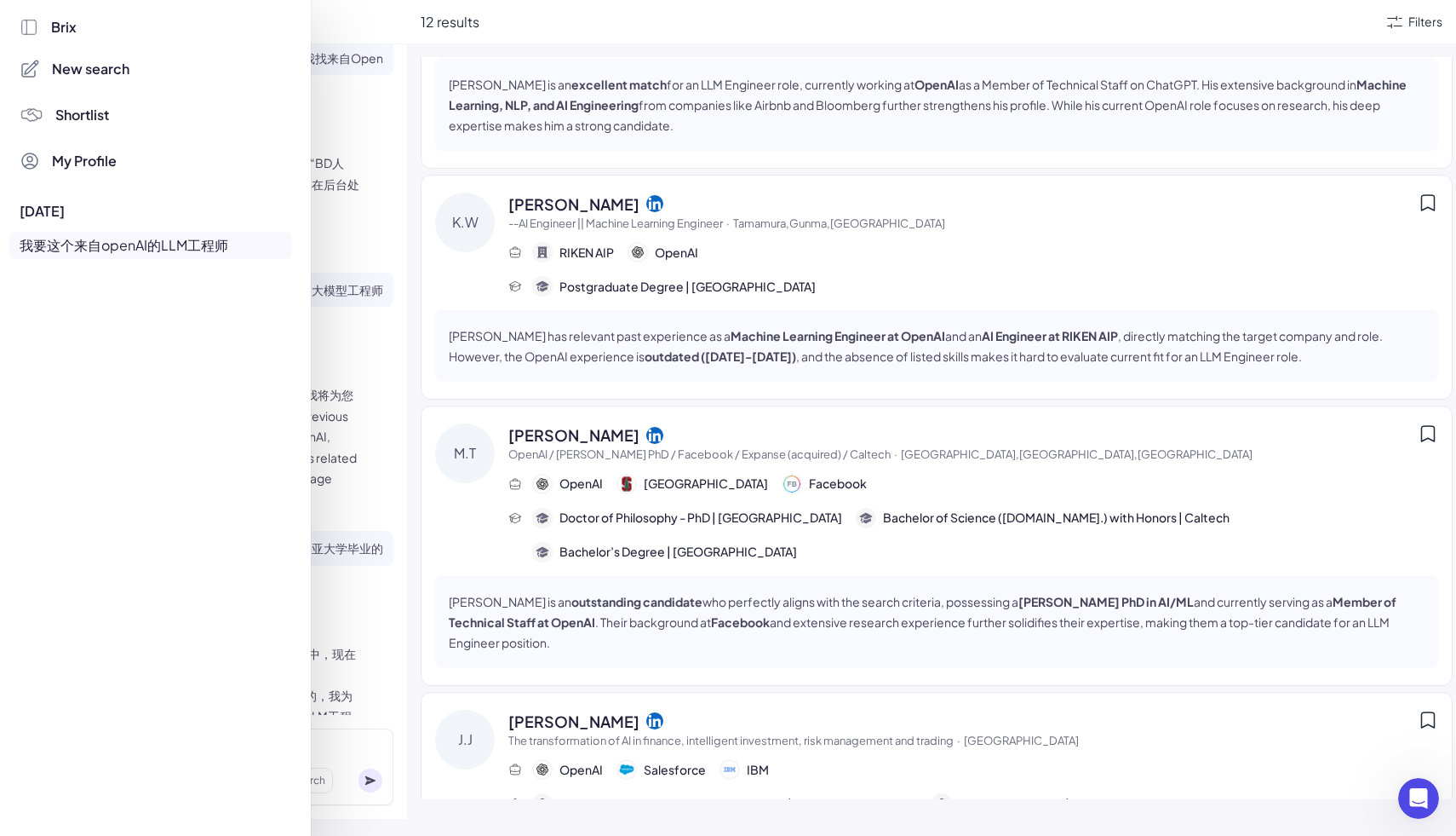
click at [127, 32] on div "Brix" at bounding box center [156, 27] width 272 height 21
click at [118, 74] on span "New search" at bounding box center [90, 69] width 77 height 21
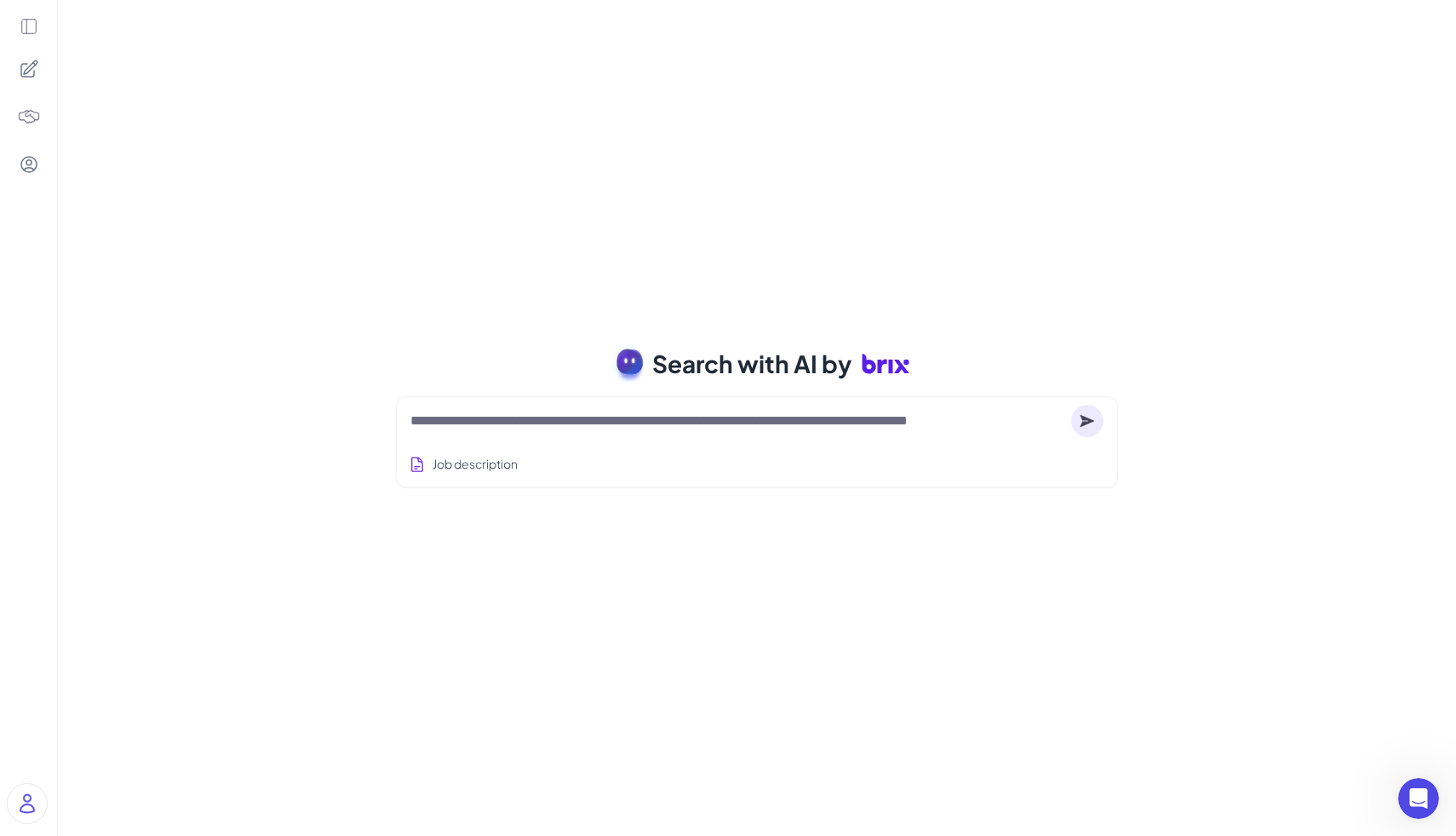
click at [505, 428] on textarea at bounding box center [737, 421] width 654 height 21
click at [498, 467] on button "Job description" at bounding box center [464, 464] width 116 height 32
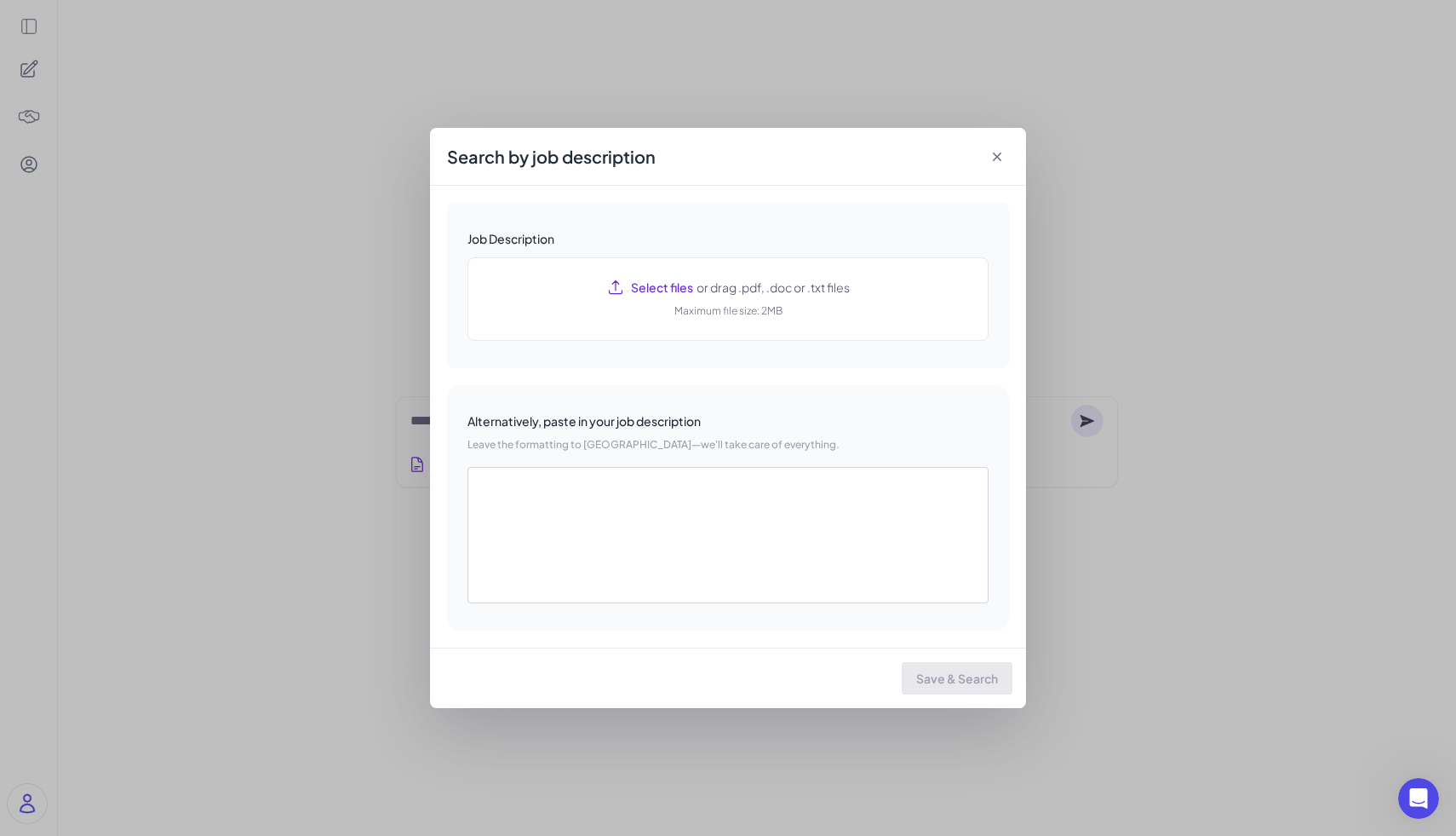
click at [1052, 147] on div "Search by job description Job Description Select files or drag .pdf, .doc or .t…" at bounding box center [728, 418] width 1456 height 836
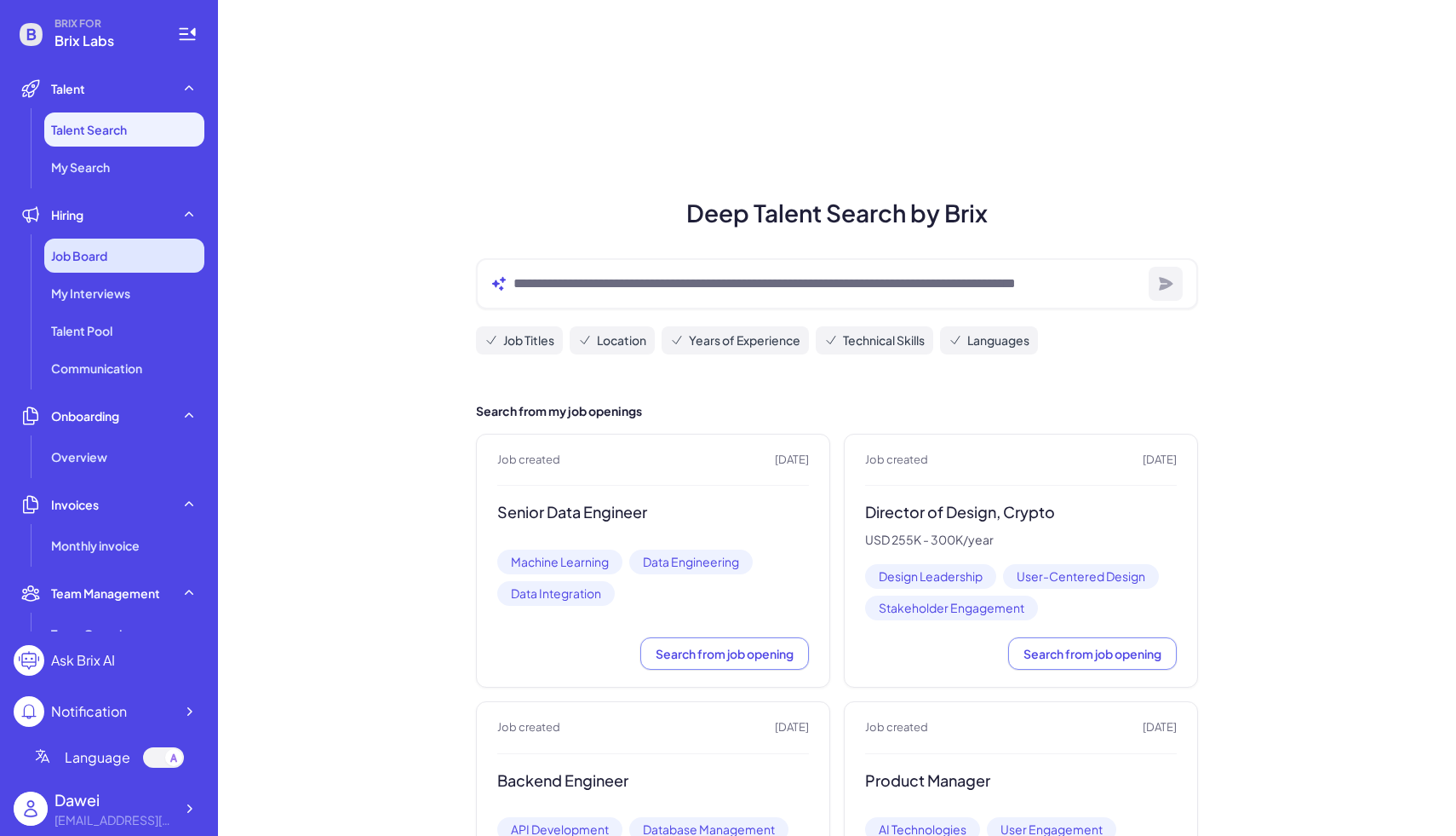
click at [130, 262] on div "Job Board" at bounding box center [124, 256] width 160 height 35
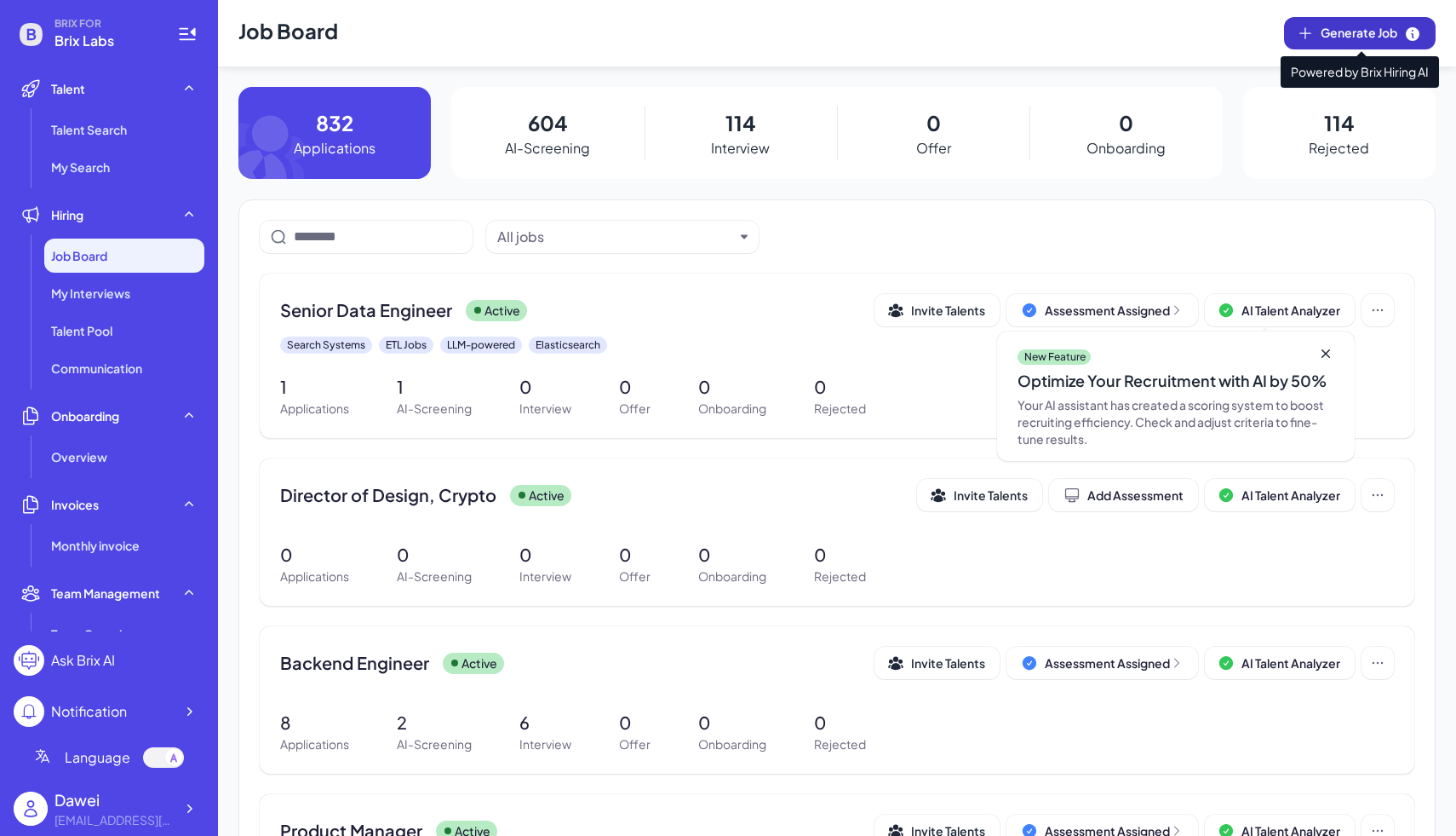
click at [1352, 38] on span "Generate Job" at bounding box center [1371, 34] width 101 height 19
